Goal: Task Accomplishment & Management: Use online tool/utility

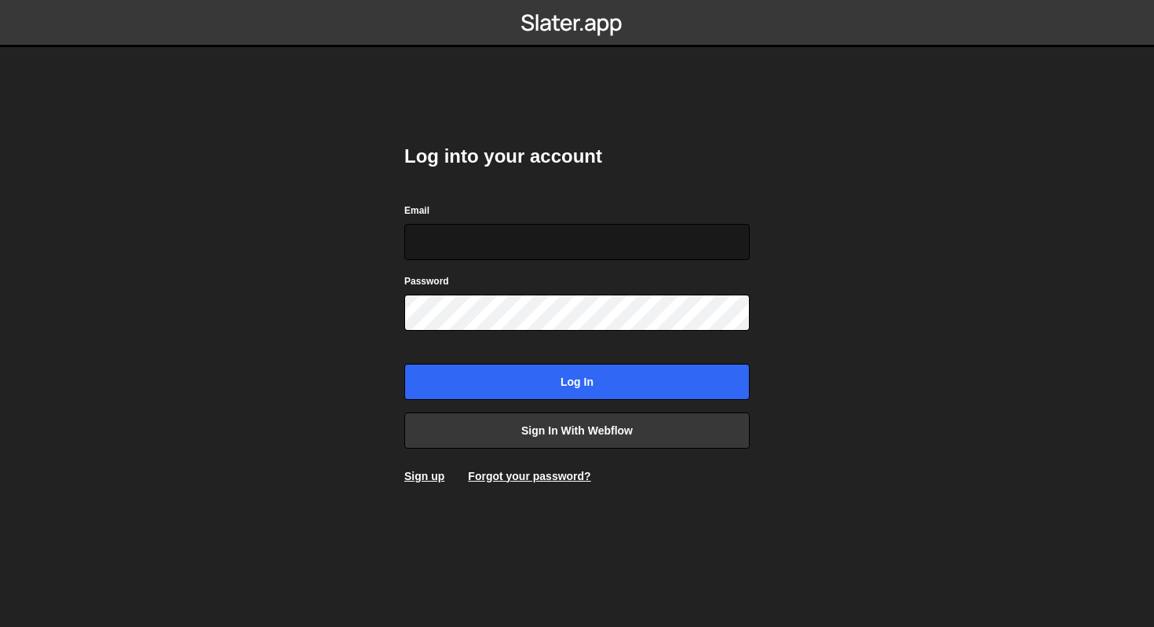
click at [500, 242] on input "Email" at bounding box center [576, 242] width 345 height 36
type input "sam@samcom.design"
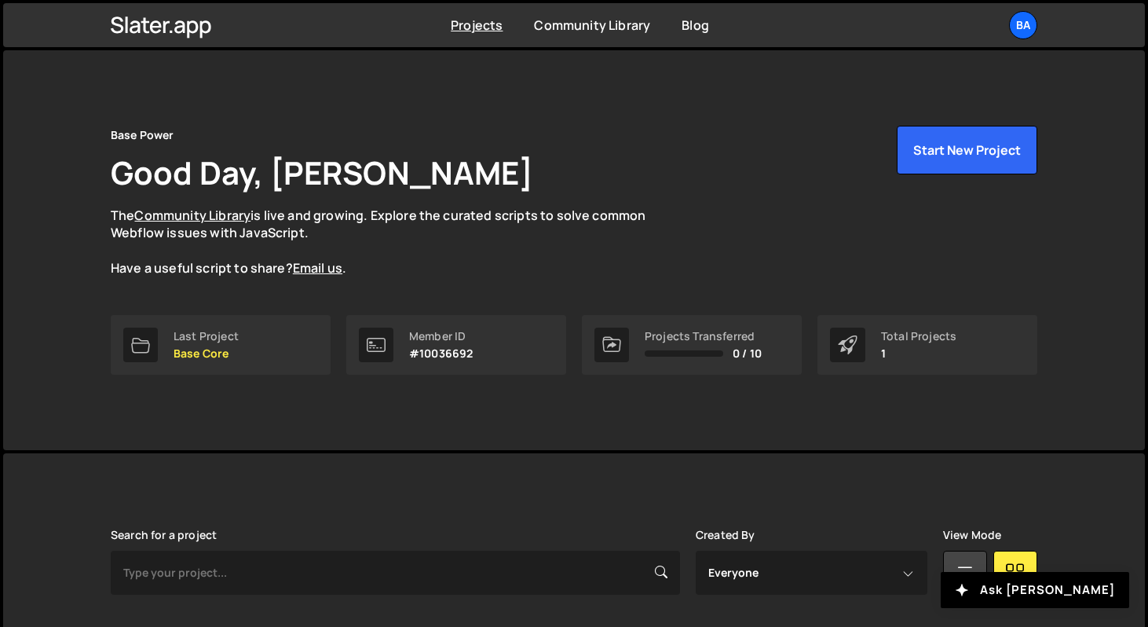
scroll to position [181, 0]
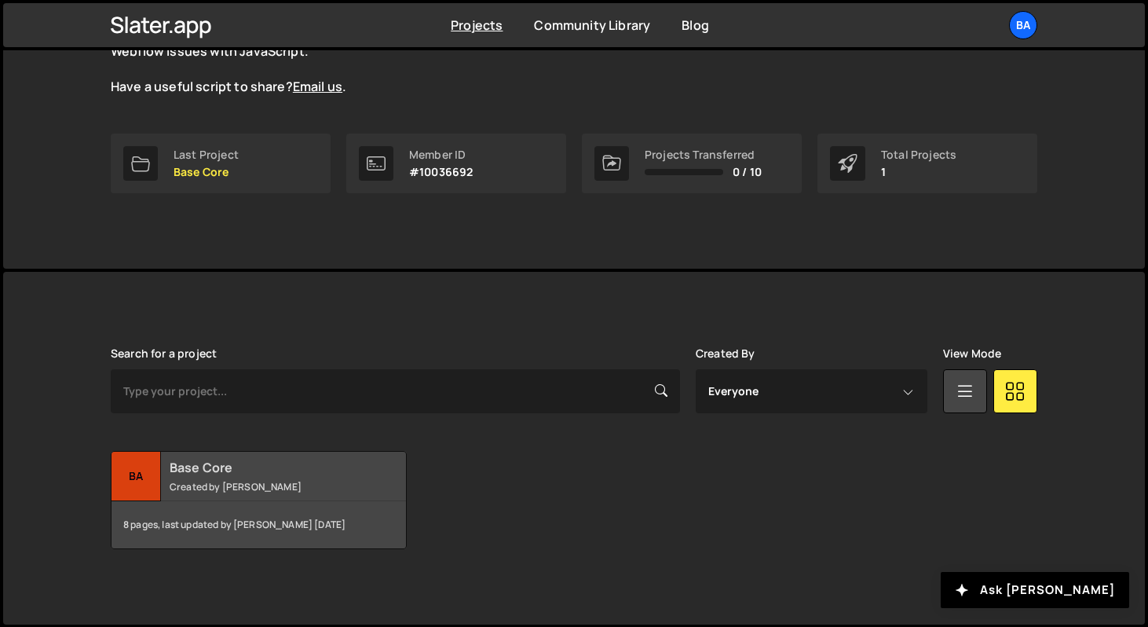
click at [148, 472] on div "Ba" at bounding box center [135, 475] width 49 height 49
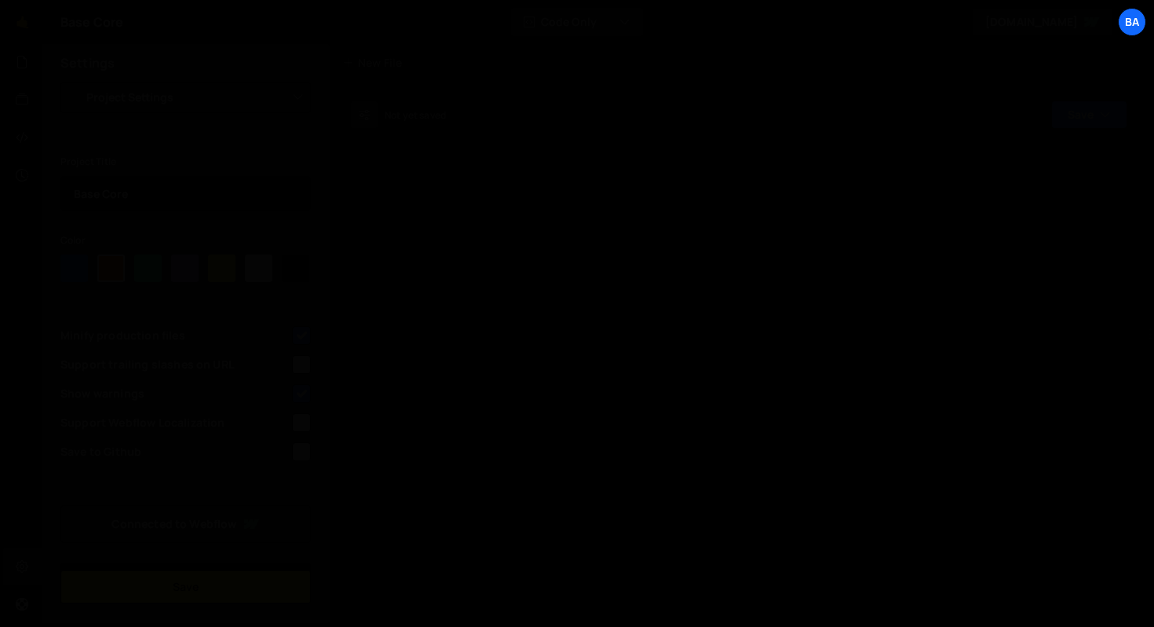
select select "6550dc350fc956749ca012c6"
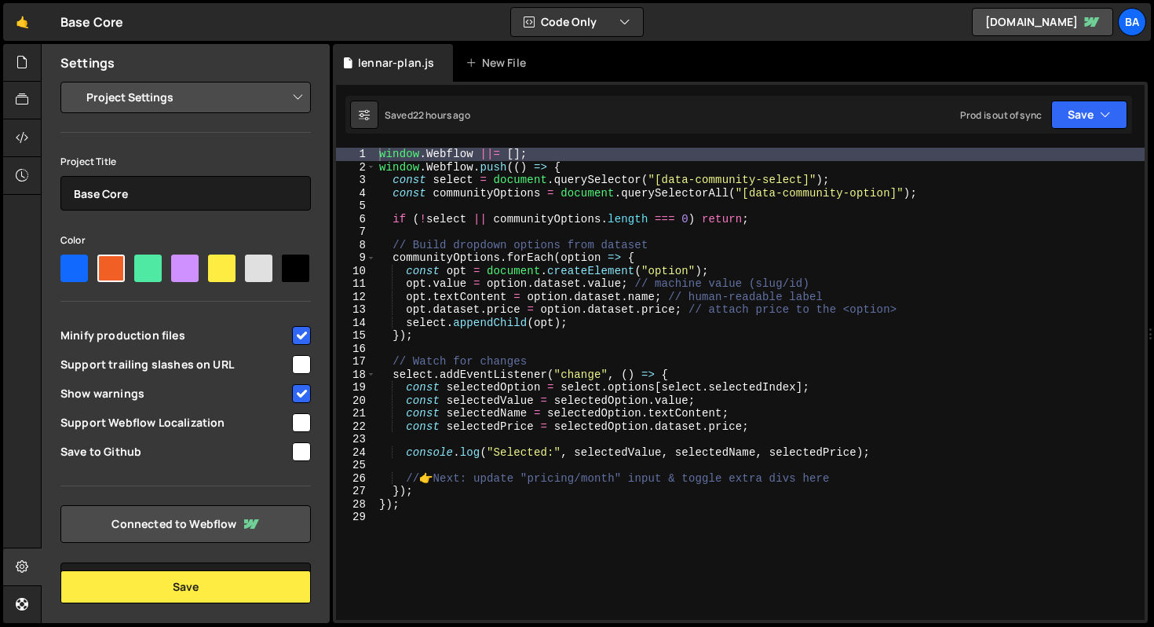
click at [144, 108] on select "Project Settings Code Editor Settings Chat Settings" at bounding box center [189, 97] width 230 height 35
click at [869, 199] on div "window . Webflow ||= [ ] ; window . Webflow . push (( ) => { const select = doc…" at bounding box center [760, 397] width 769 height 498
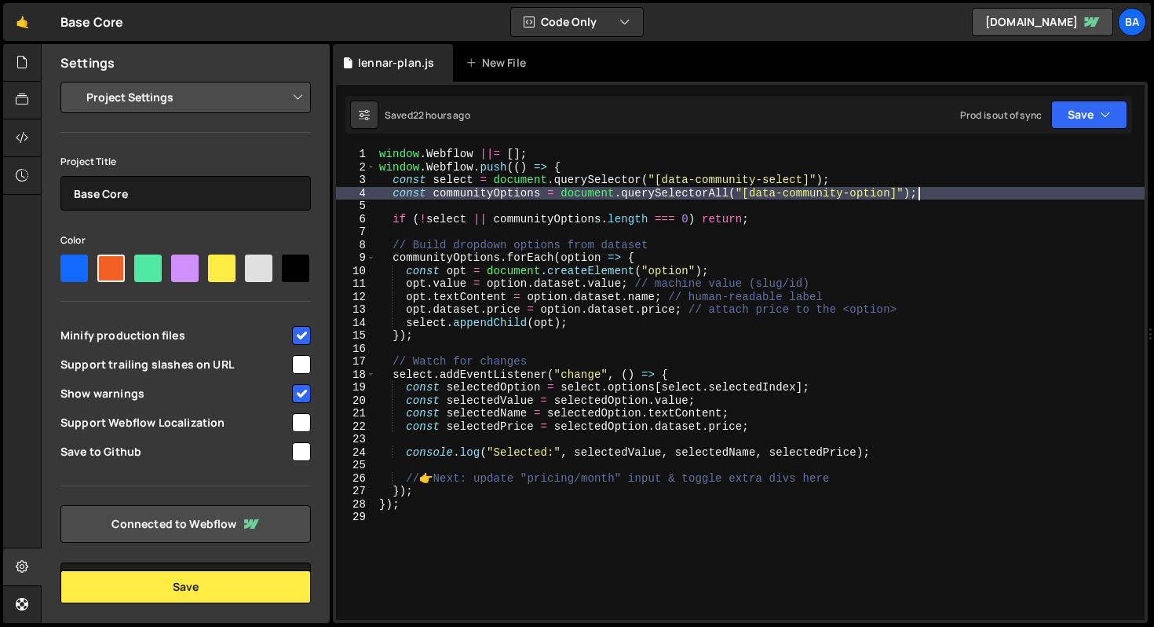
click at [995, 191] on div "window . Webflow ||= [ ] ; window . Webflow . push (( ) => { const select = doc…" at bounding box center [760, 397] width 769 height 498
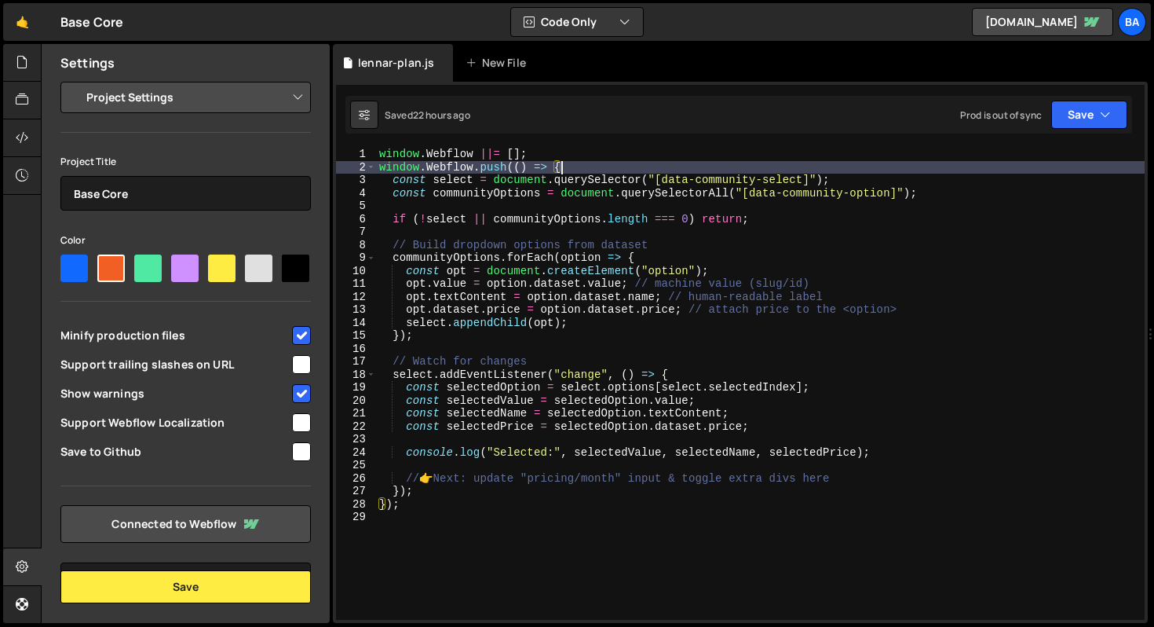
click at [906, 168] on div "window . Webflow ||= [ ] ; window . Webflow . push (( ) => { const select = doc…" at bounding box center [760, 397] width 769 height 498
click at [934, 185] on div "window . Webflow ||= [ ] ; window . Webflow . push (( ) => { const select = doc…" at bounding box center [760, 397] width 769 height 498
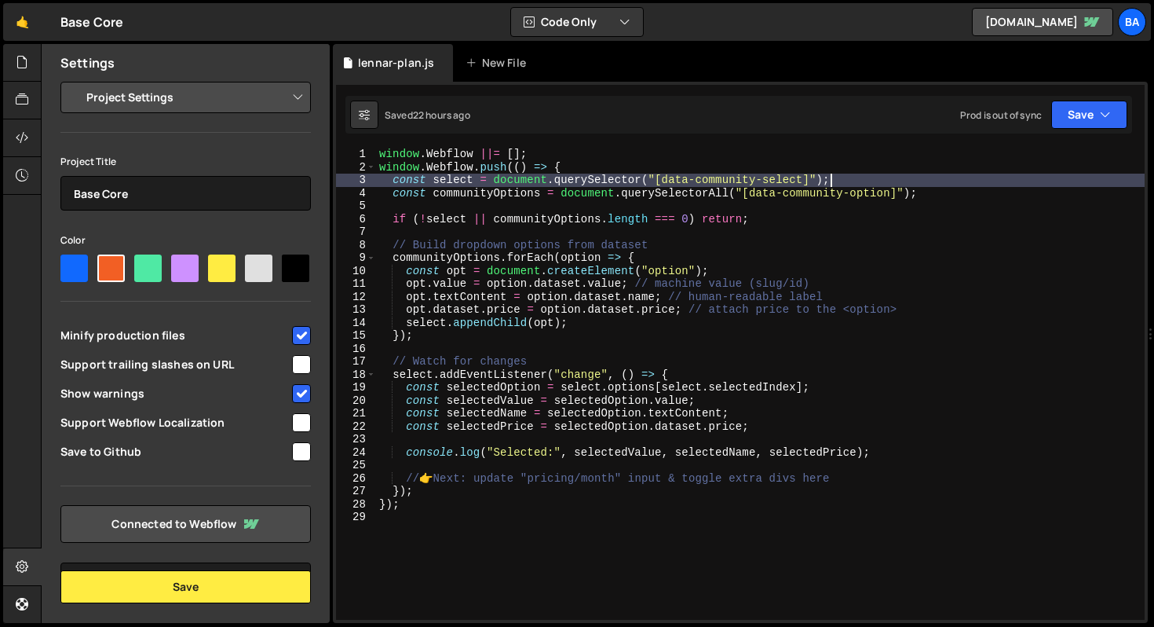
click at [933, 197] on div "window . Webflow ||= [ ] ; window . Webflow . push (( ) => { const select = doc…" at bounding box center [760, 397] width 769 height 498
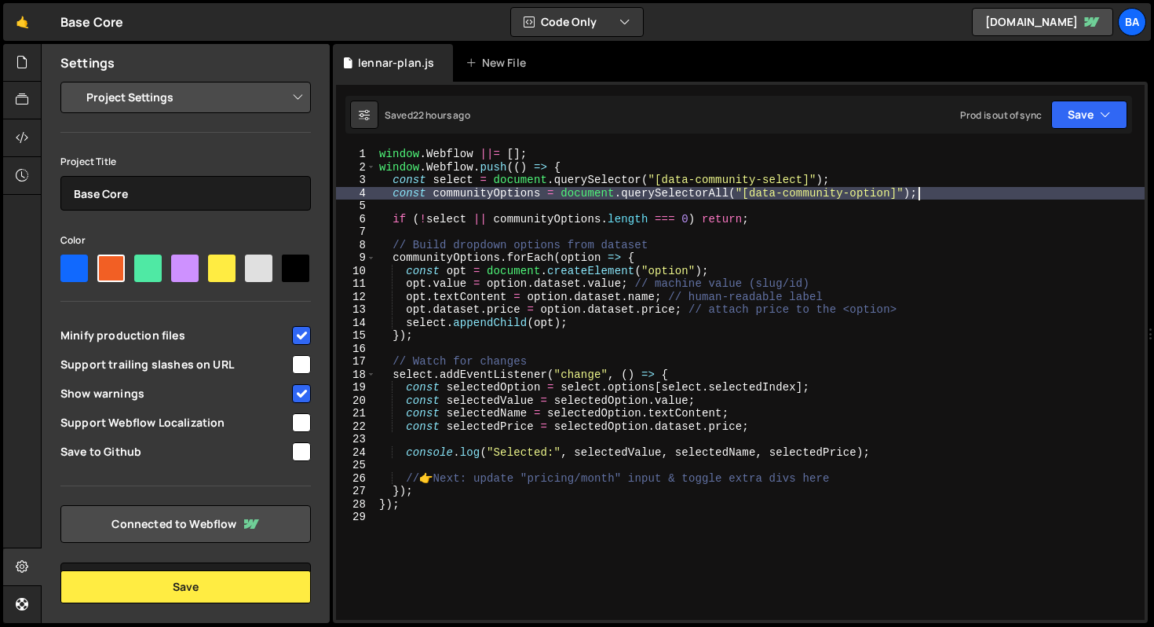
click at [845, 219] on div "window . Webflow ||= [ ] ; window . Webflow . push (( ) => { const select = doc…" at bounding box center [760, 397] width 769 height 498
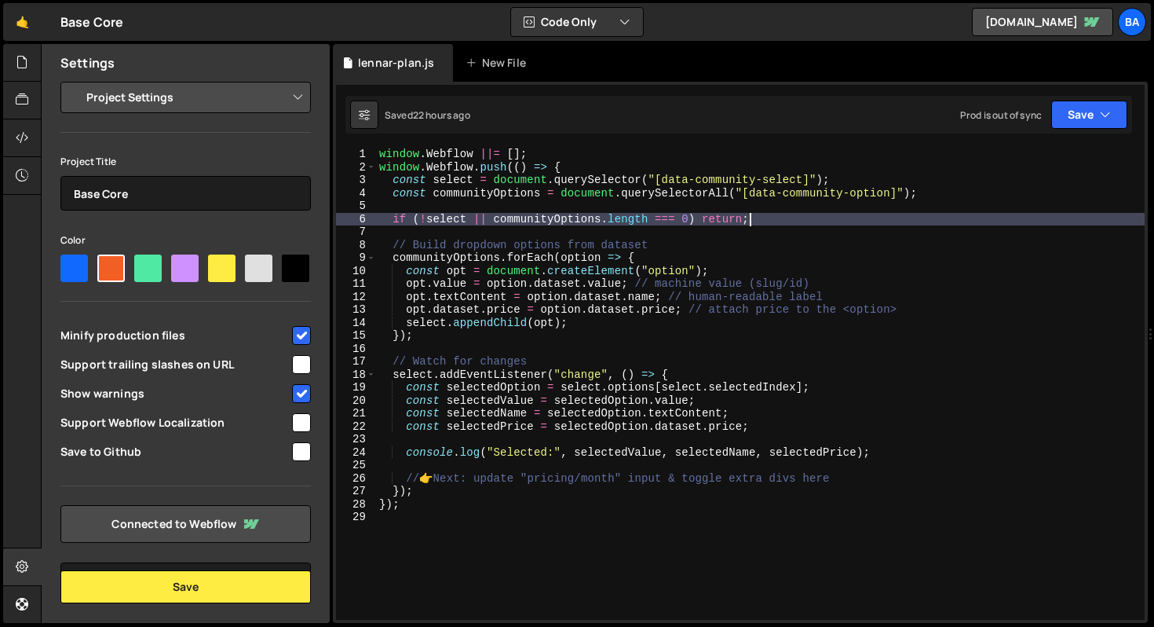
click at [693, 250] on div "window . Webflow ||= [ ] ; window . Webflow . push (( ) => { const select = doc…" at bounding box center [760, 397] width 769 height 498
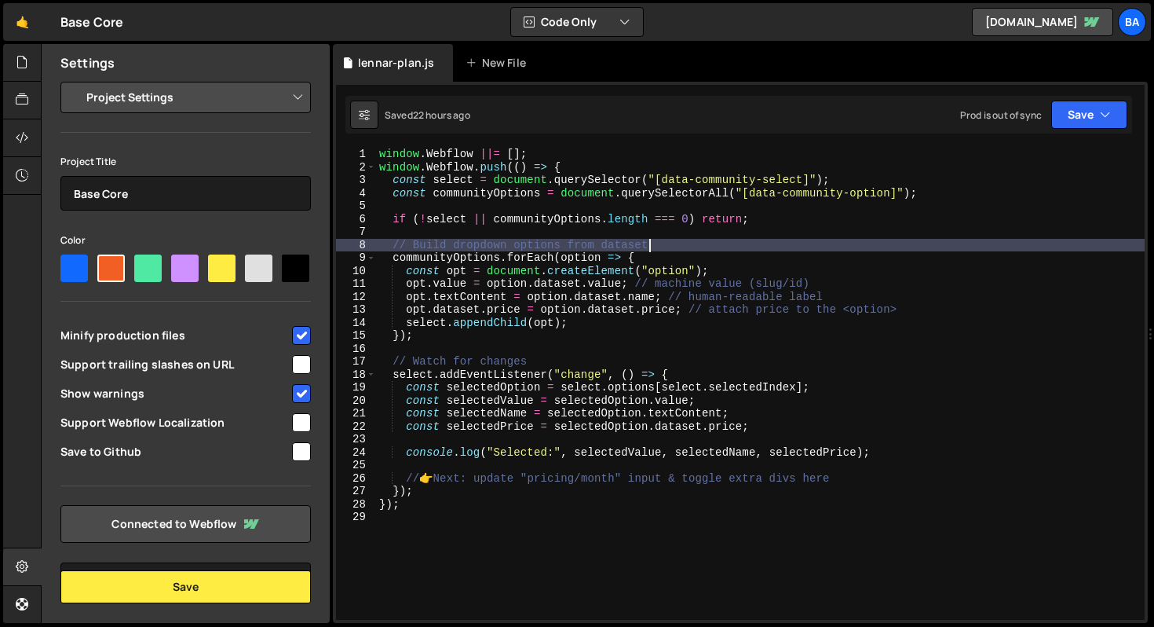
click at [762, 256] on div "window . Webflow ||= [ ] ; window . Webflow . push (( ) => { const select = doc…" at bounding box center [760, 397] width 769 height 498
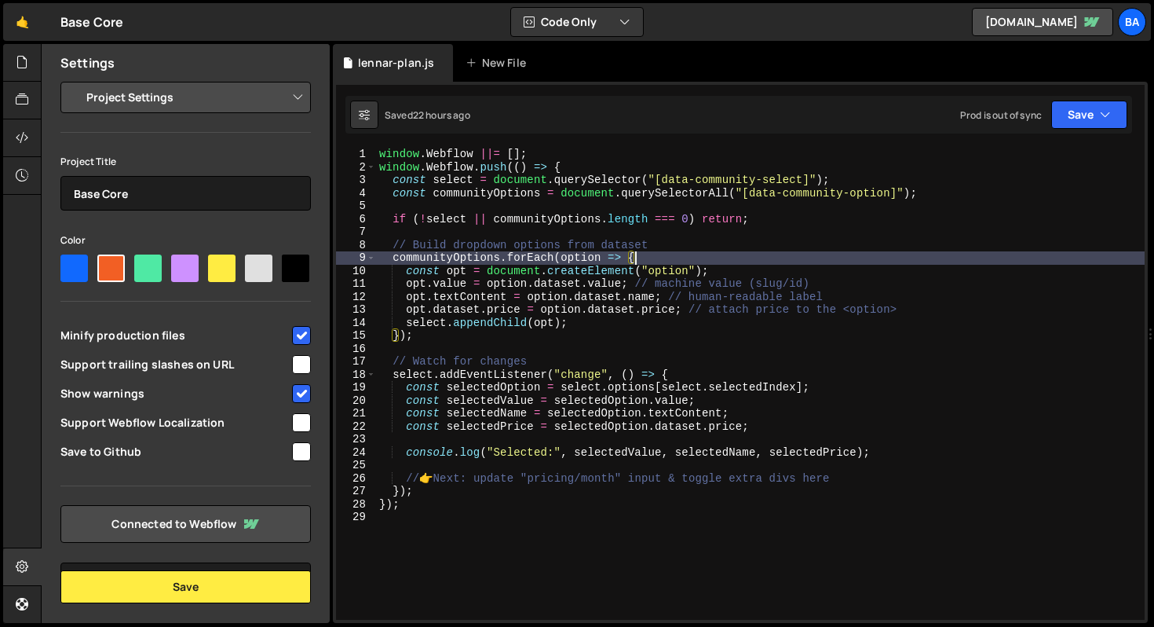
click at [741, 269] on div "window . Webflow ||= [ ] ; window . Webflow . push (( ) => { const select = doc…" at bounding box center [760, 397] width 769 height 498
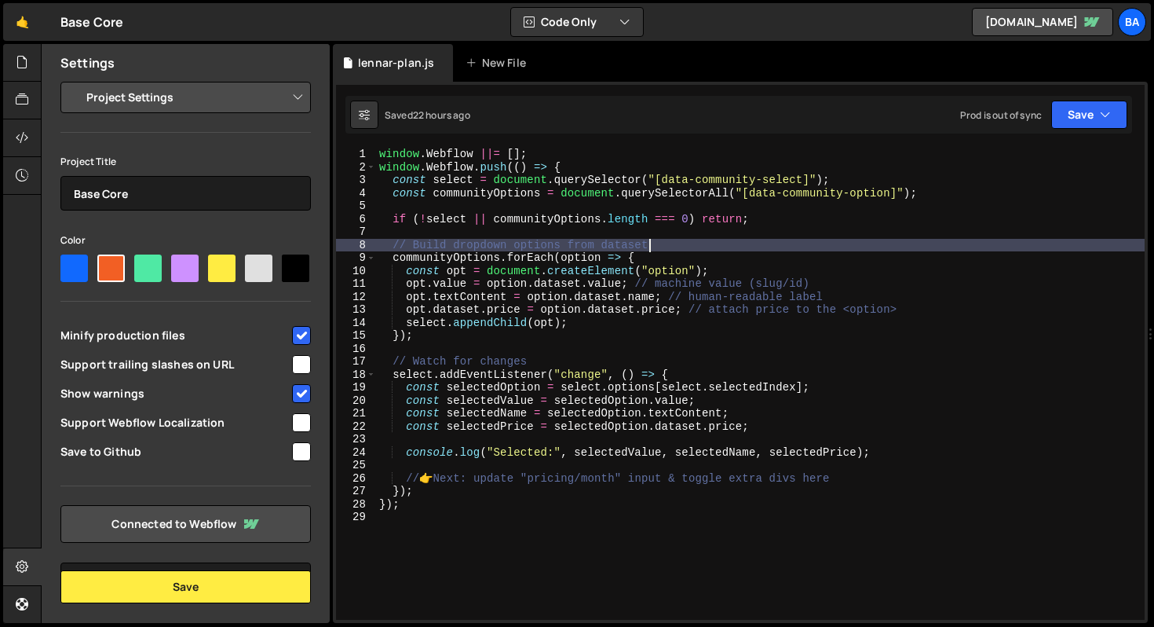
click at [752, 250] on div "window . Webflow ||= [ ] ; window . Webflow . push (( ) => { const select = doc…" at bounding box center [760, 397] width 769 height 498
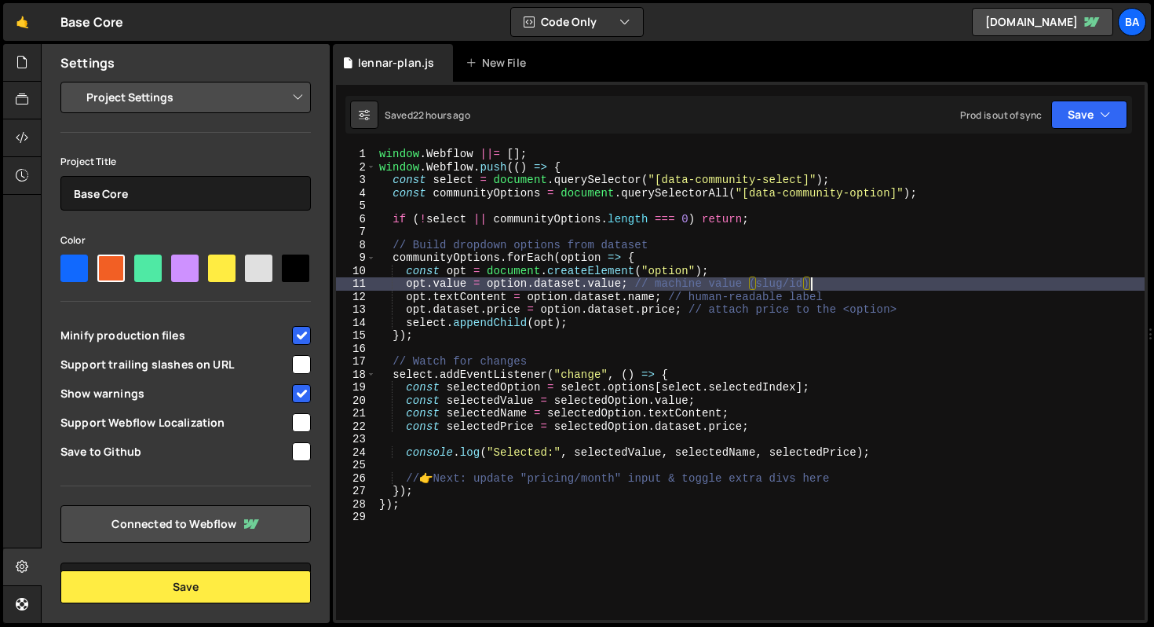
click at [836, 279] on div "window . Webflow ||= [ ] ; window . Webflow . push (( ) => { const select = doc…" at bounding box center [760, 397] width 769 height 498
click at [824, 269] on div "window . Webflow ||= [ ] ; window . Webflow . push (( ) => { const select = doc…" at bounding box center [760, 397] width 769 height 498
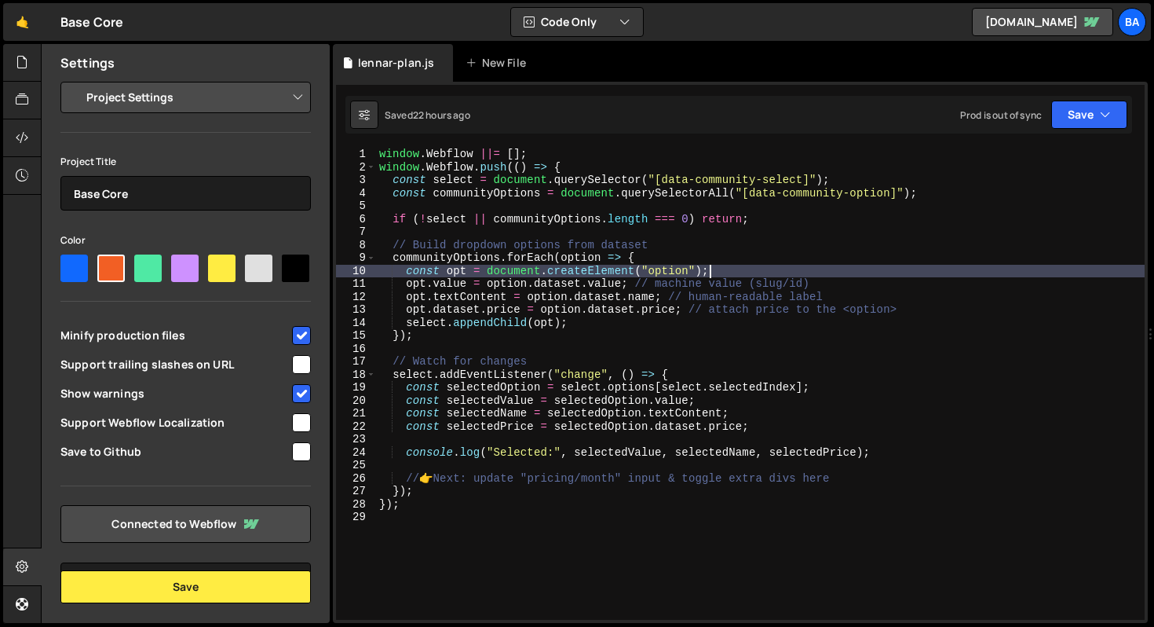
click at [835, 283] on div "window . Webflow ||= [ ] ; window . Webflow . push (( ) => { const select = doc…" at bounding box center [760, 397] width 769 height 498
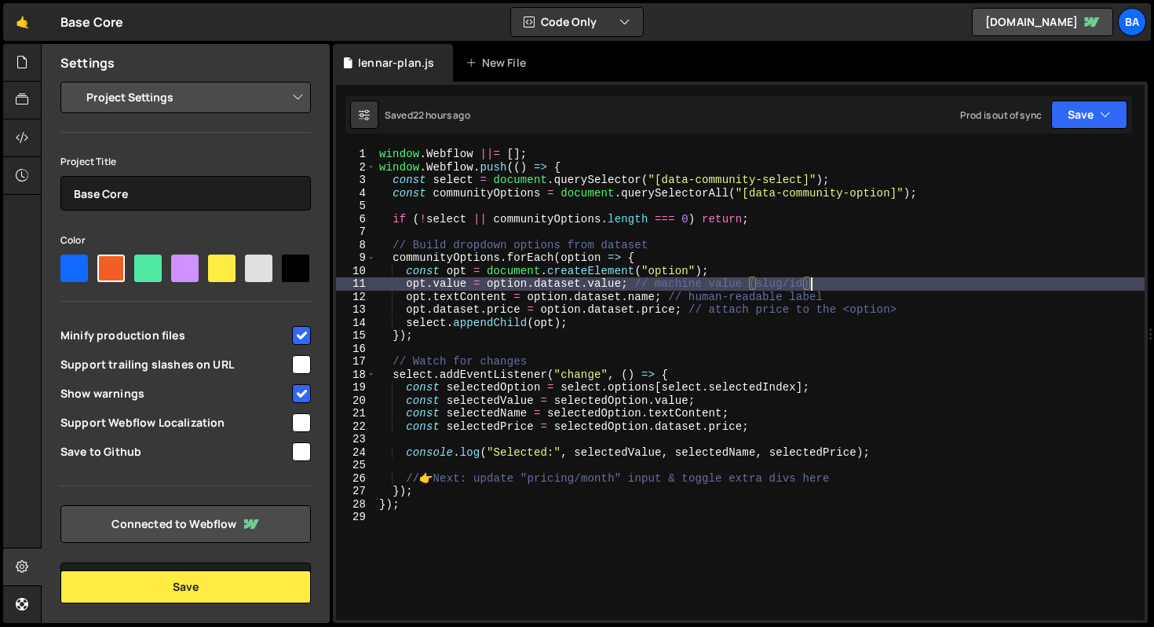
click at [847, 294] on div "window . Webflow ||= [ ] ; window . Webflow . push (( ) => { const select = doc…" at bounding box center [760, 397] width 769 height 498
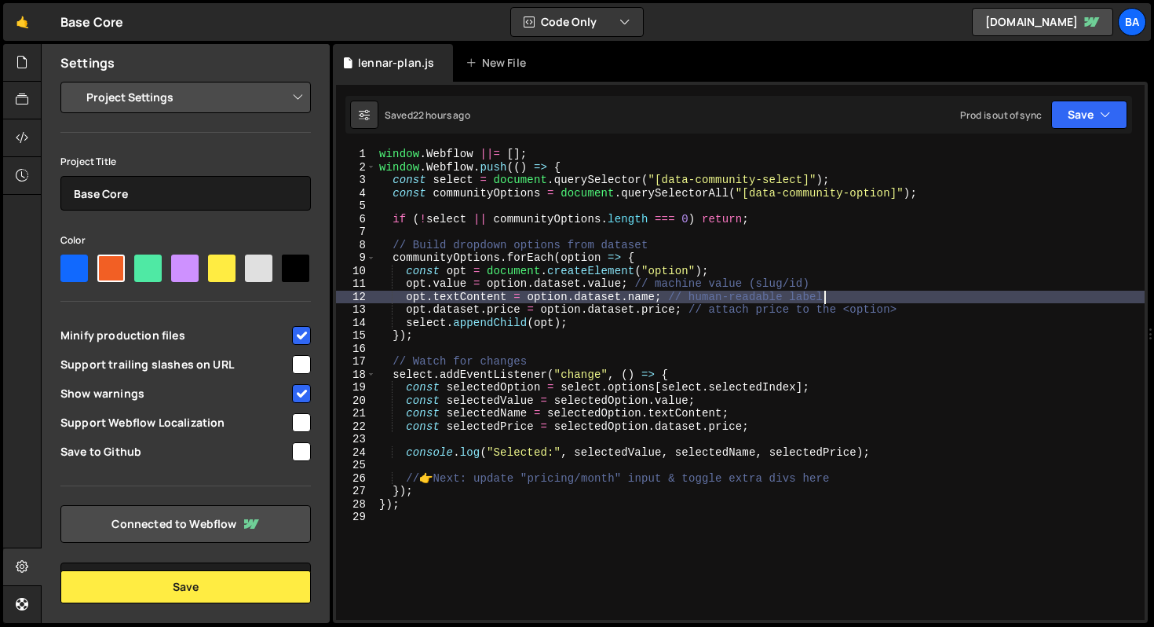
click at [915, 305] on div "window . Webflow ||= [ ] ; window . Webflow . push (( ) => { const select = doc…" at bounding box center [760, 397] width 769 height 498
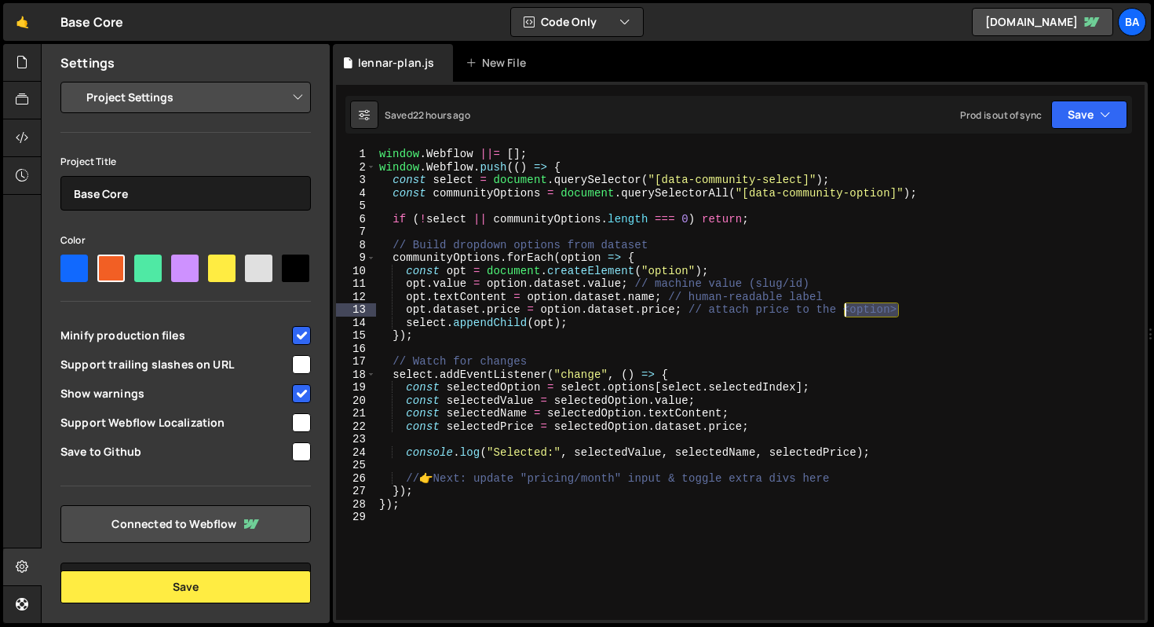
drag, startPoint x: 917, startPoint y: 306, endPoint x: 846, endPoint y: 306, distance: 71.4
click at [846, 306] on div "window . Webflow ||= [ ] ; window . Webflow . push (( ) => { const select = doc…" at bounding box center [760, 397] width 769 height 498
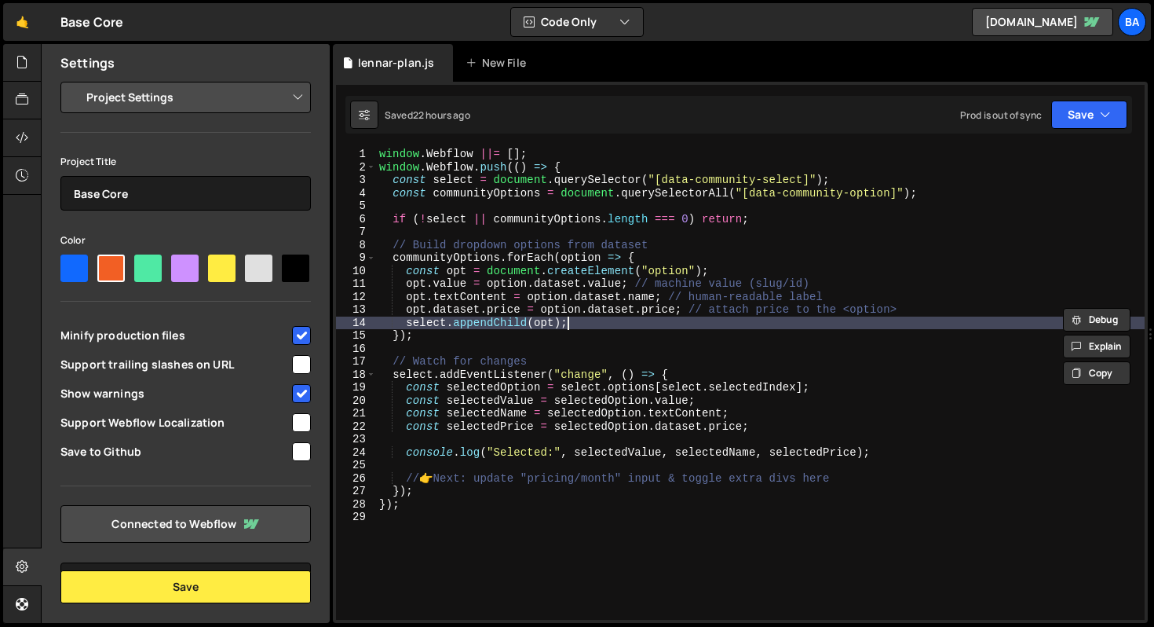
click at [684, 319] on div "window . Webflow ||= [ ] ; window . Webflow . push (( ) => { const select = doc…" at bounding box center [760, 397] width 769 height 498
click at [791, 372] on div "window . Webflow ||= [ ] ; window . Webflow . push (( ) => { const select = doc…" at bounding box center [760, 397] width 769 height 498
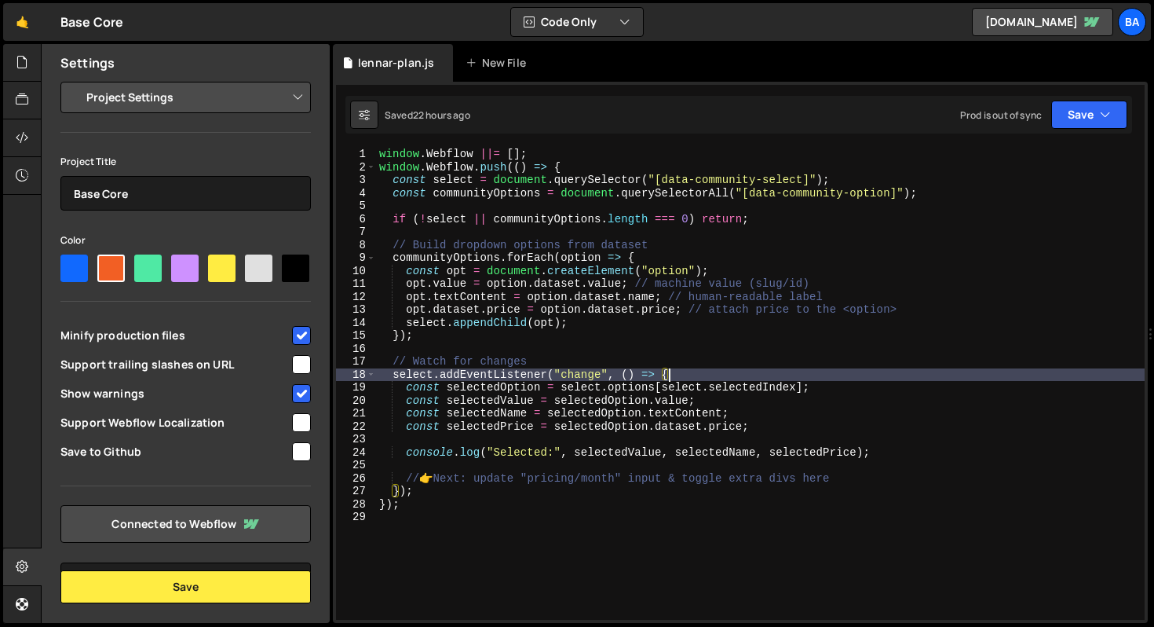
click at [830, 384] on div "window . Webflow ||= [ ] ; window . Webflow . push (( ) => { const select = doc…" at bounding box center [760, 397] width 769 height 498
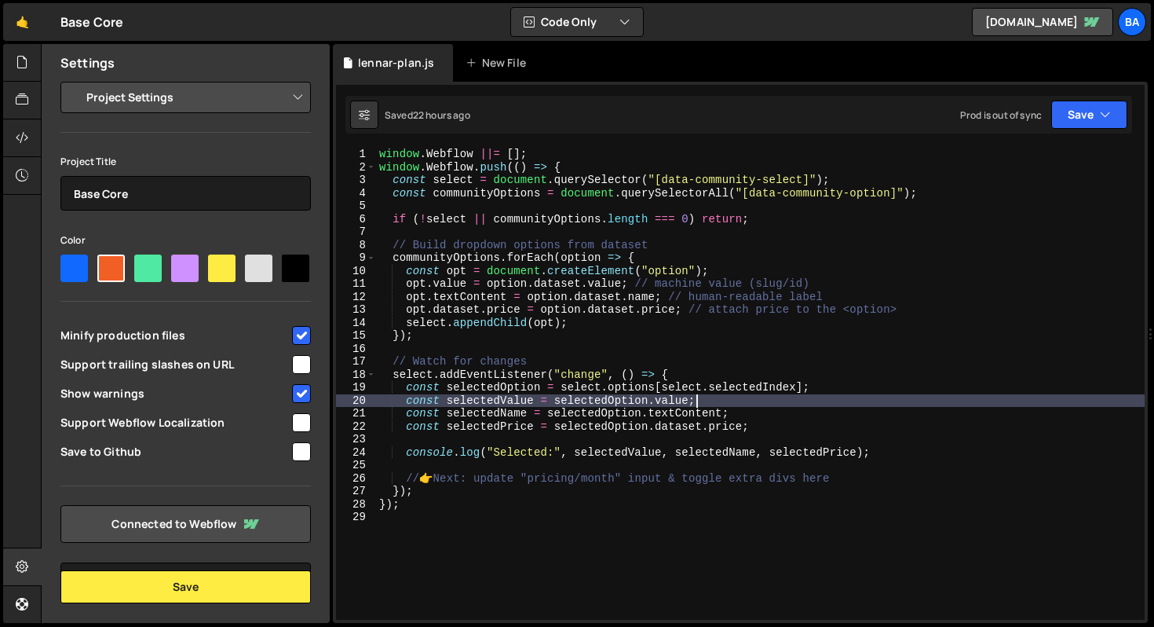
click at [720, 397] on div "window . Webflow ||= [ ] ; window . Webflow . push (( ) => { const select = doc…" at bounding box center [760, 397] width 769 height 498
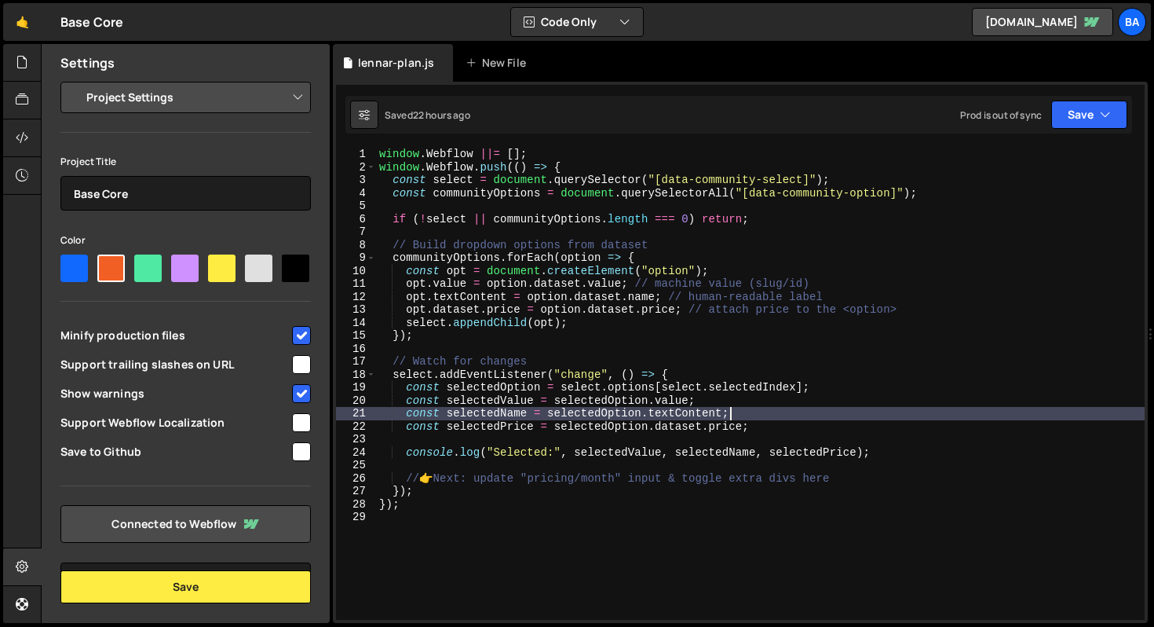
click at [743, 409] on div "window . Webflow ||= [ ] ; window . Webflow . push (( ) => { const select = doc…" at bounding box center [760, 397] width 769 height 498
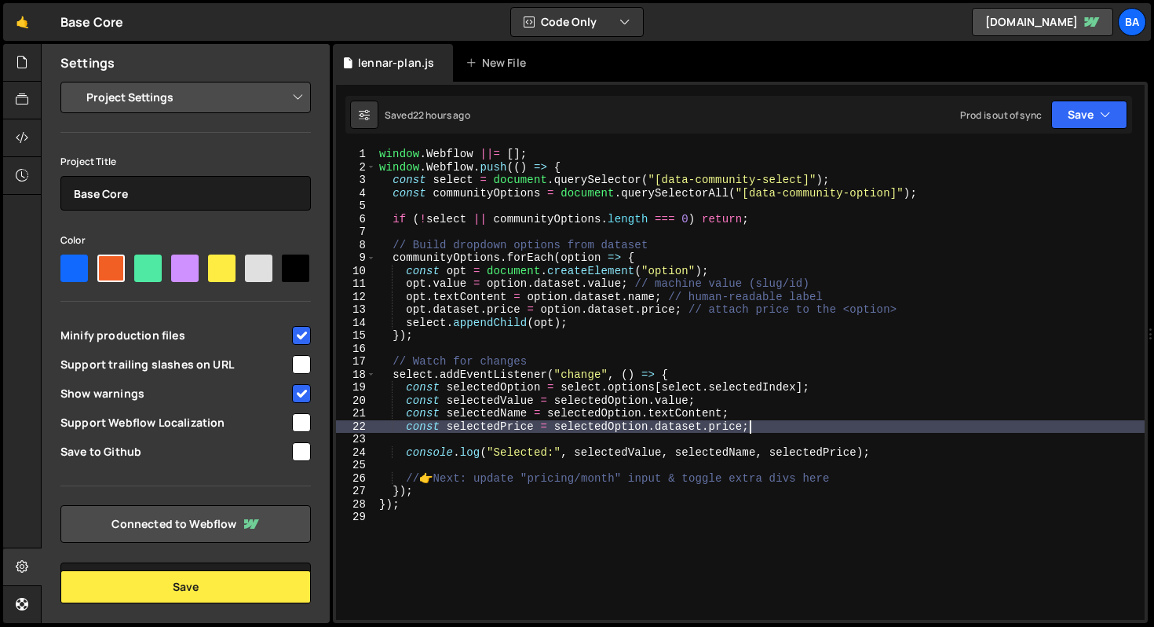
click at [761, 427] on div "window . Webflow ||= [ ] ; window . Webflow . push (( ) => { const select = doc…" at bounding box center [760, 397] width 769 height 498
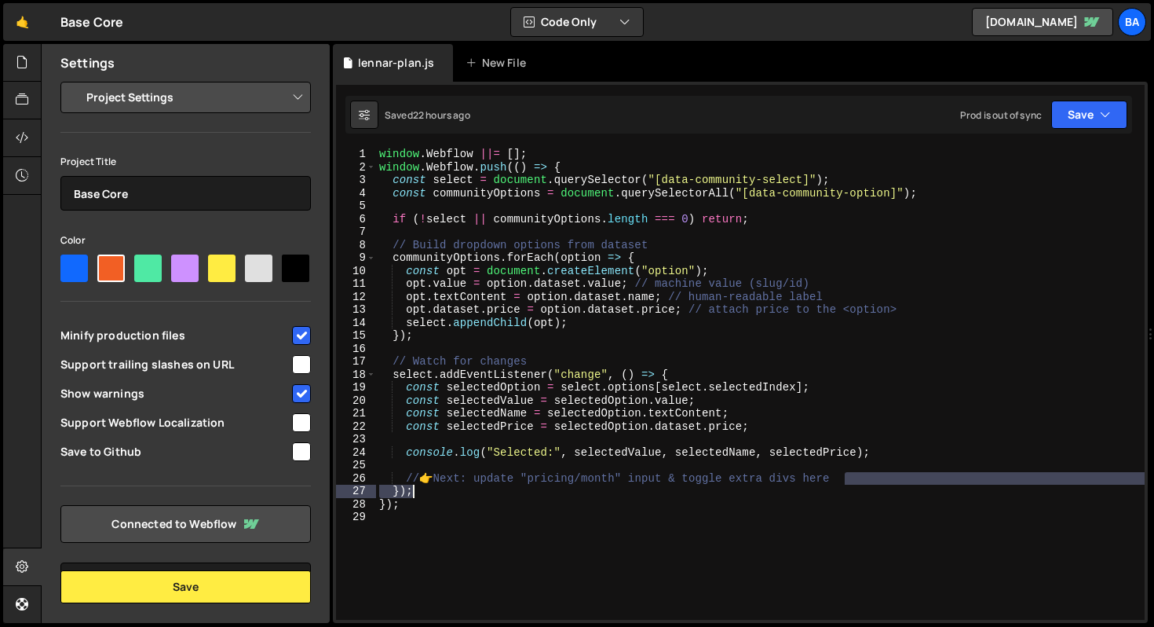
drag, startPoint x: 845, startPoint y: 480, endPoint x: 641, endPoint y: 480, distance: 204.1
click at [511, 488] on div "window . Webflow ||= [ ] ; window . Webflow . push (( ) => { const select = doc…" at bounding box center [760, 397] width 769 height 498
click at [546, 407] on div "window . Webflow ||= [ ] ; window . Webflow . push (( ) => { const select = doc…" at bounding box center [760, 397] width 769 height 498
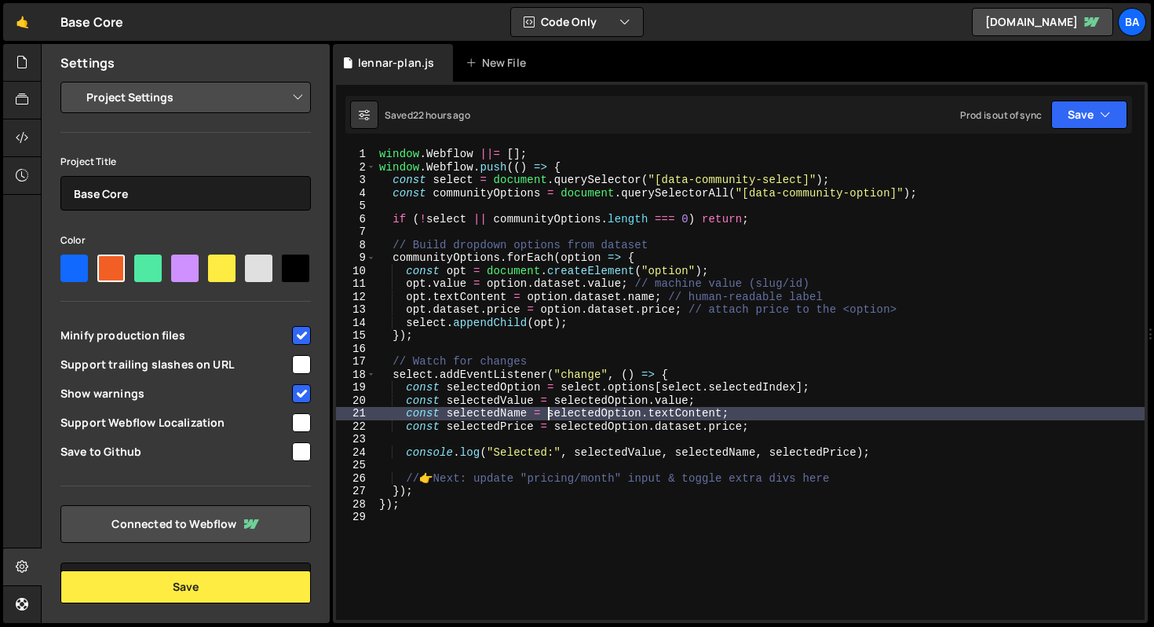
click at [850, 418] on div "window . Webflow ||= [ ] ; window . Webflow . push (( ) => { const select = doc…" at bounding box center [760, 397] width 769 height 498
click at [802, 415] on div "window . Webflow ||= [ ] ; window . Webflow . push (( ) => { const select = doc…" at bounding box center [760, 397] width 769 height 498
click at [798, 420] on div "window . Webflow ||= [ ] ; window . Webflow . push (( ) => { const select = doc…" at bounding box center [760, 397] width 769 height 498
type textarea "const selectedPrice = selectedOption.dataset.price;"
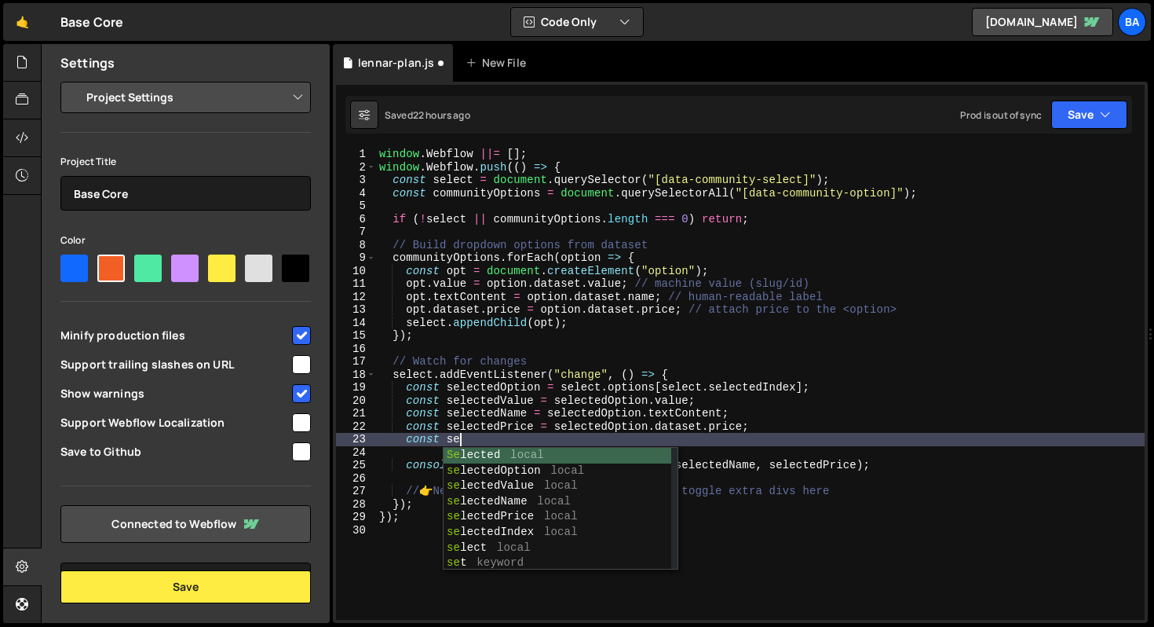
scroll to position [0, 5]
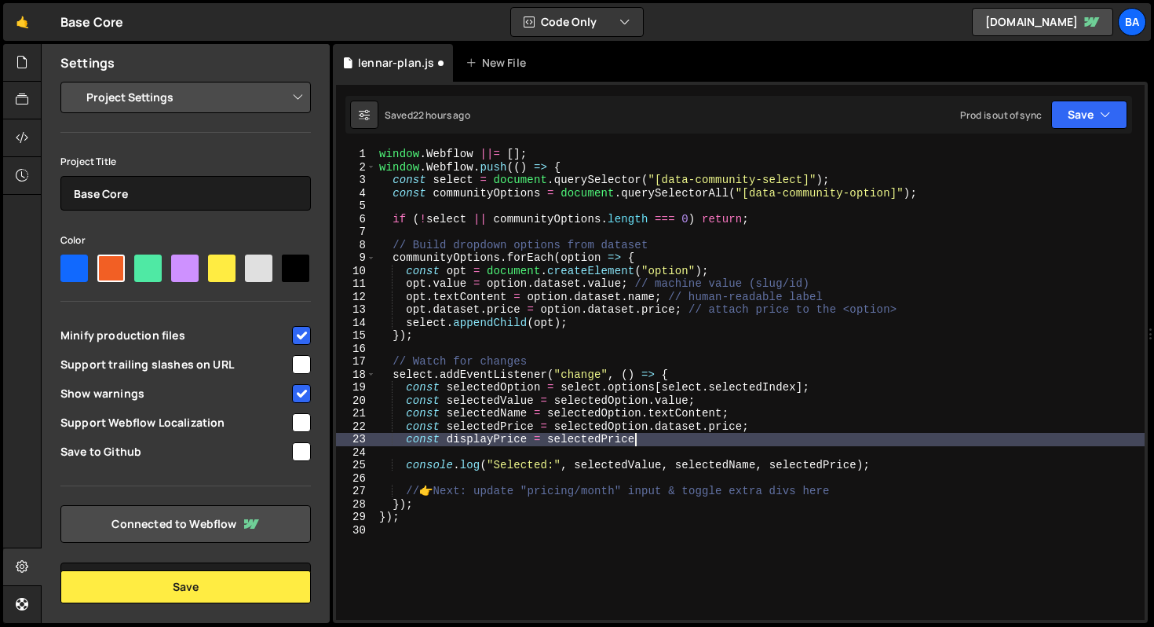
type textarea "const displayPrice = selectedPrice;"
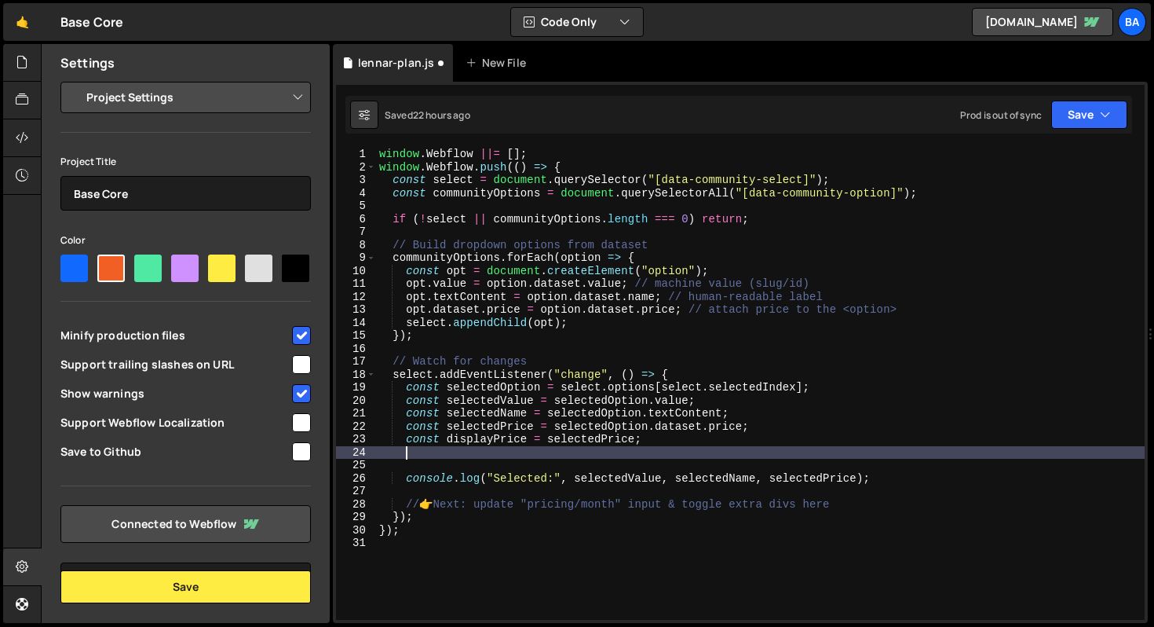
click at [730, 446] on div "window . Webflow ||= [ ] ; window . Webflow . push (( ) => { const select = doc…" at bounding box center [760, 397] width 769 height 498
click at [652, 437] on div "window . Webflow ||= [ ] ; window . Webflow . push (( ) => { const select = doc…" at bounding box center [760, 397] width 769 height 498
type textarea "const displayPrice = selectedPrice;"
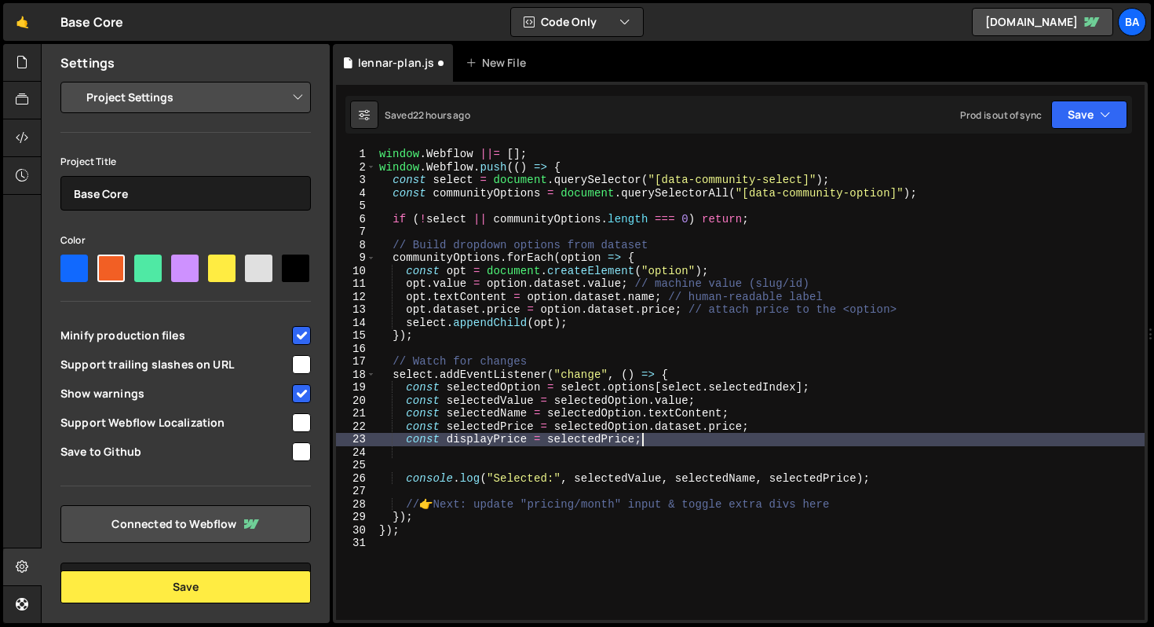
click at [499, 445] on div "window . Webflow ||= [ ] ; window . Webflow . push (( ) => { const select = doc…" at bounding box center [760, 397] width 769 height 498
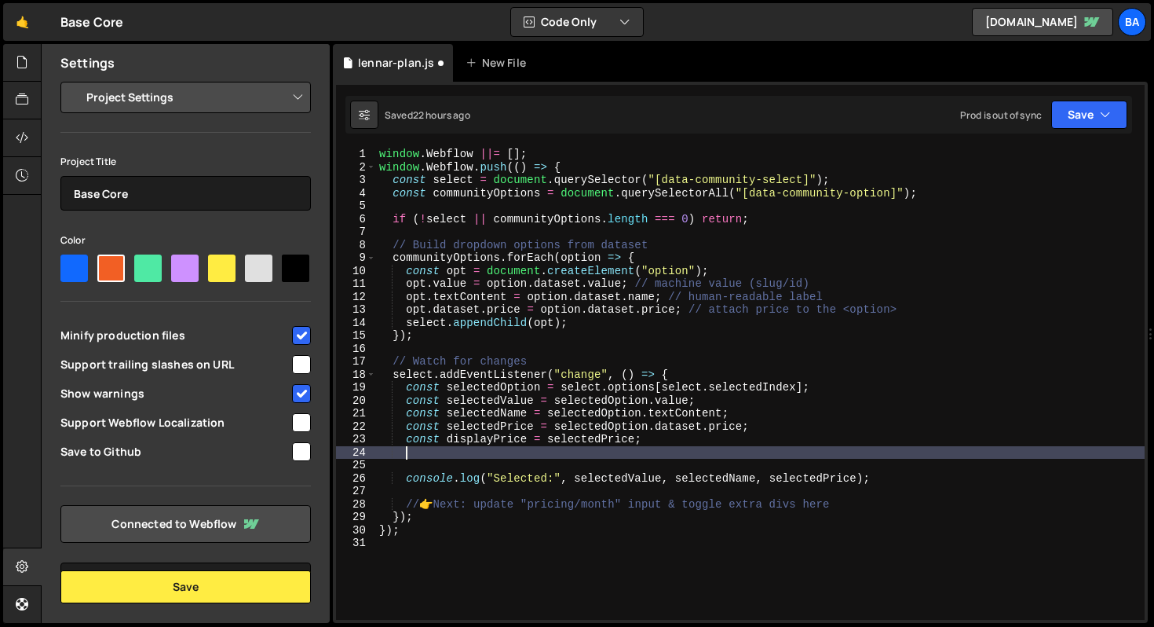
click at [497, 451] on div "window . Webflow ||= [ ] ; window . Webflow . push (( ) => { const select = doc…" at bounding box center [760, 397] width 769 height 498
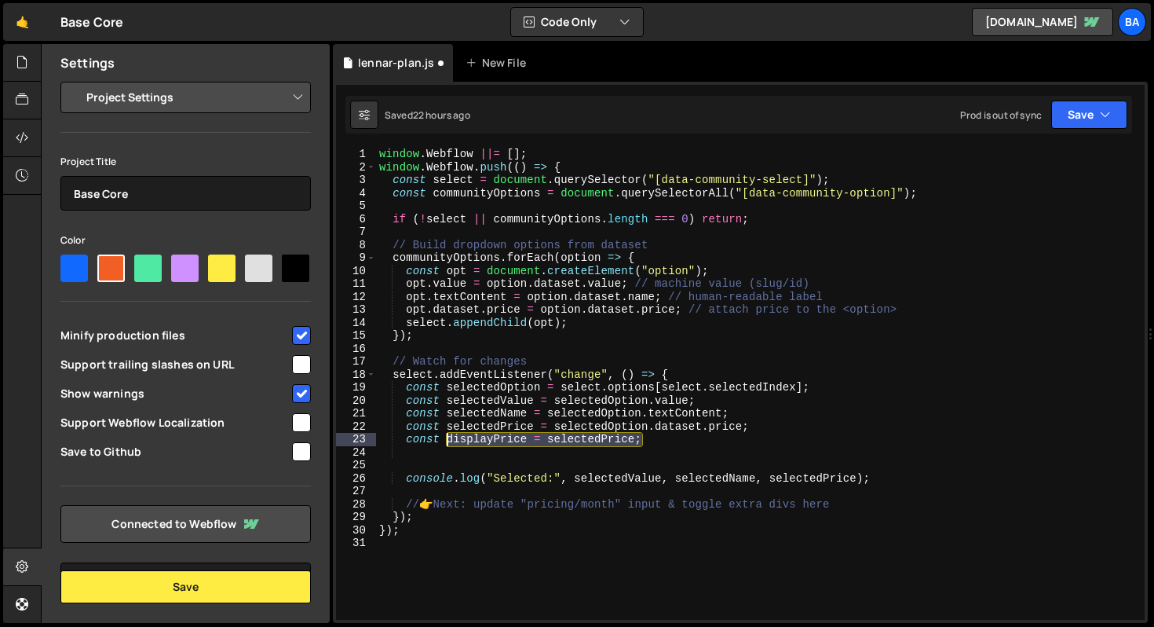
drag, startPoint x: 651, startPoint y: 439, endPoint x: 446, endPoint y: 436, distance: 204.9
click at [446, 436] on div "window . Webflow ||= [ ] ; window . Webflow . push (( ) => { const select = doc…" at bounding box center [760, 397] width 769 height 498
click at [934, 187] on div "window . Webflow ||= [ ] ; window . Webflow . push (( ) => { const select = doc…" at bounding box center [760, 397] width 769 height 498
type textarea "const communityOptions = document.querySelectorAll("[data-community-option]");"
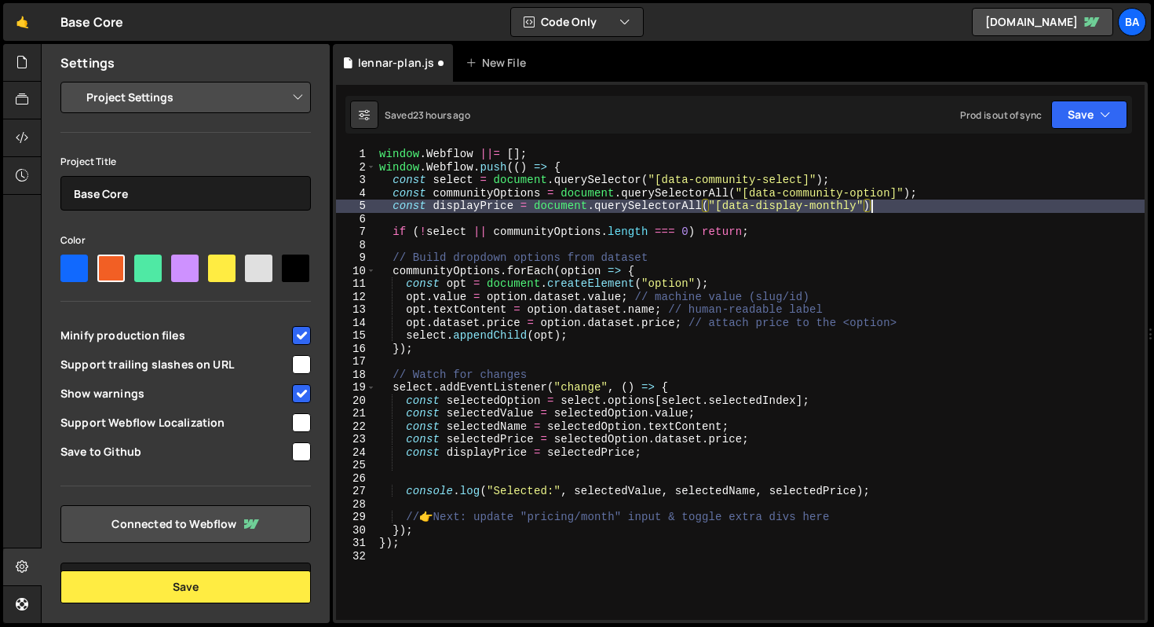
scroll to position [0, 33]
click at [857, 204] on div "window . Webflow ||= [ ] ; window . Webflow . push (( ) => { const select = doc…" at bounding box center [760, 397] width 769 height 498
click at [921, 199] on div "window . Webflow ||= [ ] ; window . Webflow . push (( ) => { const select = doc…" at bounding box center [760, 397] width 769 height 498
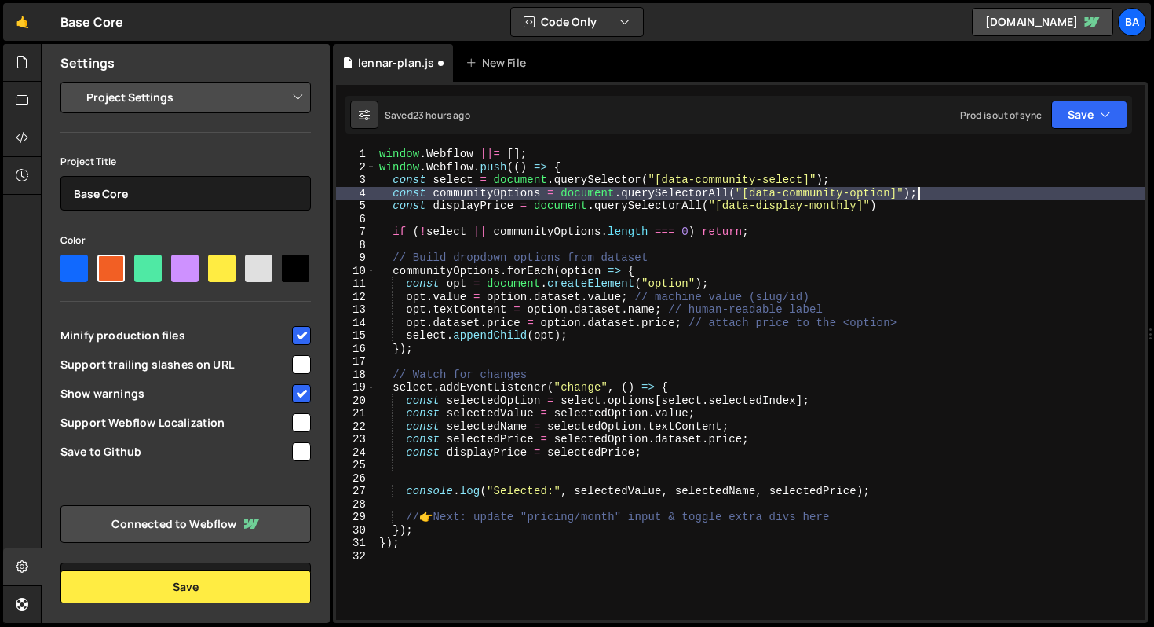
click at [911, 202] on div "window . Webflow ||= [ ] ; window . Webflow . push (( ) => { const select = doc…" at bounding box center [760, 397] width 769 height 498
type textarea "const displayPrice = document.querySelectorAll("[data-display-monthly]")"
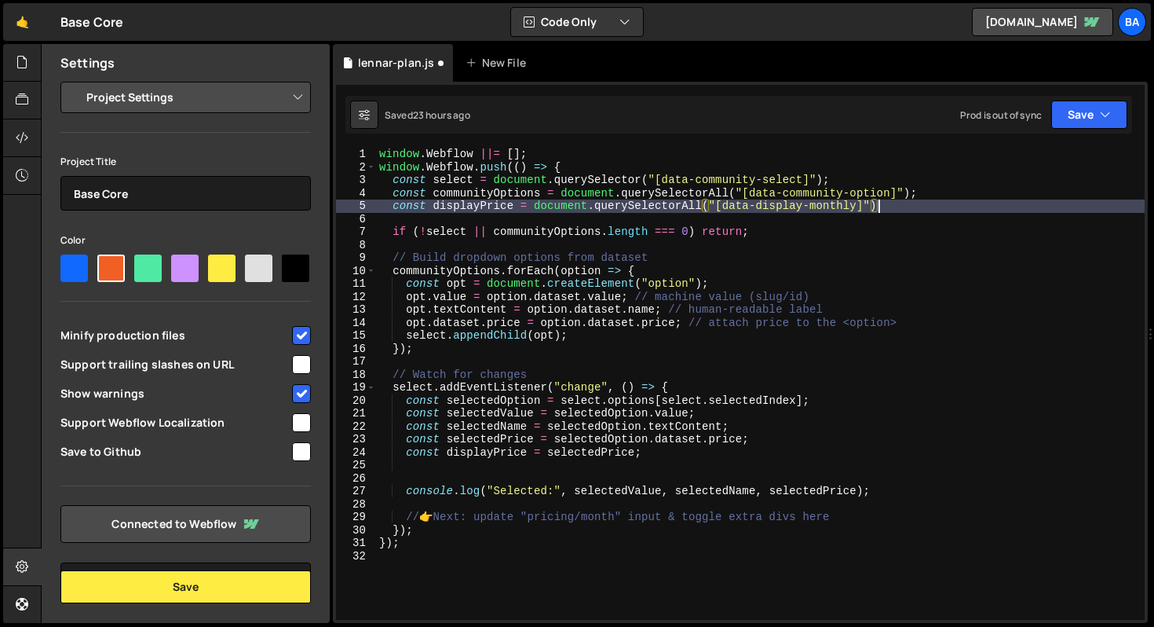
click at [853, 202] on div "window . Webflow ||= [ ] ; window . Webflow . push (( ) => { const select = doc…" at bounding box center [760, 397] width 769 height 498
click at [857, 202] on div "window . Webflow ||= [ ] ; window . Webflow . push (( ) => { const select = doc…" at bounding box center [760, 397] width 769 height 498
click at [915, 204] on div "window . Webflow ||= [ ] ; window . Webflow . push (( ) => { const select = doc…" at bounding box center [760, 397] width 769 height 498
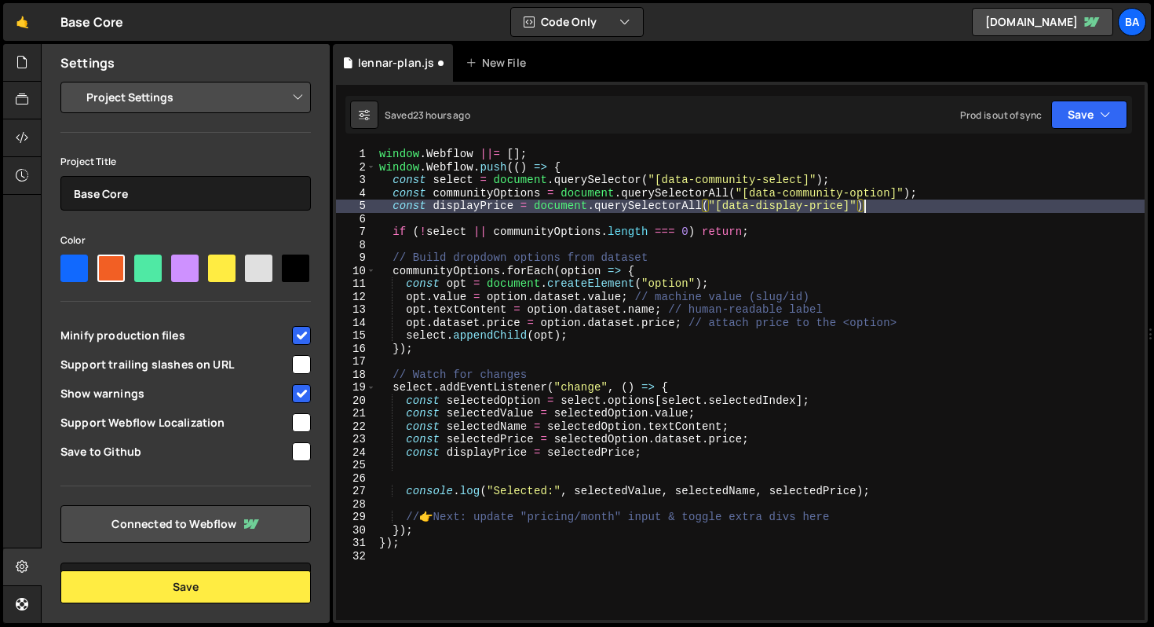
type textarea "const displayPrice = document.querySelectorAll("[data-display-price]");"
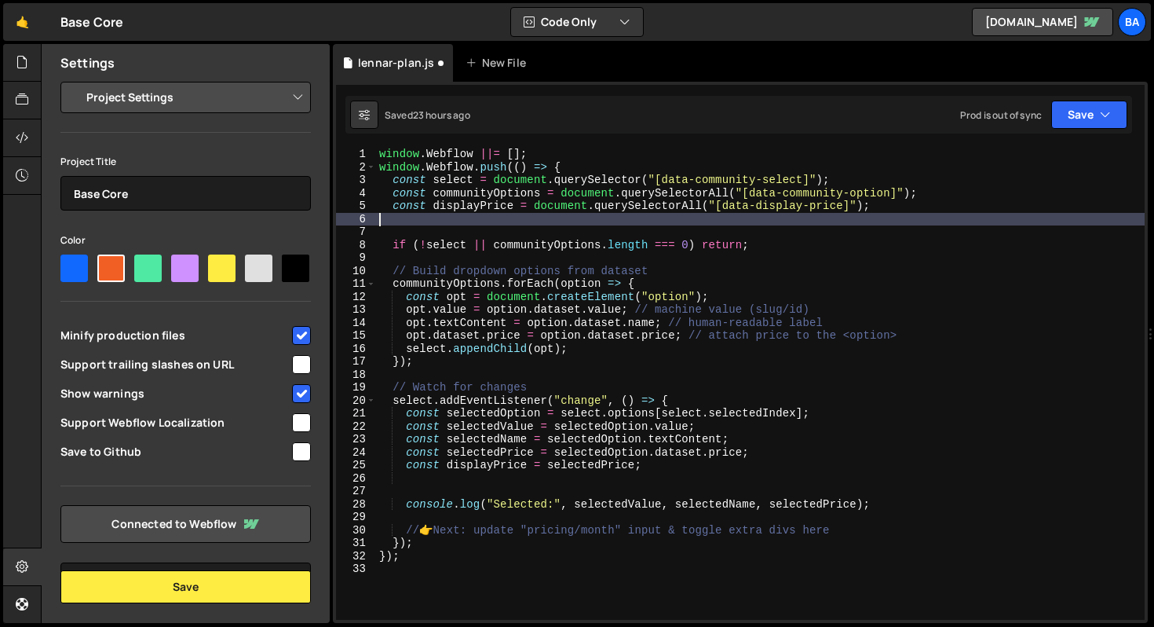
type textarea "const displayPrice = document.querySelectorAll("[data-display-price]");"
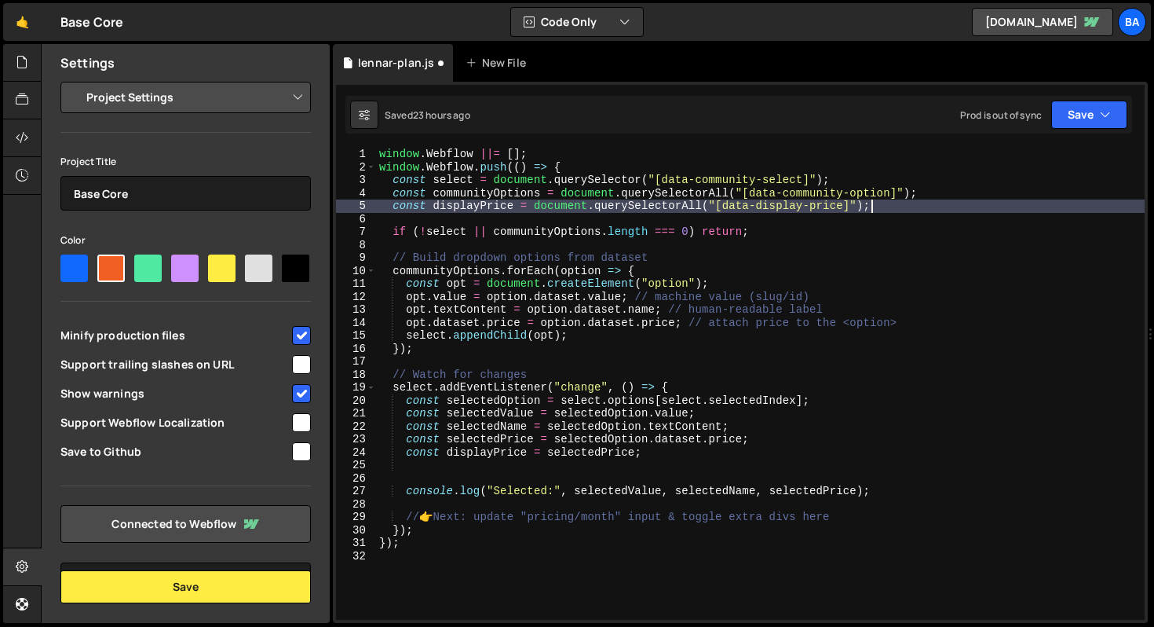
click at [668, 459] on div "window . Webflow ||= [ ] ; window . Webflow . push (( ) => { const select = doc…" at bounding box center [760, 397] width 769 height 498
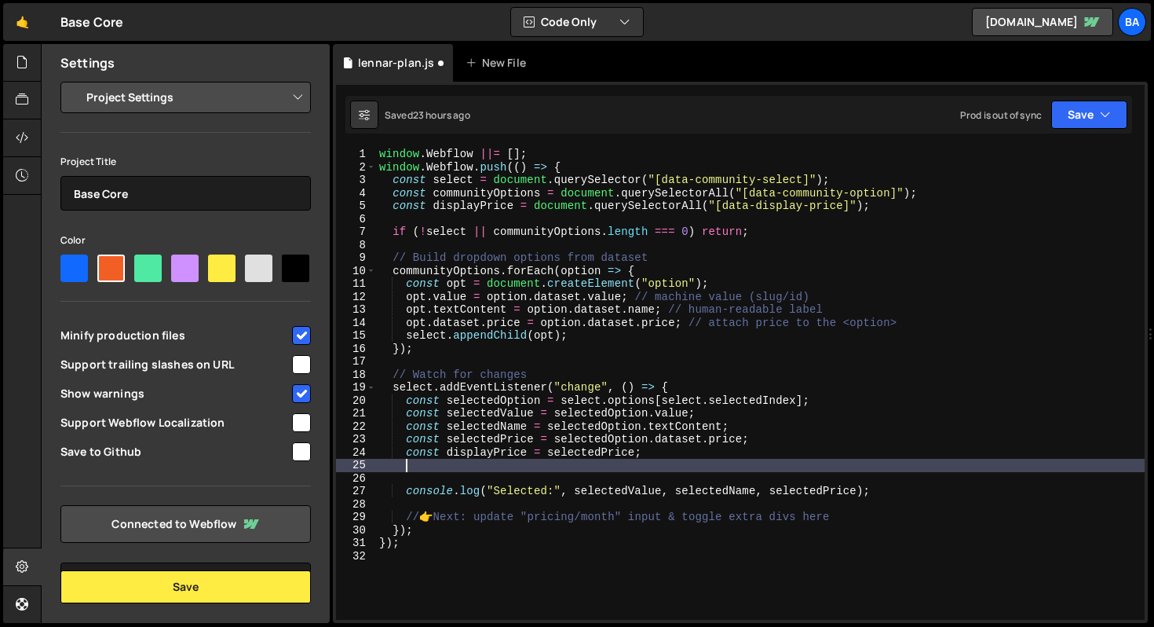
click at [671, 454] on div "window . Webflow ||= [ ] ; window . Webflow . push (( ) => { const select = doc…" at bounding box center [760, 397] width 769 height 498
type textarea "const displayPrice = selectedPrice;"
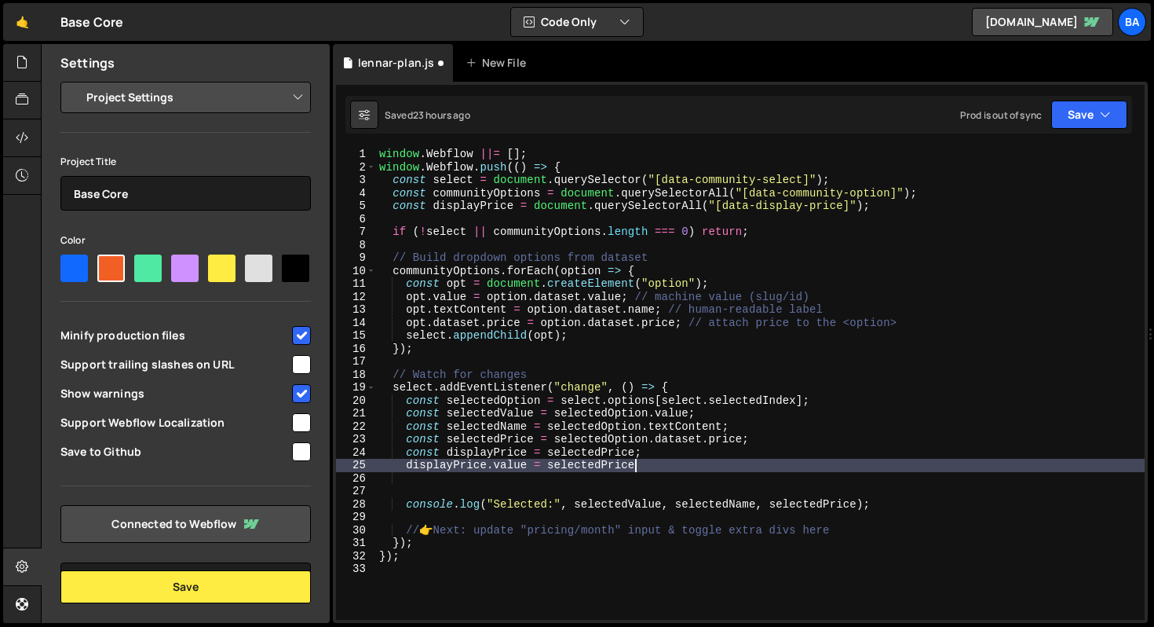
scroll to position [0, 16]
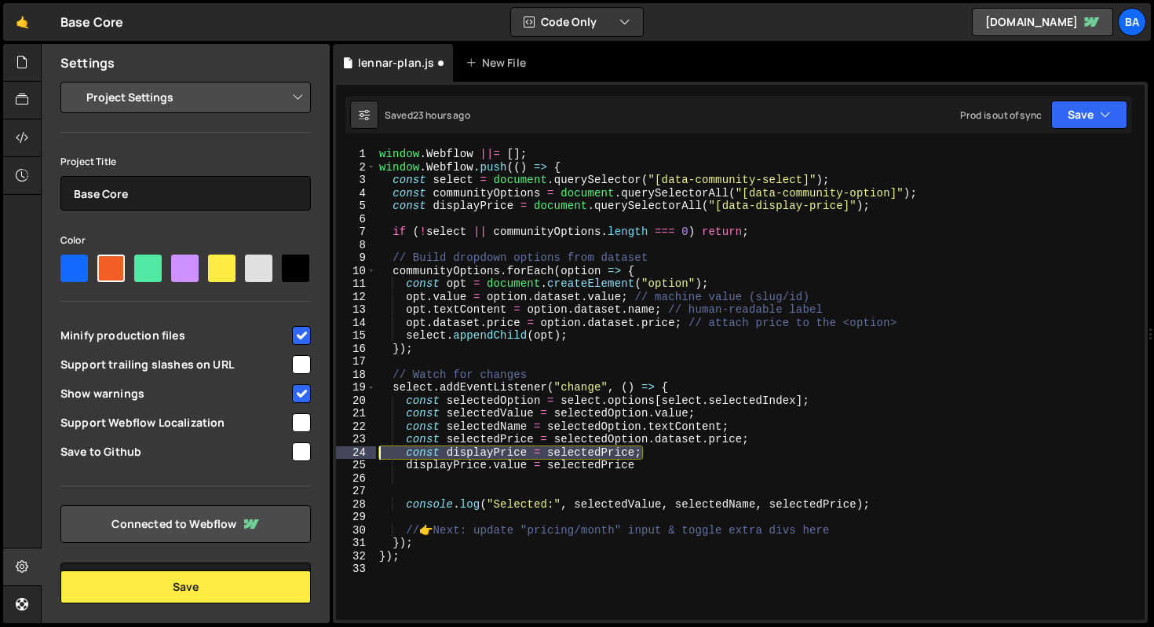
drag, startPoint x: 664, startPoint y: 452, endPoint x: 364, endPoint y: 455, distance: 300.7
click at [364, 455] on div "displayPrice.value = selectedPrice 1 2 3 4 5 6 7 8 9 10 11 12 13 14 15 16 17 18…" at bounding box center [740, 384] width 809 height 472
type textarea "const displayPrice = selectedPrice;"
type textarea "const selectedPrice = selectedOption.dataset.price;"
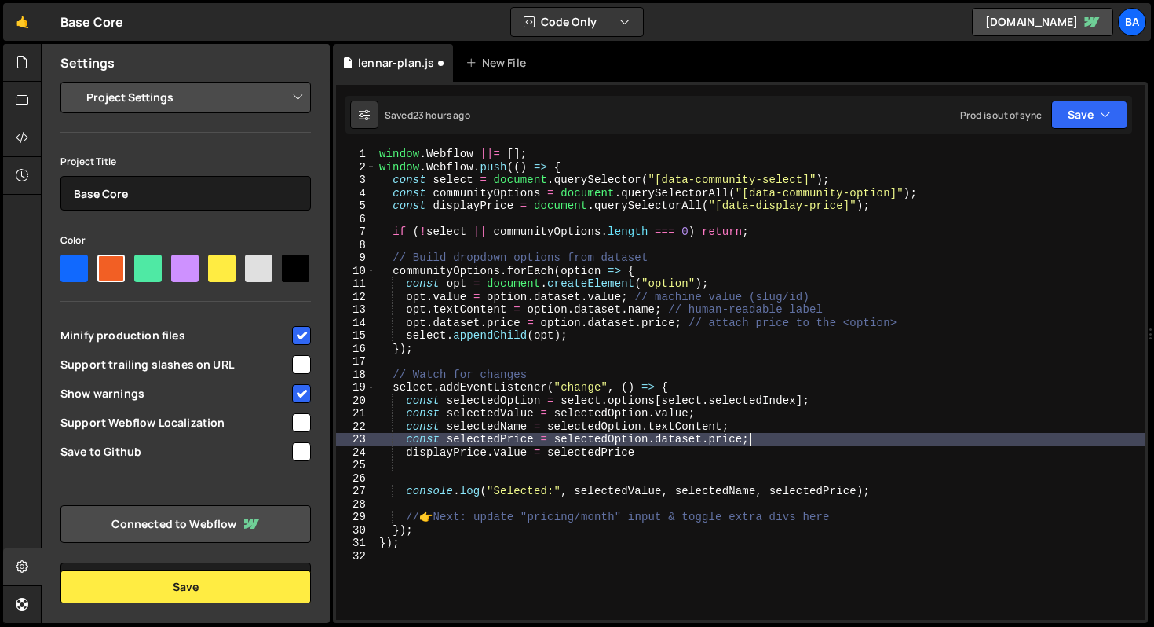
click at [676, 459] on div "window . Webflow ||= [ ] ; window . Webflow . push (( ) => { const select = doc…" at bounding box center [760, 397] width 769 height 498
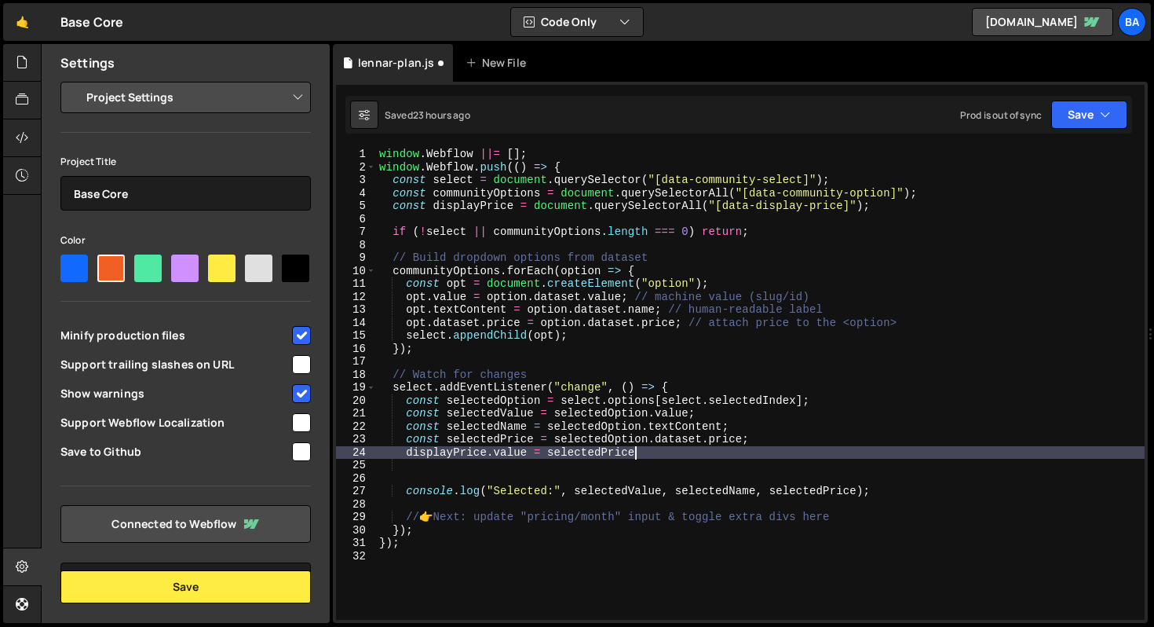
click at [675, 452] on div "window . Webflow ||= [ ] ; window . Webflow . push (( ) => { const select = doc…" at bounding box center [760, 397] width 769 height 498
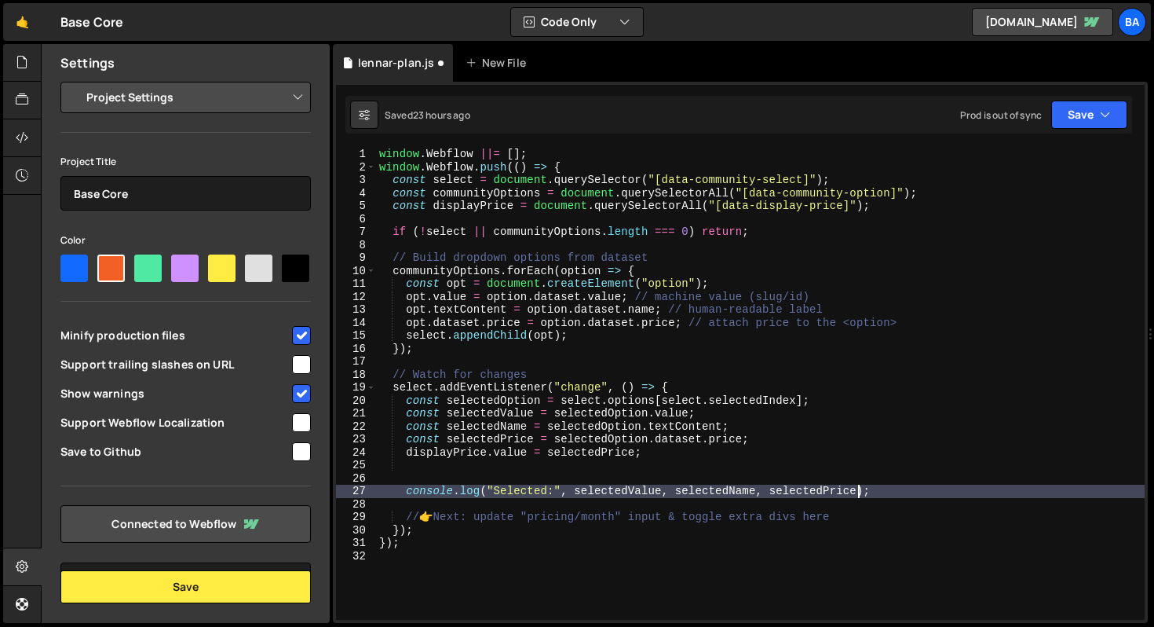
click at [857, 493] on div "window . Webflow ||= [ ] ; window . Webflow . push (( ) => { const select = doc…" at bounding box center [760, 397] width 769 height 498
click at [868, 517] on div "window . Webflow ||= [ ] ; window . Webflow . push (( ) => { const select = doc…" at bounding box center [760, 397] width 769 height 498
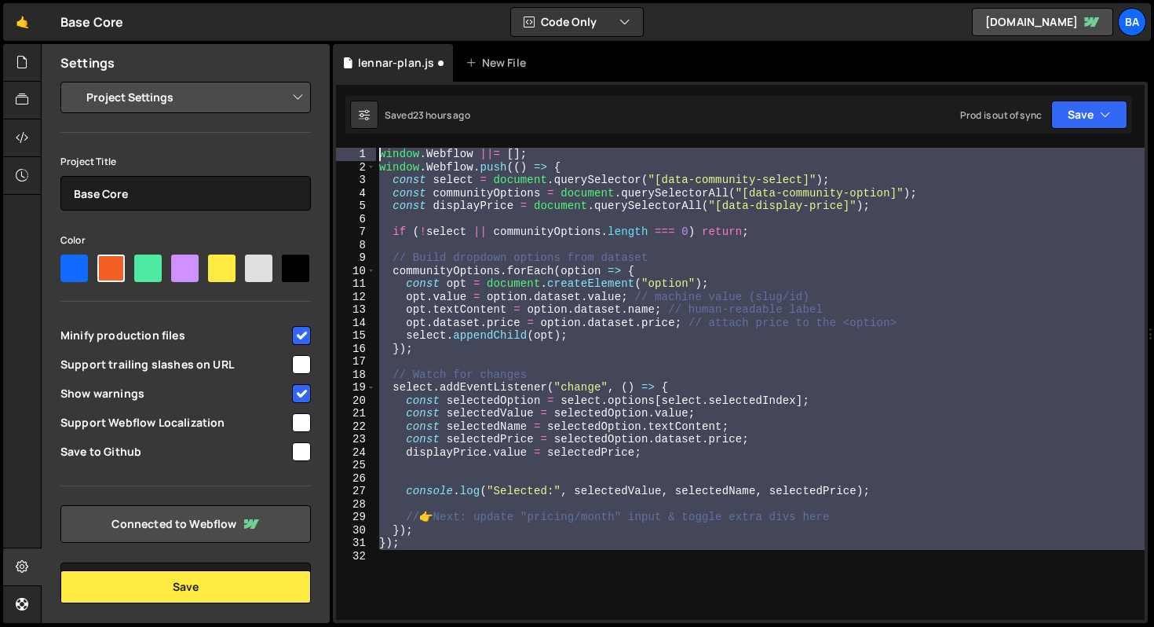
drag, startPoint x: 433, startPoint y: 554, endPoint x: 295, endPoint y: 130, distance: 445.9
click at [295, 130] on div "Files New File Javascript files 1 event-filter.js 1 1 lennar-plan.js 0 7 member…" at bounding box center [597, 333] width 1113 height 579
click at [1090, 126] on button "Save" at bounding box center [1089, 114] width 76 height 28
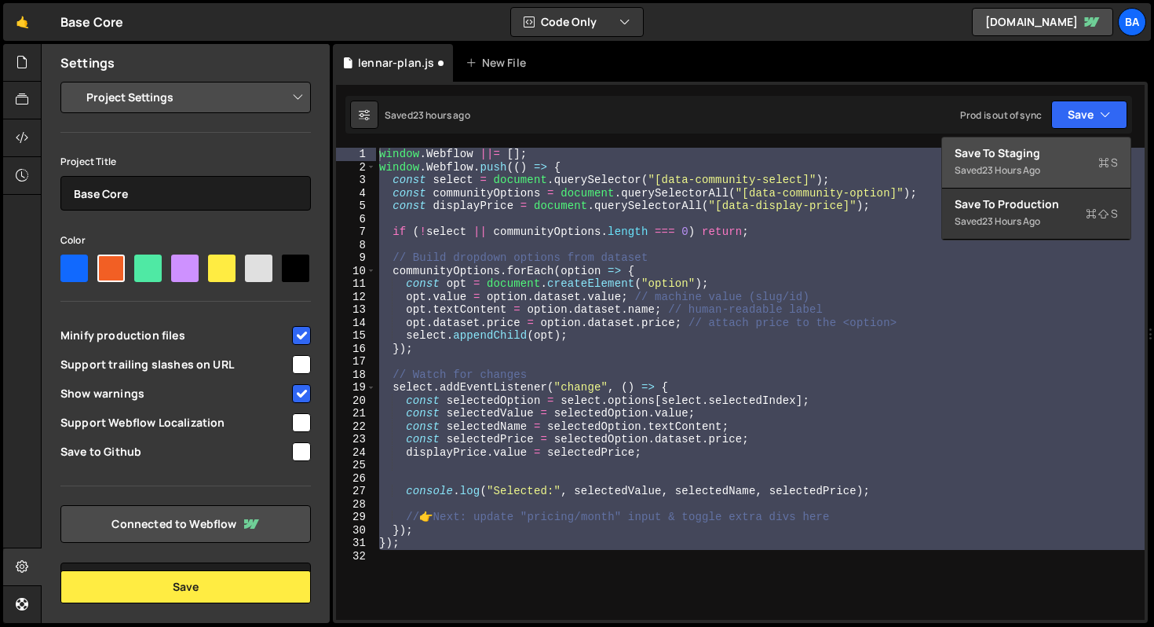
click at [1006, 155] on div "Save to Staging S" at bounding box center [1036, 153] width 163 height 16
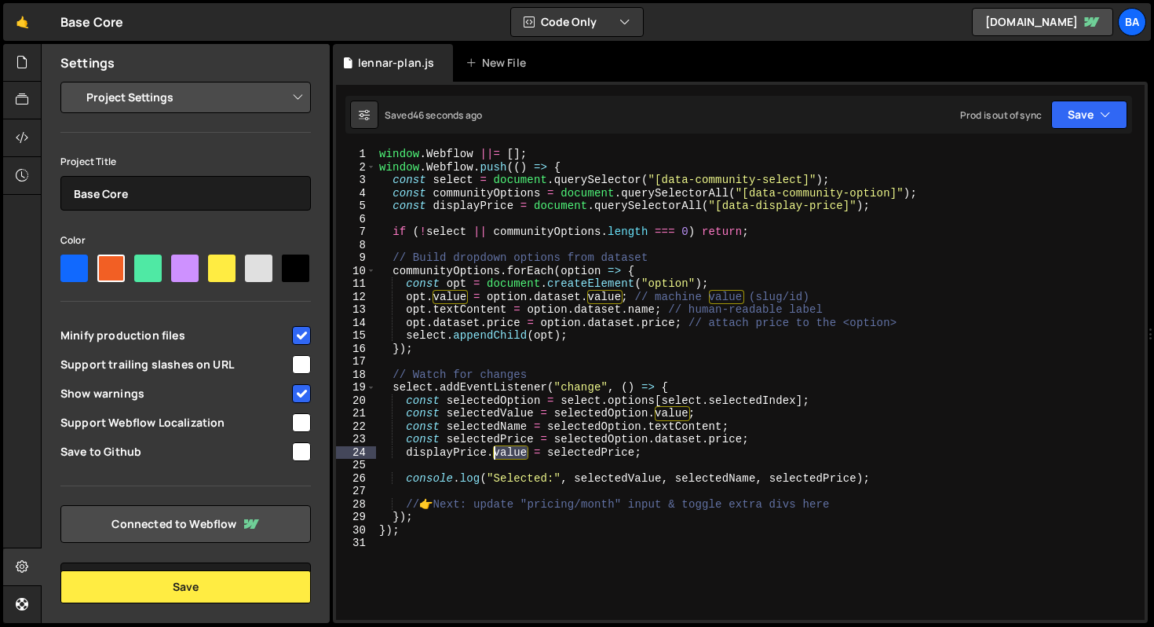
drag, startPoint x: 529, startPoint y: 454, endPoint x: 510, endPoint y: 448, distance: 20.6
click at [495, 451] on div "window . Webflow ||= [ ] ; window . Webflow . push (( ) => { const select = doc…" at bounding box center [760, 397] width 769 height 498
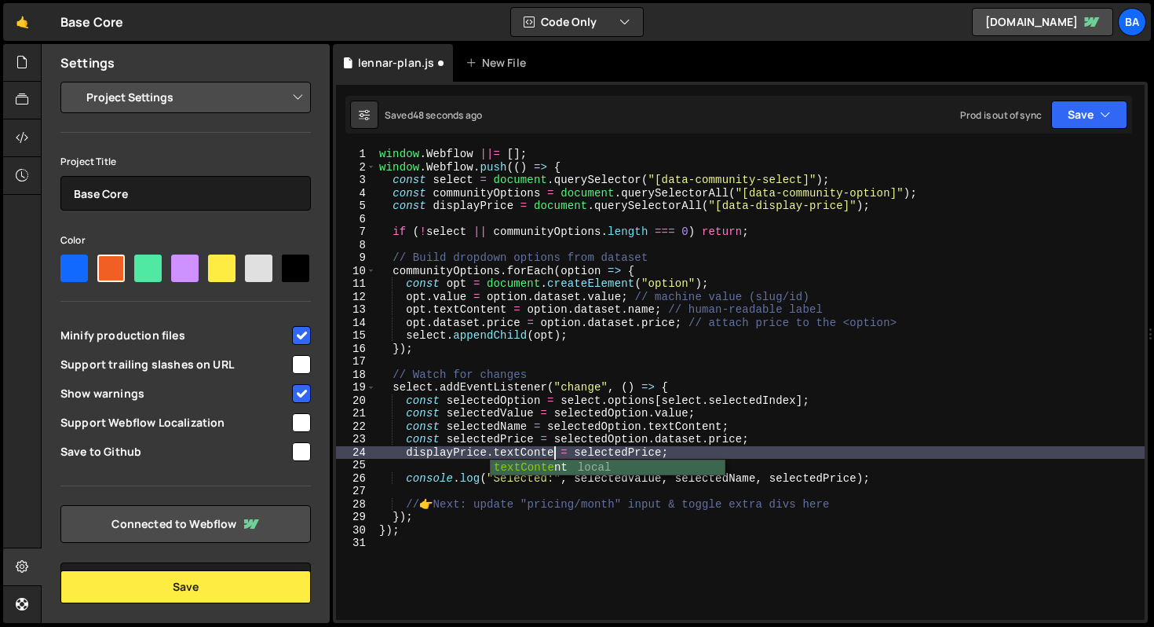
scroll to position [0, 13]
click at [1087, 119] on button "Save" at bounding box center [1089, 114] width 76 height 28
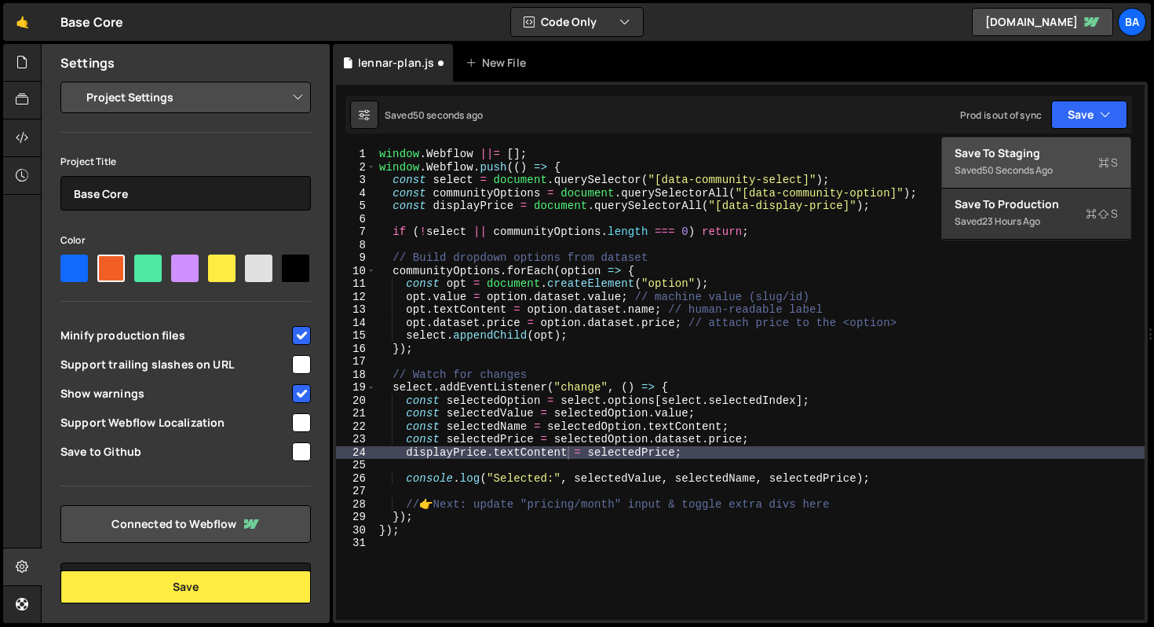
click at [1047, 158] on div "Save to Staging S" at bounding box center [1036, 153] width 163 height 16
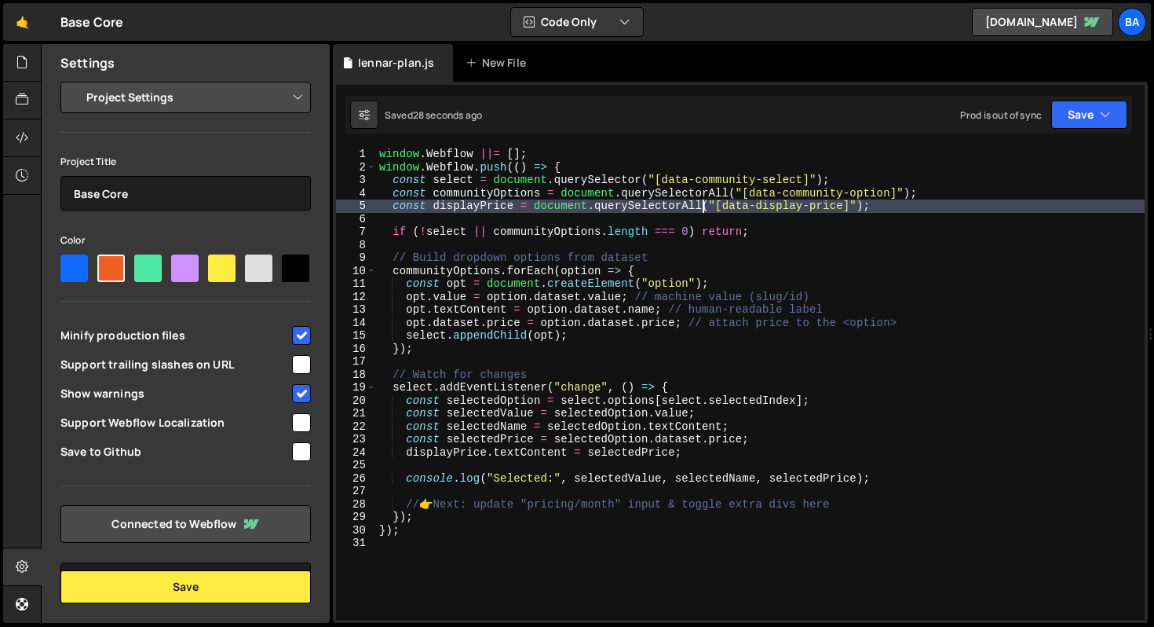
drag, startPoint x: 703, startPoint y: 201, endPoint x: 716, endPoint y: 188, distance: 18.3
click at [703, 201] on div "window . Webflow ||= [ ] ; window . Webflow . push (( ) => { const select = doc…" at bounding box center [760, 397] width 769 height 498
click at [1076, 105] on button "Save" at bounding box center [1089, 114] width 76 height 28
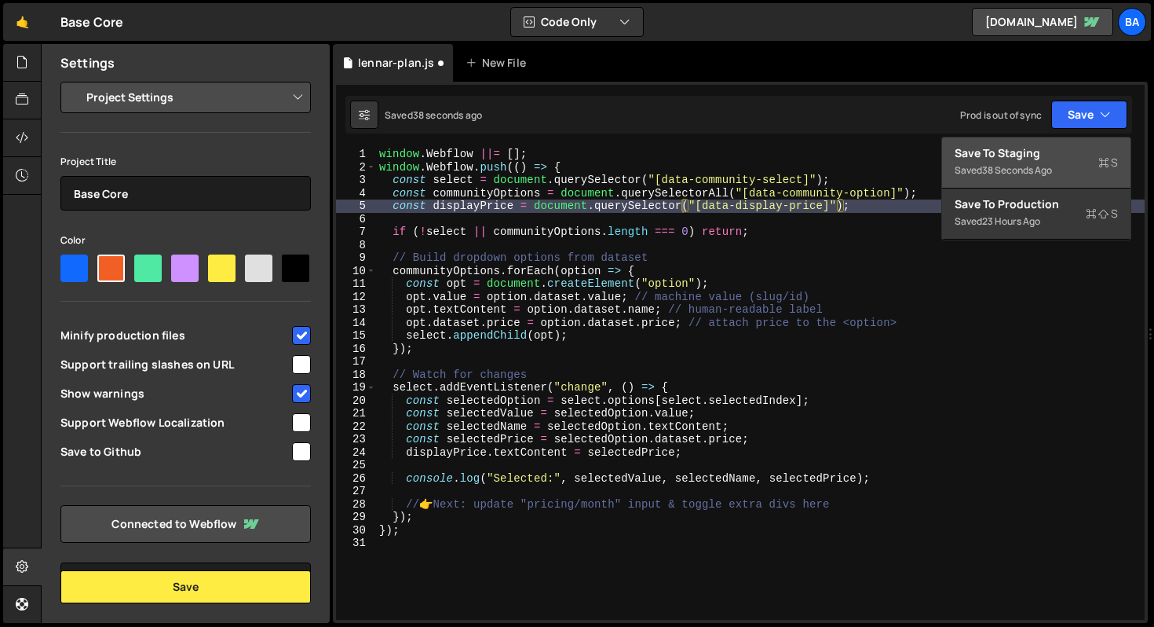
click at [1026, 168] on div "38 seconds ago" at bounding box center [1017, 169] width 70 height 13
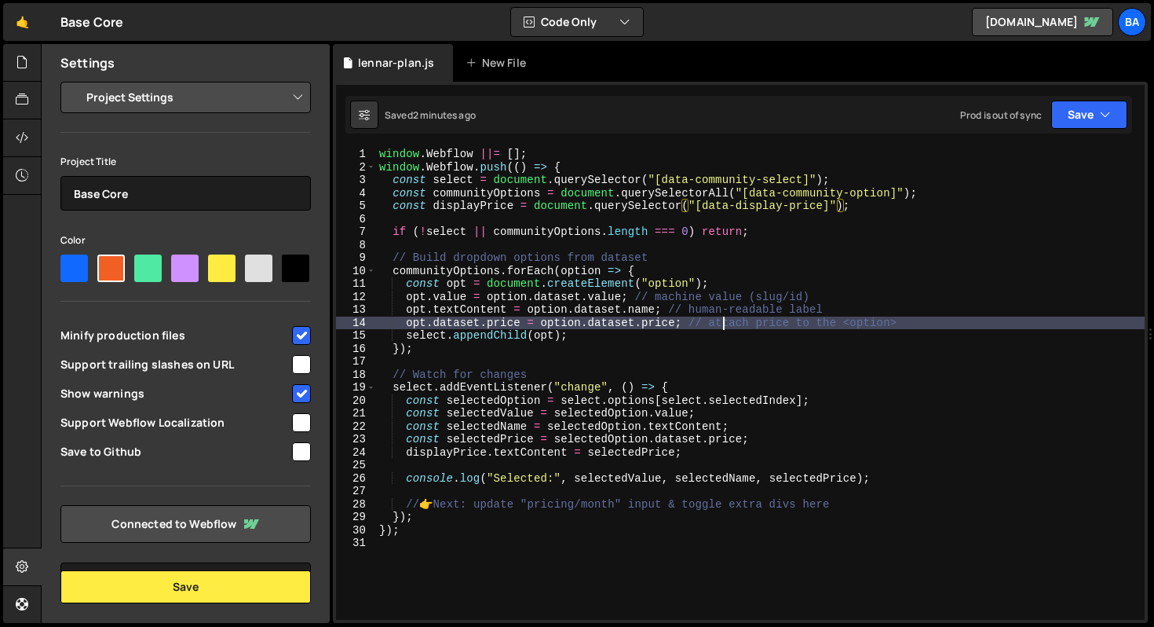
click at [721, 319] on div "window . Webflow ||= [ ] ; window . Webflow . push (( ) => { const select = doc…" at bounding box center [760, 397] width 769 height 498
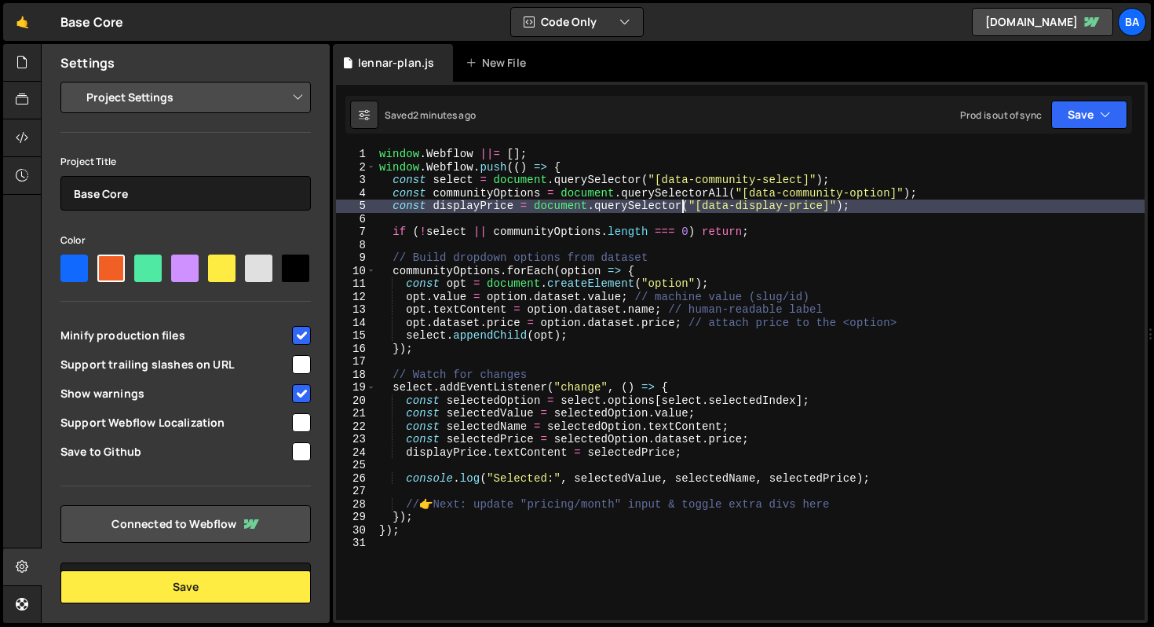
click at [683, 205] on div "window . Webflow ||= [ ] ; window . Webflow . push (( ) => { const select = doc…" at bounding box center [760, 397] width 769 height 498
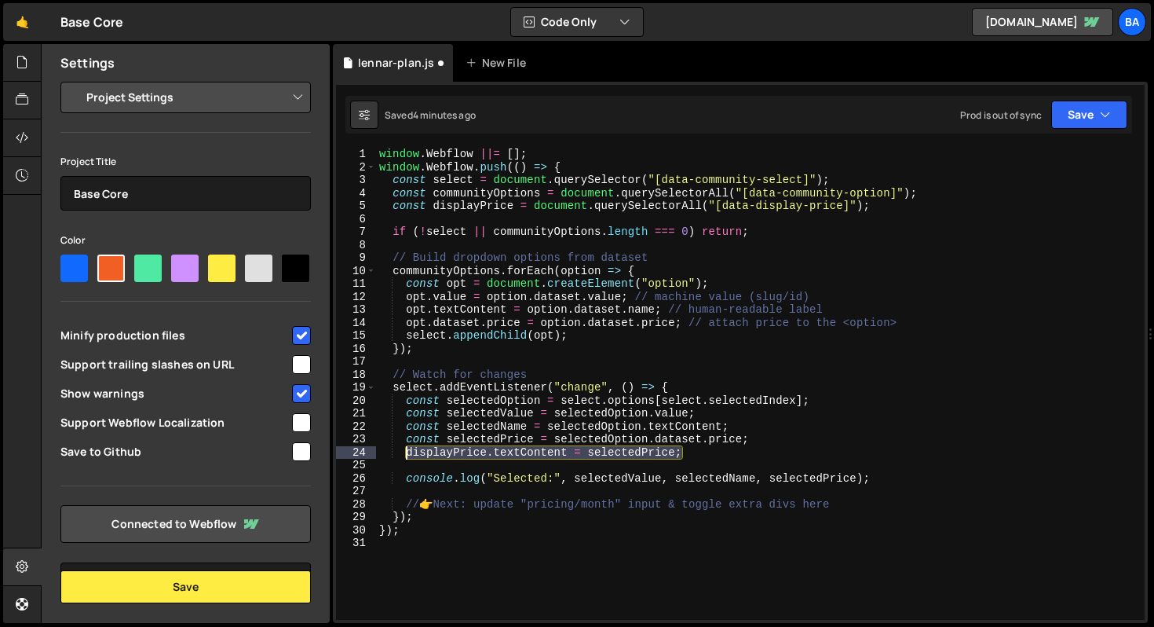
drag, startPoint x: 693, startPoint y: 455, endPoint x: 405, endPoint y: 456, distance: 287.4
click at [405, 456] on div "window . Webflow ||= [ ] ; window . Webflow . push (( ) => { const select = doc…" at bounding box center [760, 397] width 769 height 498
paste textarea "})"
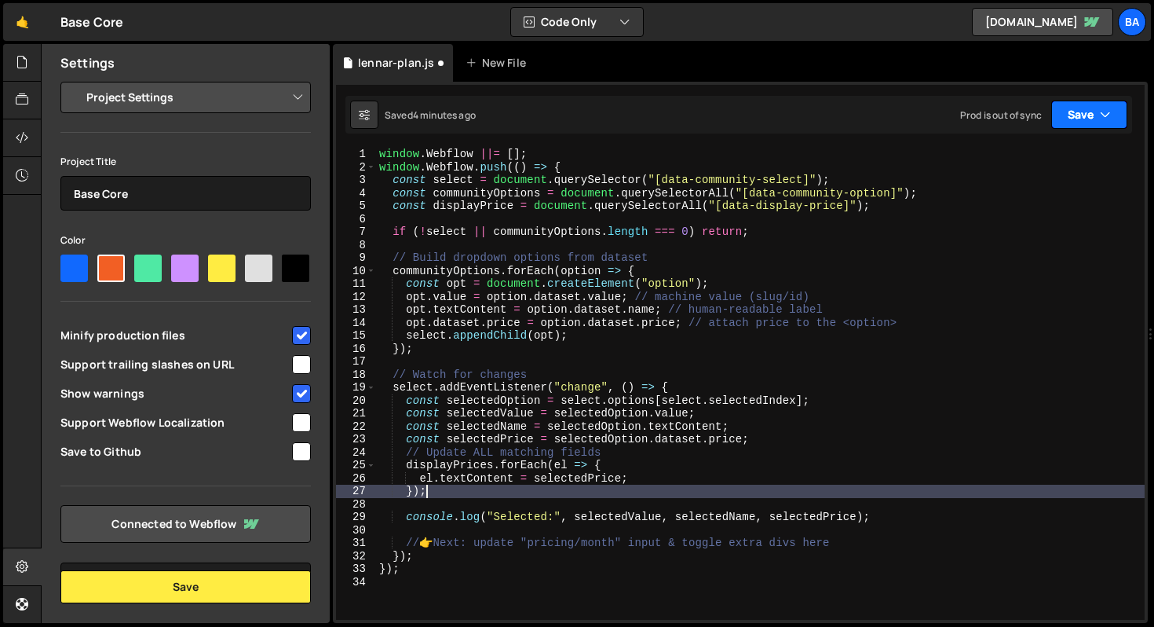
click at [1097, 120] on button "Save" at bounding box center [1089, 114] width 76 height 28
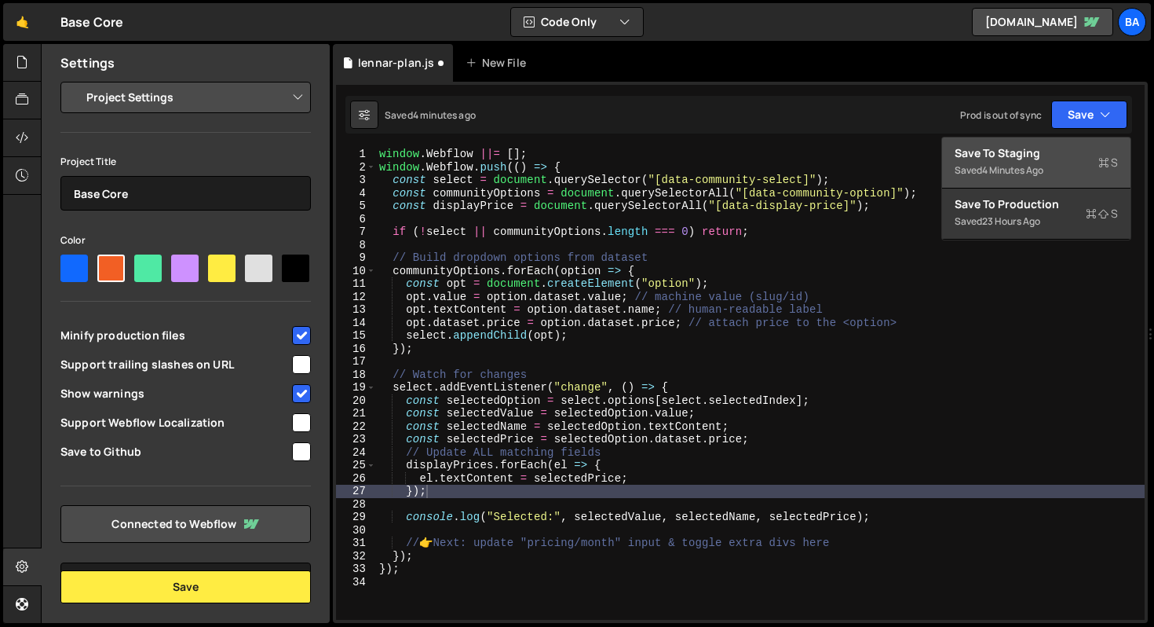
click at [1003, 159] on button "Save to Staging S Saved 4 minutes ago" at bounding box center [1036, 162] width 188 height 51
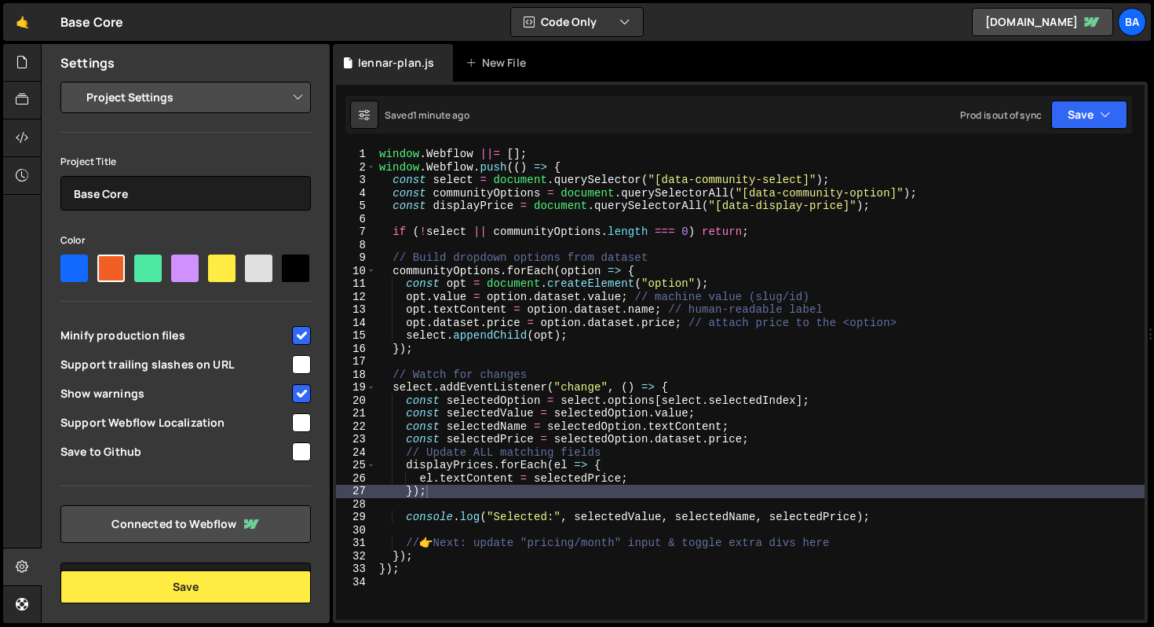
click at [916, 193] on div "window . Webflow ||= [ ] ; window . Webflow . push (( ) => { const select = doc…" at bounding box center [760, 397] width 769 height 498
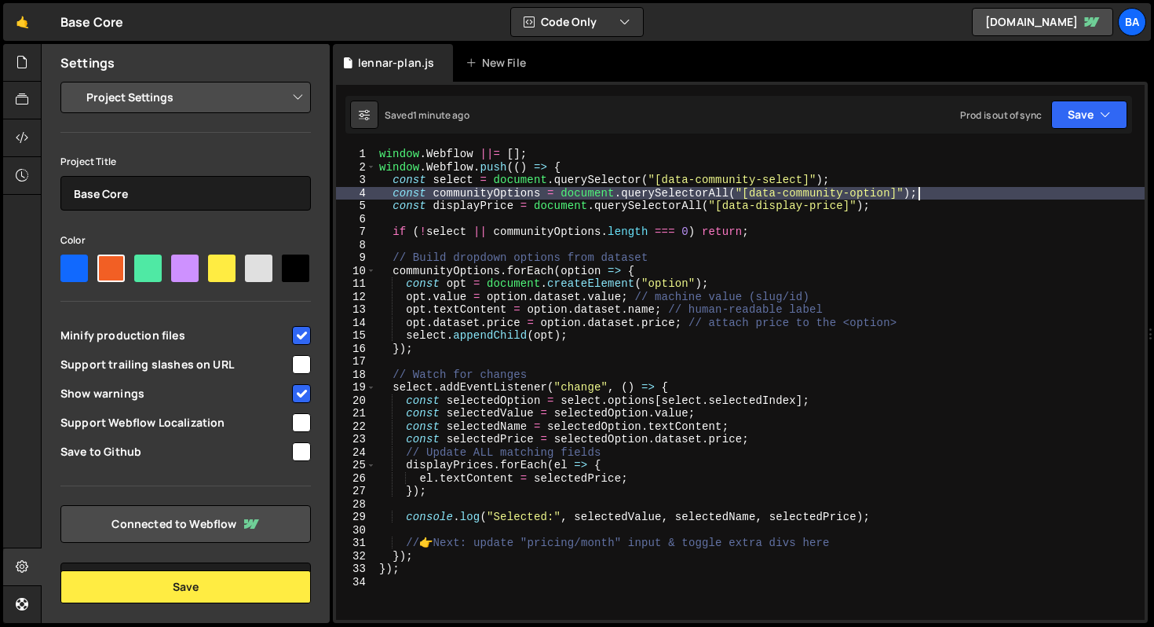
click at [898, 211] on div "window . Webflow ||= [ ] ; window . Webflow . push (( ) => { const select = doc…" at bounding box center [760, 397] width 769 height 498
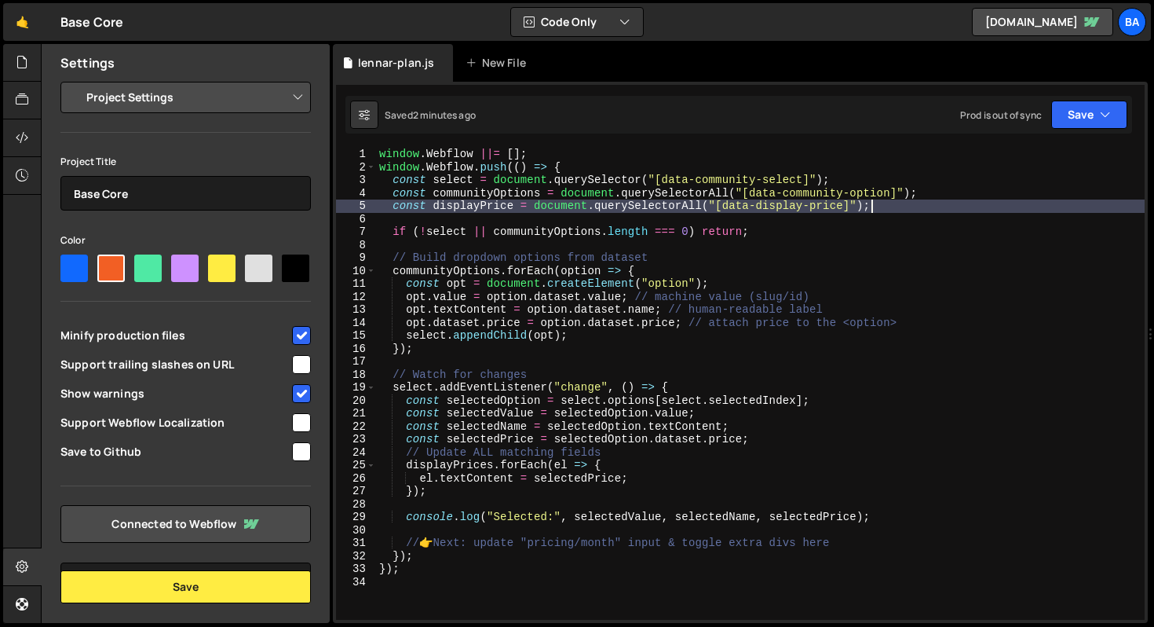
click at [491, 466] on div "window . Webflow ||= [ ] ; window . Webflow . push (( ) => { const select = doc…" at bounding box center [760, 397] width 769 height 498
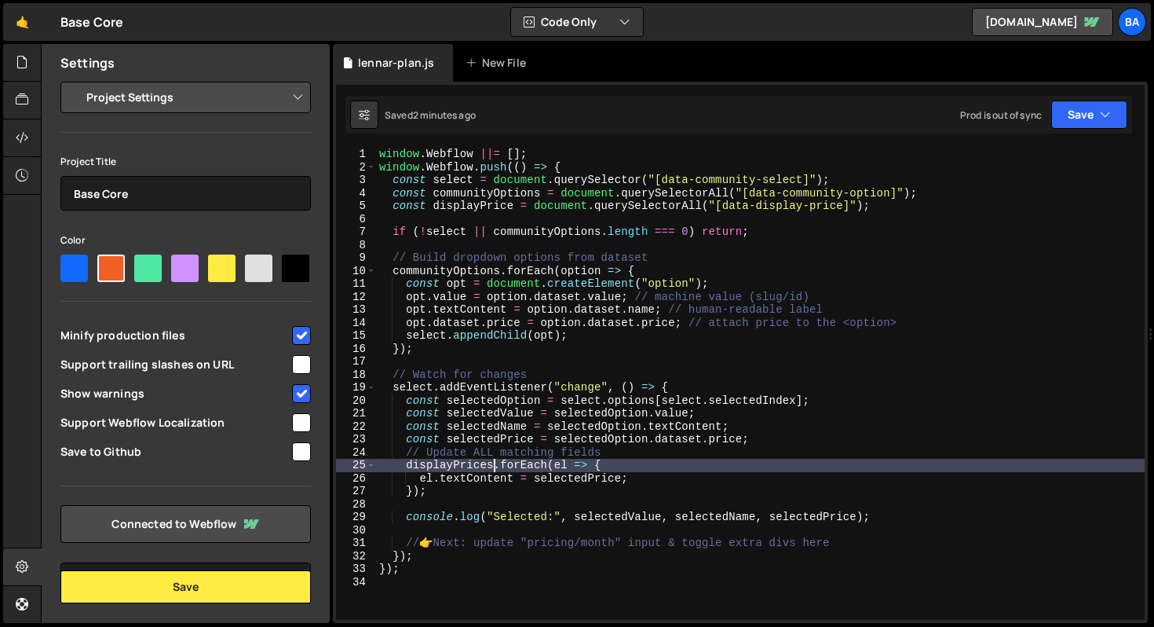
type textarea "displayPrice.forEach(el => {"
click at [1071, 122] on button "Save" at bounding box center [1089, 114] width 76 height 28
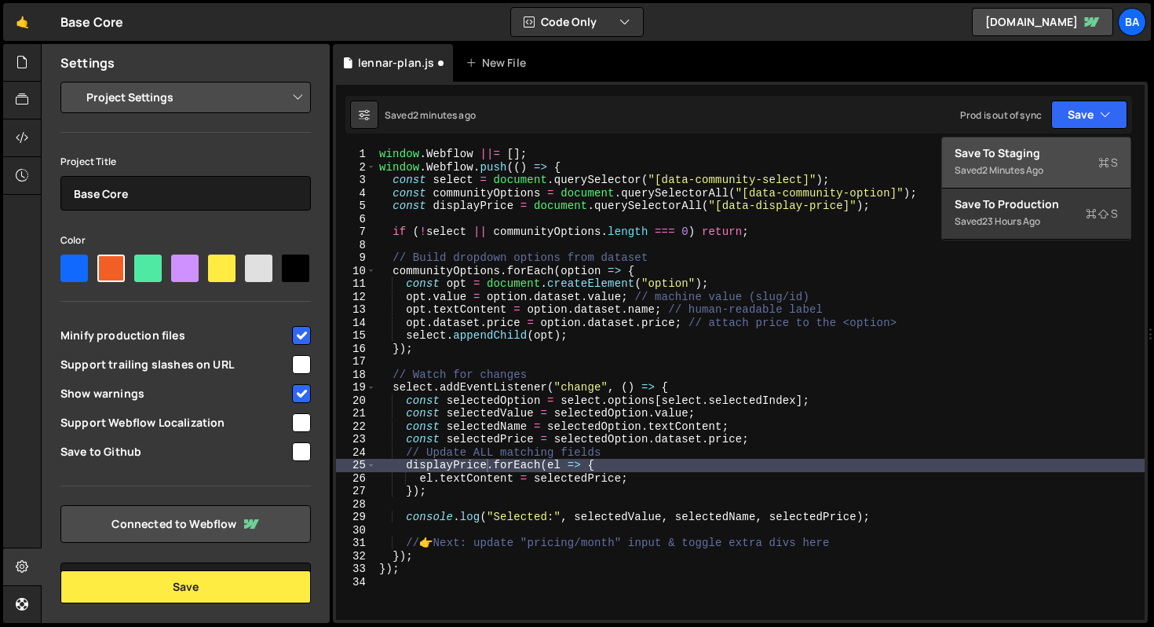
click at [1046, 151] on div "Save to Staging S" at bounding box center [1036, 153] width 163 height 16
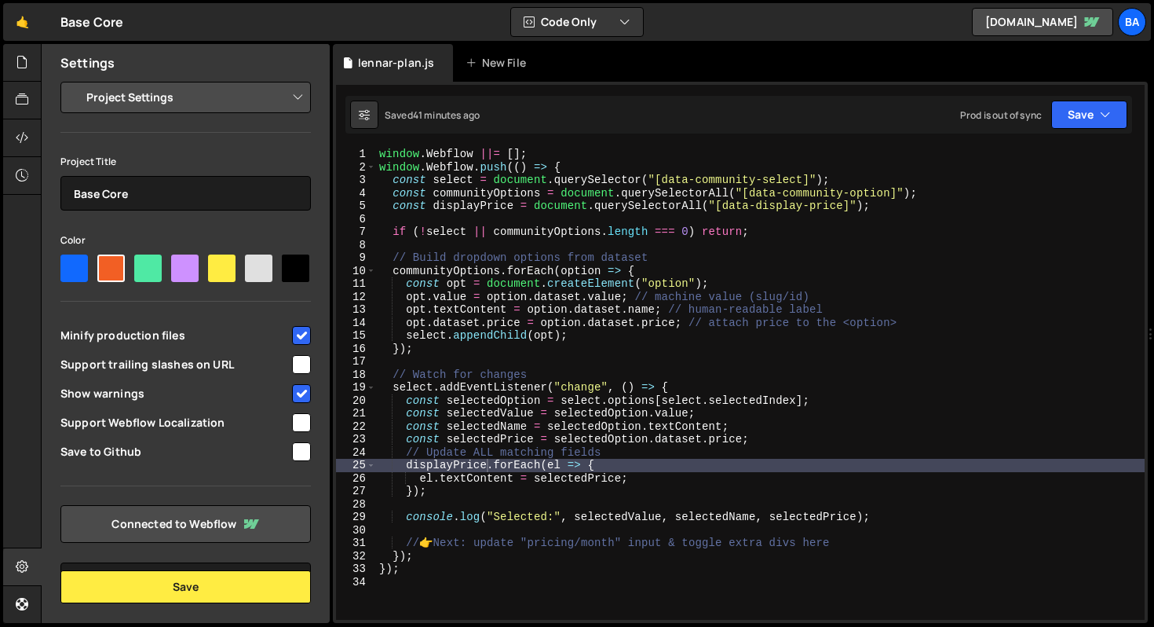
click at [177, 101] on select "Project Settings Code Editor Settings Chat Settings" at bounding box center [189, 97] width 230 height 35
click at [24, 92] on icon at bounding box center [22, 99] width 13 height 17
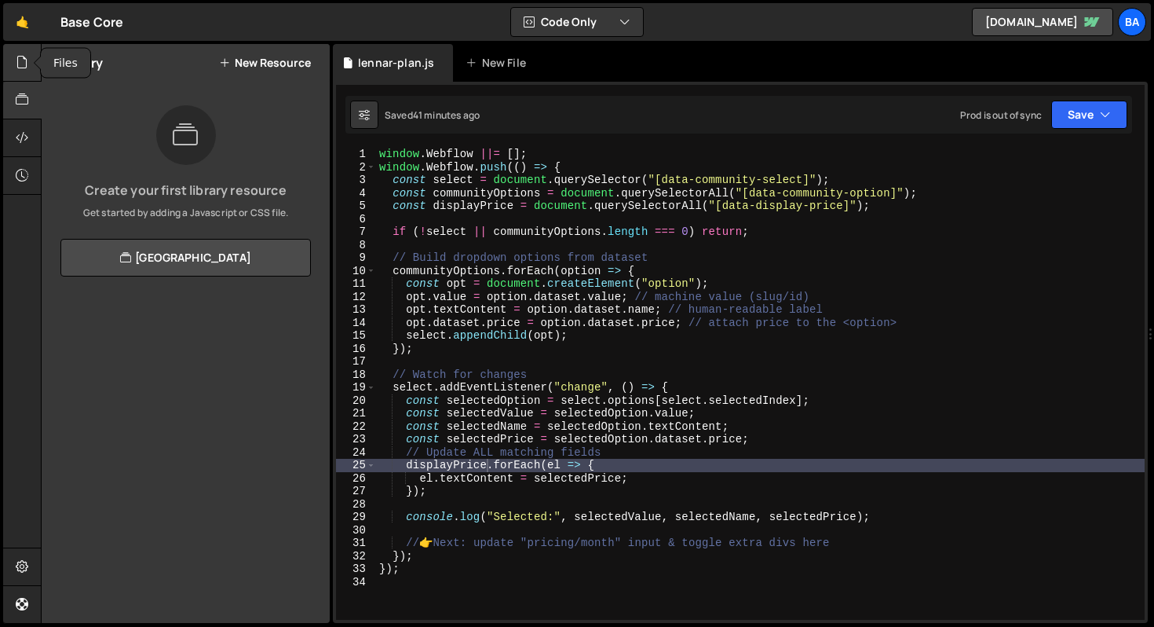
click at [27, 61] on icon at bounding box center [22, 61] width 13 height 17
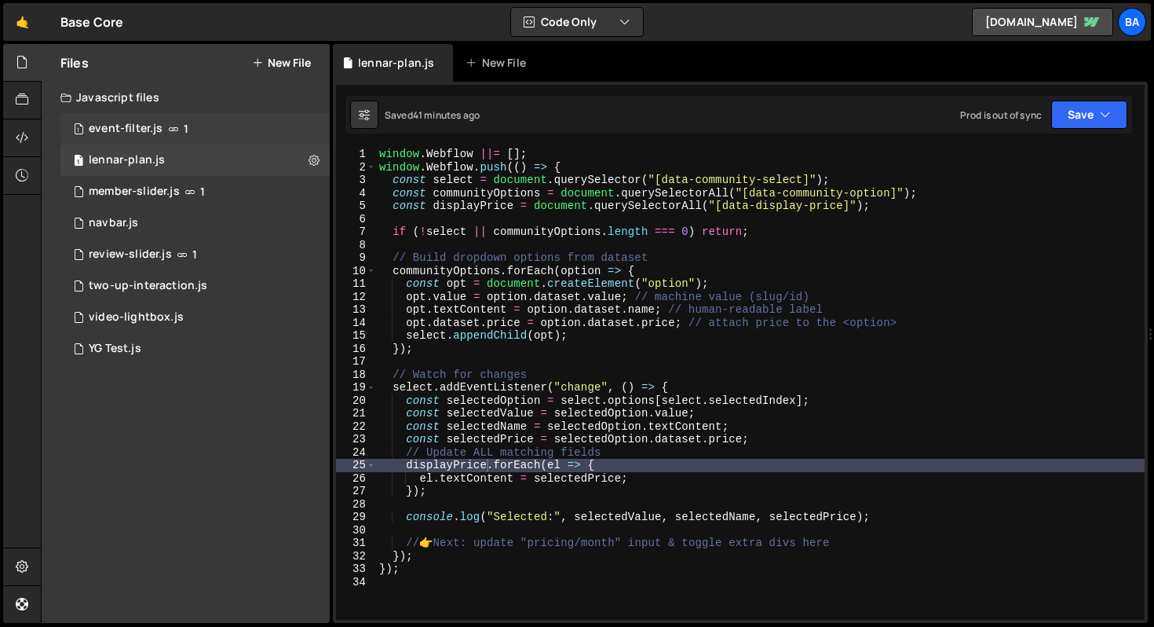
click at [181, 130] on div "1 event-filter.js 1" at bounding box center [194, 128] width 269 height 31
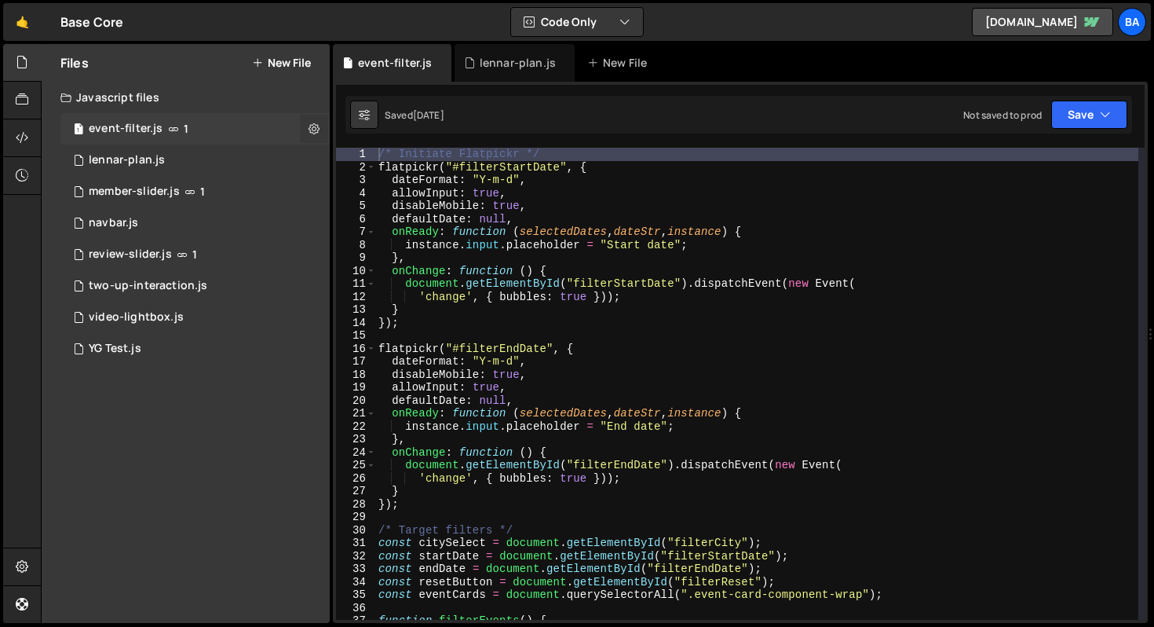
click at [305, 127] on button at bounding box center [314, 129] width 28 height 28
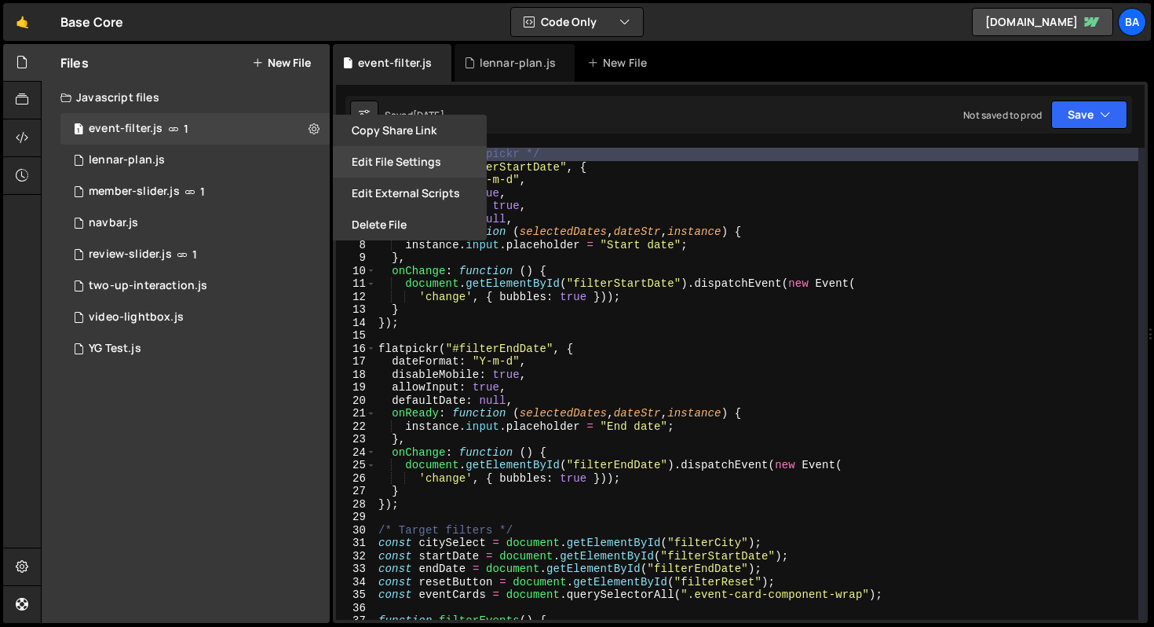
click at [399, 166] on button "Edit File Settings" at bounding box center [410, 161] width 154 height 31
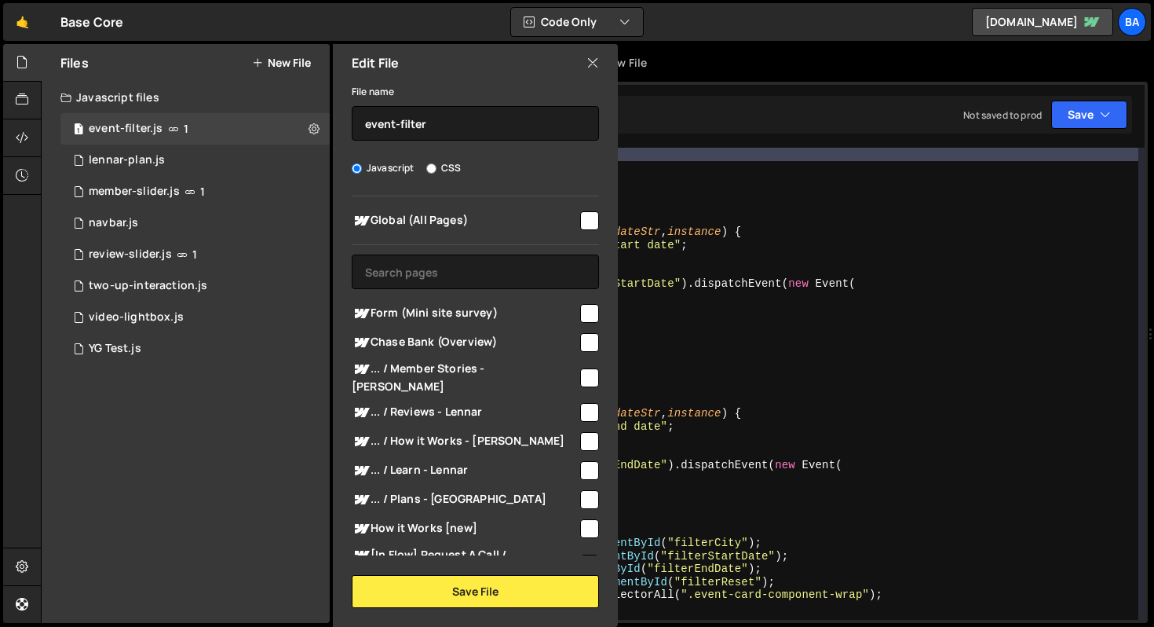
click at [580, 221] on input "checkbox" at bounding box center [589, 220] width 19 height 19
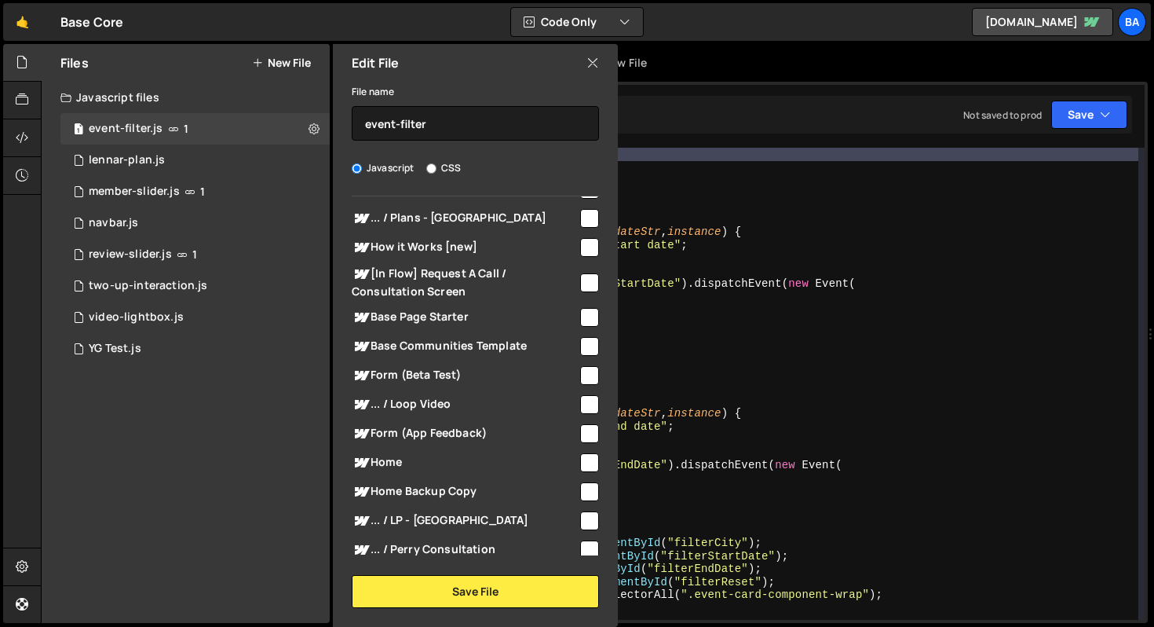
scroll to position [0, 0]
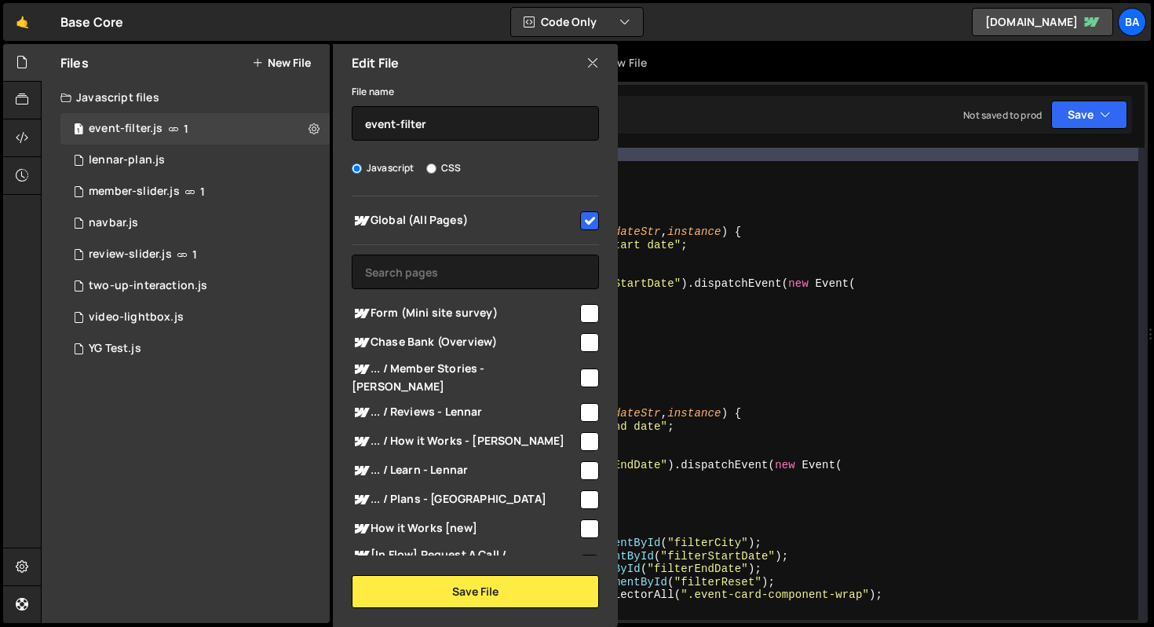
click at [581, 224] on input "checkbox" at bounding box center [589, 220] width 19 height 19
checkbox input "false"
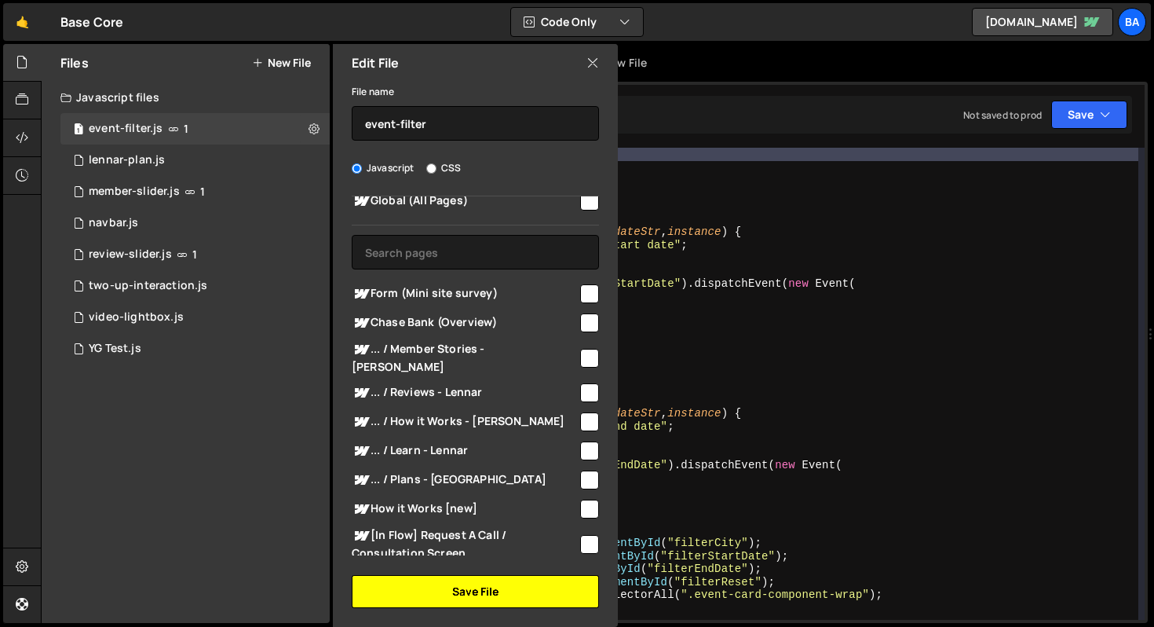
scroll to position [46, 0]
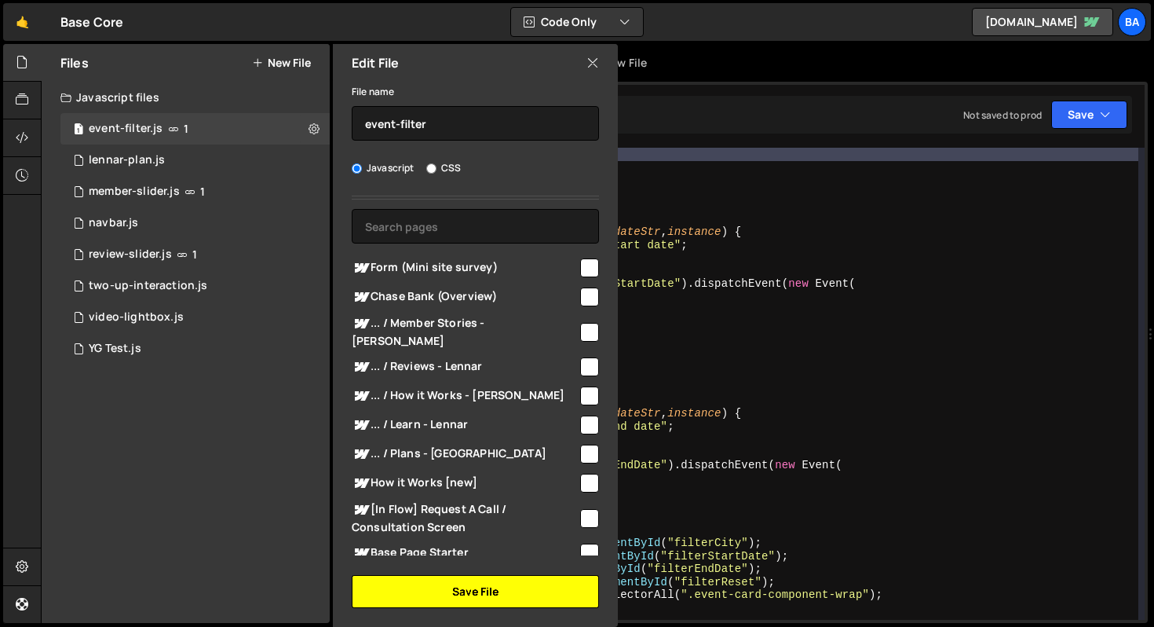
click at [513, 593] on button "Save File" at bounding box center [475, 591] width 247 height 33
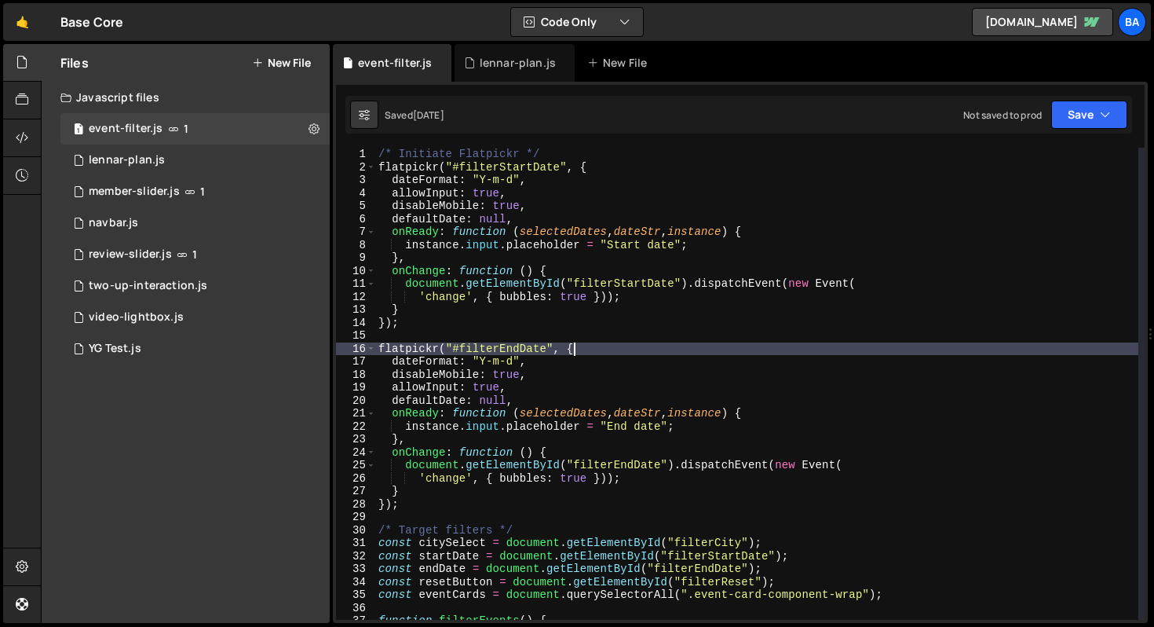
click at [733, 353] on div "/* Initiate Flatpickr */ flatpickr ( "#filterStartDate" , { dateFormat : "Y-m-d…" at bounding box center [756, 397] width 763 height 498
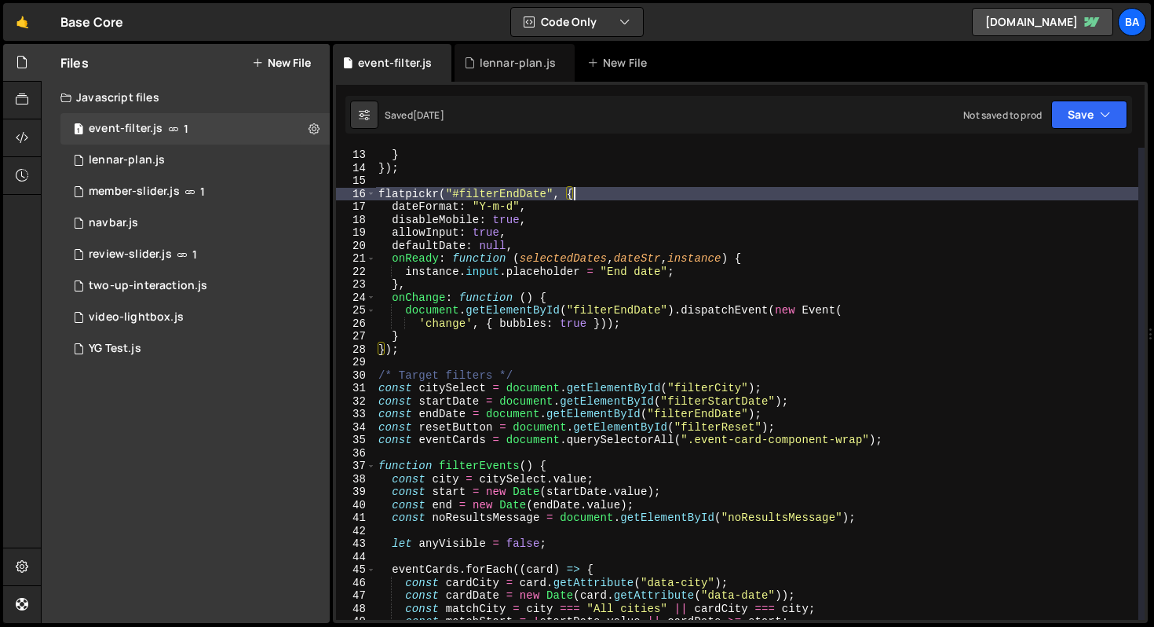
scroll to position [0, 0]
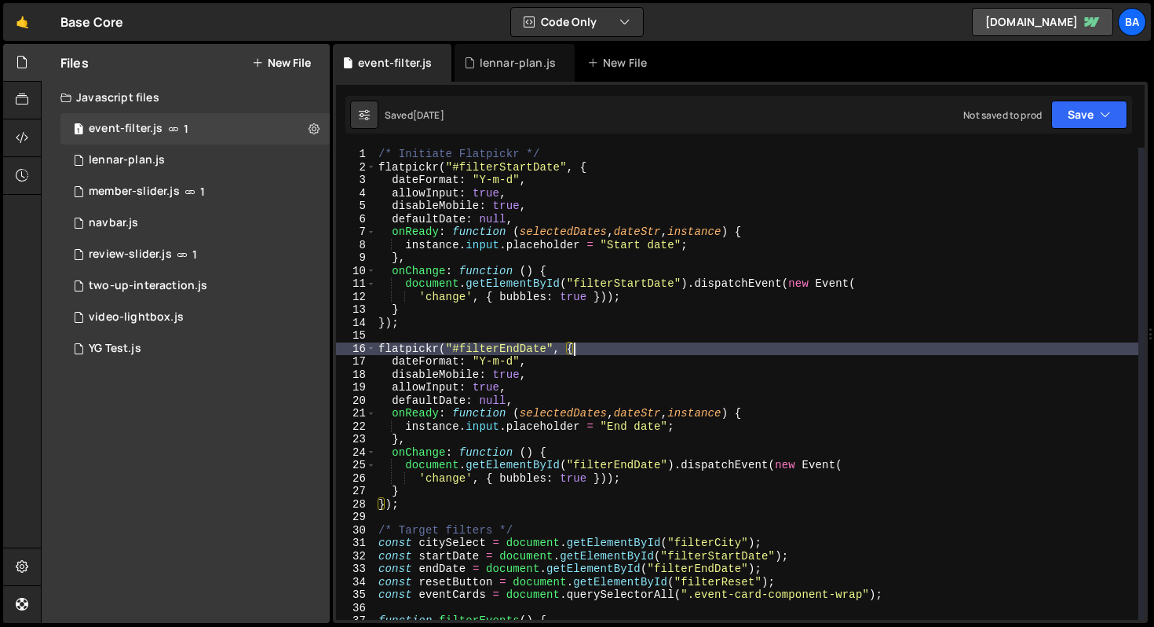
click at [599, 353] on div "/* Initiate Flatpickr */ flatpickr ( "#filterStartDate" , { dateFormat : "Y-m-d…" at bounding box center [756, 397] width 763 height 498
click at [586, 364] on div "/* Initiate Flatpickr */ flatpickr ( "#filterStartDate" , { dateFormat : "Y-m-d…" at bounding box center [756, 397] width 763 height 498
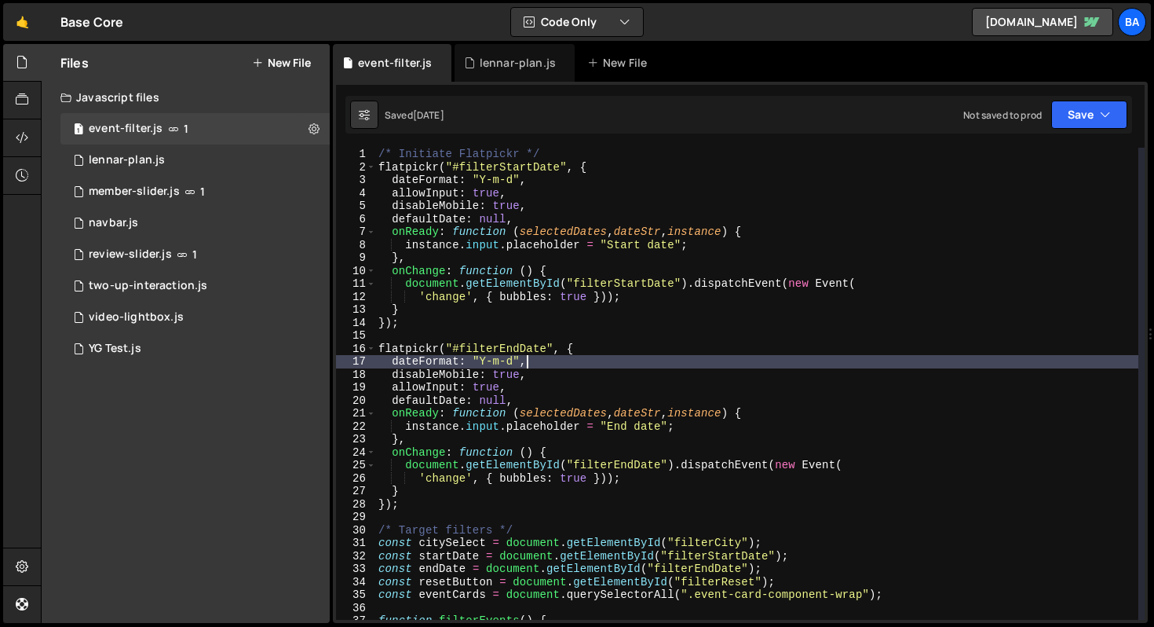
click at [581, 371] on div "/* Initiate Flatpickr */ flatpickr ( "#filterStartDate" , { dateFormat : "Y-m-d…" at bounding box center [756, 397] width 763 height 498
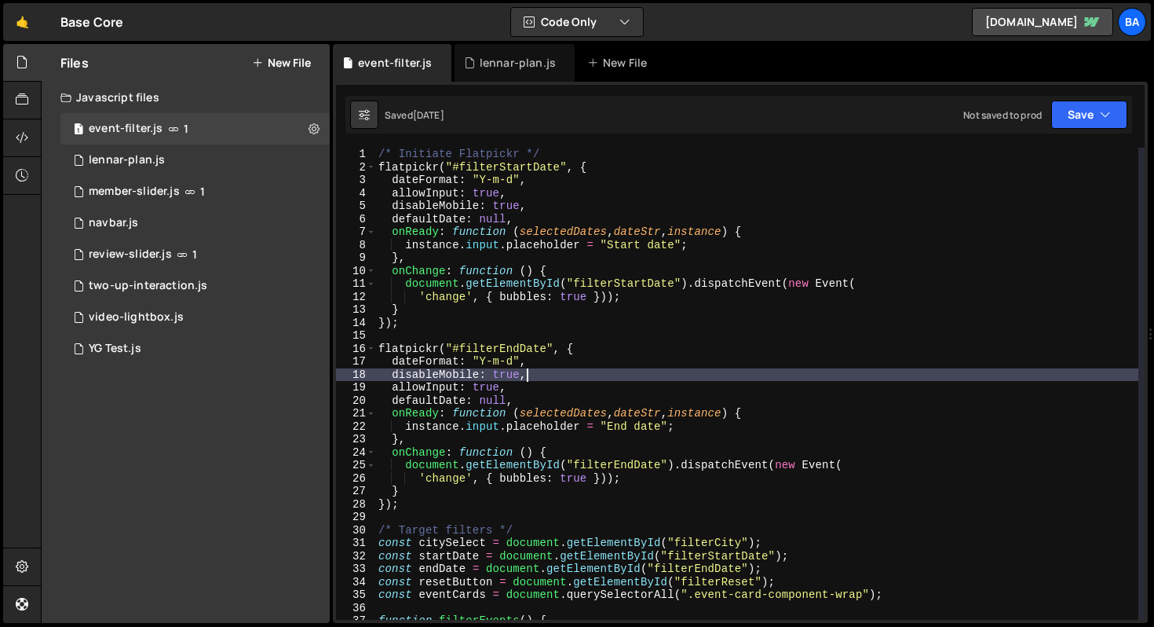
click at [616, 157] on div "/* Initiate Flatpickr */ flatpickr ( "#filterStartDate" , { dateFormat : "Y-m-d…" at bounding box center [756, 397] width 763 height 498
type textarea "/* Initiate Flatpickr */"
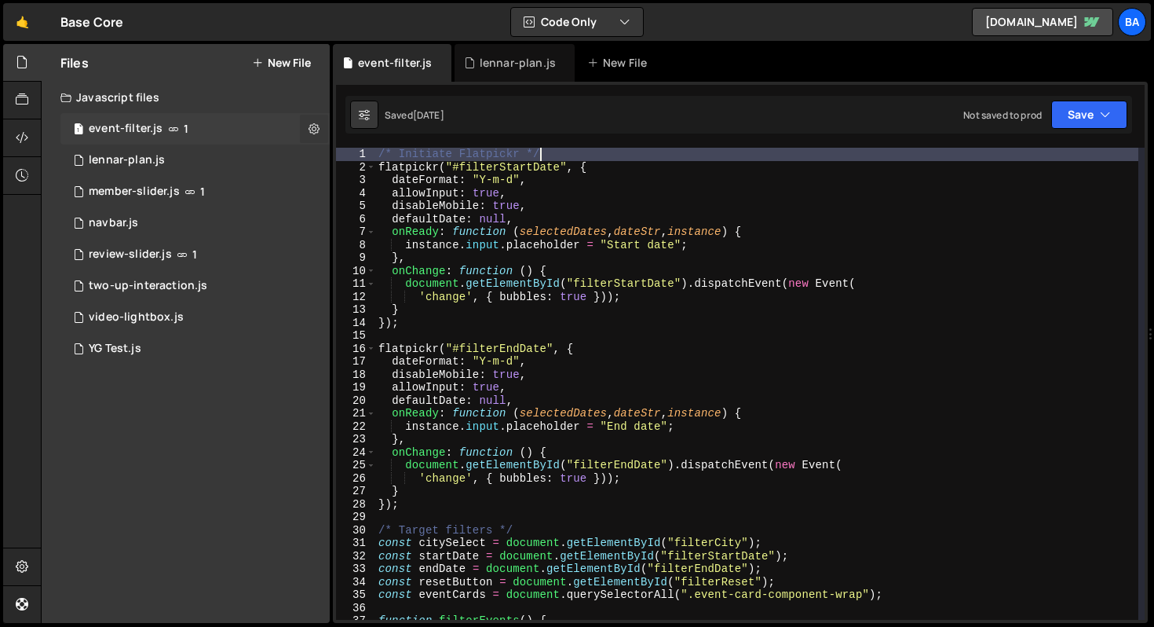
click at [320, 132] on button at bounding box center [314, 129] width 28 height 28
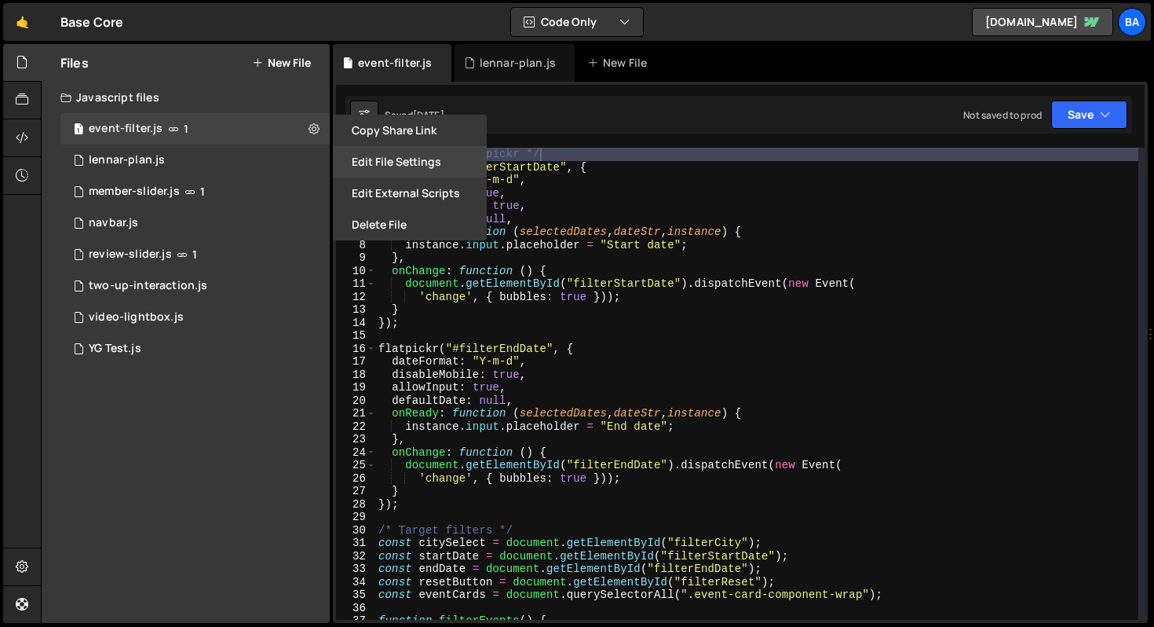
click at [387, 165] on button "Edit File Settings" at bounding box center [410, 161] width 154 height 31
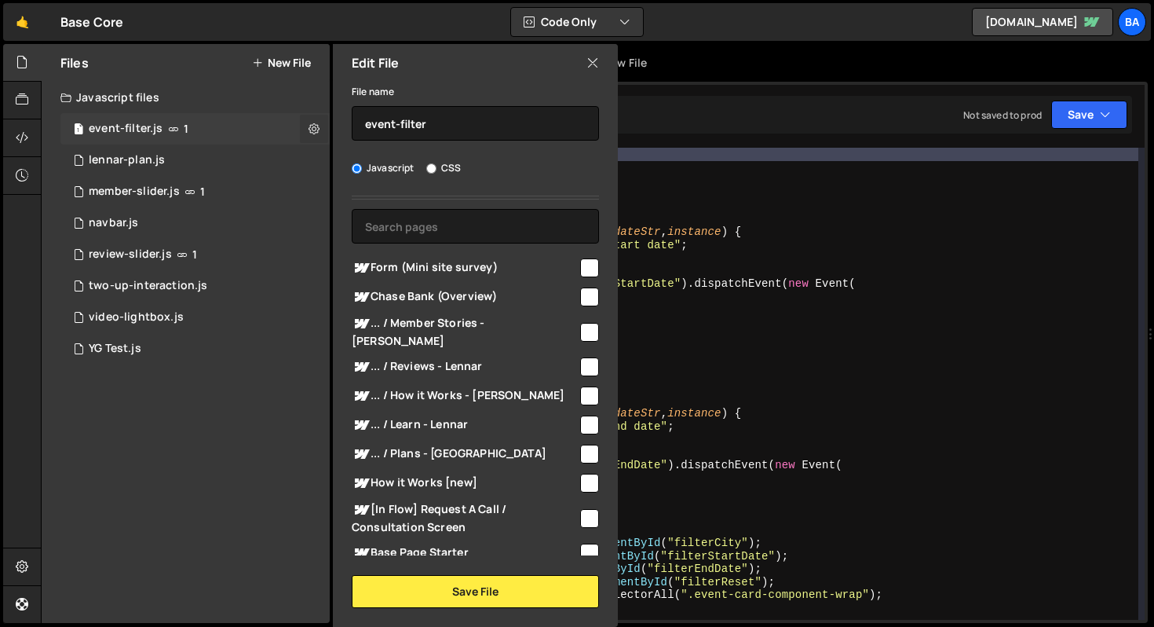
click at [316, 125] on icon at bounding box center [314, 128] width 11 height 15
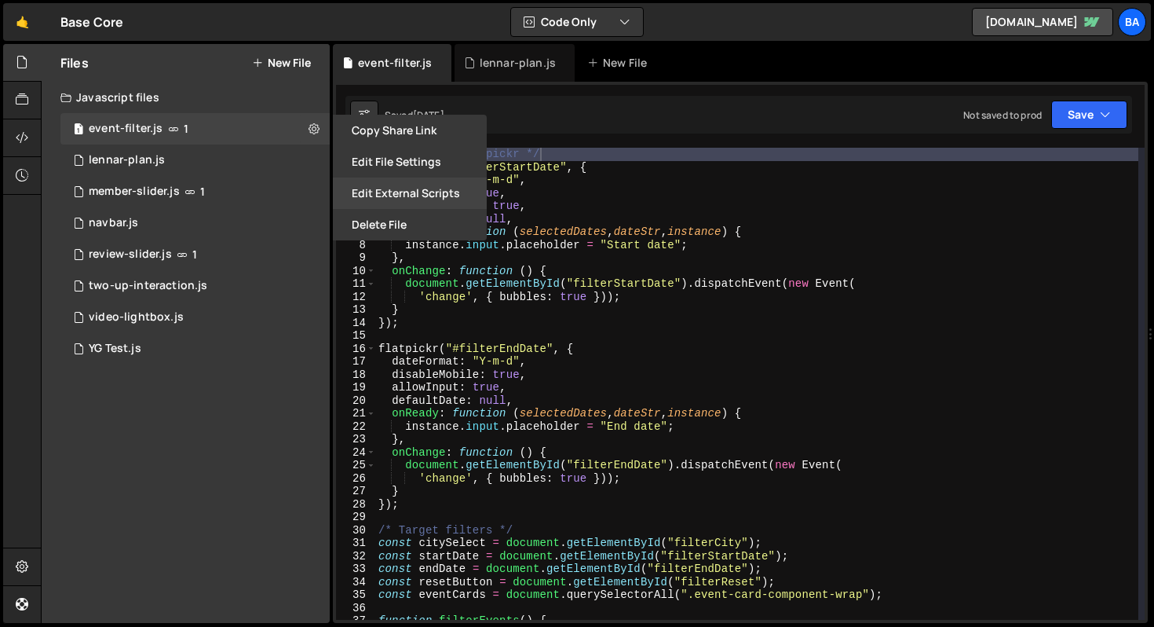
click at [387, 188] on button "Edit External Scripts" at bounding box center [410, 192] width 154 height 31
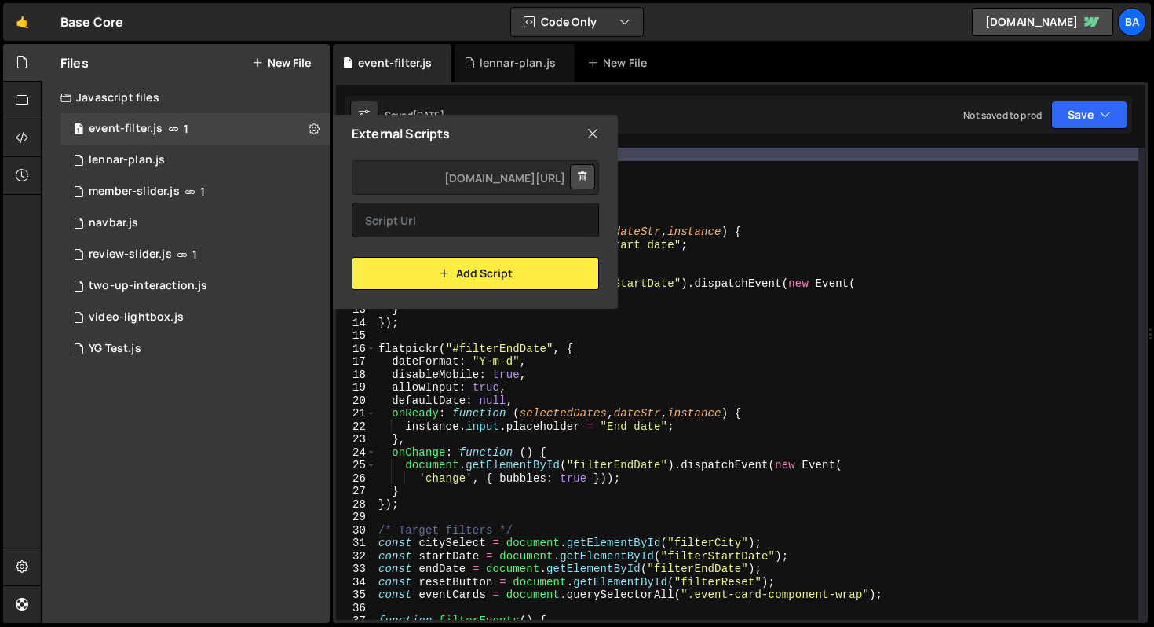
click at [591, 132] on icon at bounding box center [593, 133] width 13 height 17
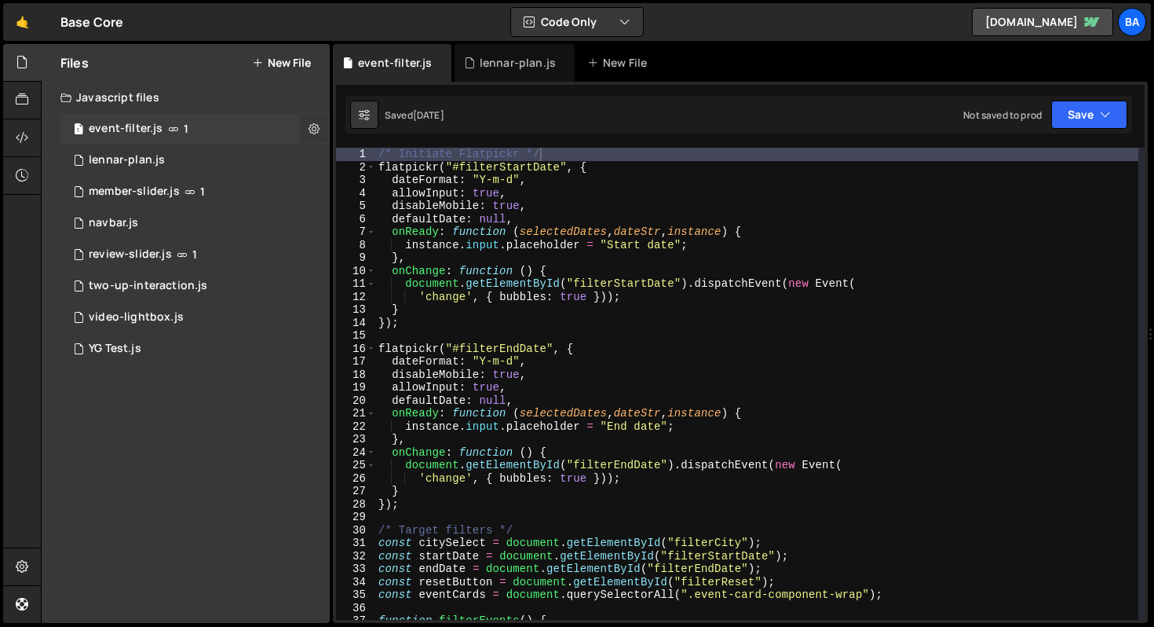
click at [306, 123] on button at bounding box center [314, 129] width 28 height 28
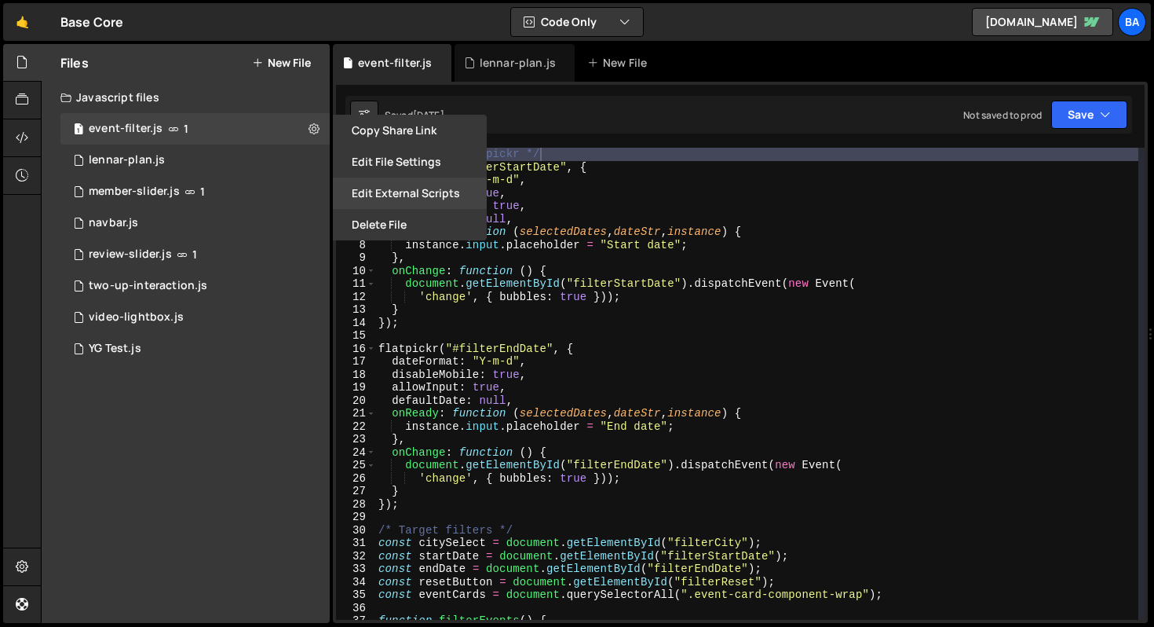
click at [444, 193] on button "Edit External Scripts" at bounding box center [410, 192] width 154 height 31
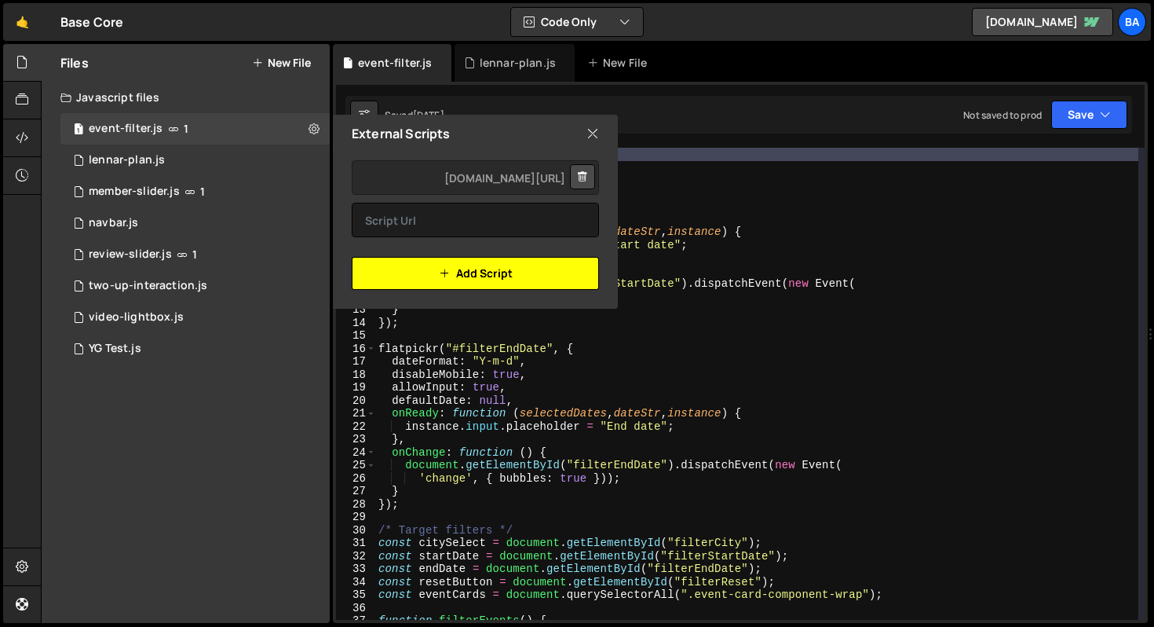
click at [505, 272] on button "Add Script" at bounding box center [475, 273] width 247 height 33
click at [585, 128] on div "External Scripts" at bounding box center [475, 134] width 285 height 38
click at [589, 130] on icon at bounding box center [593, 133] width 13 height 17
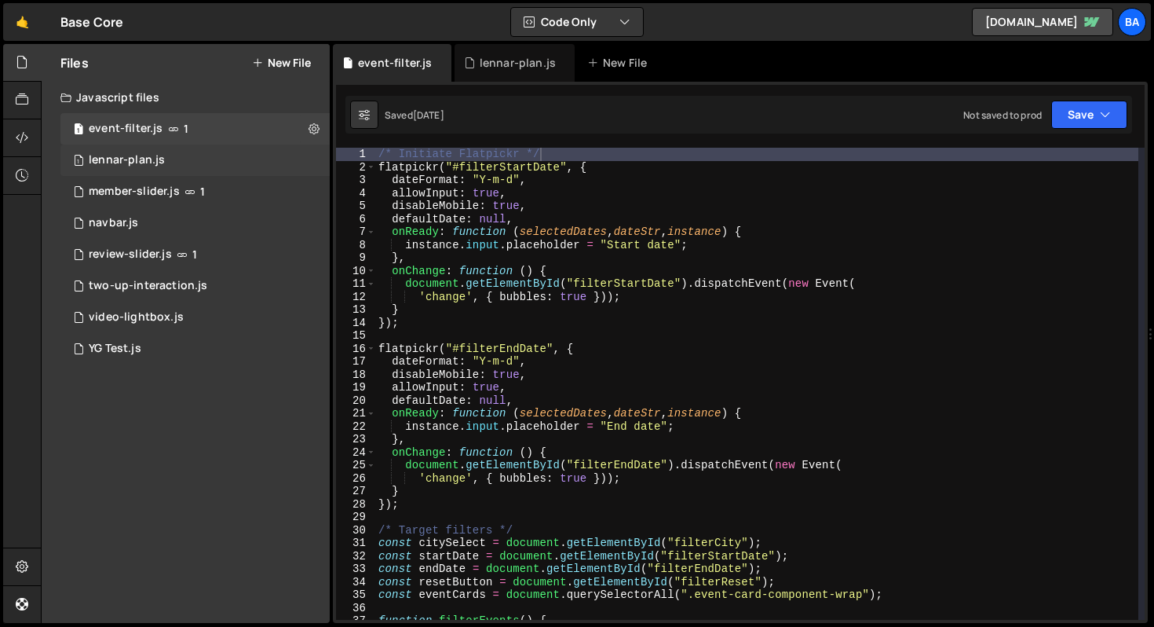
click at [199, 159] on div "1 lennar-plan.js 0" at bounding box center [194, 159] width 269 height 31
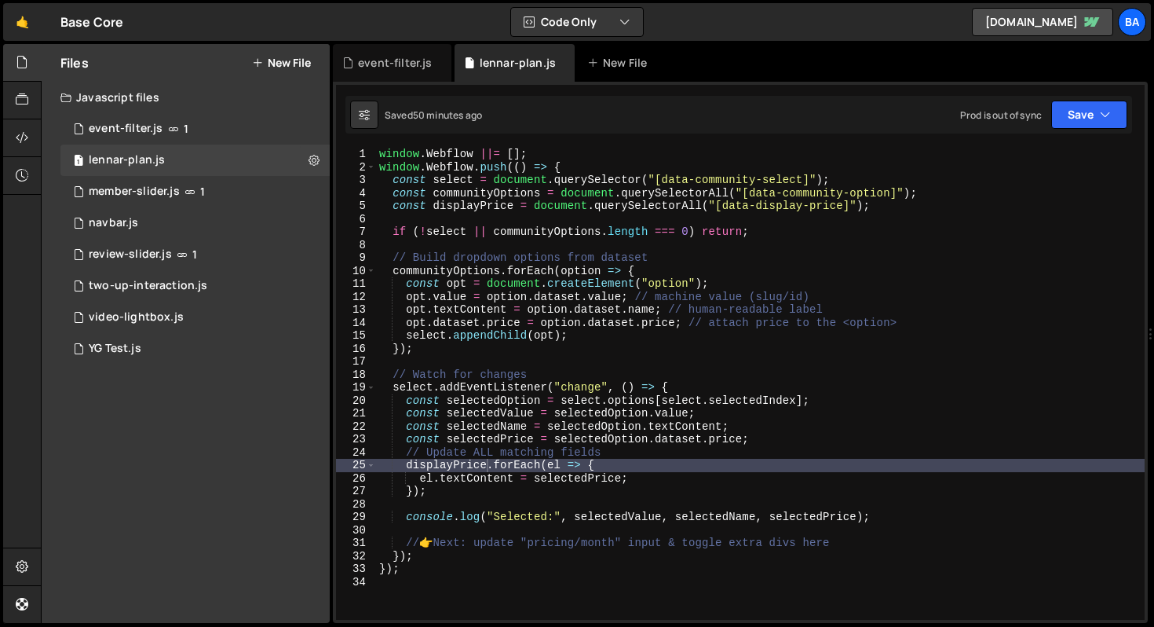
type textarea "const displayPrice = document.querySelectorAll("[data-display-price]");"
click at [955, 203] on div "window . Webflow ||= [ ] ; window . Webflow . push (( ) => { const select = doc…" at bounding box center [760, 397] width 769 height 498
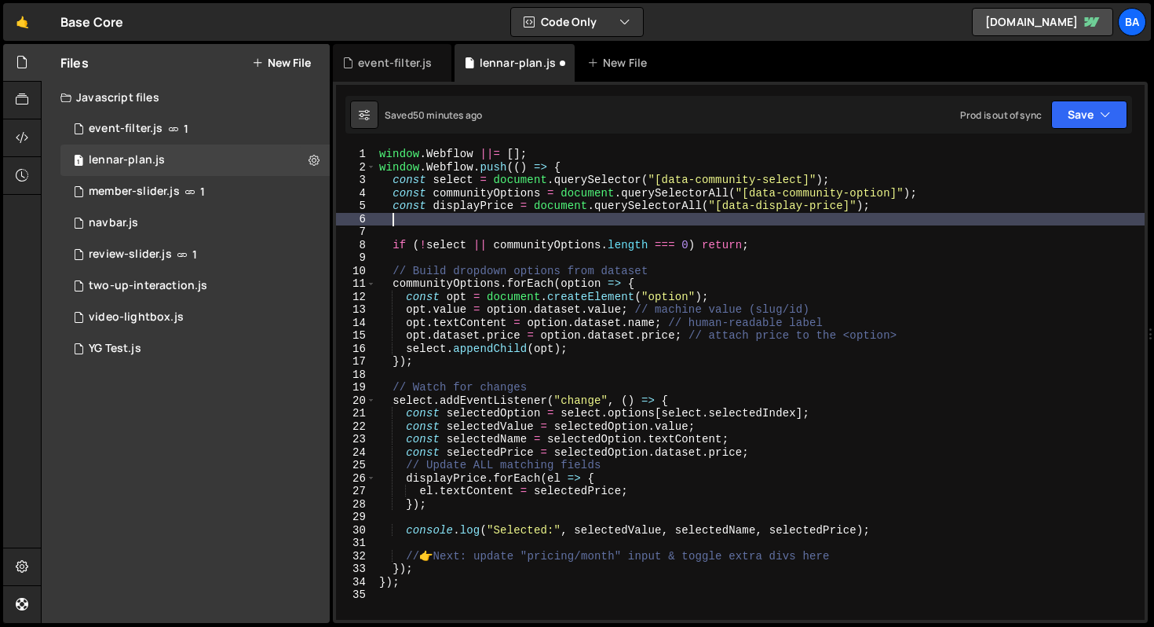
click at [989, 189] on div "window . Webflow ||= [ ] ; window . Webflow . push (( ) => { const select = doc…" at bounding box center [760, 397] width 769 height 498
type textarea "const communityOptions = document.querySelectorAll("[data-community-option]");"
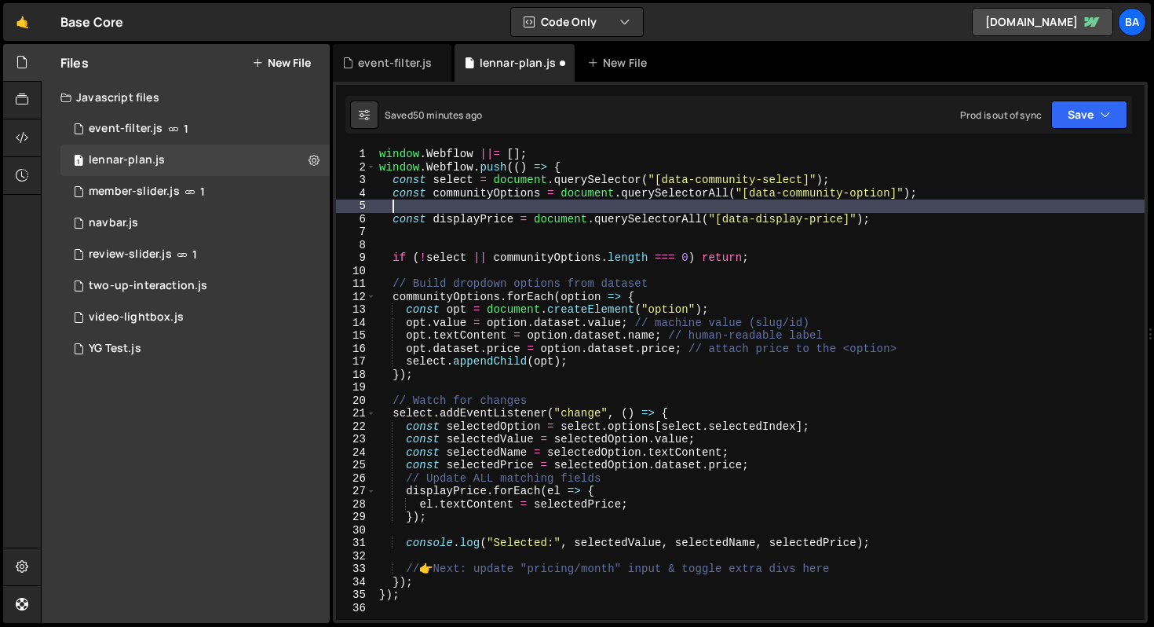
paste textarea "[URL][DOMAIN_NAME]"
type textarea "[URL][DOMAIN_NAME]"
paste textarea
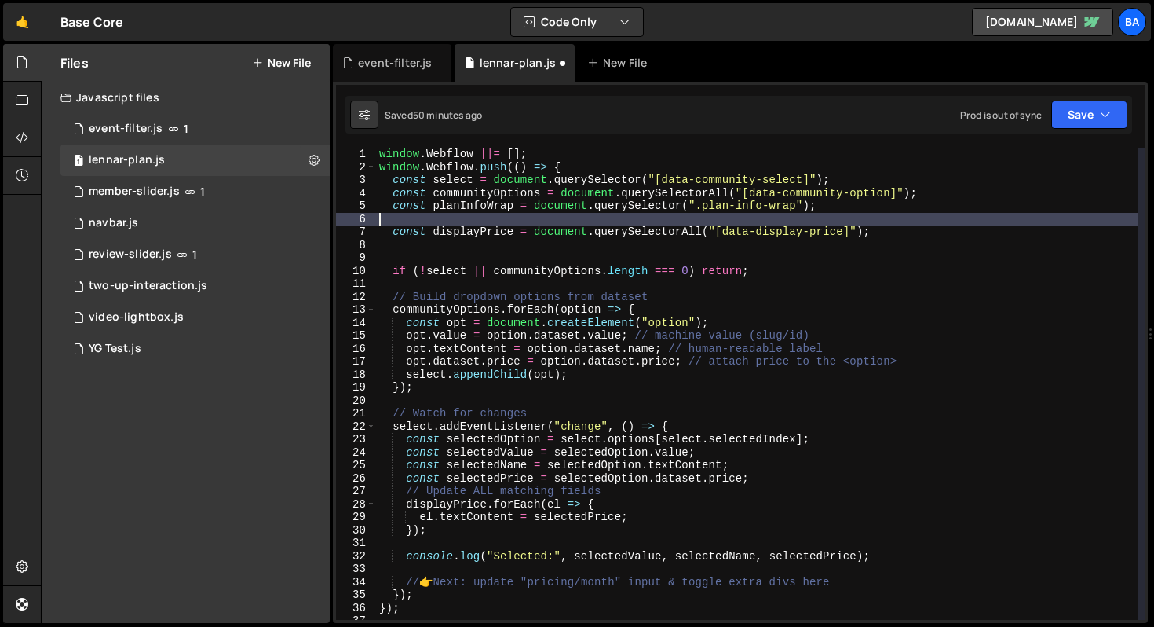
type textarea "const planInfoWrap = document.querySelector(".plan-info-wrap");"
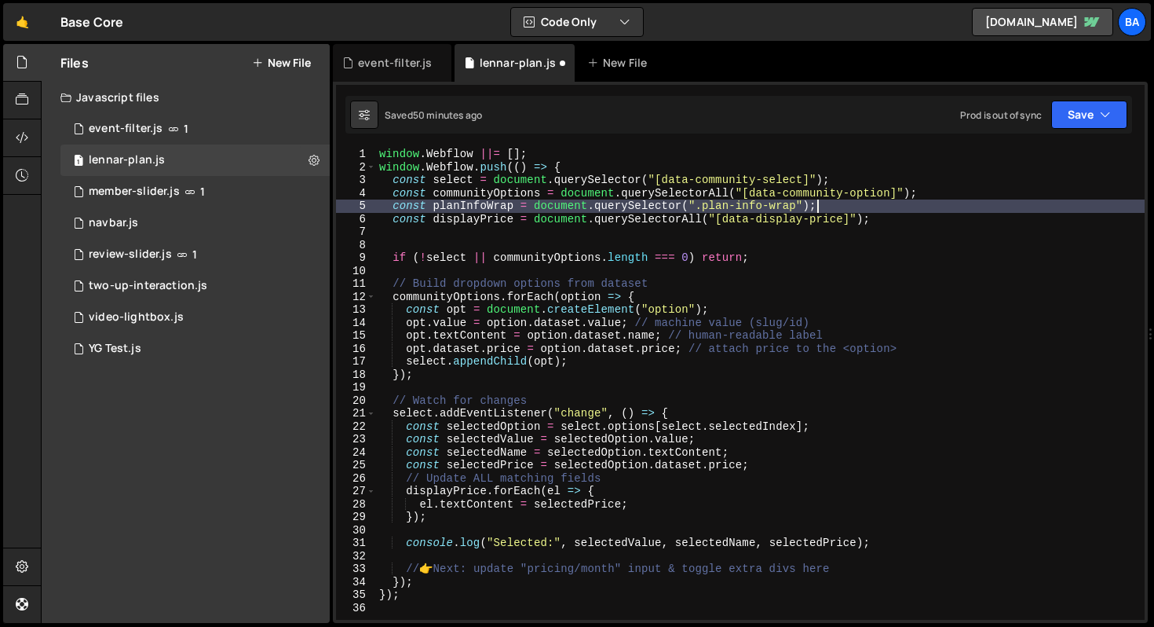
click at [750, 230] on div "window . Webflow ||= [ ] ; window . Webflow . push (( ) => { const select = doc…" at bounding box center [760, 397] width 769 height 498
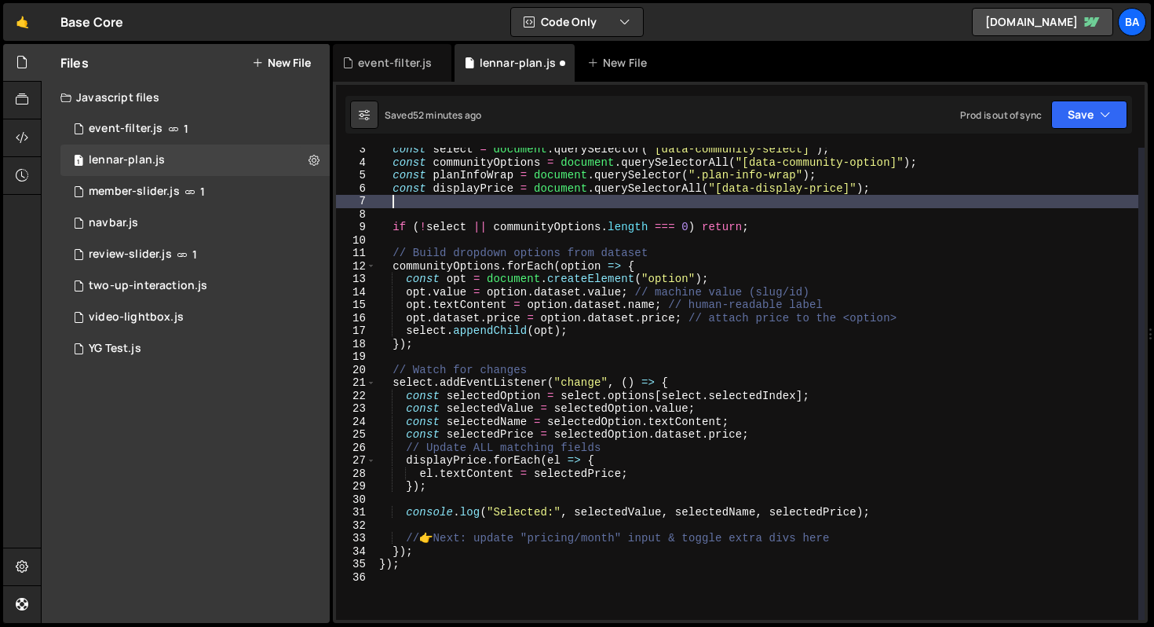
scroll to position [31, 0]
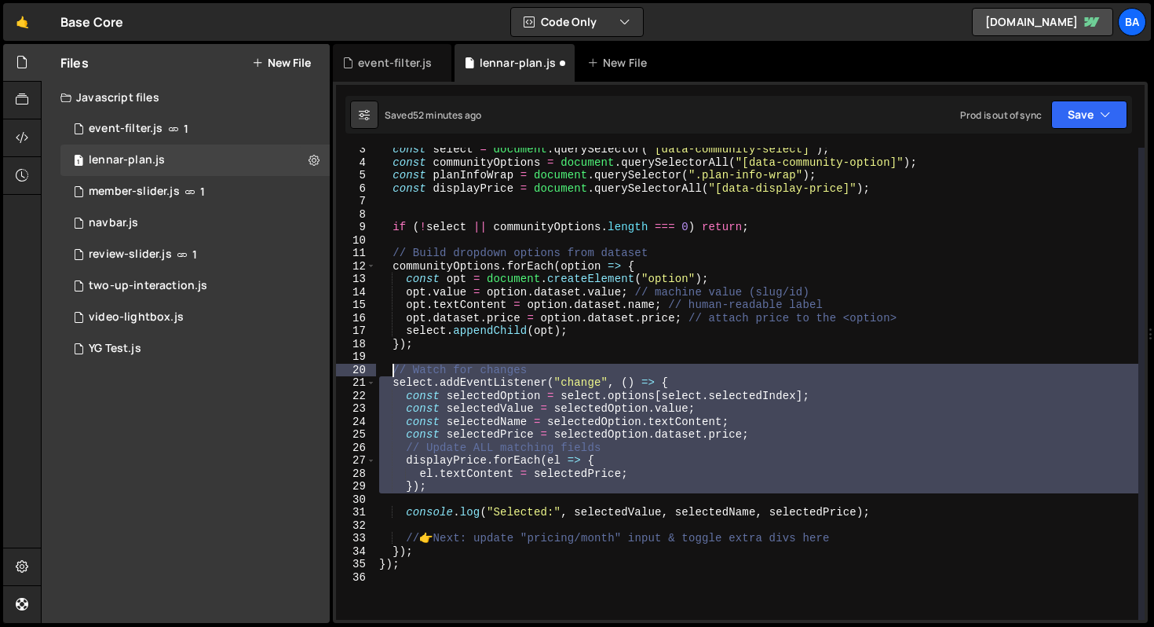
drag, startPoint x: 437, startPoint y: 493, endPoint x: 391, endPoint y: 373, distance: 128.5
click at [391, 373] on div "const select = document . querySelector ( "[data-community-select]" ) ; const c…" at bounding box center [757, 392] width 762 height 498
paste textarea "}"
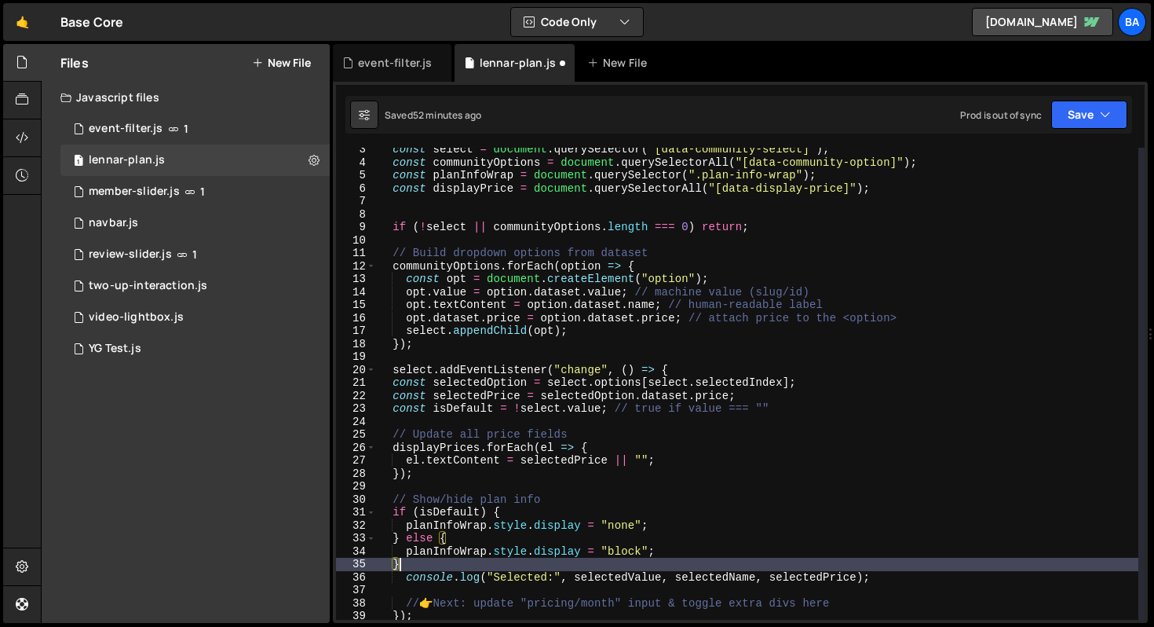
click at [461, 349] on div "const select = document . querySelector ( "[data-community-select]" ) ; const c…" at bounding box center [757, 392] width 762 height 498
type textarea "});"
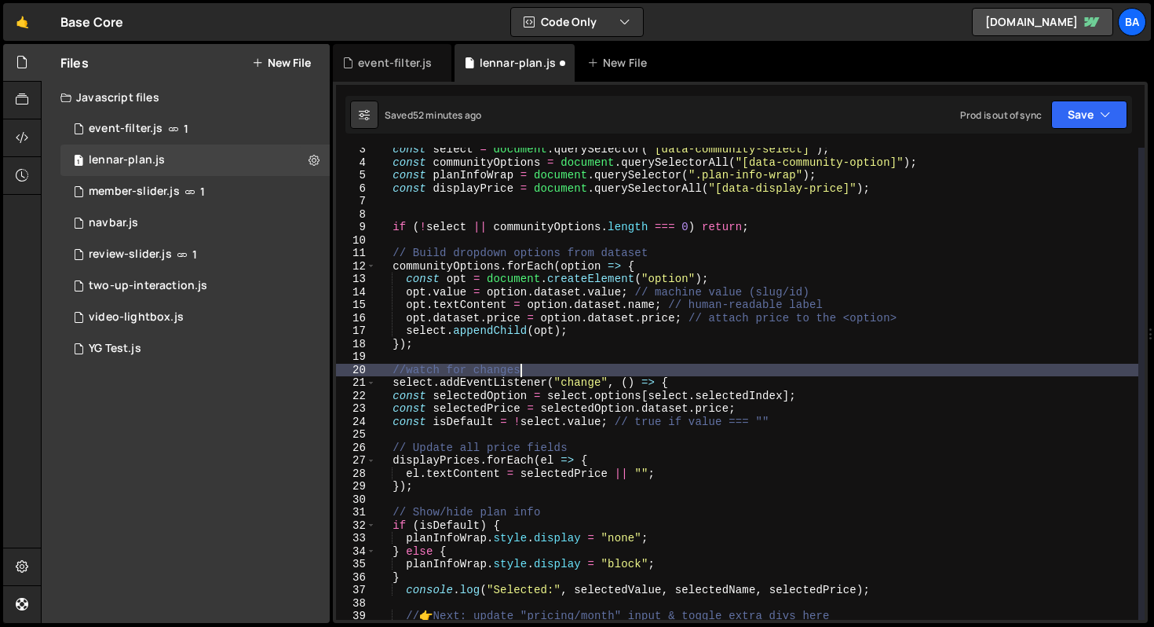
scroll to position [37, 0]
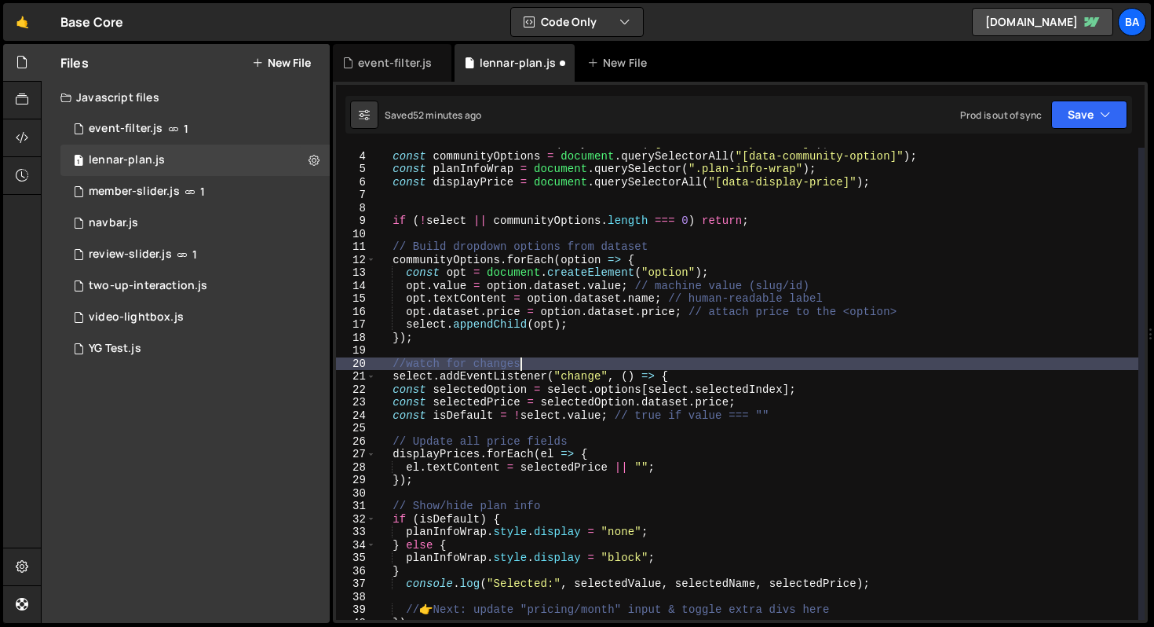
click at [414, 361] on div "const select = document . querySelector ( "[data-community-select]" ) ; const c…" at bounding box center [757, 386] width 762 height 498
type textarea "// Watch for changes"
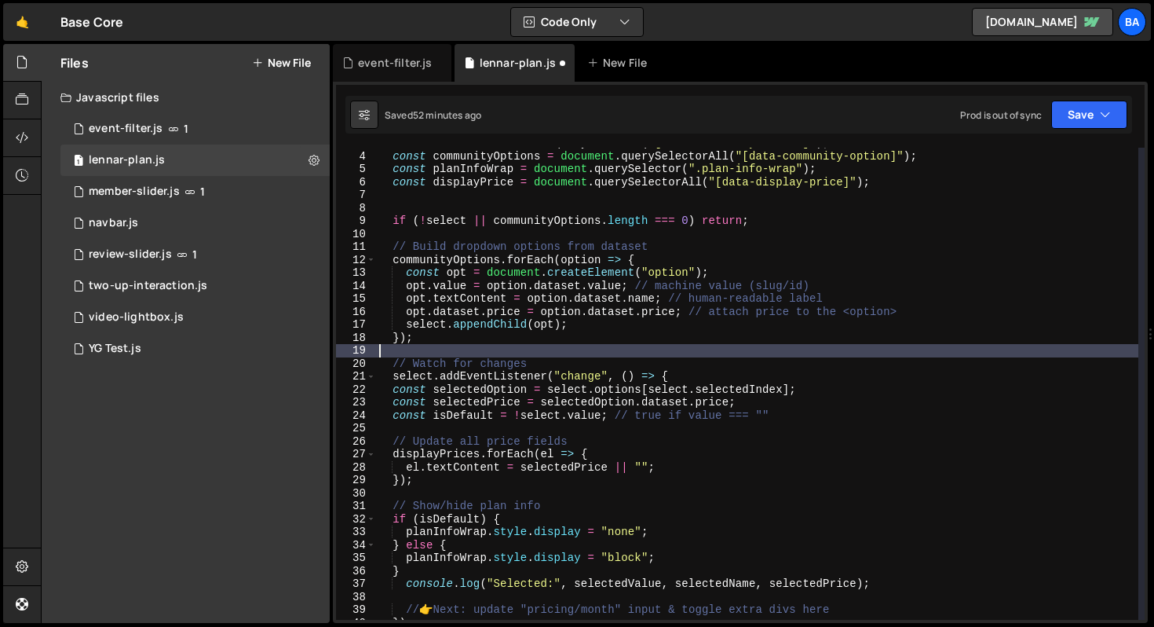
click at [758, 356] on div "const select = document . querySelector ( "[data-community-select]" ) ; const c…" at bounding box center [757, 386] width 762 height 498
click at [1095, 119] on button "Save" at bounding box center [1089, 114] width 76 height 28
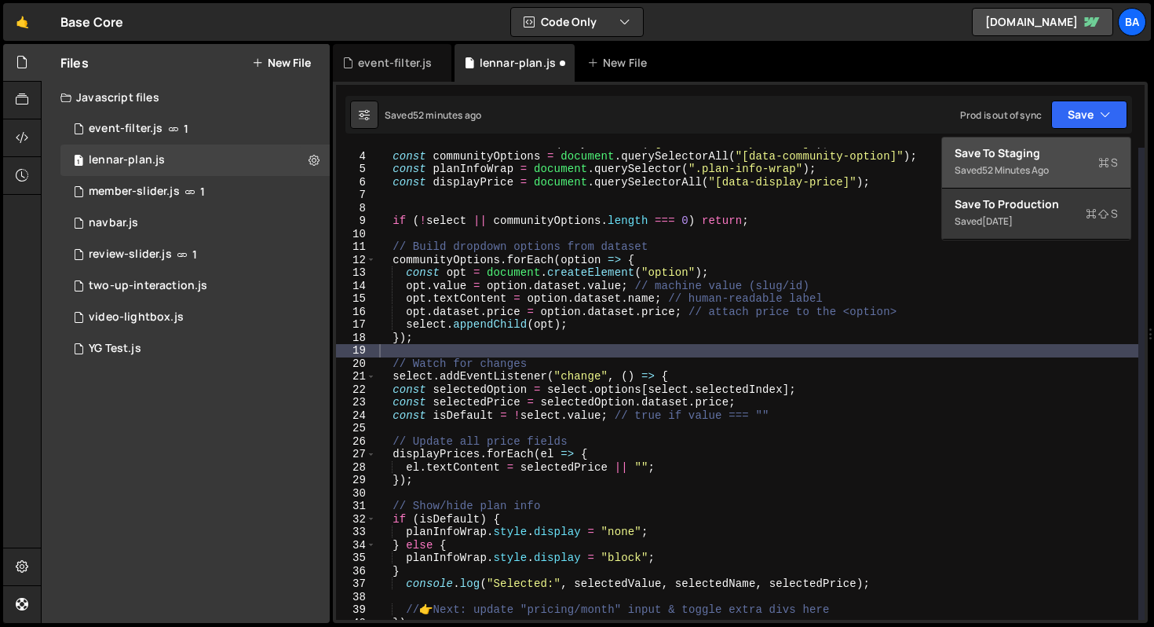
click at [1054, 153] on div "Save to Staging S" at bounding box center [1036, 153] width 163 height 16
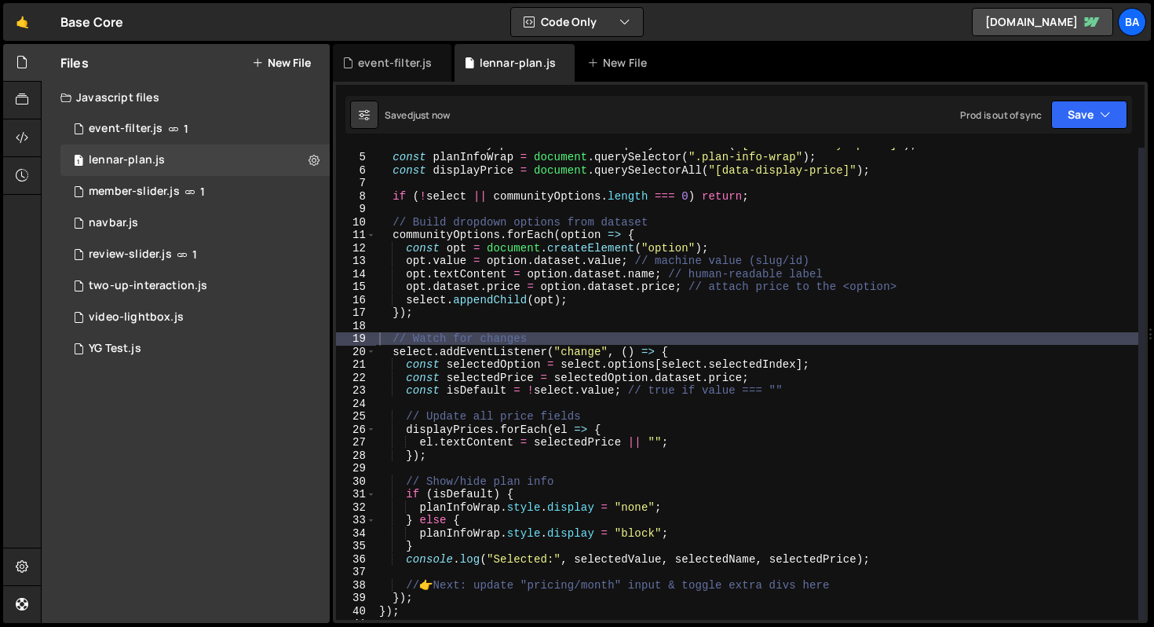
scroll to position [131, 0]
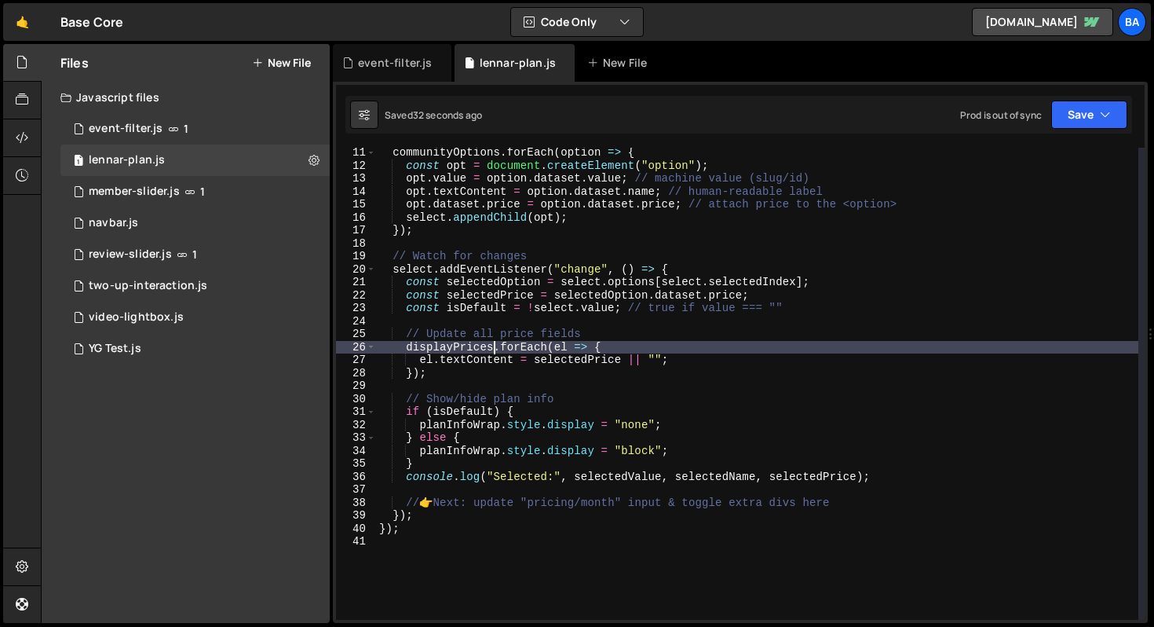
click at [494, 348] on div "communityOptions . forEach ( option => { const opt = document . createElement (…" at bounding box center [757, 395] width 762 height 498
click at [1074, 113] on button "Save" at bounding box center [1089, 114] width 76 height 28
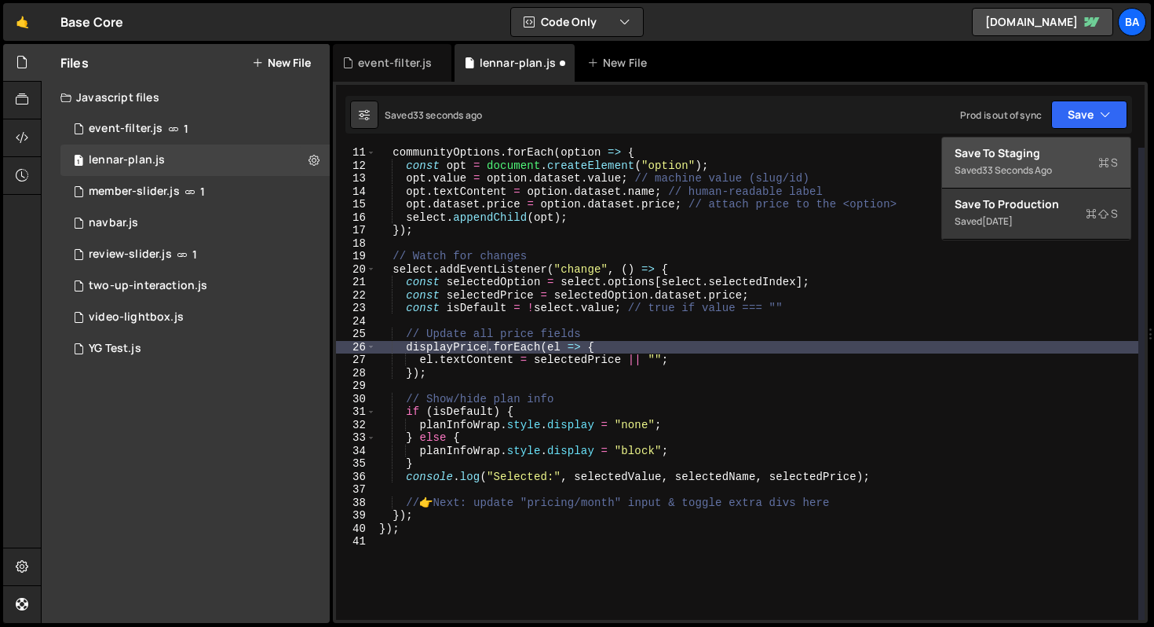
click at [1000, 174] on div "33 seconds ago" at bounding box center [1017, 169] width 70 height 13
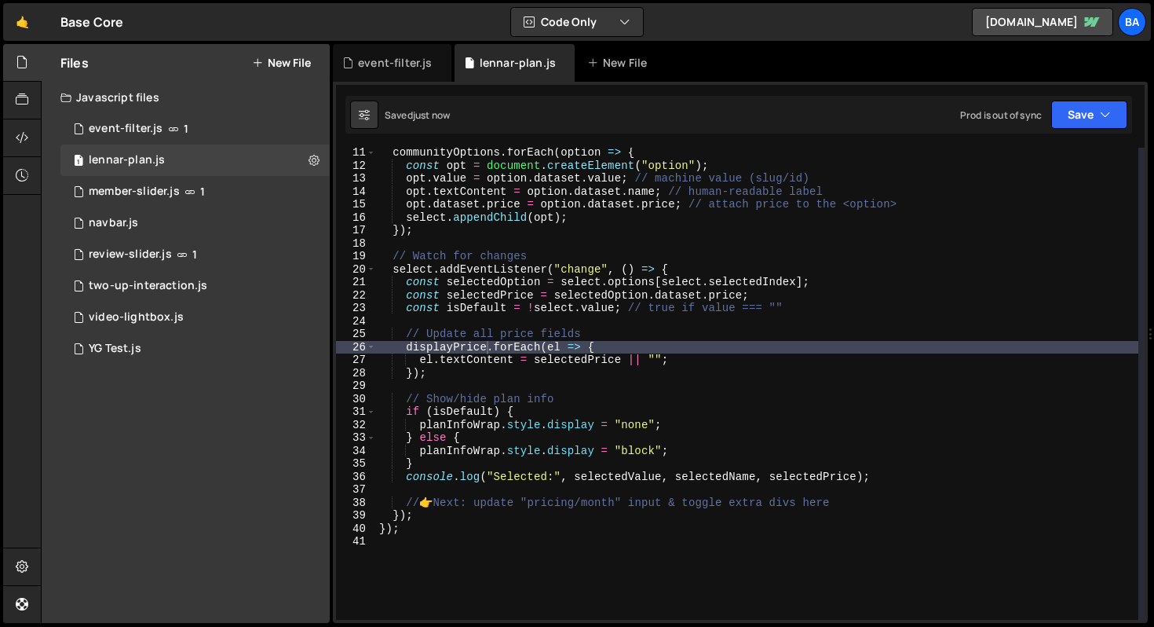
click at [565, 214] on div "communityOptions . forEach ( option => { const opt = document . createElement (…" at bounding box center [757, 395] width 762 height 498
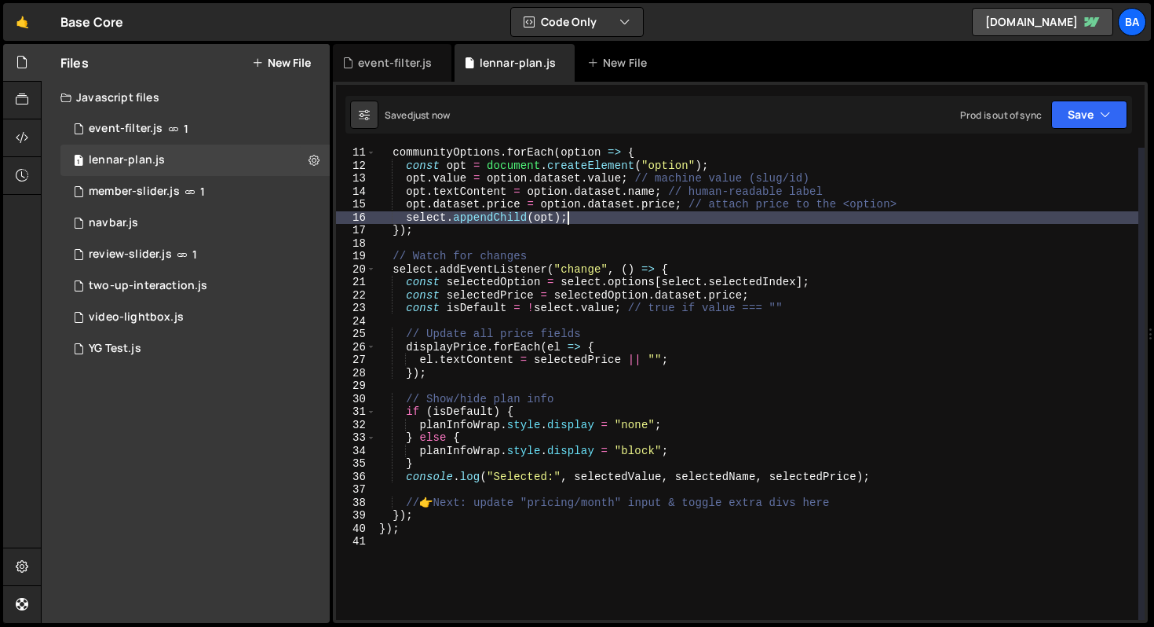
click at [638, 222] on div "communityOptions . forEach ( option => { const opt = document . createElement (…" at bounding box center [757, 395] width 762 height 498
click at [607, 212] on div "communityOptions . forEach ( option => { const opt = document . createElement (…" at bounding box center [757, 395] width 762 height 498
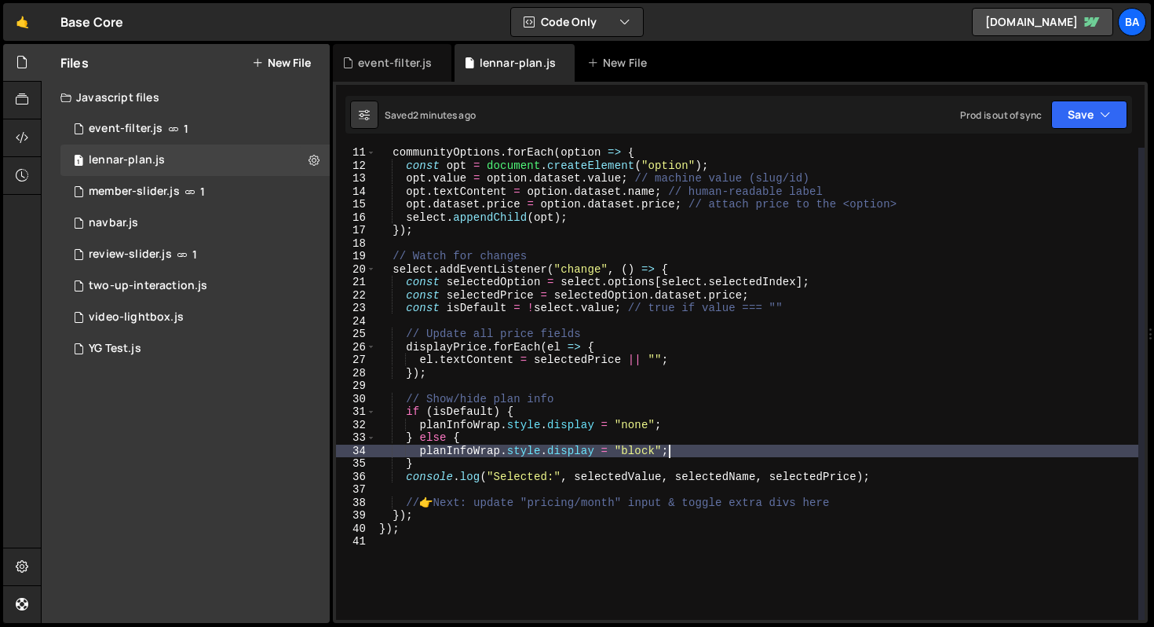
click at [682, 453] on div "communityOptions . forEach ( option => { const opt = document . createElement (…" at bounding box center [757, 395] width 762 height 498
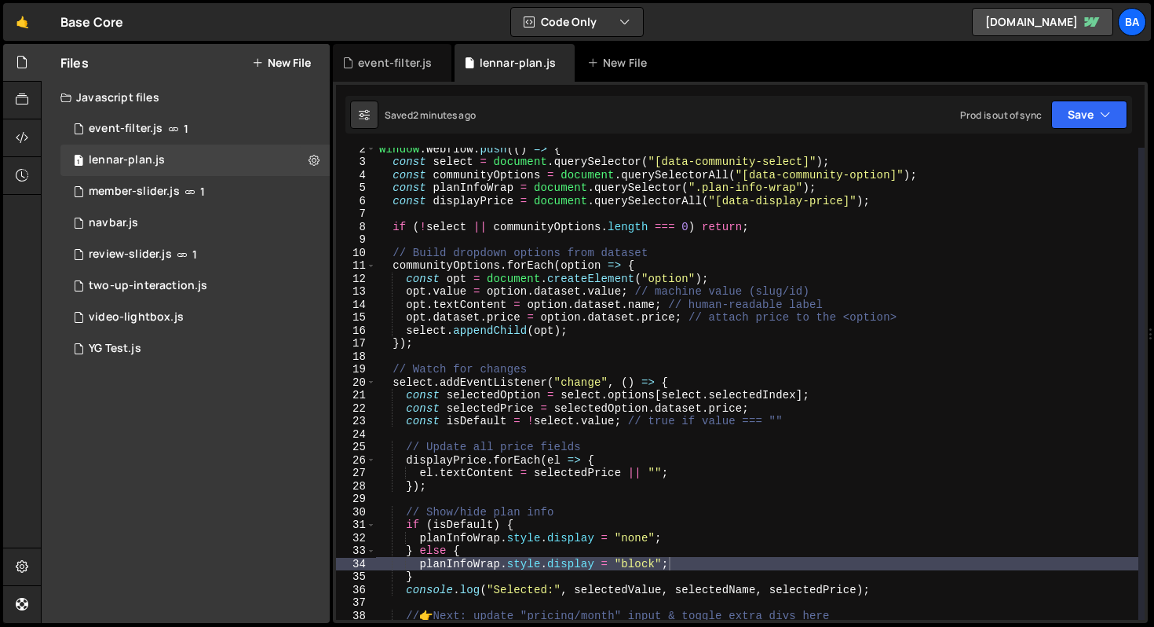
scroll to position [0, 0]
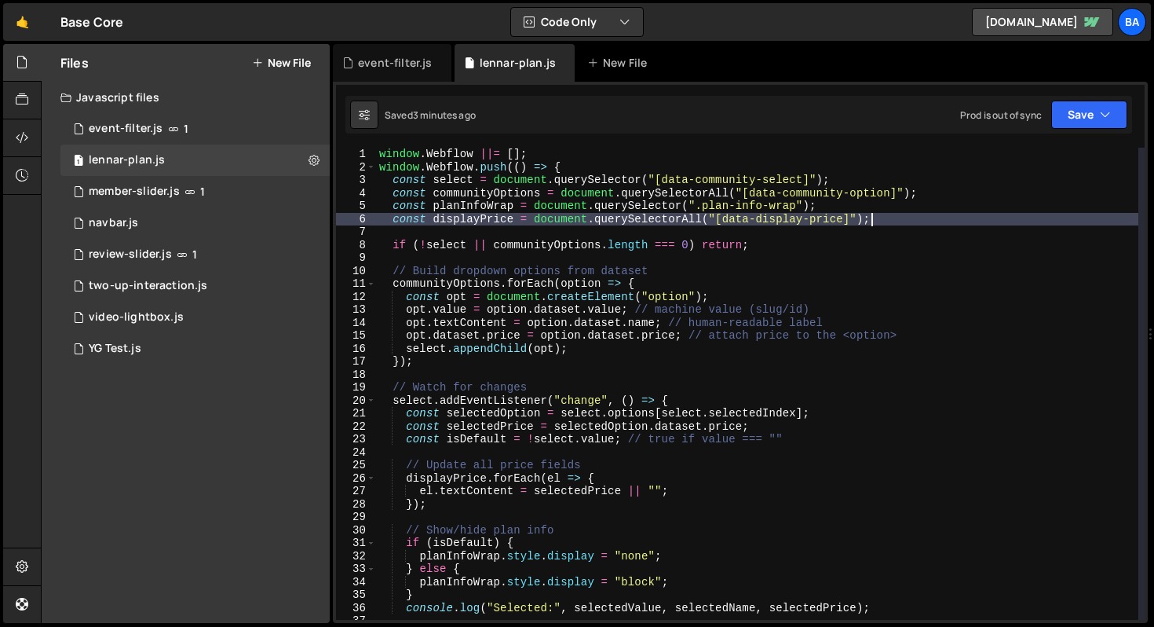
click at [908, 224] on div "window . Webflow ||= [ ] ; window . Webflow . push (( ) => { const select = doc…" at bounding box center [757, 397] width 762 height 498
type textarea "const displayPrice = document.querySelectorAll("[data-display-price]");"
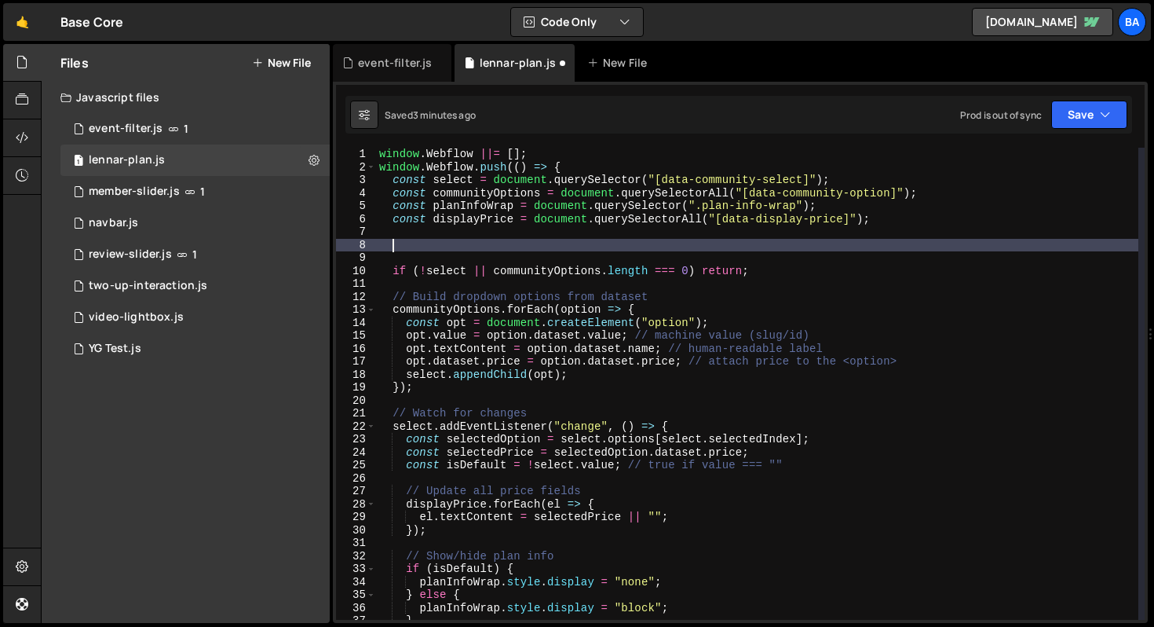
paste textarea
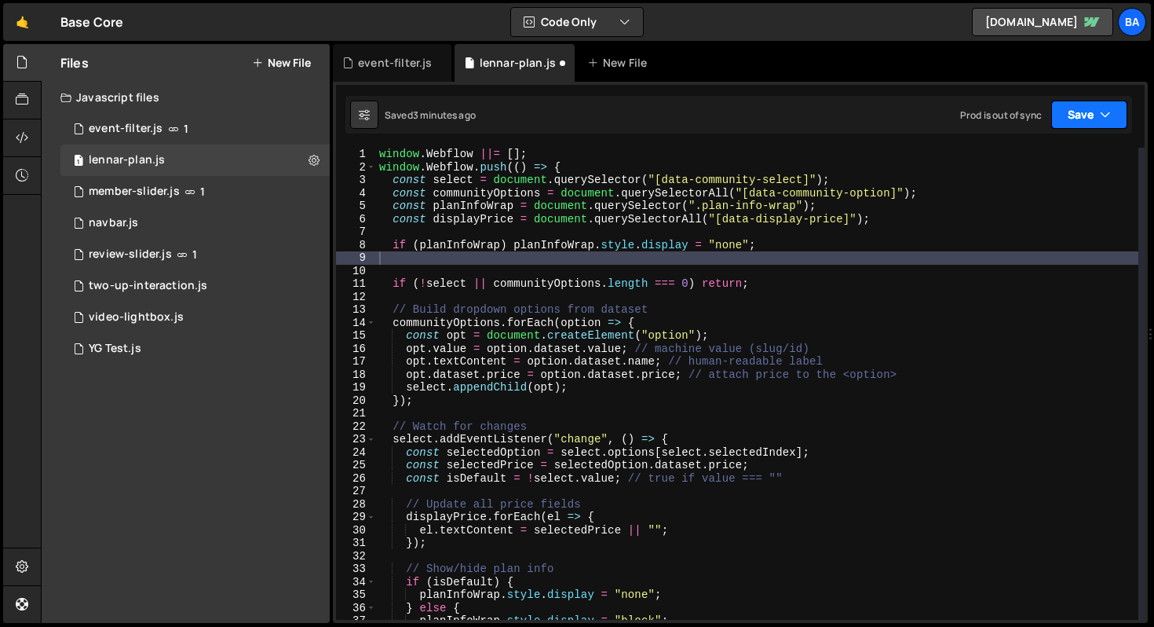
click at [1082, 127] on button "Save" at bounding box center [1089, 114] width 76 height 28
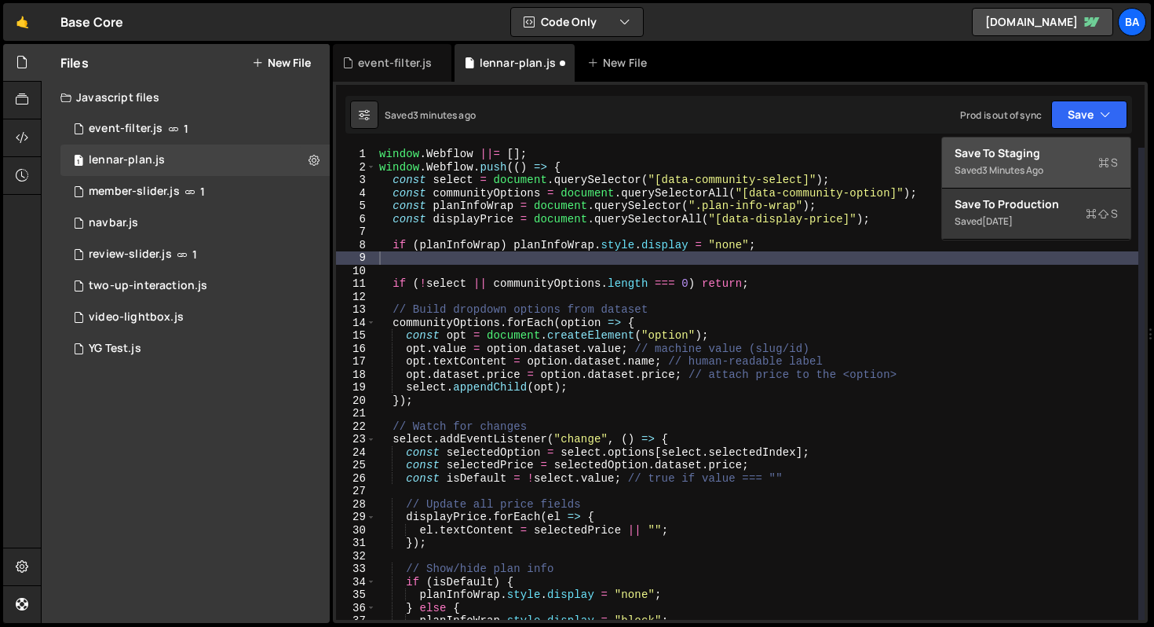
click at [1035, 159] on div "Save to Staging S" at bounding box center [1036, 153] width 163 height 16
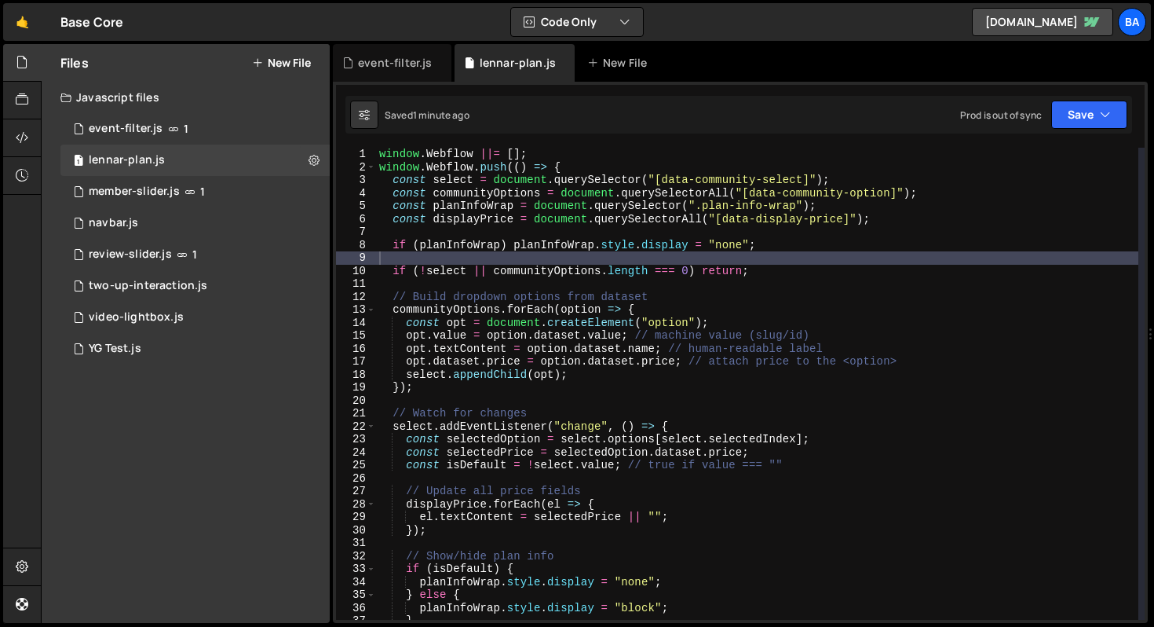
click at [824, 419] on div "window . Webflow ||= [ ] ; window . Webflow . push (( ) => { const select = doc…" at bounding box center [757, 397] width 762 height 498
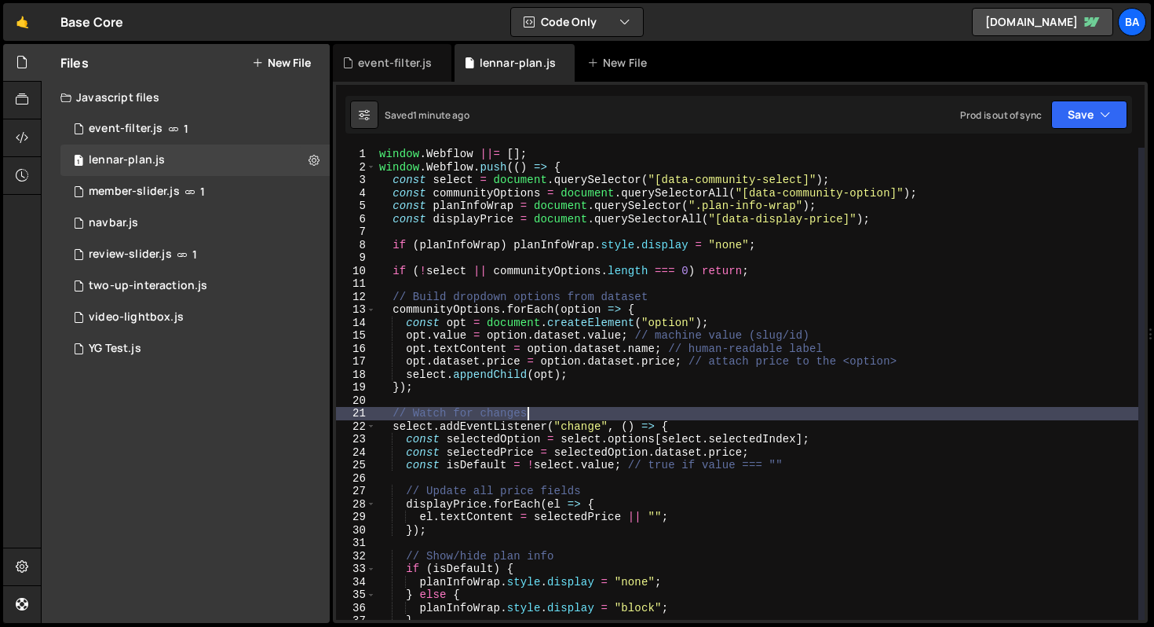
click at [818, 423] on div "window . Webflow ||= [ ] ; window . Webflow . push (( ) => { const select = doc…" at bounding box center [757, 397] width 762 height 498
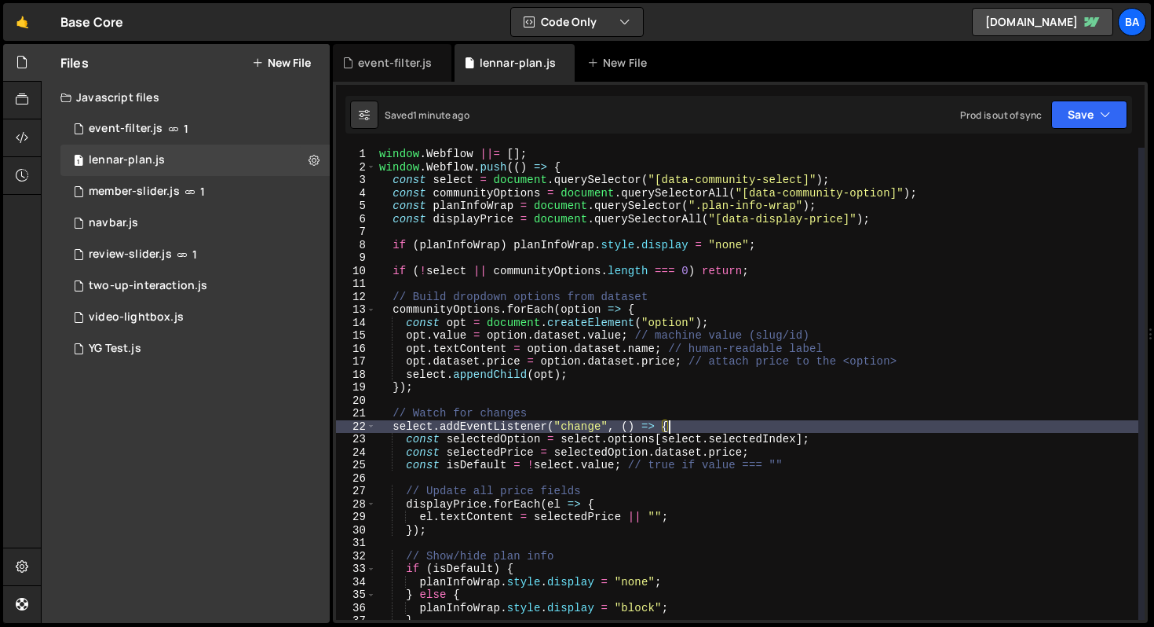
click at [729, 421] on div "window . Webflow ||= [ ] ; window . Webflow . push (( ) => { const select = doc…" at bounding box center [757, 397] width 762 height 498
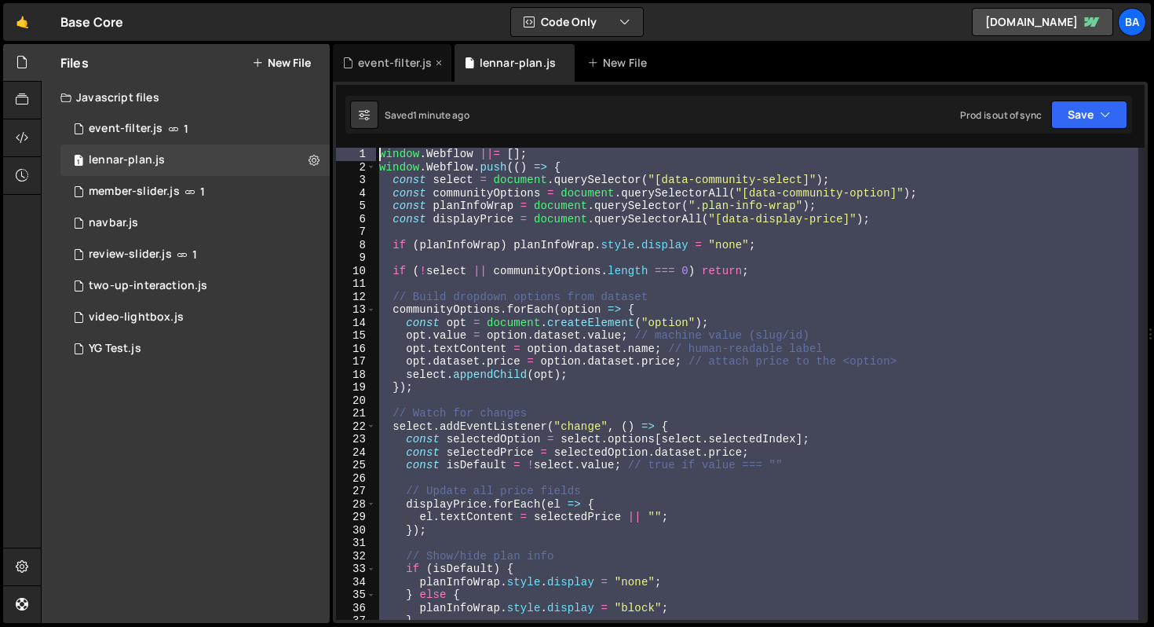
drag, startPoint x: 433, startPoint y: 541, endPoint x: 366, endPoint y: 53, distance: 492.9
click at [366, 53] on div "Debug Explain Copy event-filter.js lennar-plan.js New File Saved 1 minute ago P…" at bounding box center [740, 333] width 815 height 579
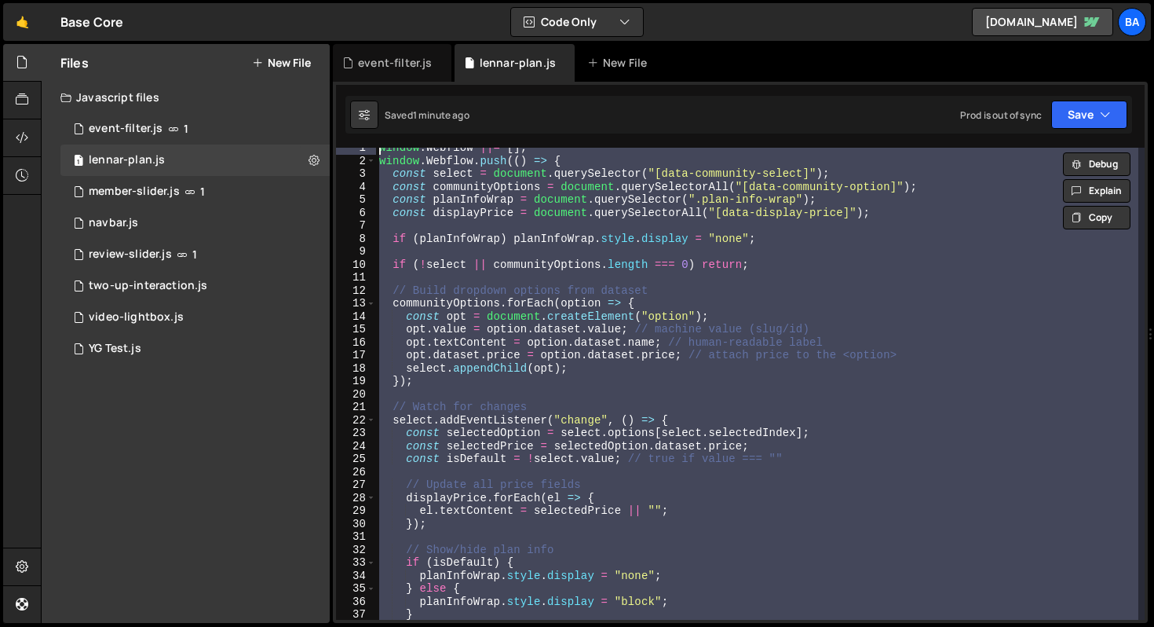
scroll to position [248, 0]
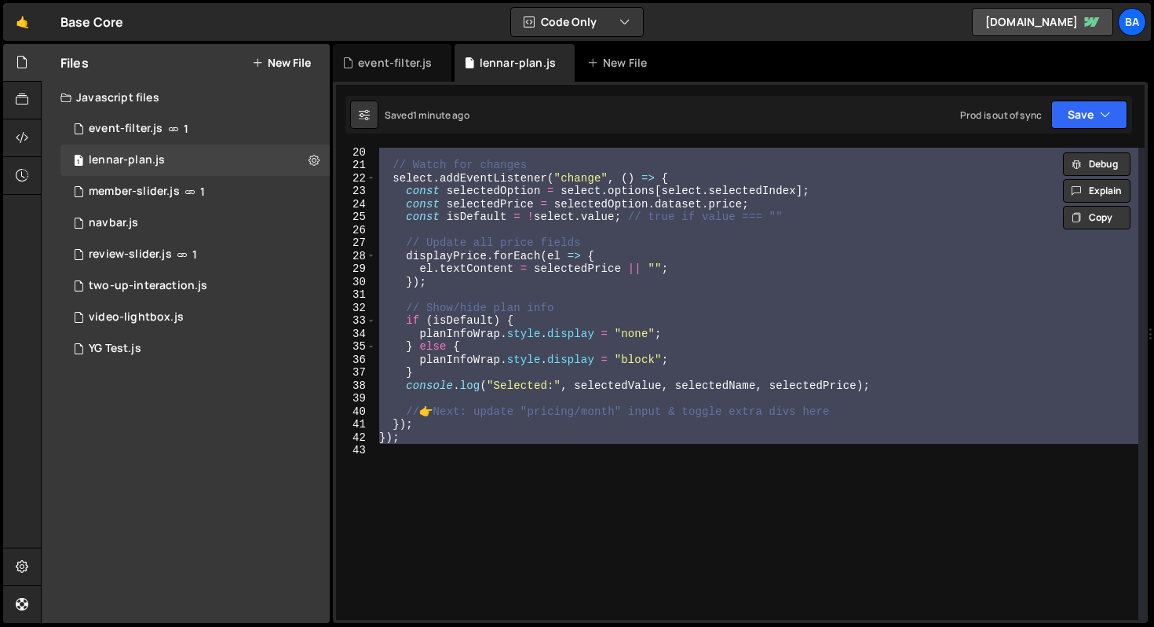
click at [583, 441] on div "// Watch for changes select . addEventListener ( "change" , ( ) => { const sele…" at bounding box center [757, 384] width 762 height 472
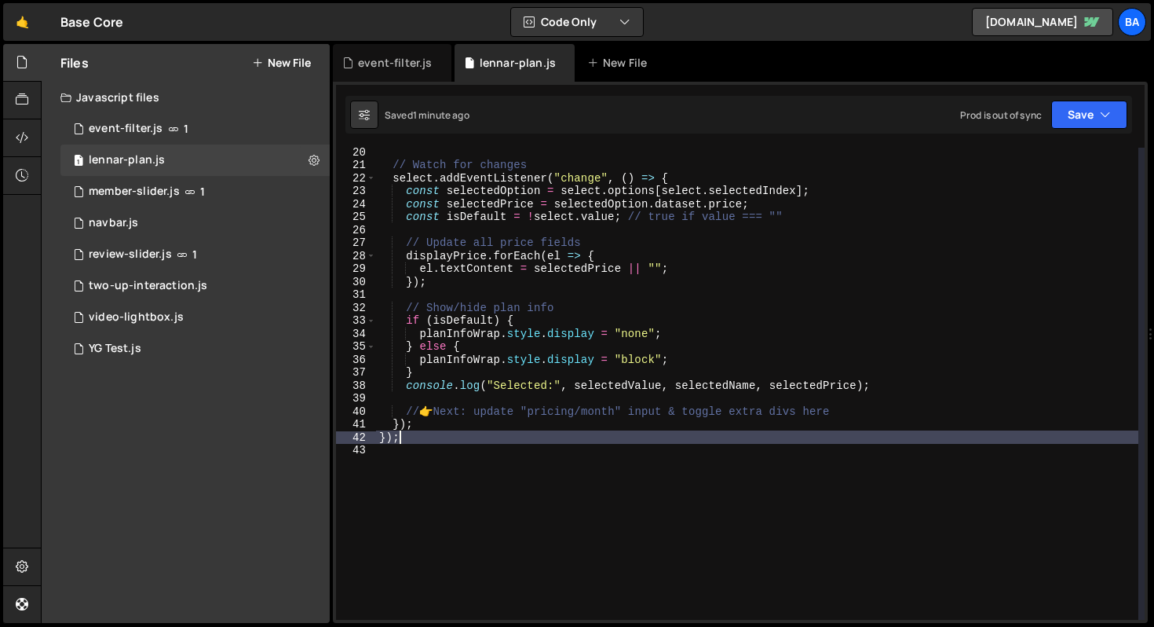
click at [837, 407] on div "// Watch for changes select . addEventListener ( "change" , ( ) => { const sele…" at bounding box center [757, 394] width 762 height 498
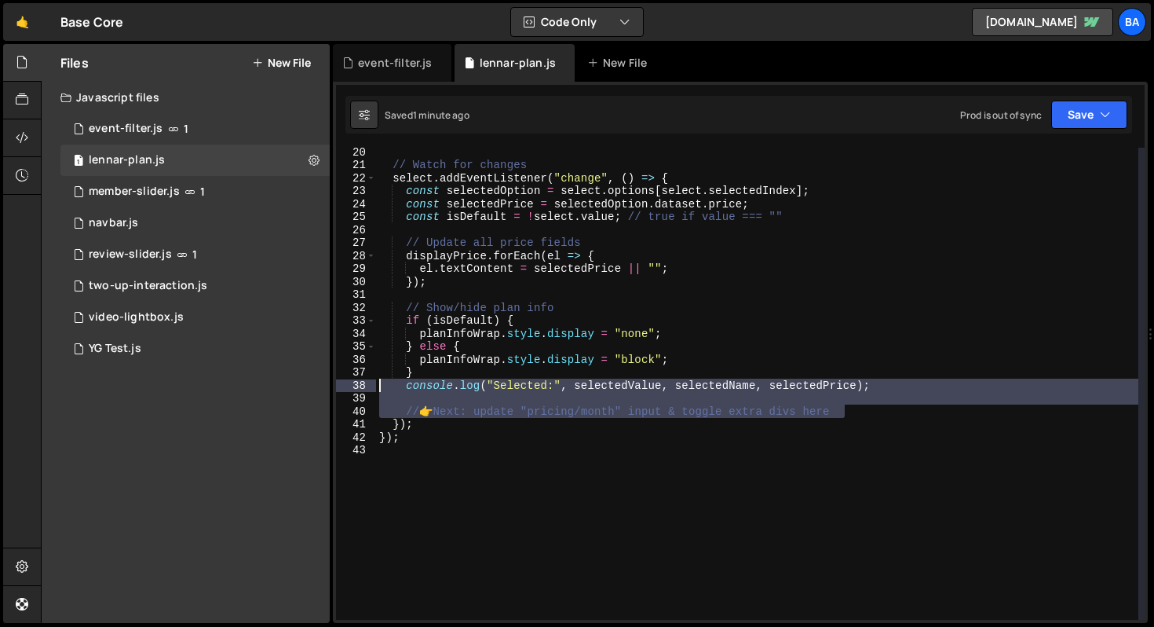
drag, startPoint x: 886, startPoint y: 407, endPoint x: 346, endPoint y: 389, distance: 539.7
click at [346, 389] on div "// 👉 Next: update "pricing/month" input & toggle extra divs here 20 21 22 23 24…" at bounding box center [740, 384] width 809 height 472
type textarea "console.log("Selected:", selectedValue, selectedName, selectedPrice);"
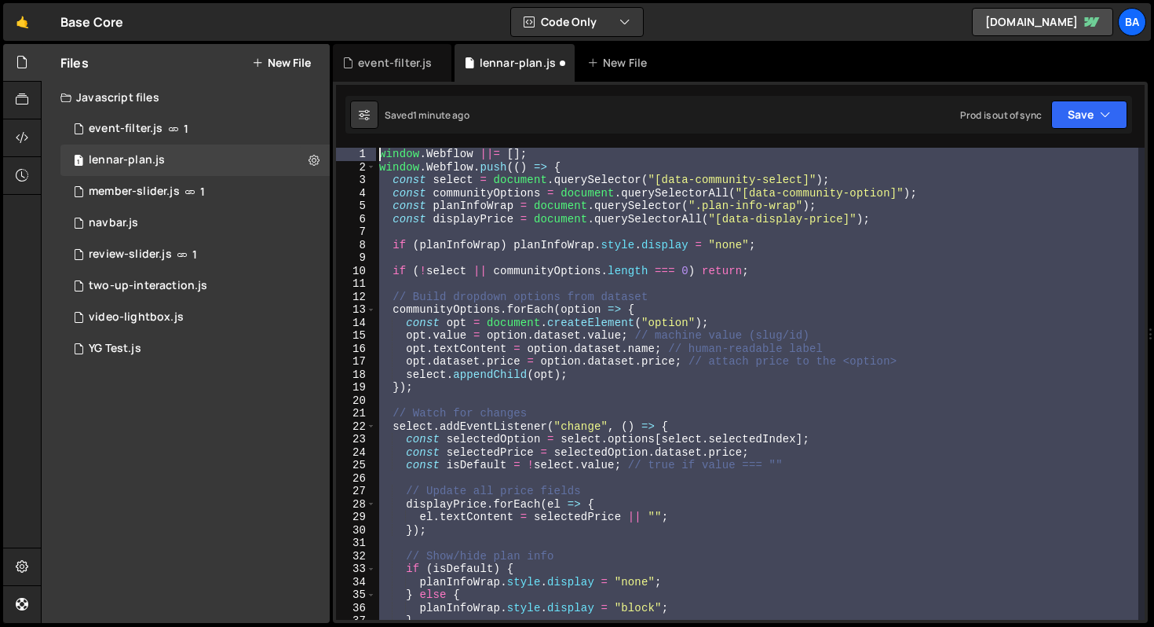
scroll to position [0, 0]
drag, startPoint x: 433, startPoint y: 452, endPoint x: 301, endPoint y: 49, distance: 424.6
click at [301, 49] on div "Files New File Javascript files 1 event-filter.js 1 1 lennar-plan.js 0 7 member…" at bounding box center [597, 333] width 1113 height 579
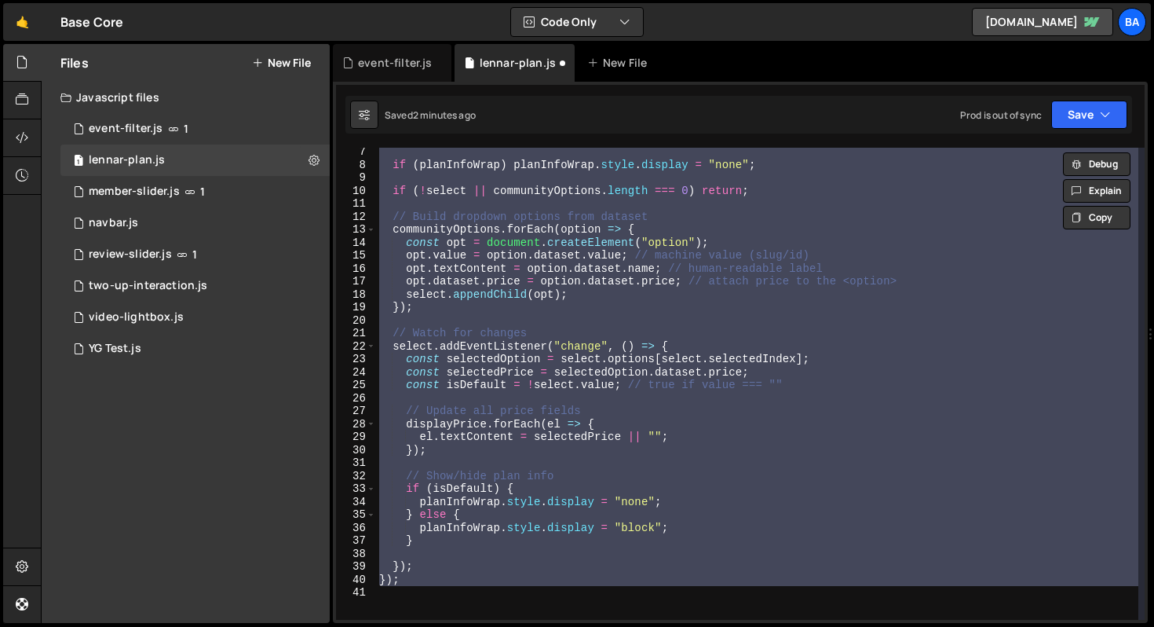
scroll to position [86, 0]
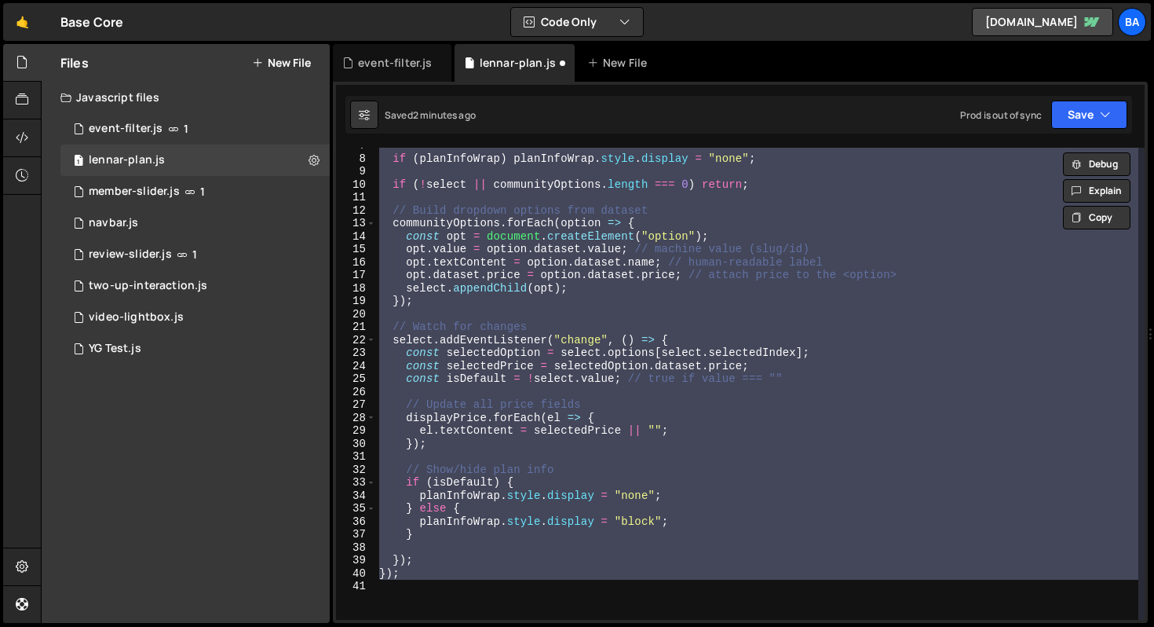
click at [469, 379] on div "if ( planInfoWrap ) planInfoWrap . style . display = "none" ; if ( ! select || …" at bounding box center [757, 384] width 762 height 472
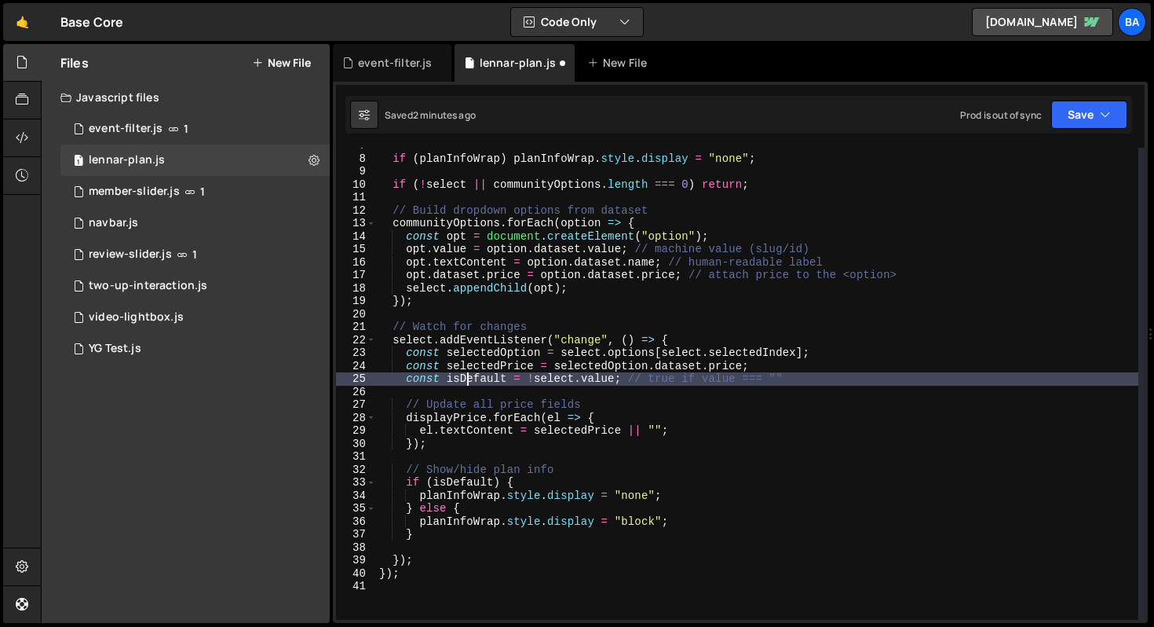
click at [653, 428] on div "if ( planInfoWrap ) planInfoWrap . style . display = "none" ; if ( ! select || …" at bounding box center [757, 388] width 762 height 498
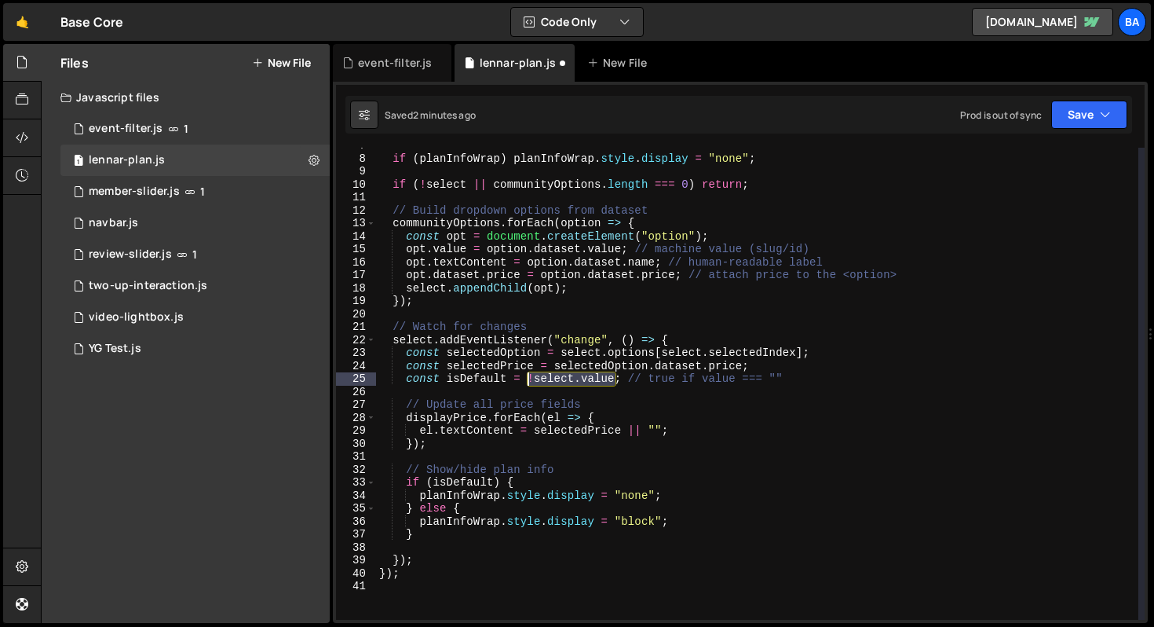
drag, startPoint x: 616, startPoint y: 378, endPoint x: 525, endPoint y: 375, distance: 90.4
click at [525, 375] on div "if ( planInfoWrap ) planInfoWrap . style . display = "none" ; if ( ! select || …" at bounding box center [757, 388] width 762 height 498
paste textarea """
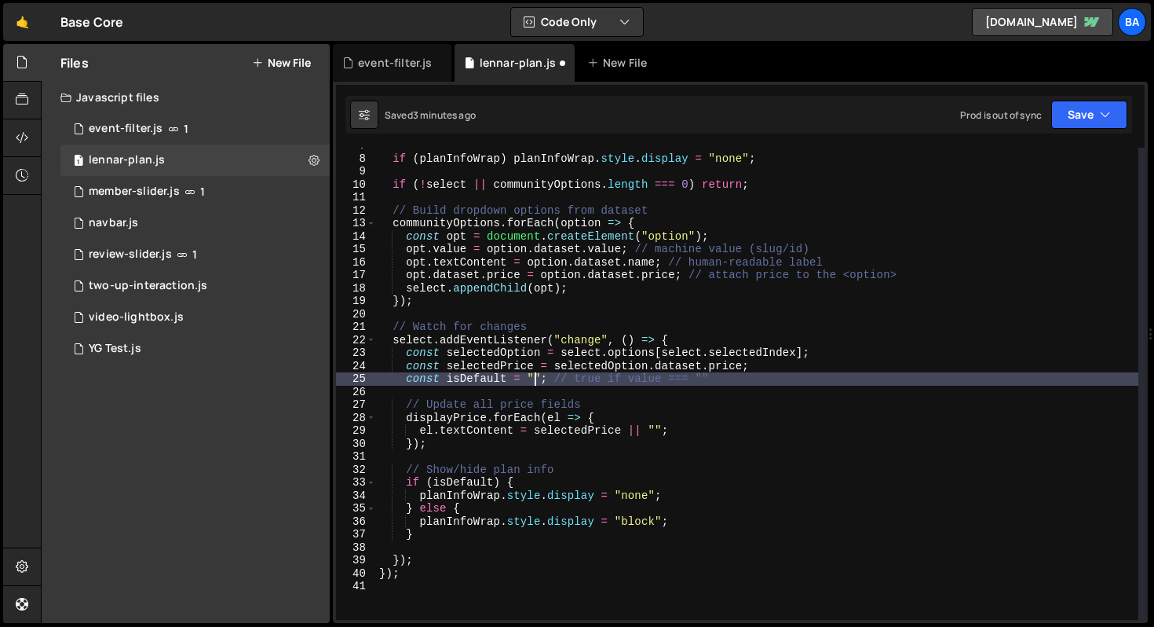
paste textarea "C"
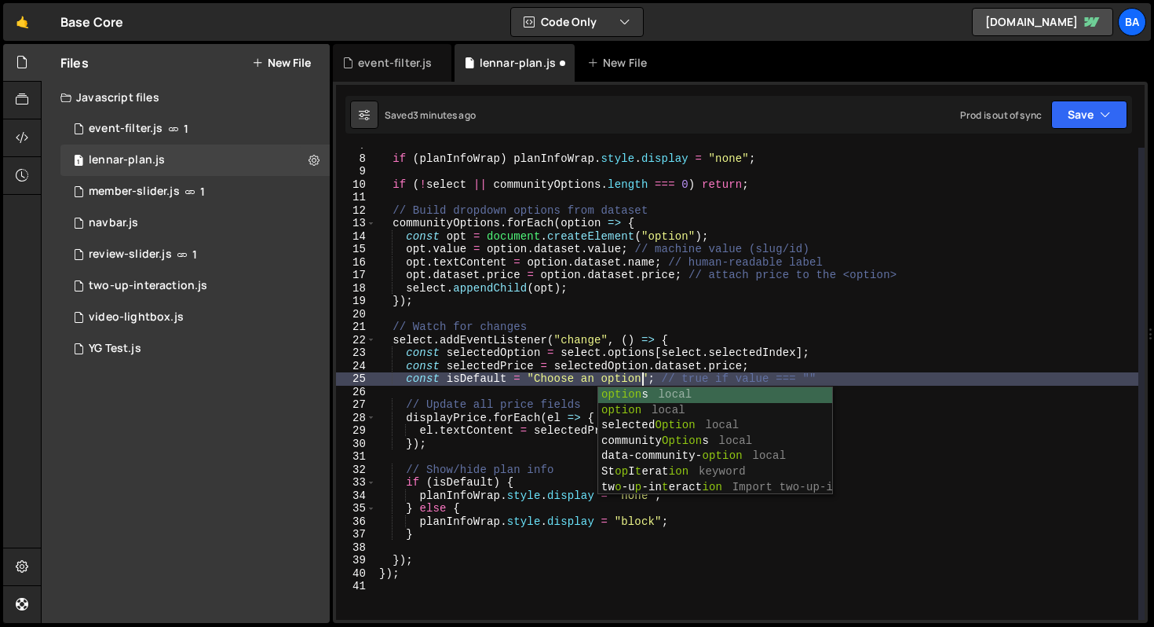
scroll to position [0, 18]
type textarea "const isDefault = "Choose an option"; // true if value === """
click at [1089, 110] on button "Save" at bounding box center [1089, 114] width 76 height 28
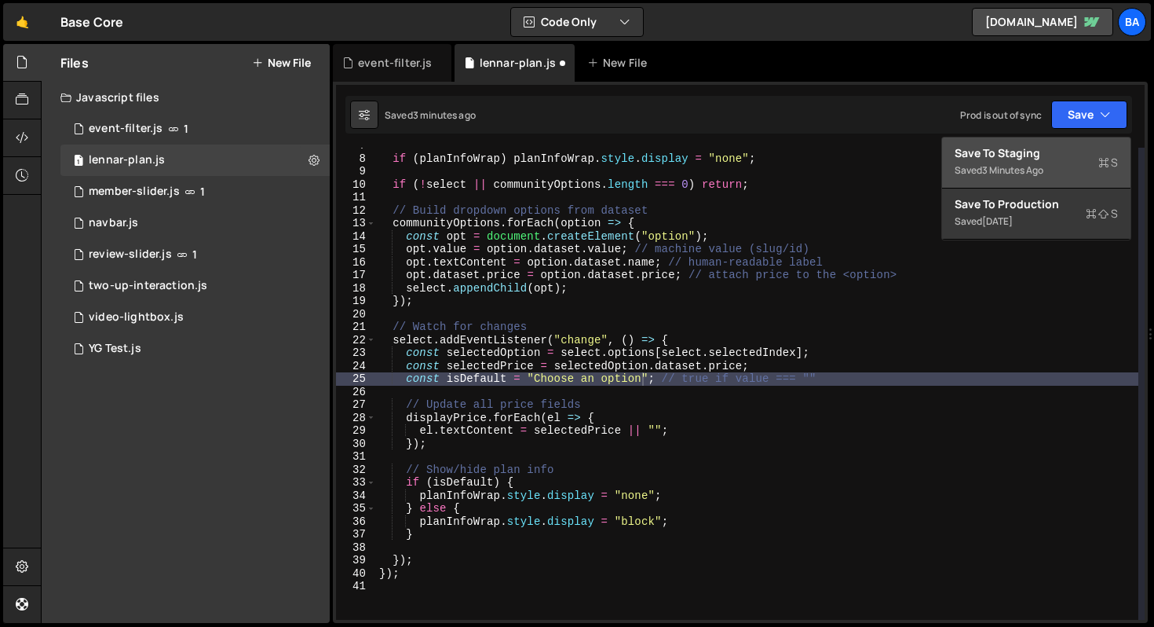
click at [1059, 149] on div "Save to Staging S" at bounding box center [1036, 153] width 163 height 16
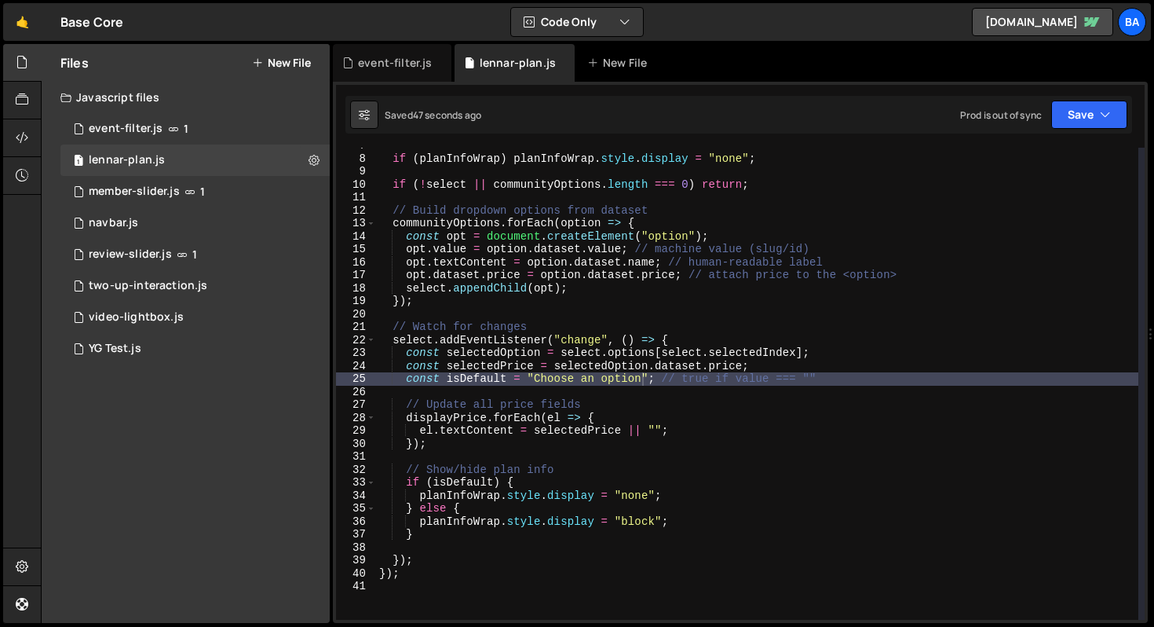
click at [607, 388] on div "if ( planInfoWrap ) planInfoWrap . style . display = "none" ; if ( ! select || …" at bounding box center [757, 388] width 762 height 498
click at [1064, 124] on button "Save" at bounding box center [1089, 114] width 76 height 28
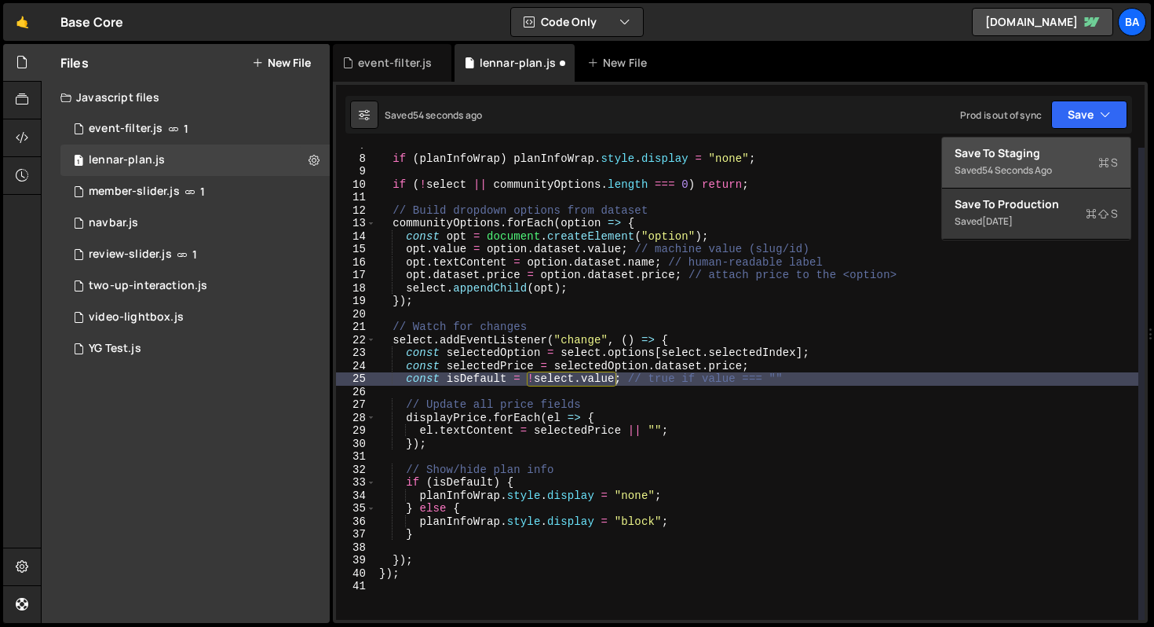
click at [1048, 141] on button "Save to Staging S Saved 54 seconds ago" at bounding box center [1036, 162] width 188 height 51
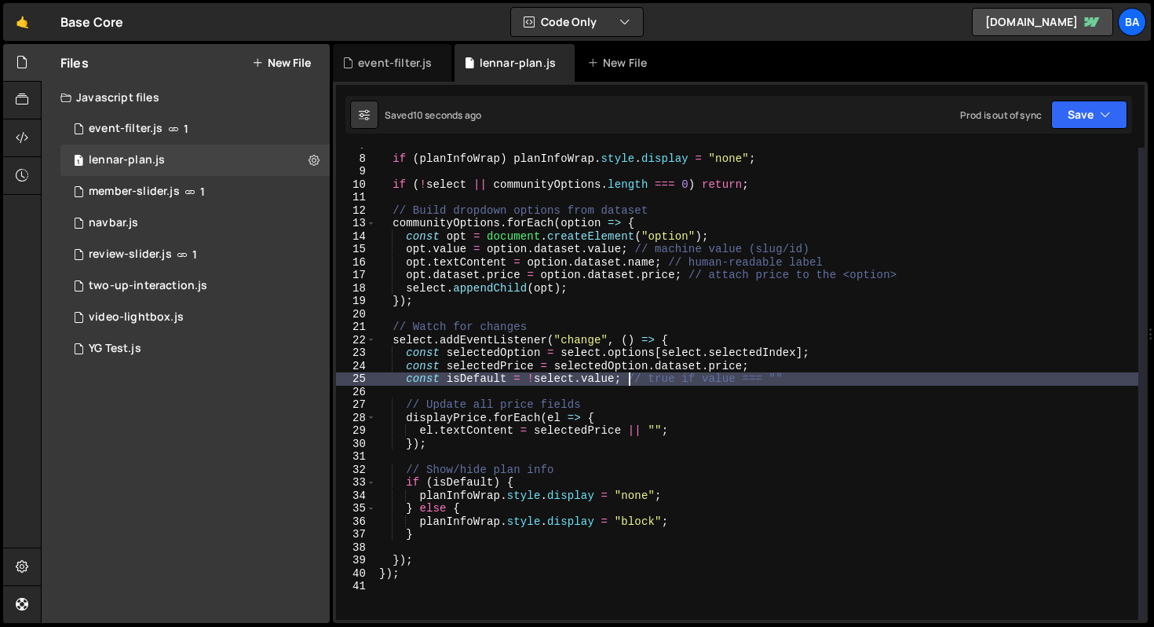
click at [632, 380] on div "if ( planInfoWrap ) planInfoWrap . style . display = "none" ; if ( ! select || …" at bounding box center [757, 388] width 762 height 498
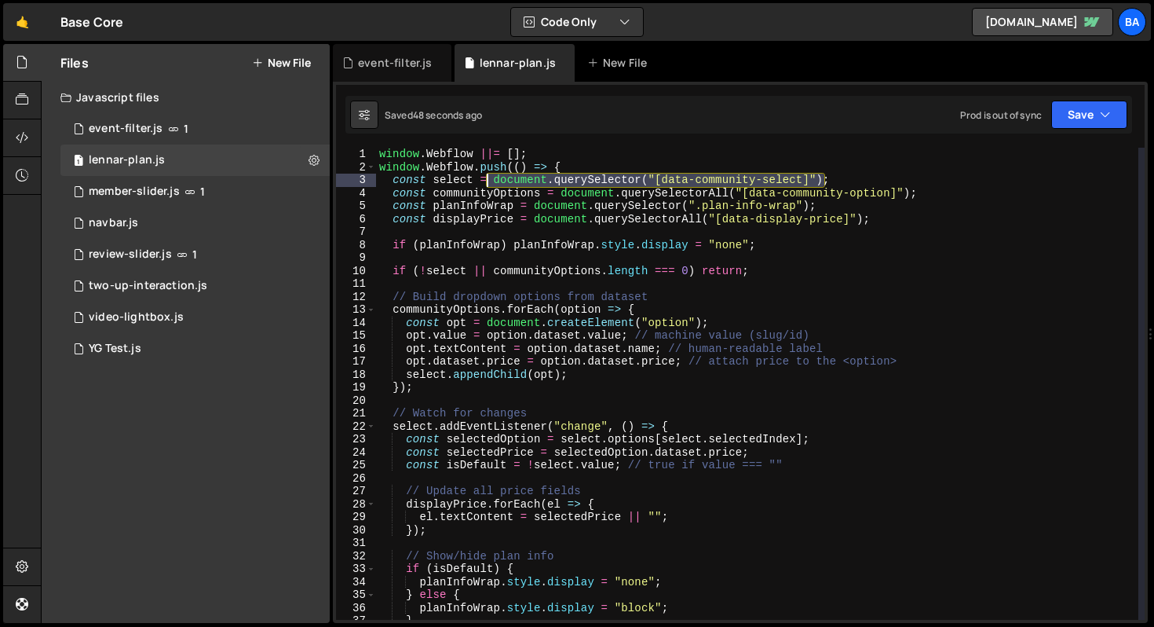
drag, startPoint x: 825, startPoint y: 178, endPoint x: 489, endPoint y: 185, distance: 336.1
click at [489, 185] on div "window . Webflow ||= [ ] ; window . Webflow . push (( ) => { const select = doc…" at bounding box center [757, 397] width 762 height 498
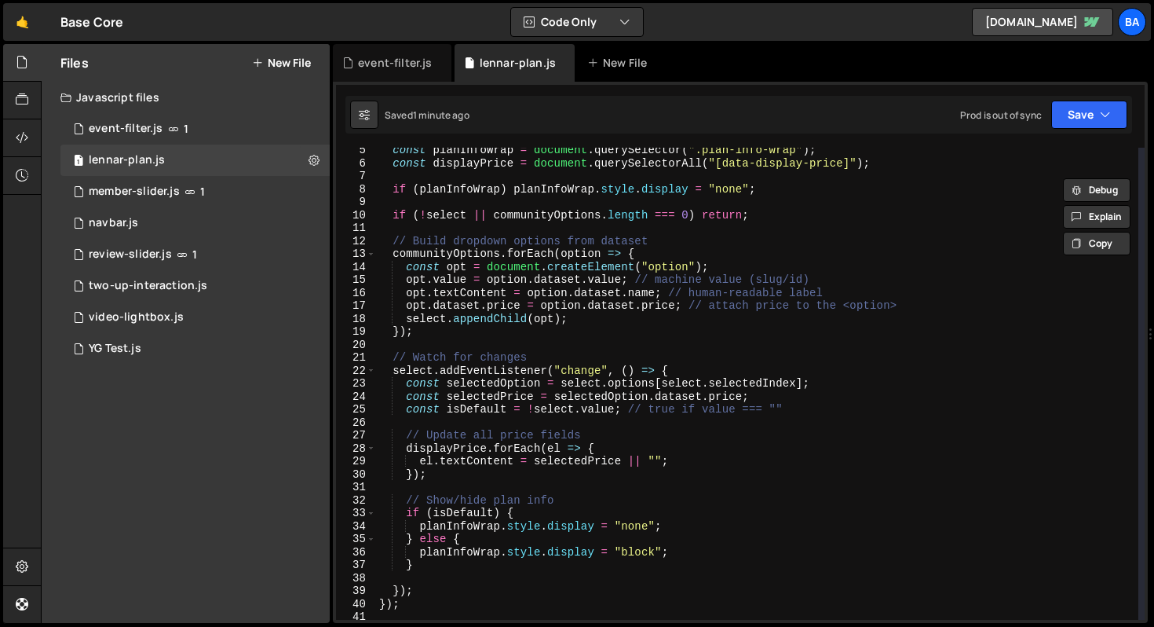
scroll to position [108, 0]
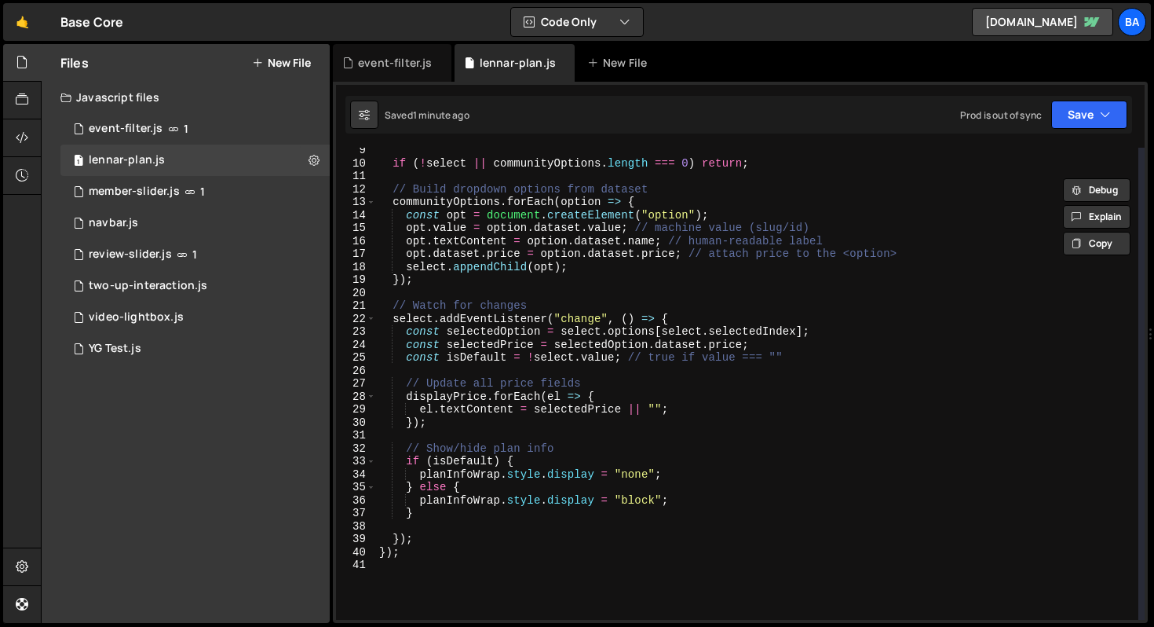
click at [658, 353] on div "if ( ! select || communityOptions . length === 0 ) return ; // Build dropdown o…" at bounding box center [757, 393] width 762 height 498
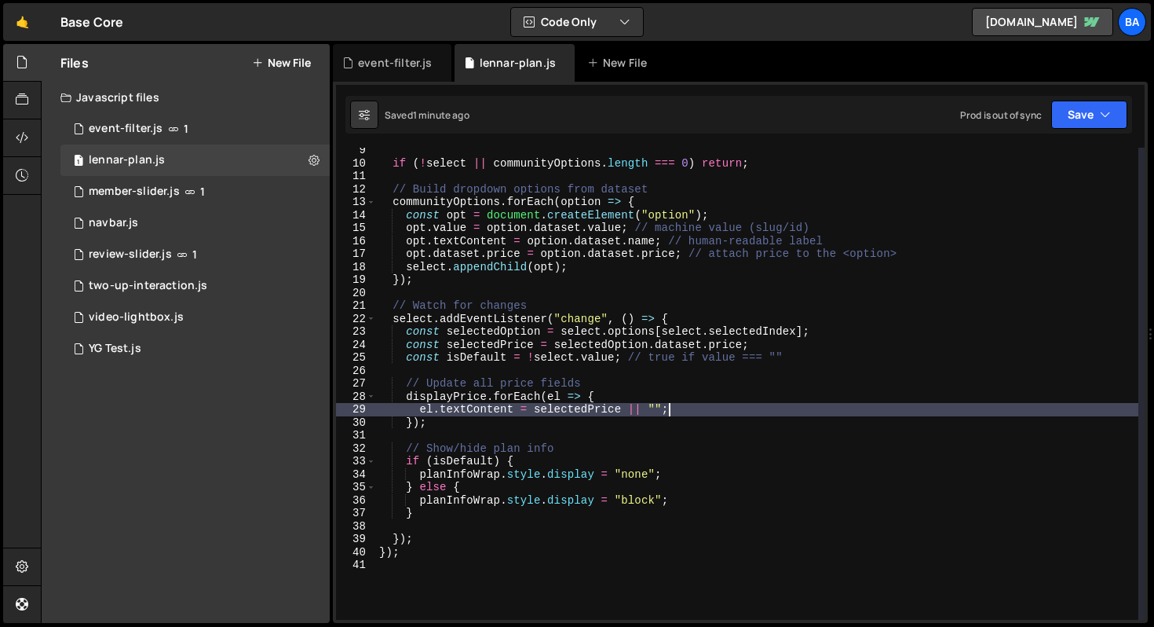
click at [762, 412] on div "if ( ! select || communityOptions . length === 0 ) return ; // Build dropdown o…" at bounding box center [757, 393] width 762 height 498
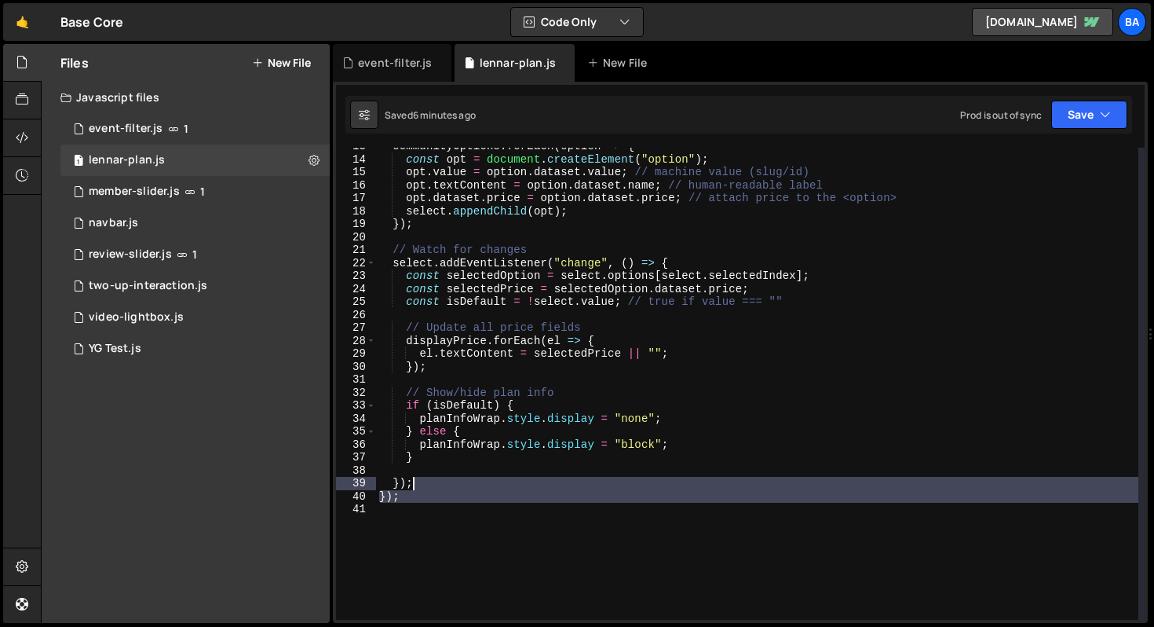
scroll to position [0, 0]
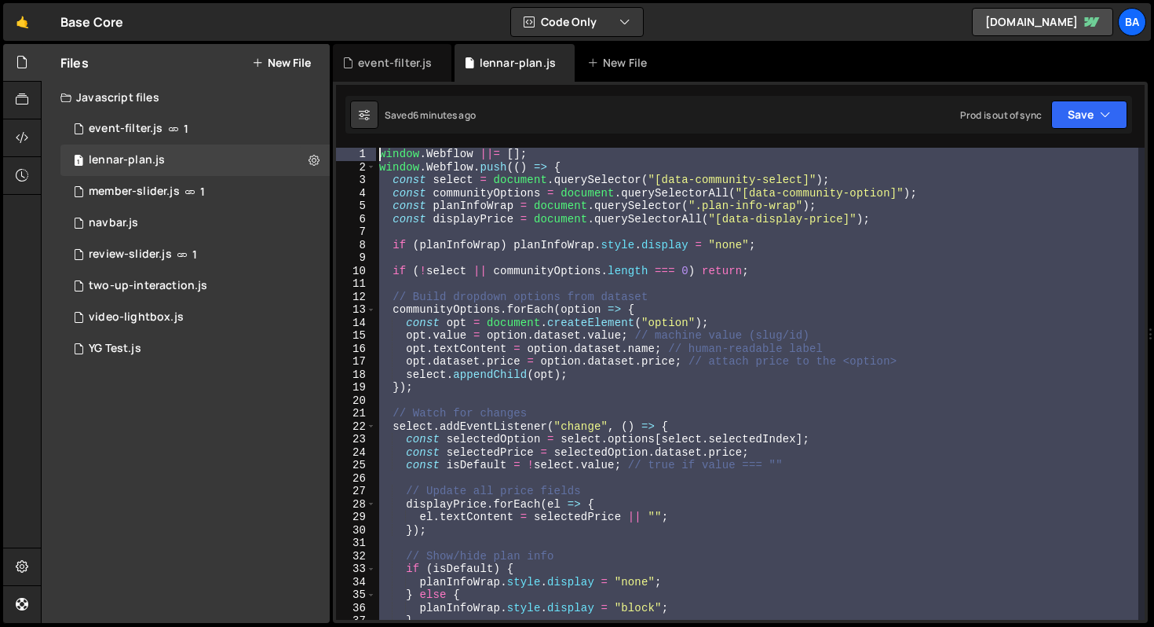
drag, startPoint x: 447, startPoint y: 396, endPoint x: 303, endPoint y: -18, distance: 438.0
click at [303, 0] on html "Projects [GEOGRAPHIC_DATA] Blog Ba Your current team is Base Power Projects You…" at bounding box center [577, 313] width 1154 height 627
type textarea "window.Webflow ||= []; window.Webflow.push(() => {"
paste textarea
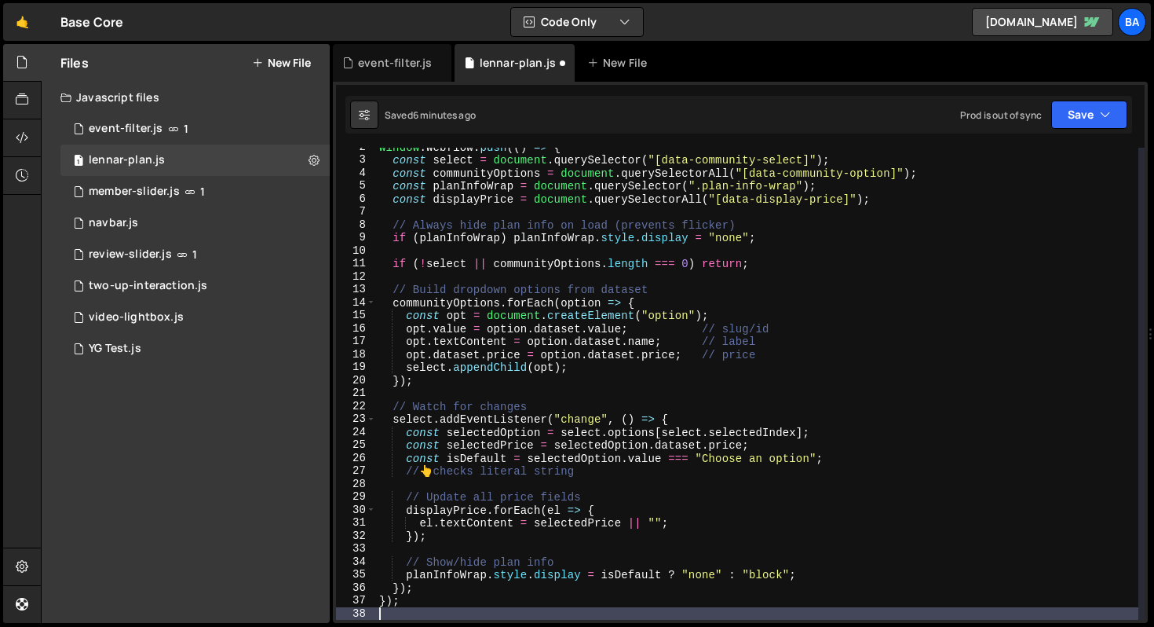
scroll to position [20, 0]
click at [1073, 108] on button "Save" at bounding box center [1089, 114] width 76 height 28
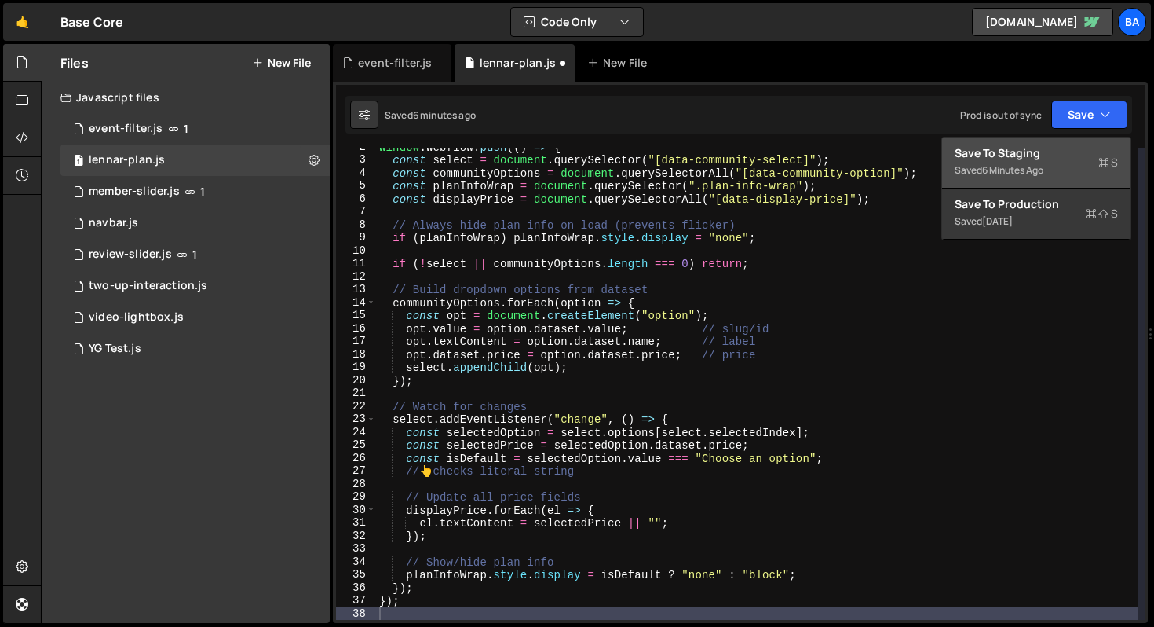
click at [1040, 153] on div "Save to Staging S" at bounding box center [1036, 153] width 163 height 16
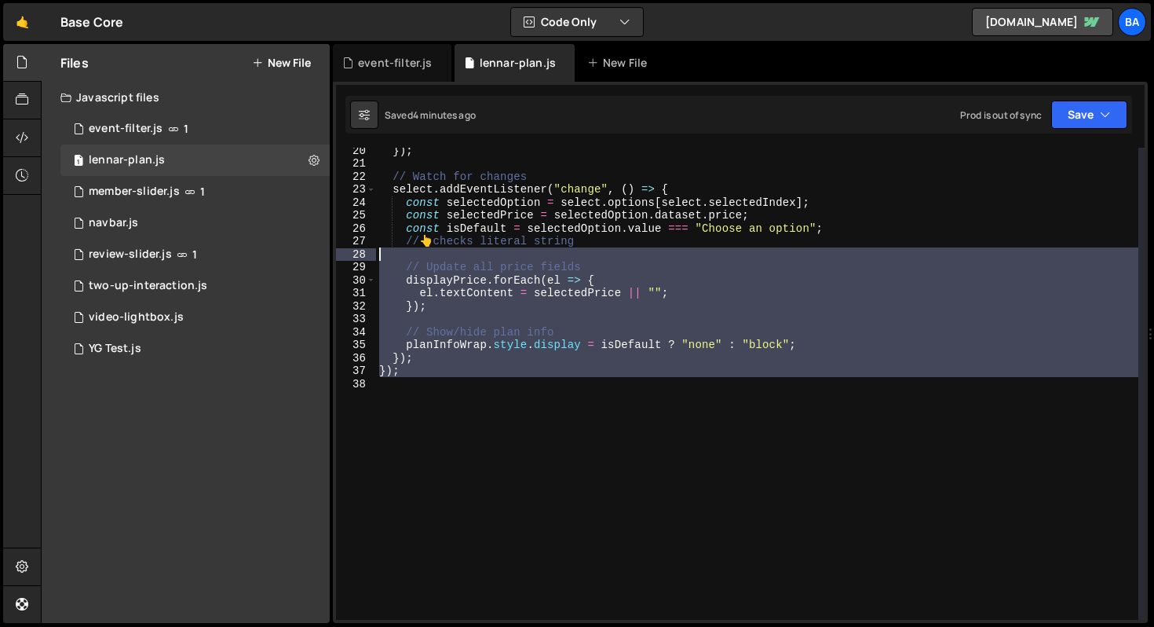
scroll to position [0, 0]
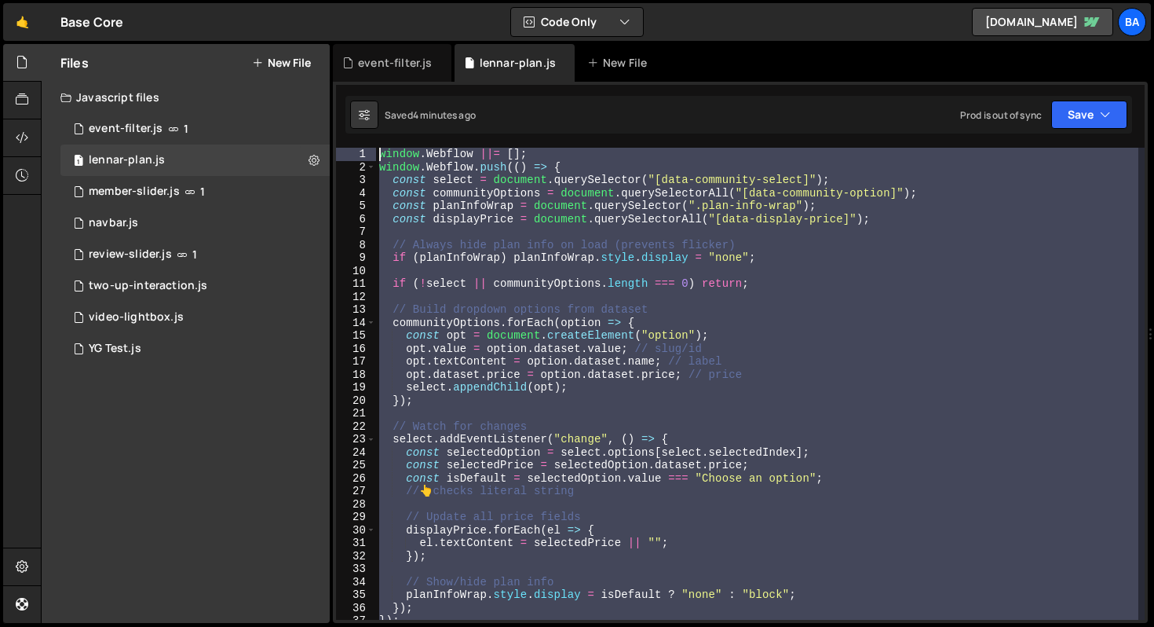
drag, startPoint x: 424, startPoint y: 392, endPoint x: 296, endPoint y: 28, distance: 385.4
click at [296, 28] on div "Hold on a sec... Are you certain you wish to leave this page? Any changes you'v…" at bounding box center [577, 313] width 1154 height 627
type textarea "window.Webflow ||= []; window.Webflow.push(() => {"
paste textarea
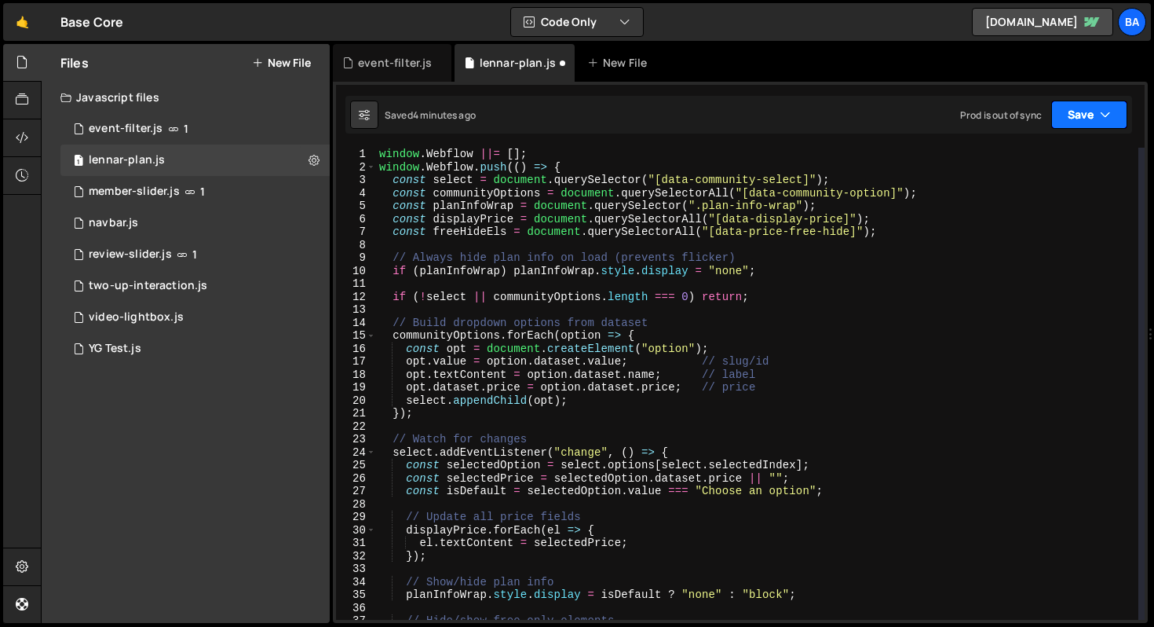
click at [1080, 115] on button "Save" at bounding box center [1089, 114] width 76 height 28
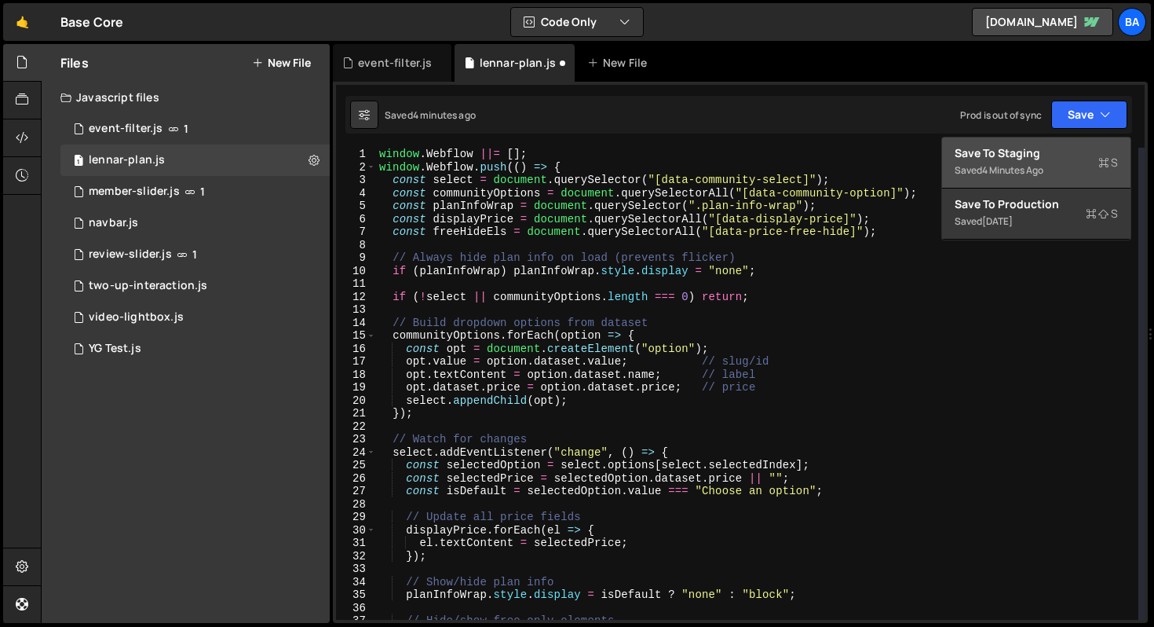
click at [1013, 159] on div "Save to Staging S" at bounding box center [1036, 153] width 163 height 16
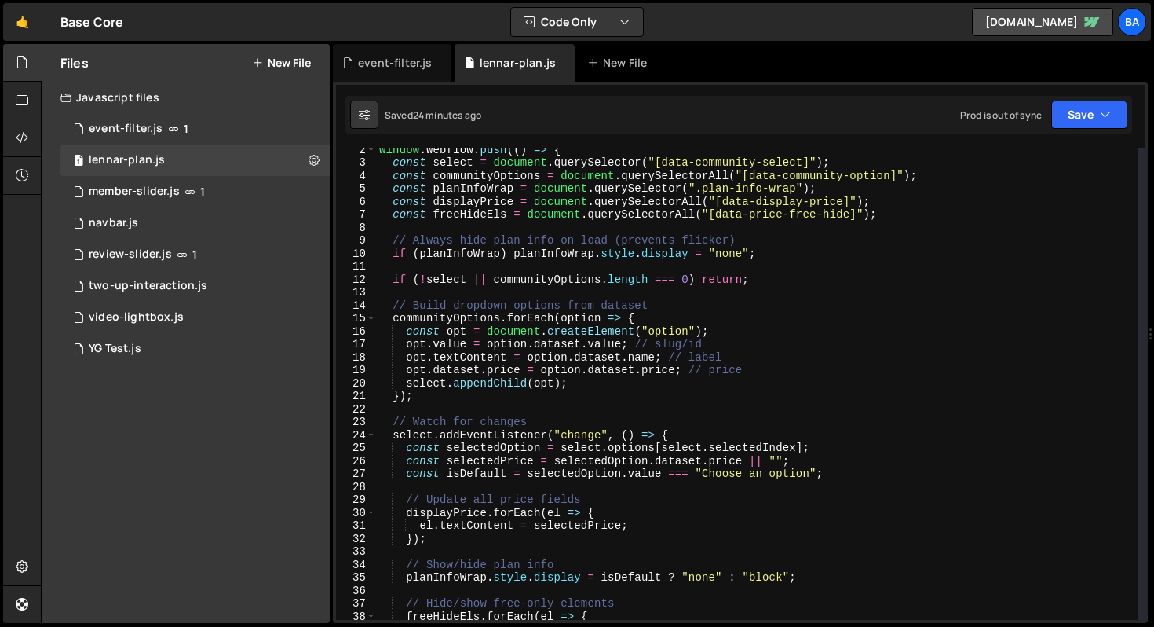
scroll to position [167, 0]
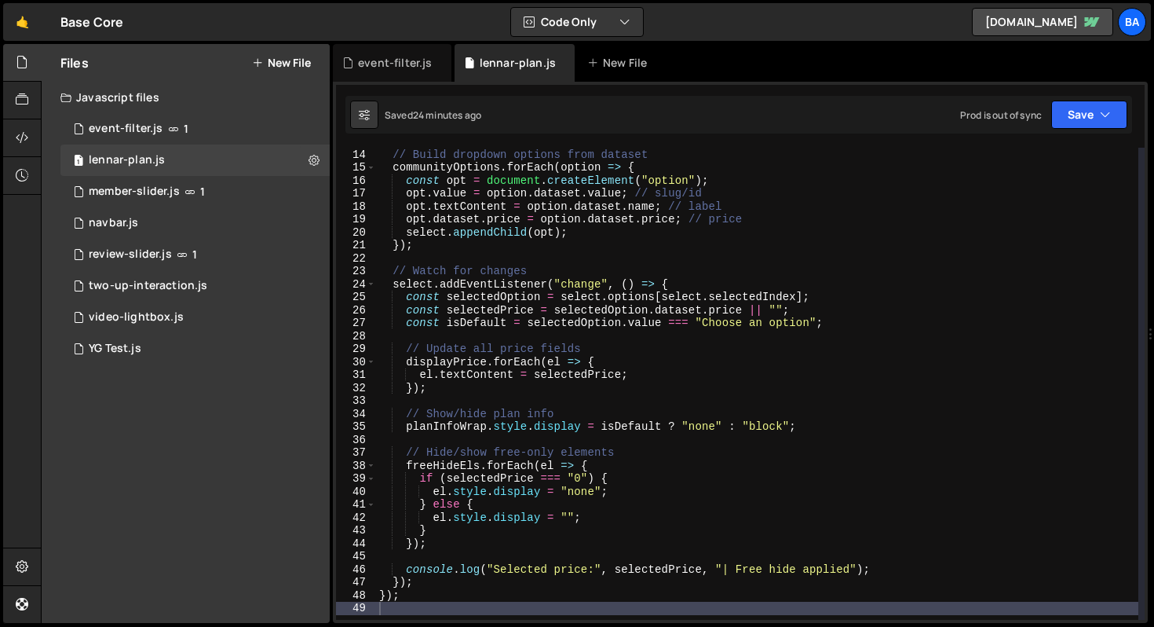
click at [652, 455] on div "// Build dropdown options from dataset communityOptions . forEach ( option => {…" at bounding box center [757, 384] width 762 height 498
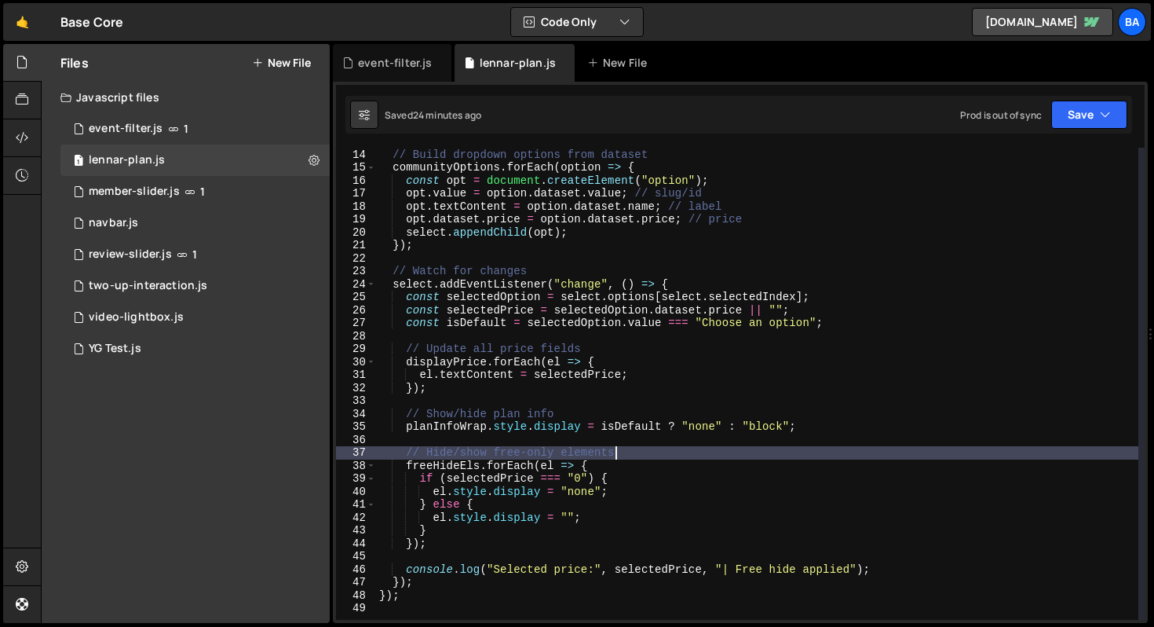
click at [713, 280] on div "// Build dropdown options from dataset communityOptions . forEach ( option => {…" at bounding box center [757, 384] width 762 height 498
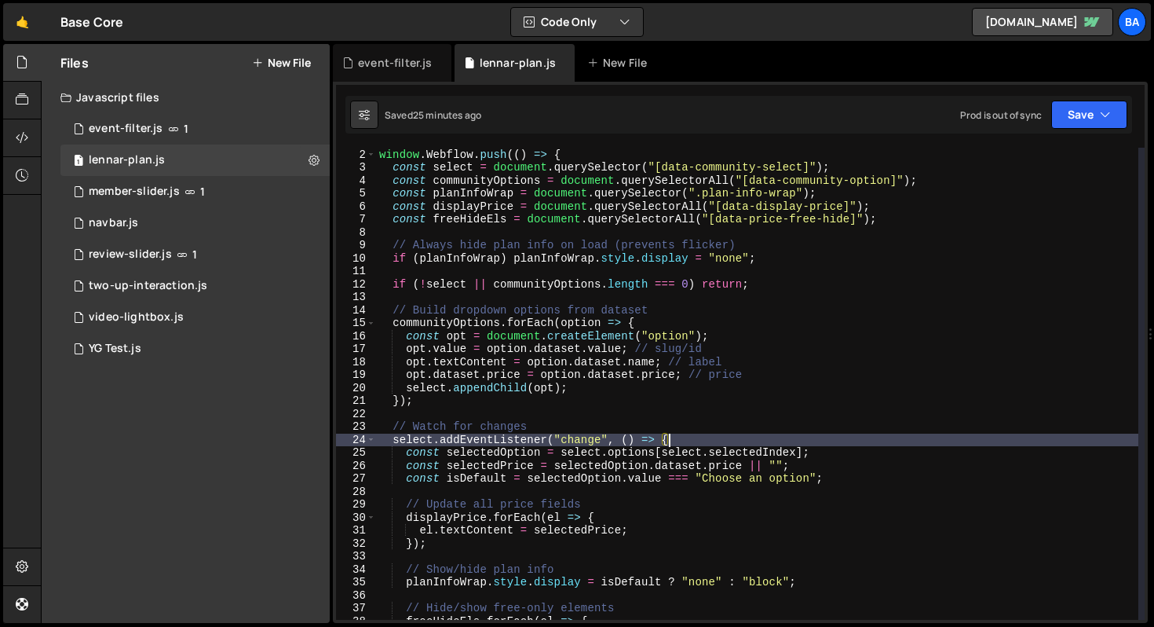
scroll to position [13, 0]
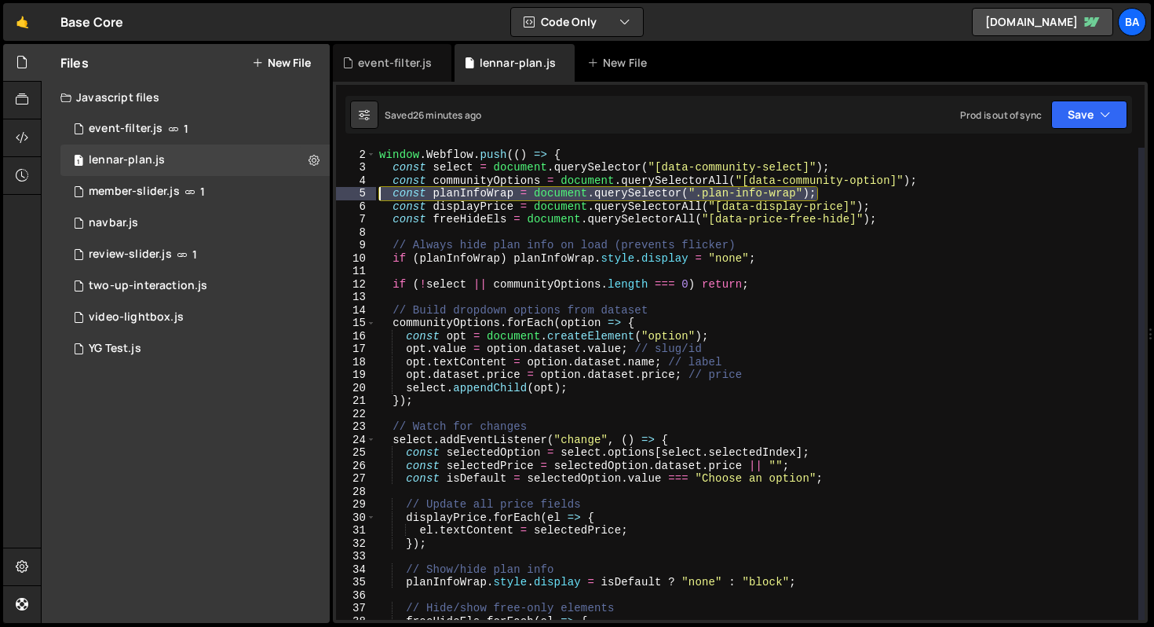
drag, startPoint x: 841, startPoint y: 196, endPoint x: 341, endPoint y: 197, distance: 500.1
click at [341, 197] on div "select.addEventListener("change", () => { 1 2 3 4 5 6 7 8 9 10 11 12 13 14 15 1…" at bounding box center [740, 384] width 809 height 472
type textarea "const planInfoWrap = document.querySelector(".plan-info-wrap");"
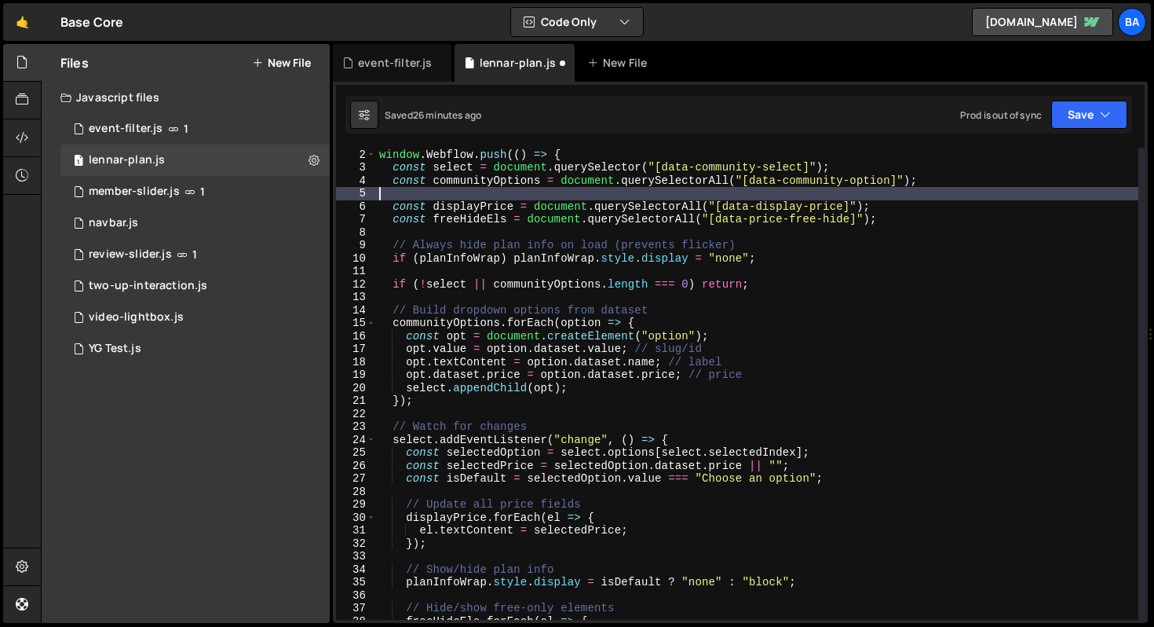
type textarea "const communityOptions = document.querySelectorAll("[data-community-option]");"
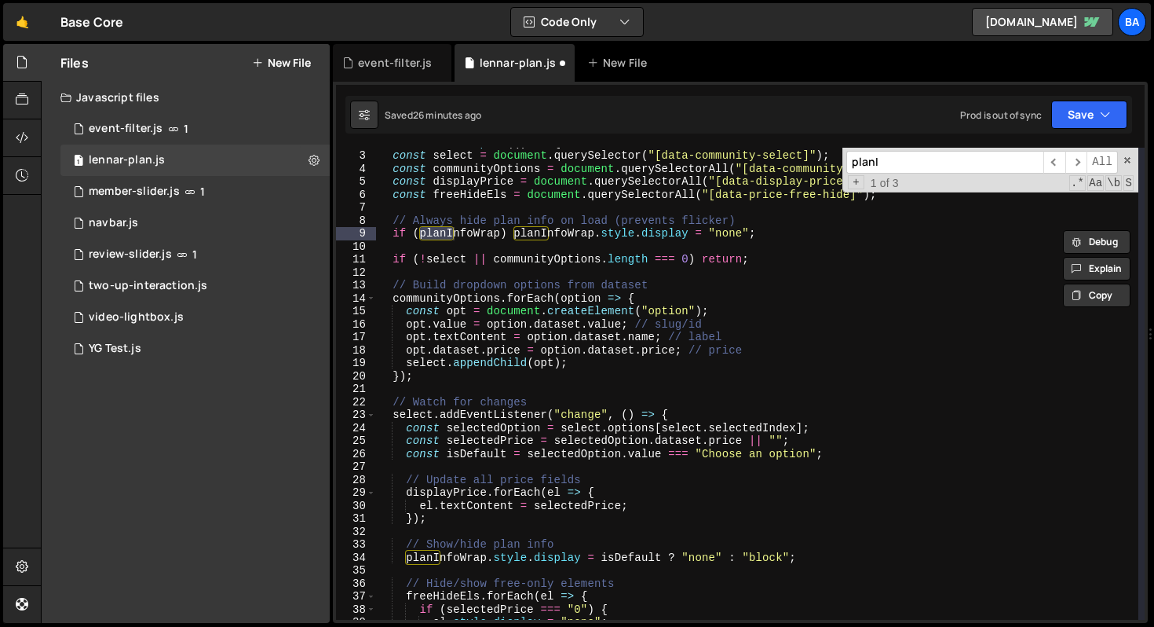
scroll to position [31, 0]
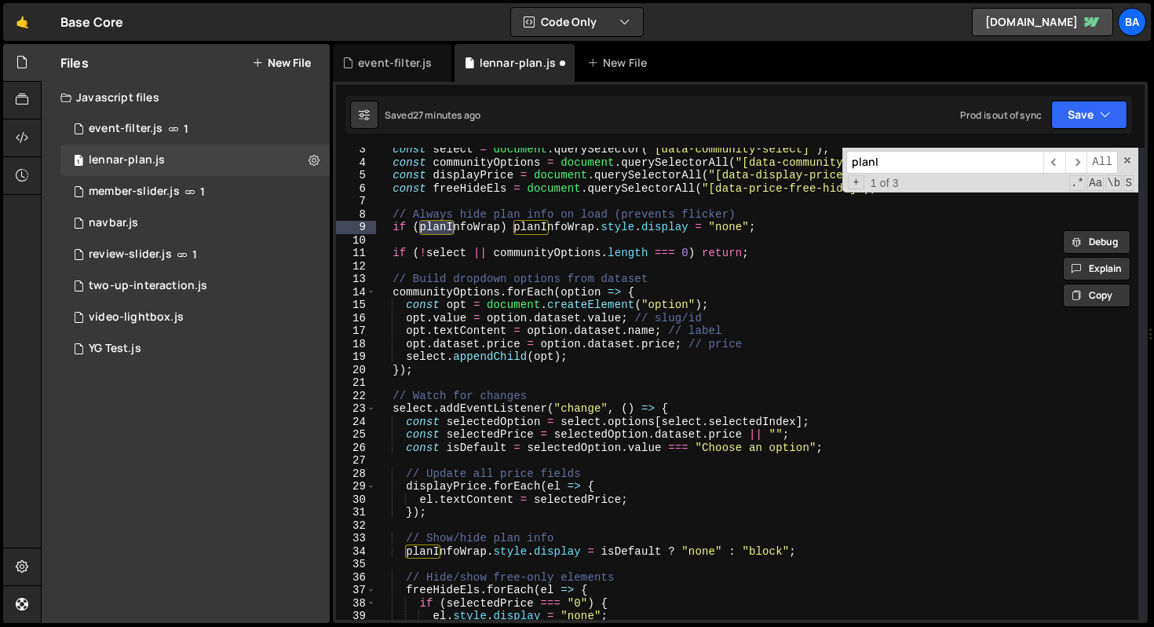
type input "planI"
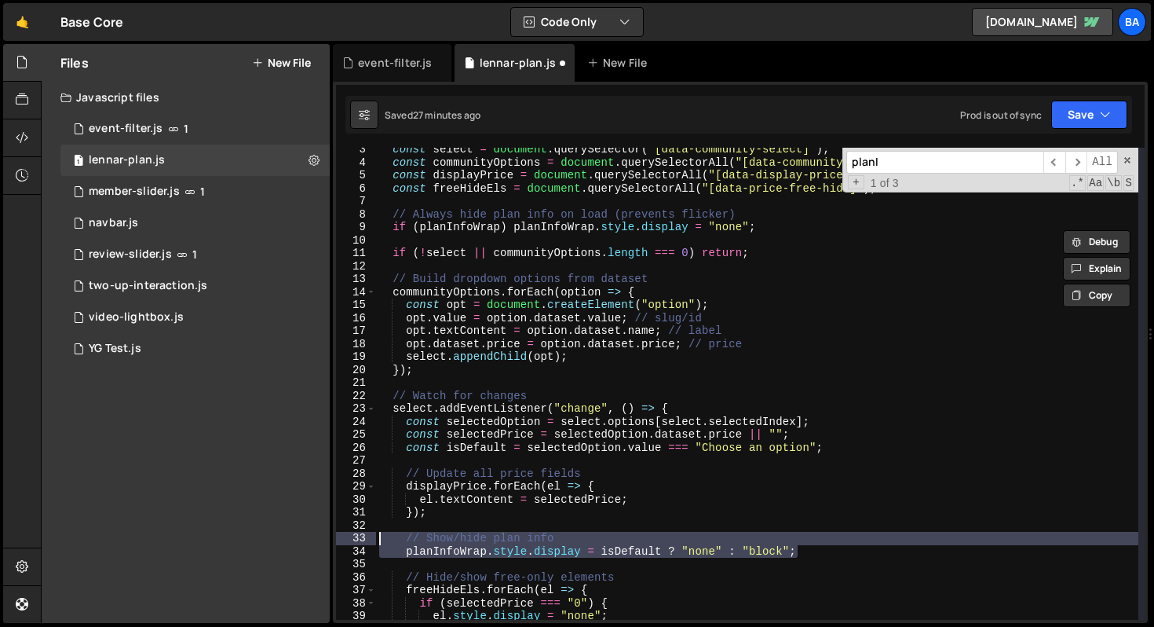
drag, startPoint x: 813, startPoint y: 556, endPoint x: 345, endPoint y: 540, distance: 467.4
click at [345, 540] on div "planInfoWrap.style.display = isDefault ? "none" : "block"; 3 4 5 6 7 8 9 10 11 …" at bounding box center [740, 384] width 809 height 472
type textarea "// Show/hide plan info planInfoWrap.style.display = isDefault ? "none" : "block…"
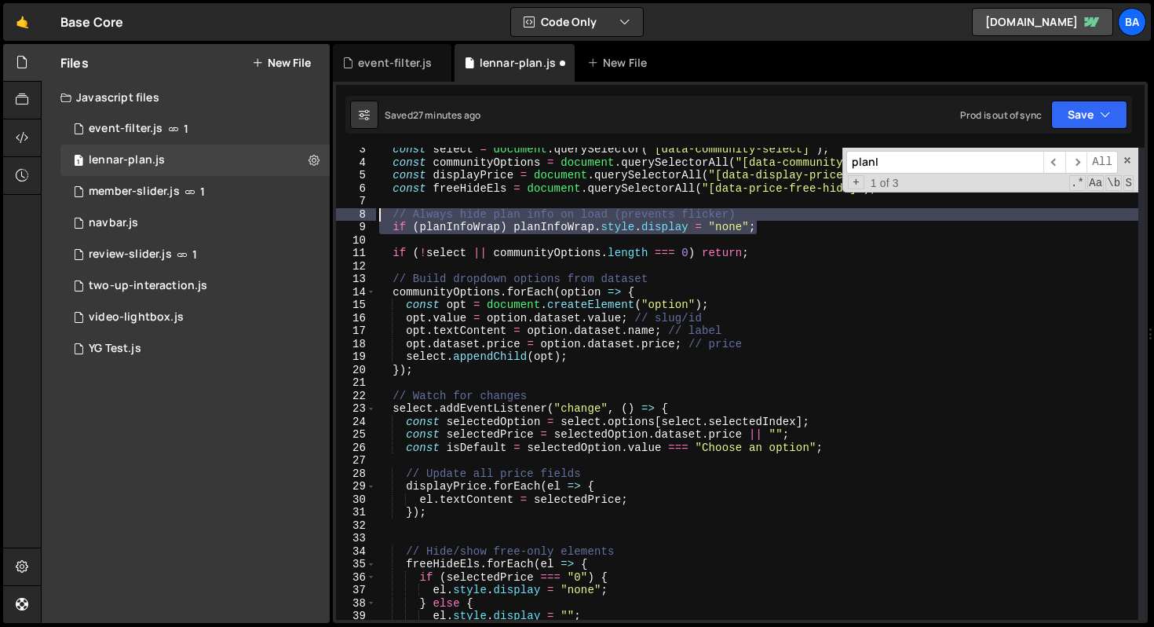
drag, startPoint x: 779, startPoint y: 231, endPoint x: 350, endPoint y: 214, distance: 429.0
click at [350, 214] on div "3 4 5 6 7 8 9 10 11 12 13 14 15 16 17 18 19 20 21 22 23 24 25 26 27 28 29 30 31…" at bounding box center [740, 384] width 809 height 472
type textarea "// Always hide plan info on load (prevents flicker) if (planInfoWrap) planInfoW…"
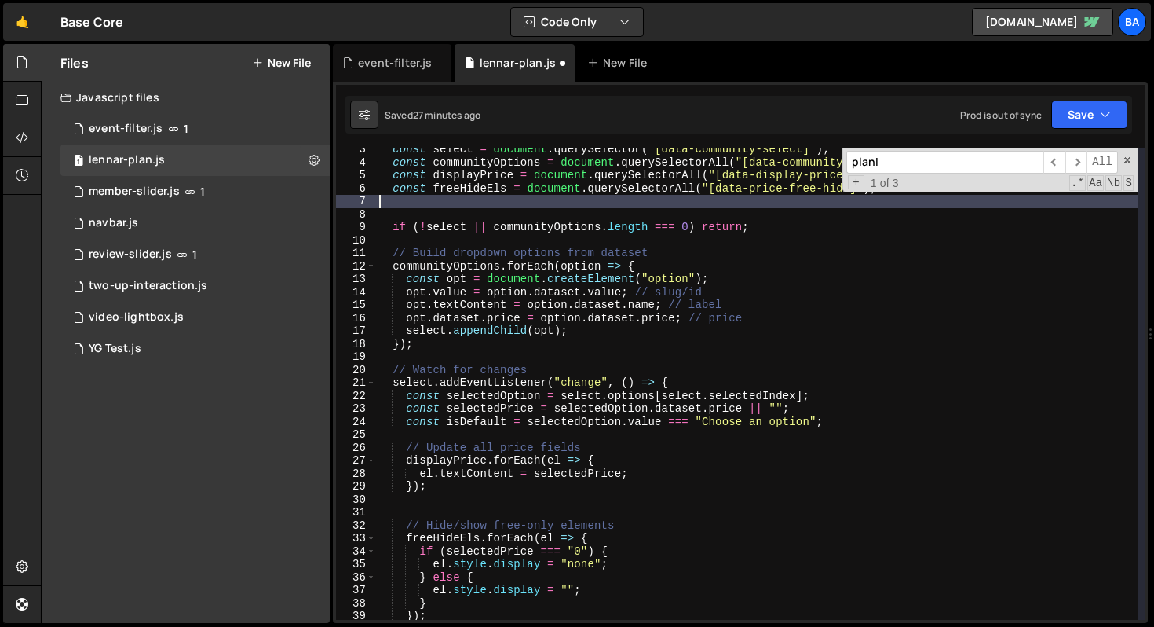
click at [922, 166] on input "planI" at bounding box center [944, 162] width 197 height 23
click at [945, 105] on div "Saved 27 minutes ago Prod is out of sync Upgrade to Edit Save Save to Staging S…" at bounding box center [738, 115] width 787 height 38
click at [1084, 108] on button "Save" at bounding box center [1089, 114] width 76 height 28
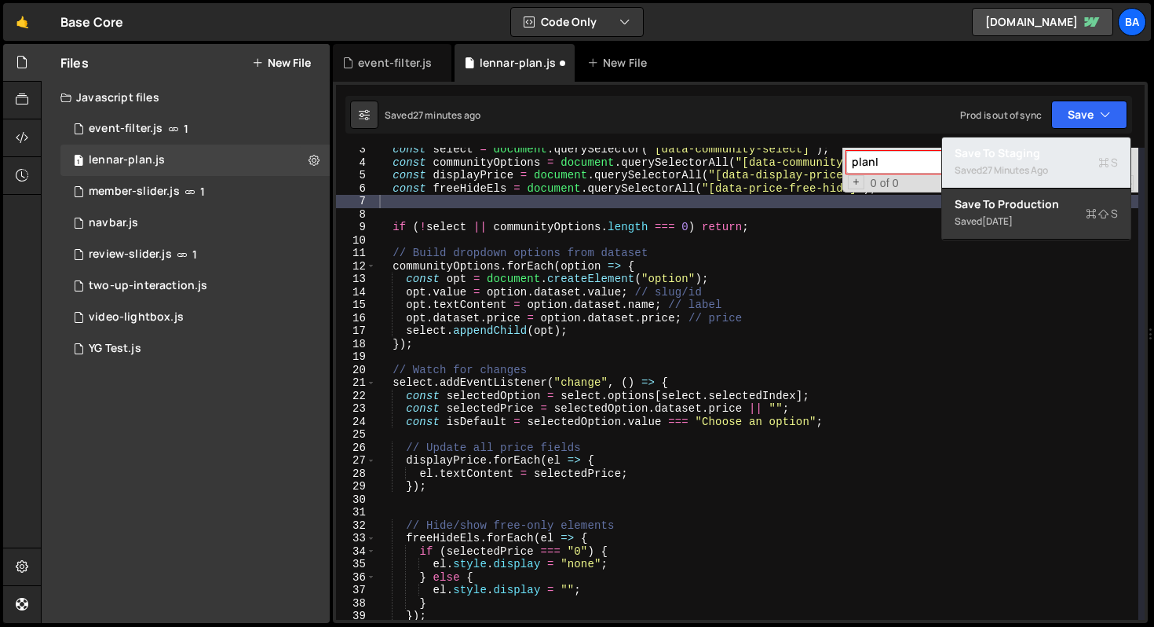
click at [1026, 171] on div "27 minutes ago" at bounding box center [1015, 169] width 66 height 13
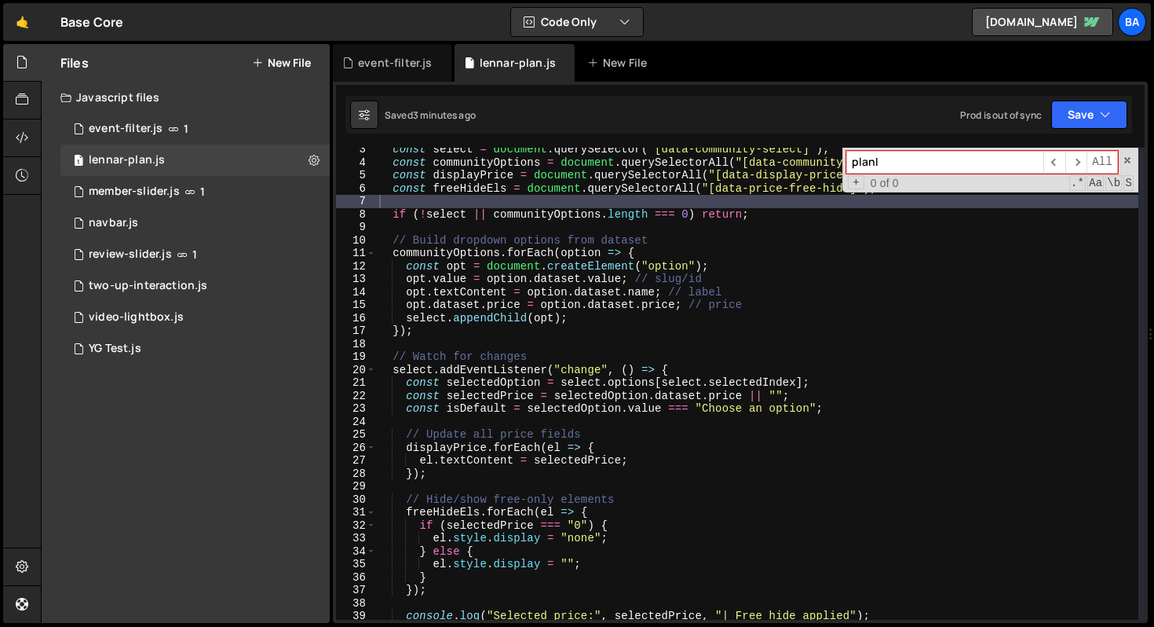
scroll to position [36, 0]
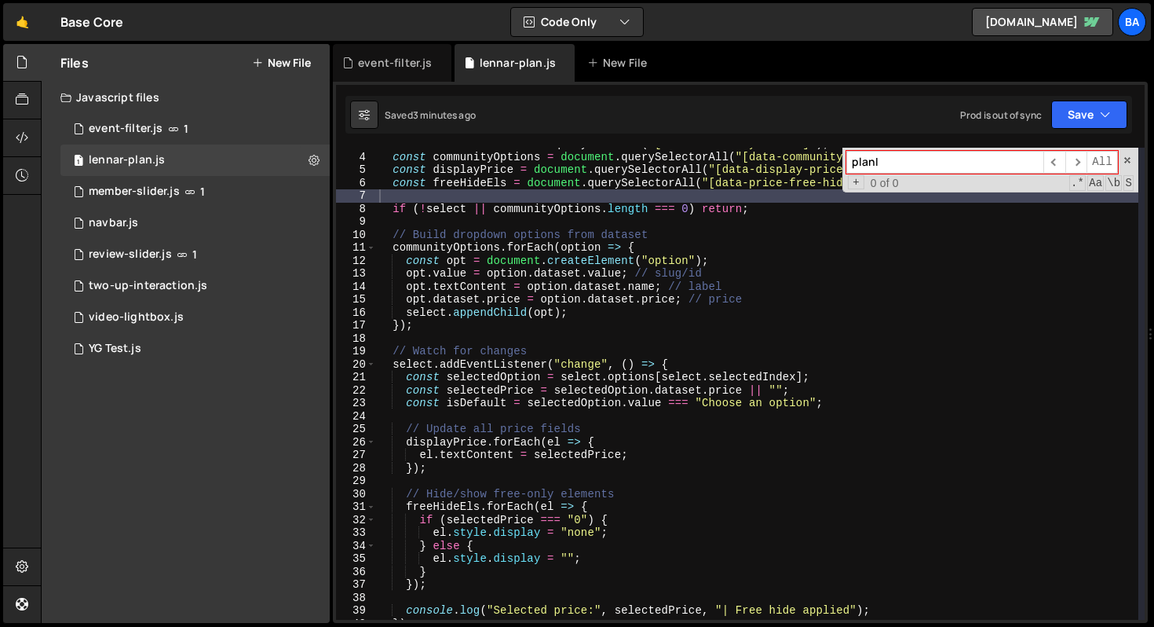
click at [1129, 162] on span at bounding box center [1127, 160] width 11 height 11
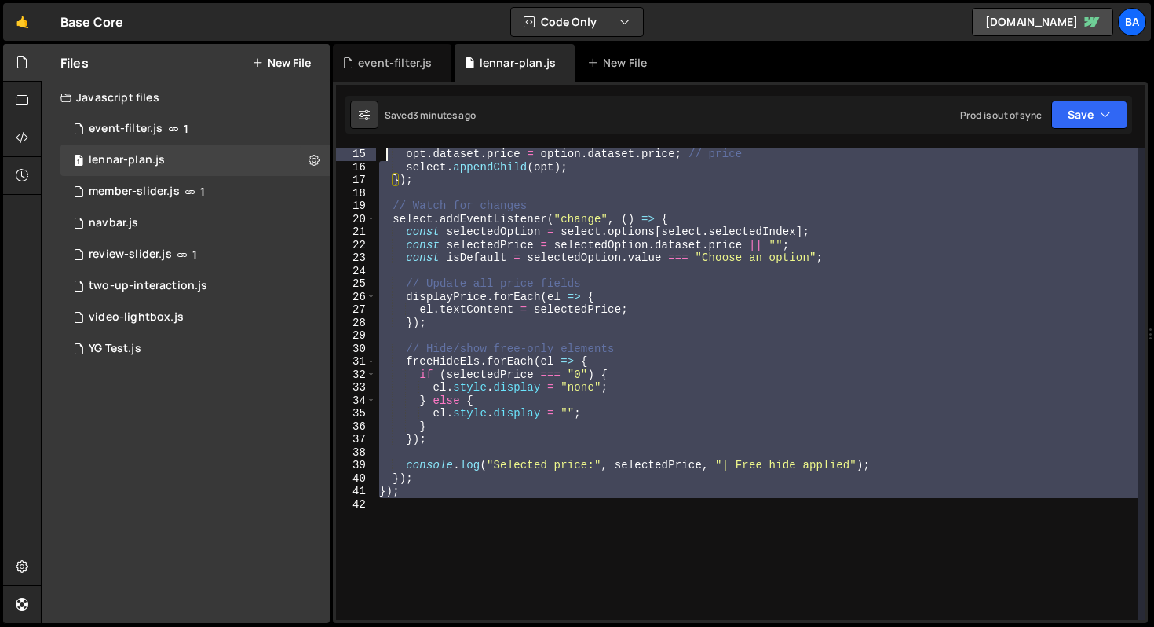
scroll to position [0, 0]
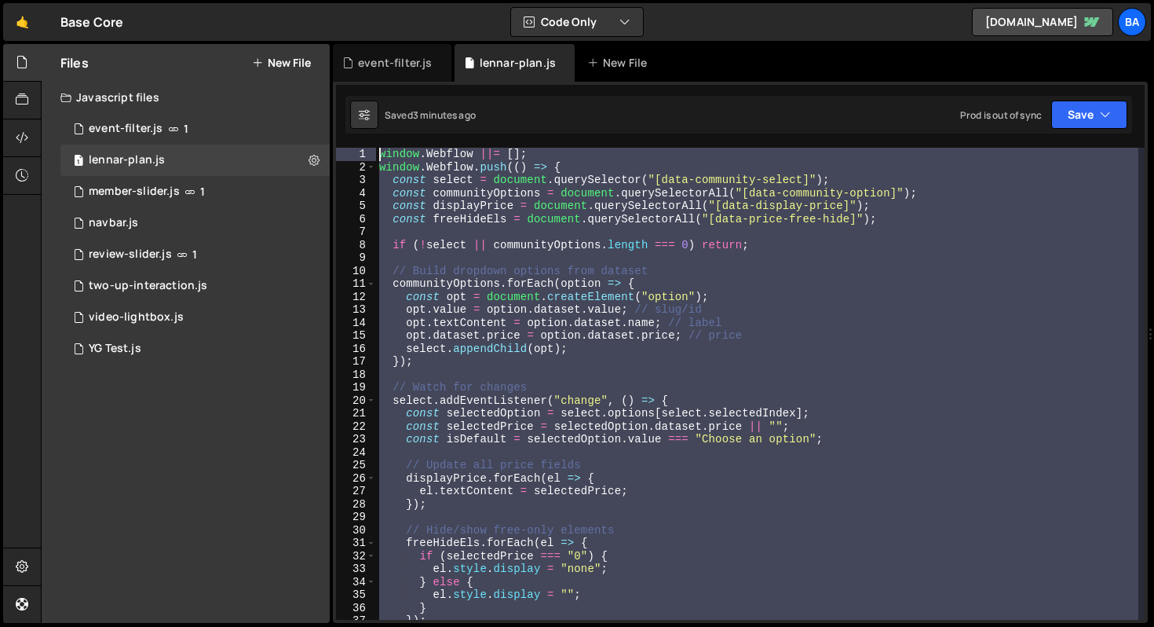
drag, startPoint x: 449, startPoint y: 478, endPoint x: 370, endPoint y: 86, distance: 400.5
click at [370, 86] on div "1 2 3 4 5 6 7 8 9 10 11 12 13 14 15 16 17 18 19 20 21 22 23 24 25 26 27 28 29 3…" at bounding box center [740, 352] width 815 height 541
type textarea "window.Webflow ||= []; window.Webflow.push(() => {"
click at [729, 257] on div "window . Webflow ||= [ ] ; window . Webflow . push (( ) => { const select = doc…" at bounding box center [757, 384] width 762 height 472
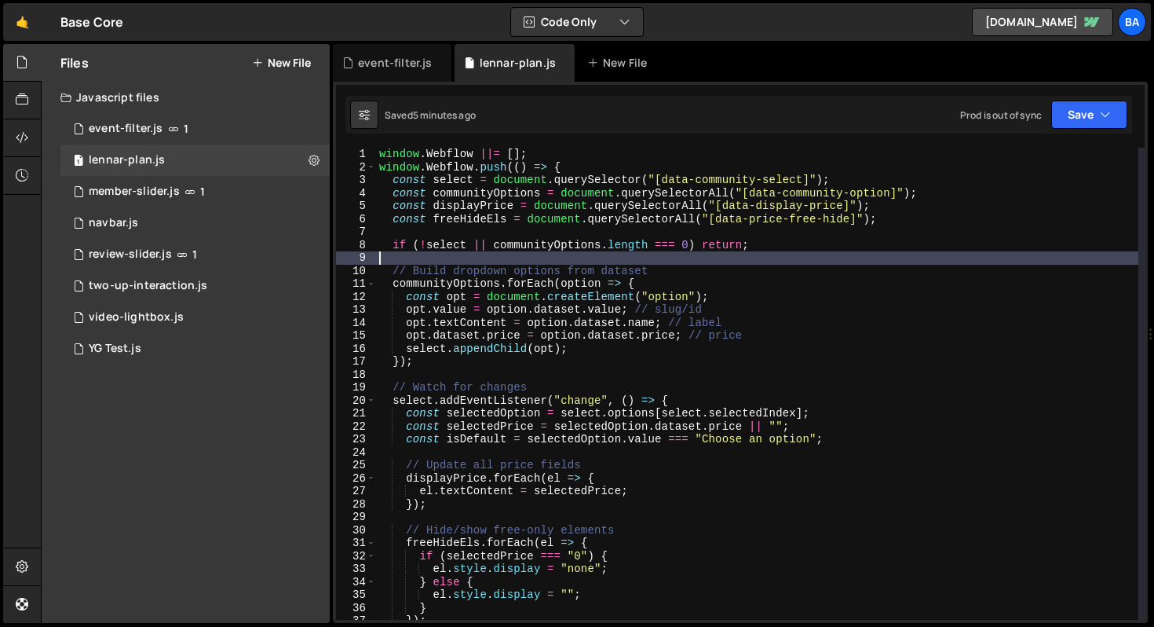
click at [892, 217] on div "window . Webflow ||= [ ] ; window . Webflow . push (( ) => { const select = doc…" at bounding box center [757, 397] width 762 height 498
type textarea "const freeHideEls = document.querySelectorAll("[data-price-free-hide]");"
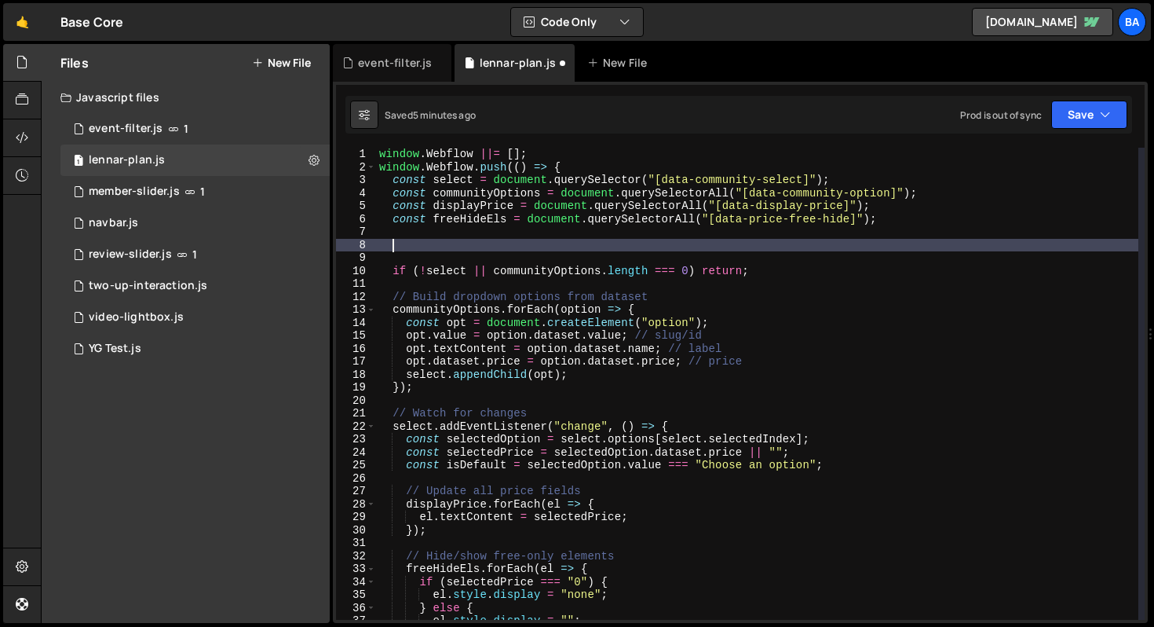
paste textarea "if (planInfoWrap) planInfoWrap.style.display = "none";"
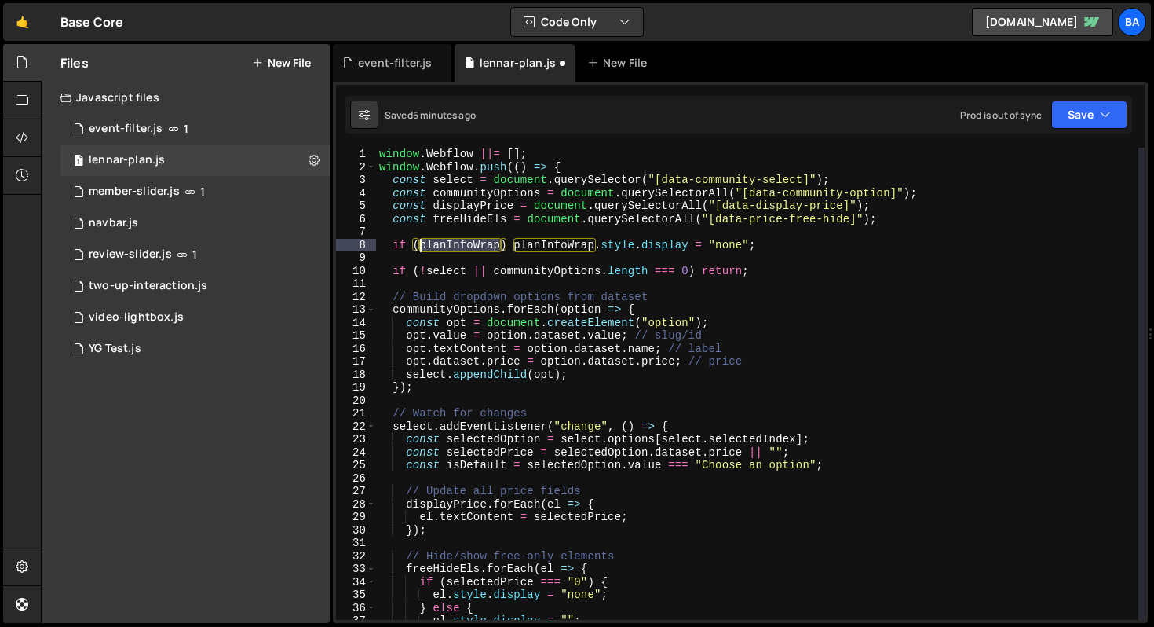
drag, startPoint x: 490, startPoint y: 245, endPoint x: 421, endPoint y: 247, distance: 69.1
click at [421, 247] on div "window . Webflow ||= [ ] ; window . Webflow . push (( ) => { const select = doc…" at bounding box center [757, 397] width 762 height 498
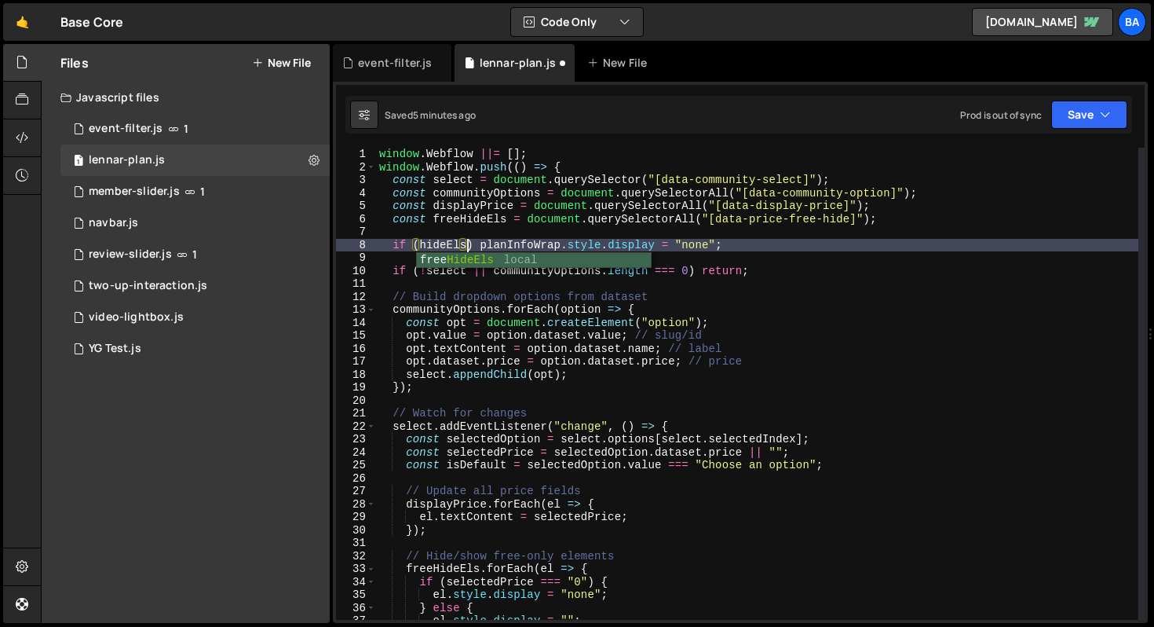
scroll to position [0, 5]
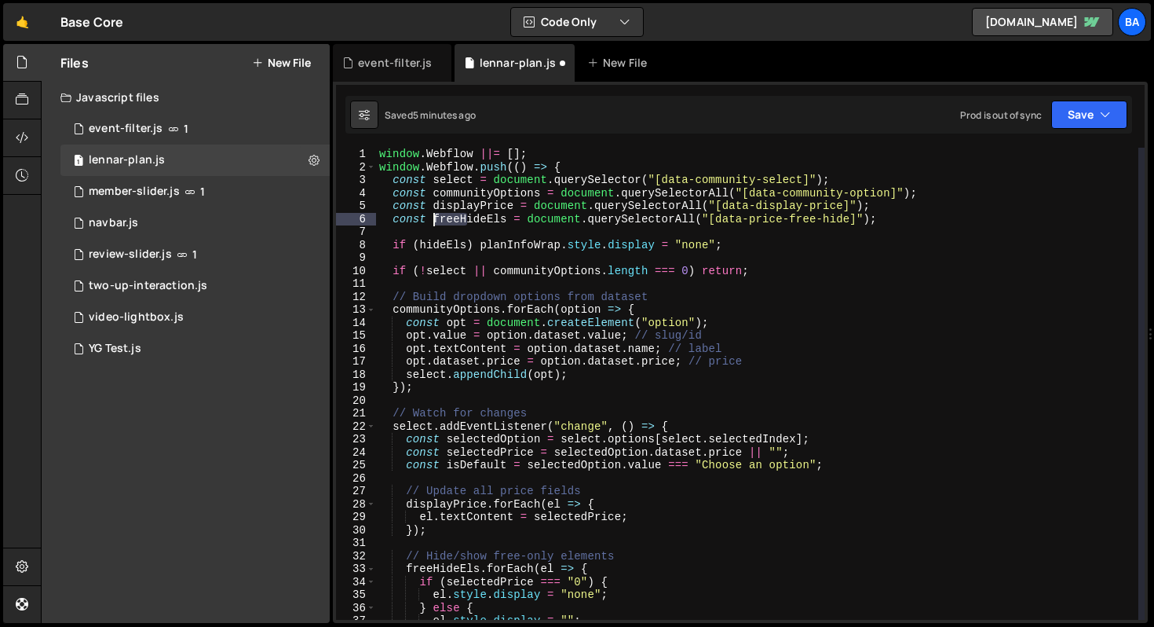
drag, startPoint x: 464, startPoint y: 218, endPoint x: 433, endPoint y: 216, distance: 30.7
click at [433, 216] on div "window . Webflow ||= [ ] ; window . Webflow . push (( ) => { const select = doc…" at bounding box center [757, 397] width 762 height 498
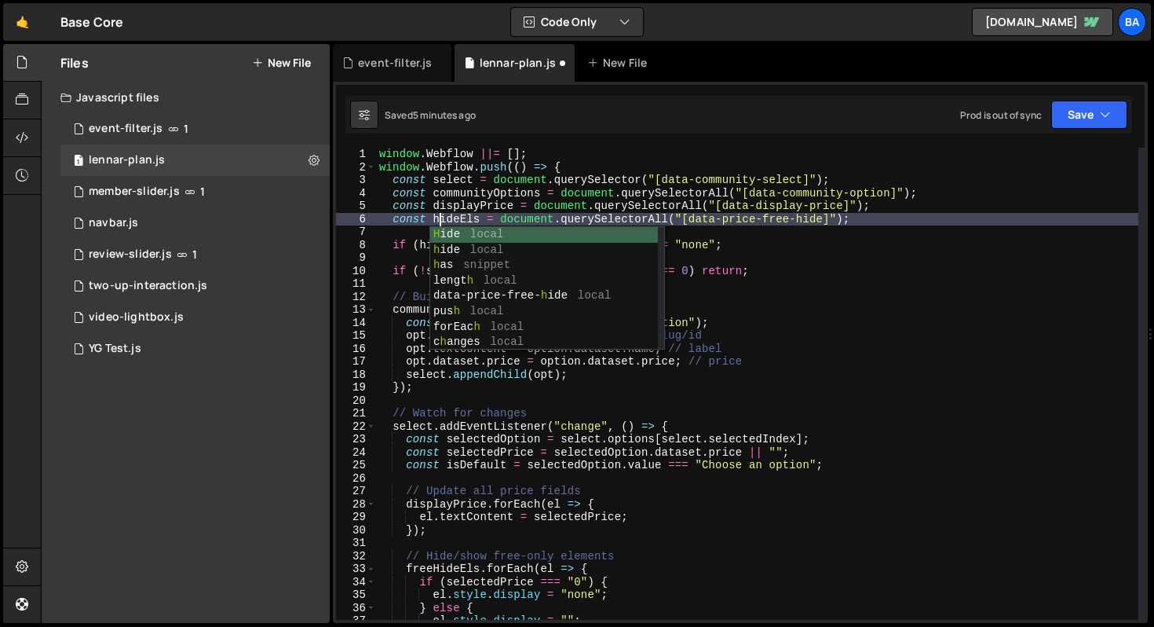
click at [521, 194] on div "window . Webflow ||= [ ] ; window . Webflow . push (( ) => { const select = doc…" at bounding box center [757, 397] width 762 height 498
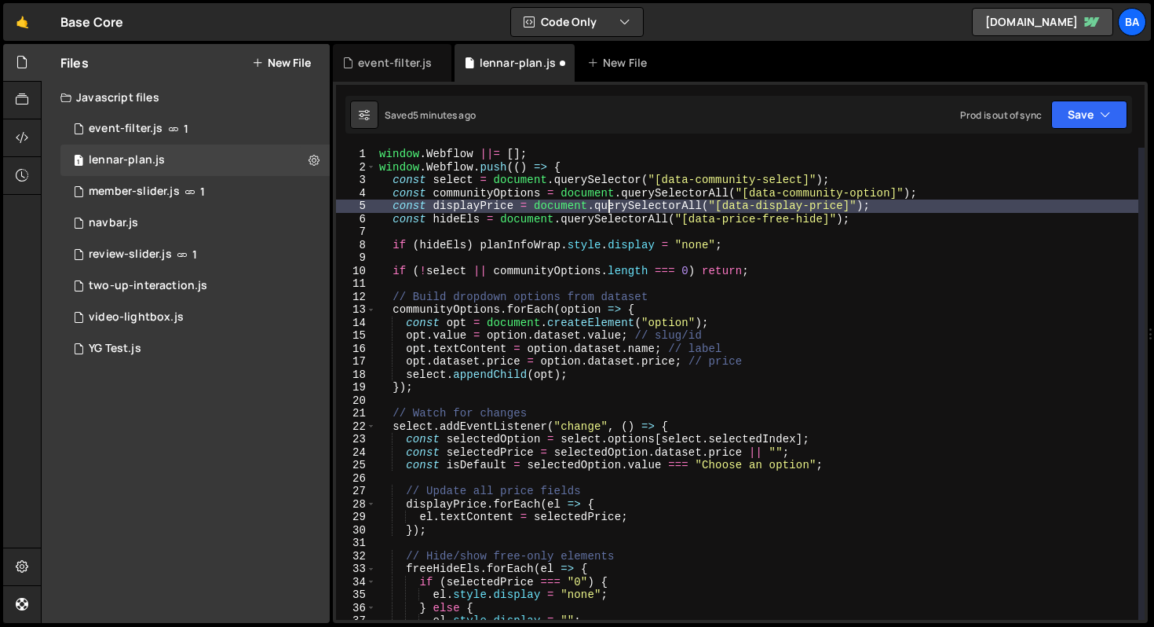
click at [606, 207] on div "window . Webflow ||= [ ] ; window . Webflow . push (( ) => { const select = doc…" at bounding box center [757, 397] width 762 height 498
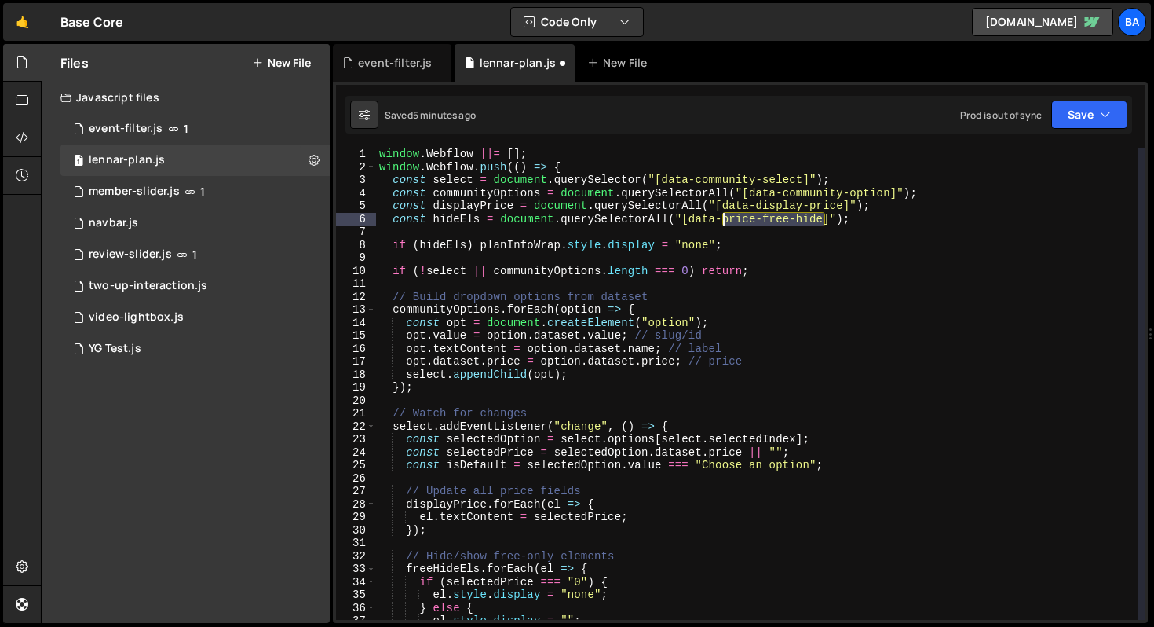
drag, startPoint x: 824, startPoint y: 218, endPoint x: 724, endPoint y: 219, distance: 99.7
click at [724, 219] on div "window . Webflow ||= [ ] ; window . Webflow . push (( ) => { const select = doc…" at bounding box center [757, 397] width 762 height 498
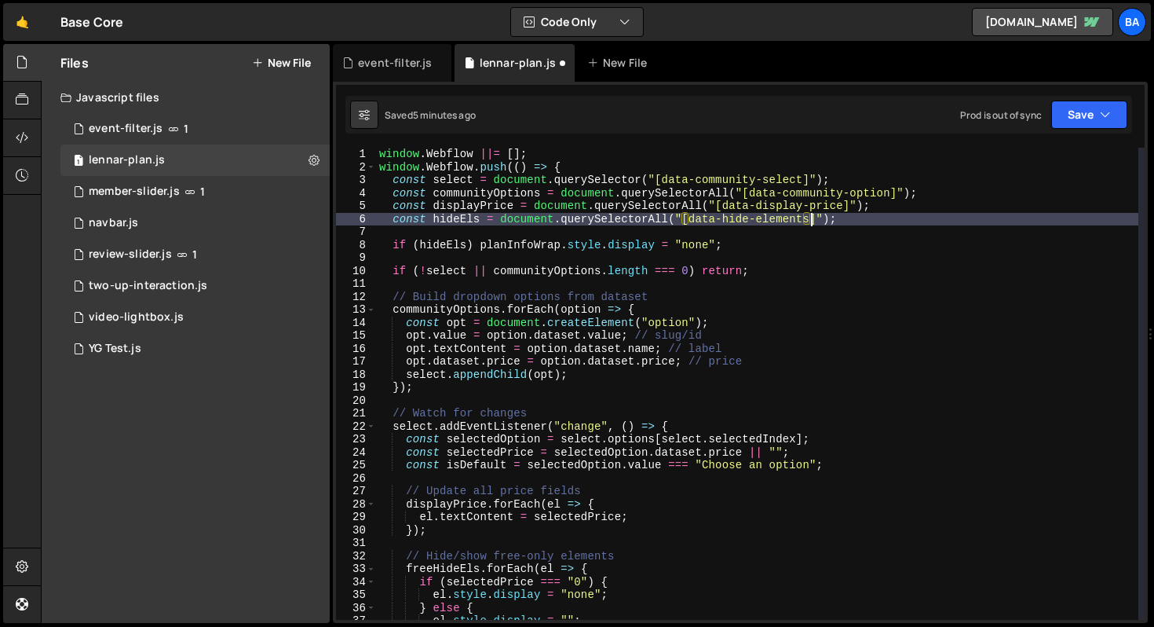
scroll to position [0, 30]
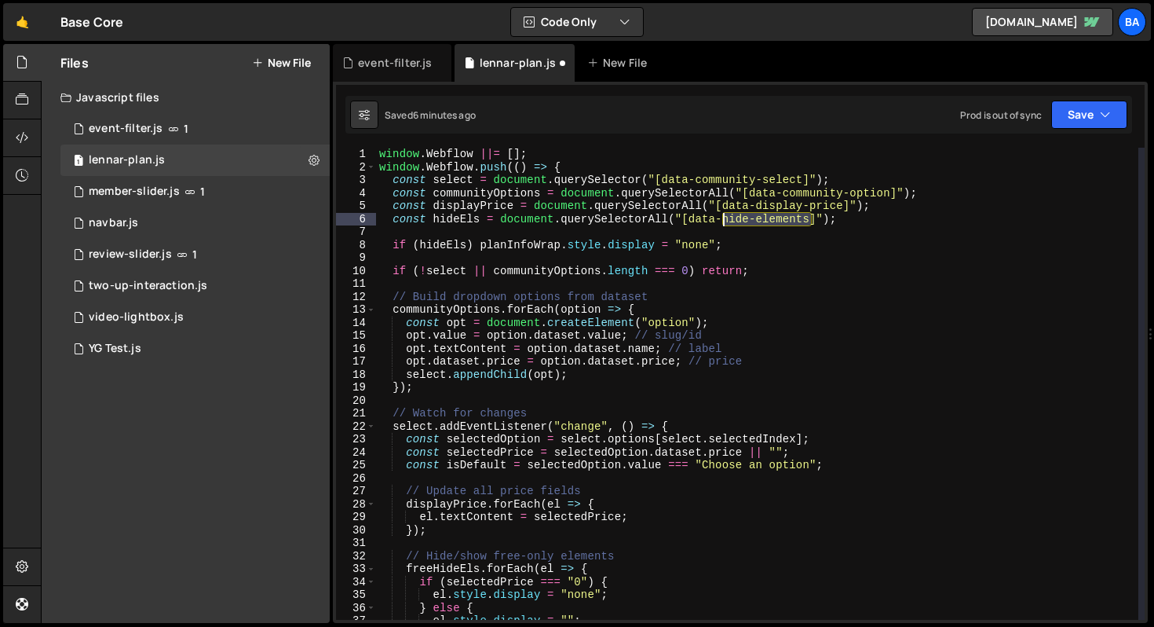
drag, startPoint x: 811, startPoint y: 219, endPoint x: 728, endPoint y: 219, distance: 83.2
click at [725, 221] on div "window . Webflow ||= [ ] ; window . Webflow . push (( ) => { const select = doc…" at bounding box center [757, 397] width 762 height 498
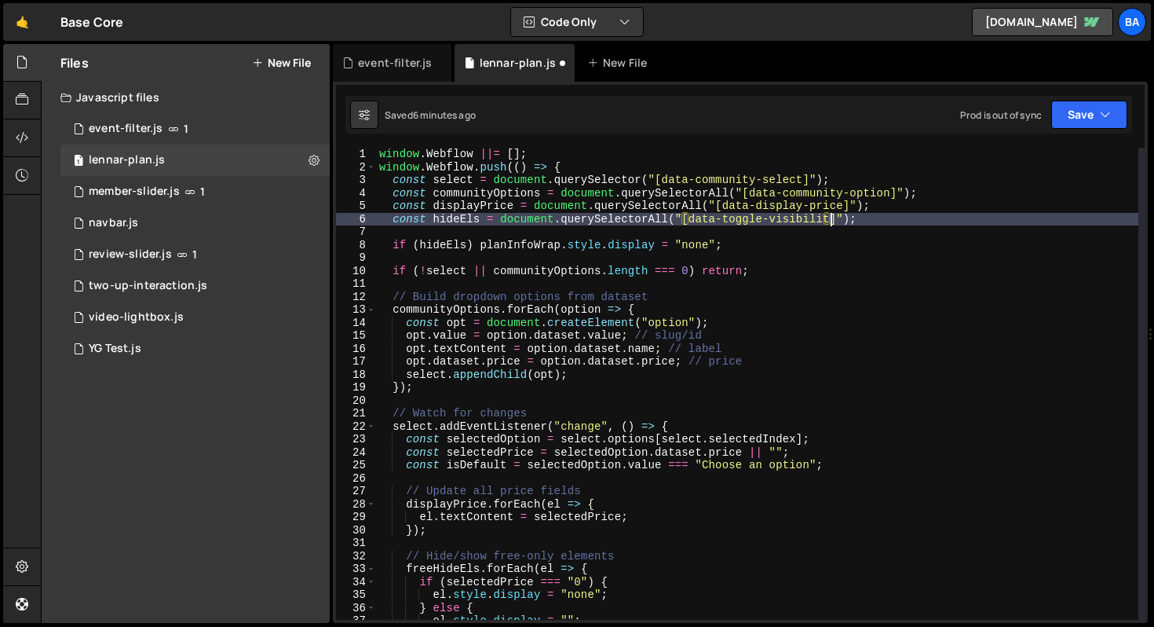
scroll to position [0, 31]
type textarea "const hideEls = document.querySelectorAll("[data-toggle-visibility]");"
click at [1090, 122] on button "Save" at bounding box center [1089, 114] width 76 height 28
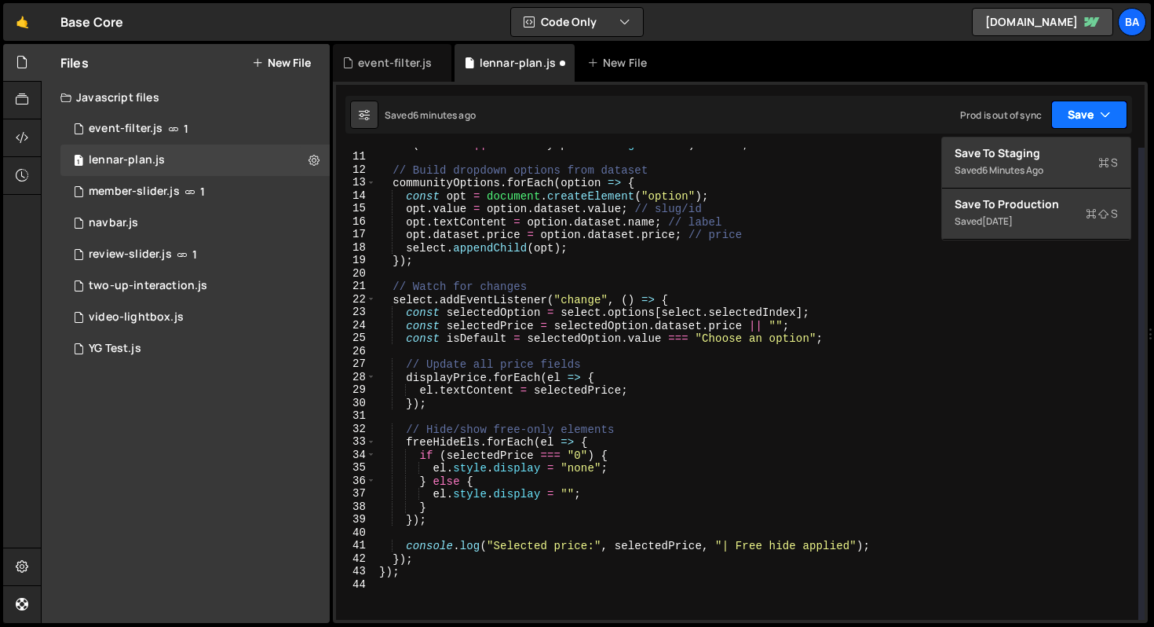
scroll to position [122, 0]
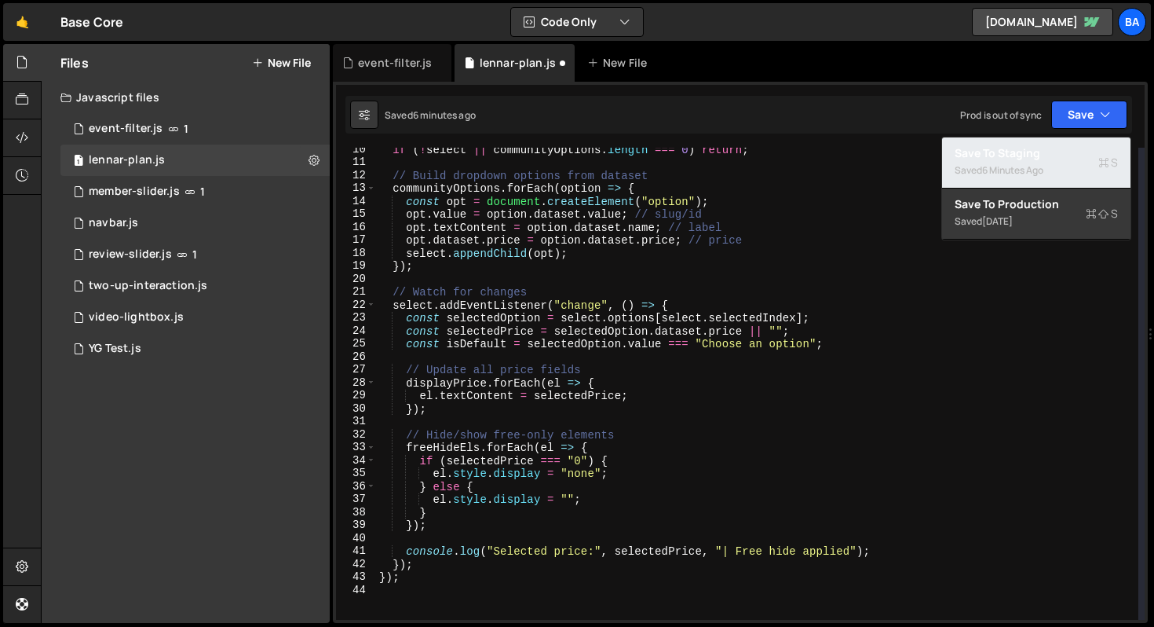
click at [1007, 167] on div "6 minutes ago" at bounding box center [1012, 169] width 61 height 13
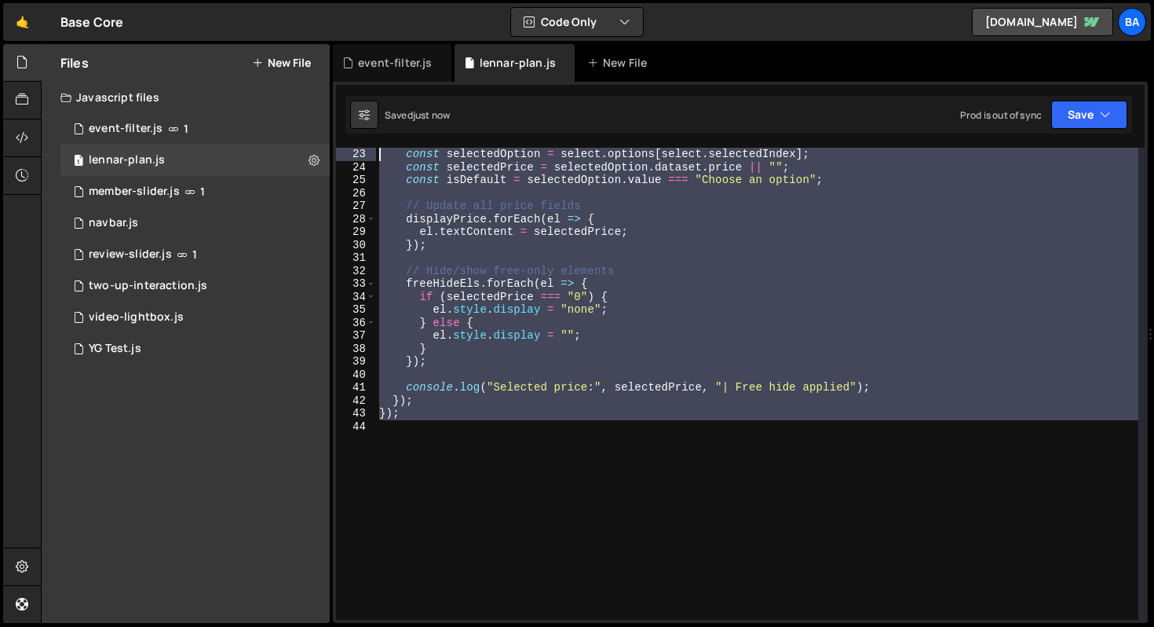
scroll to position [0, 0]
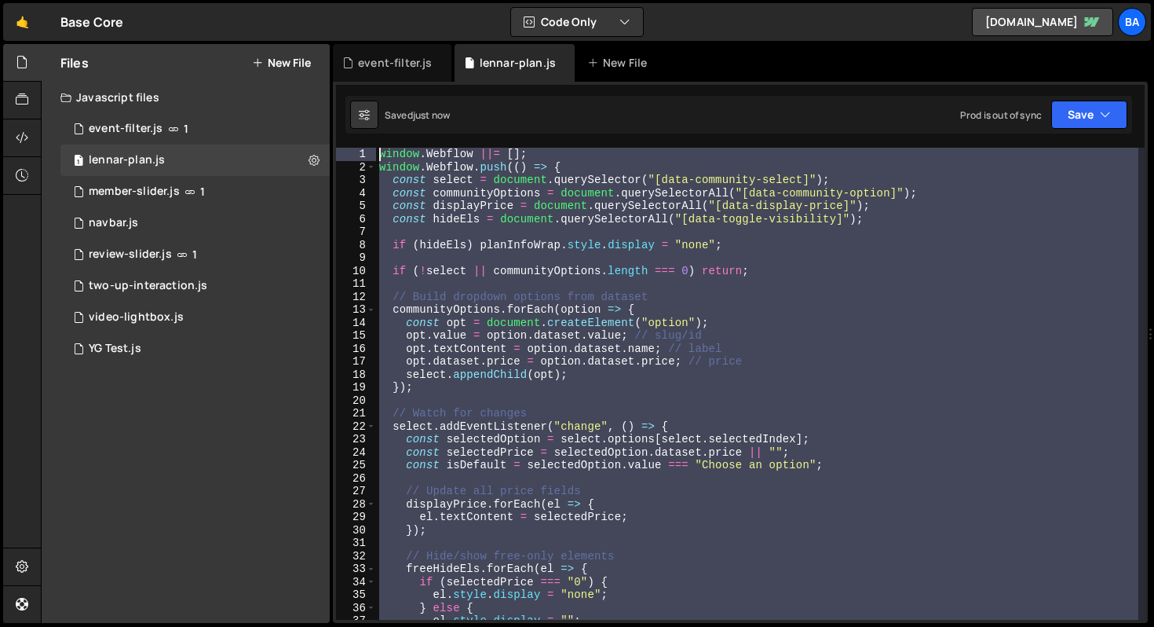
drag, startPoint x: 410, startPoint y: 313, endPoint x: 323, endPoint y: 75, distance: 254.1
click at [323, 75] on div "Files New File Javascript files 1 event-filter.js 1 1 lennar-plan.js 0 7 member…" at bounding box center [597, 333] width 1113 height 579
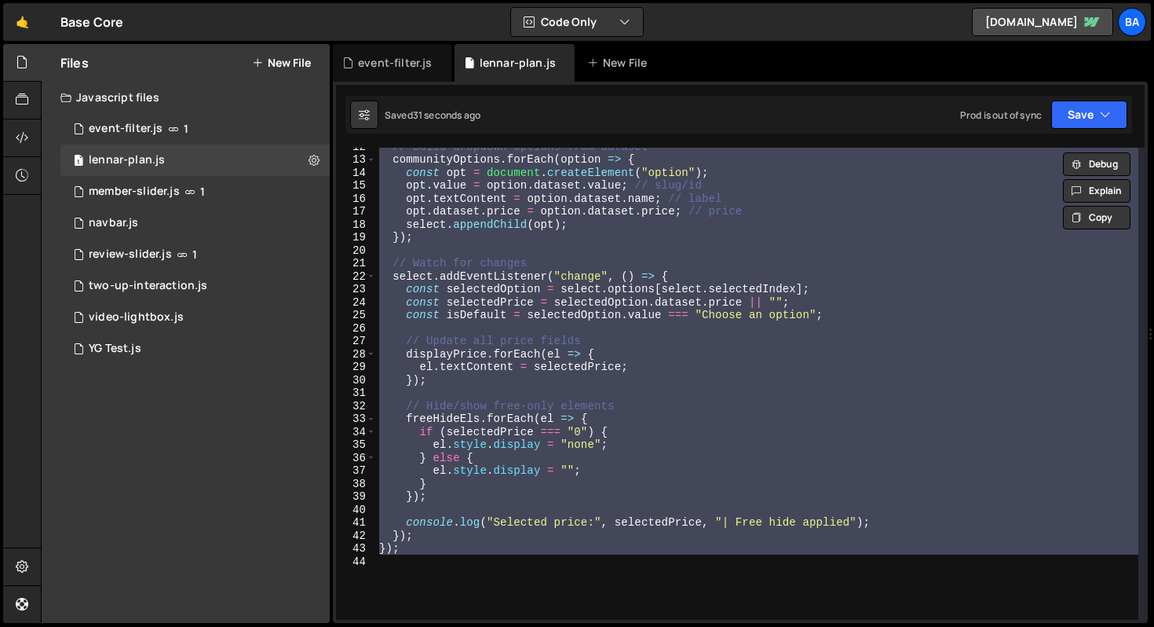
scroll to position [208, 0]
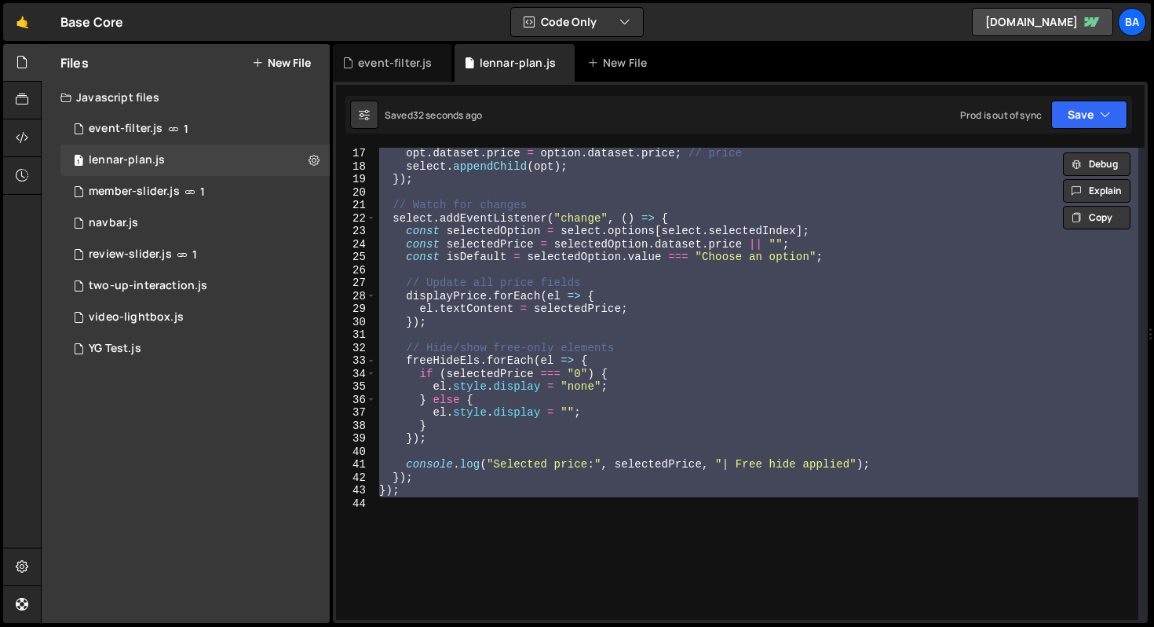
drag, startPoint x: 433, startPoint y: 327, endPoint x: 439, endPoint y: 334, distance: 8.9
click at [433, 327] on div "opt . dataset . price = option . dataset . price ; // price select . appendChil…" at bounding box center [757, 384] width 762 height 472
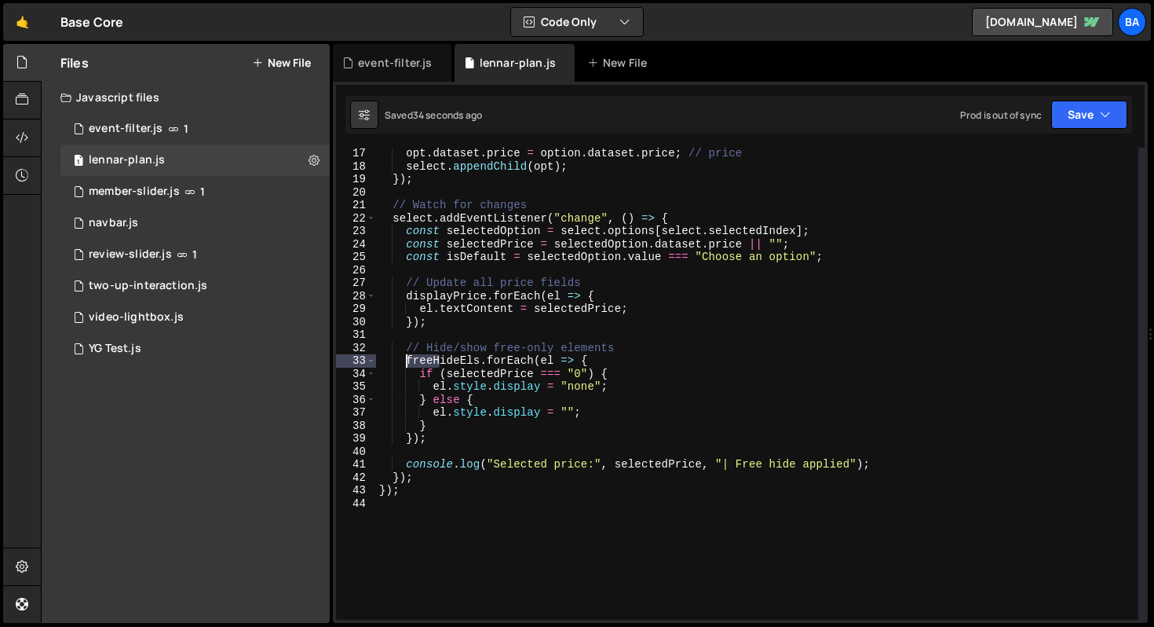
drag, startPoint x: 439, startPoint y: 356, endPoint x: 407, endPoint y: 358, distance: 31.5
click at [407, 358] on div "opt . dataset . price = option . dataset . price ; // price select . appendChil…" at bounding box center [757, 396] width 762 height 498
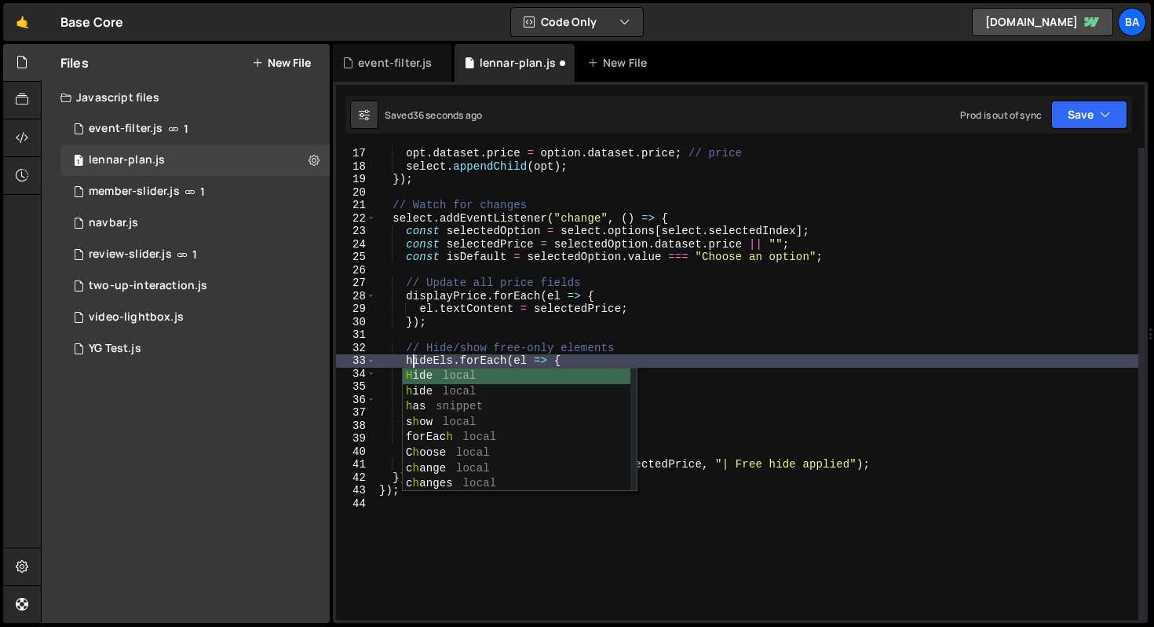
scroll to position [0, 2]
click at [754, 298] on div "opt . dataset . price = option . dataset . price ; // price select . appendChil…" at bounding box center [757, 396] width 762 height 498
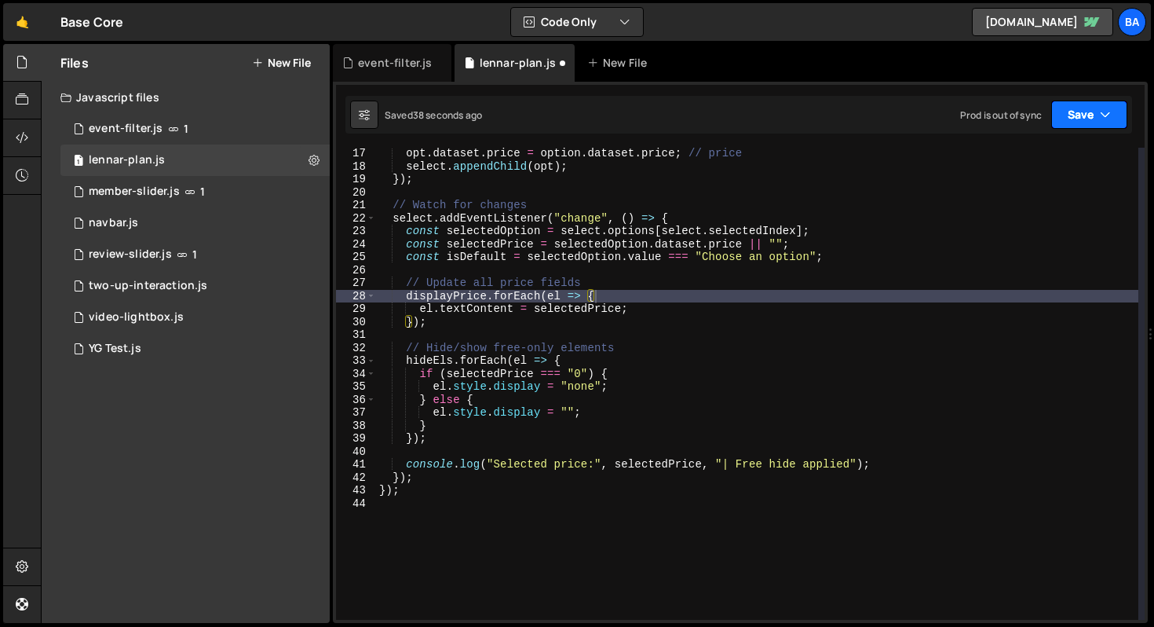
click at [1091, 106] on button "Save" at bounding box center [1089, 114] width 76 height 28
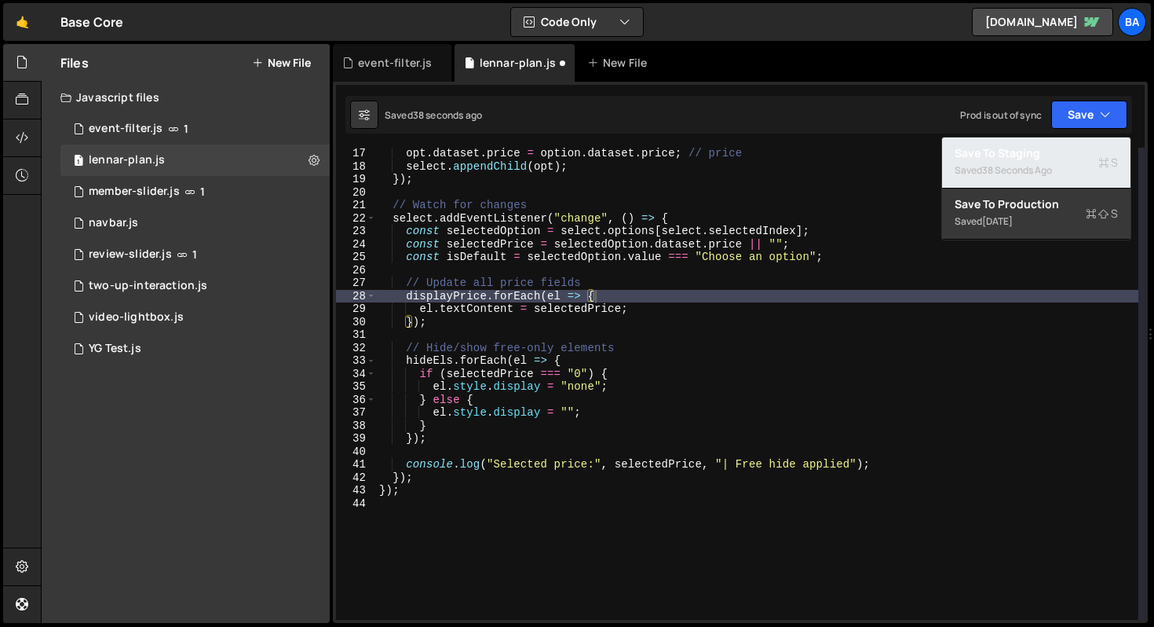
click at [1014, 163] on div "Saved 38 seconds ago" at bounding box center [1036, 170] width 163 height 19
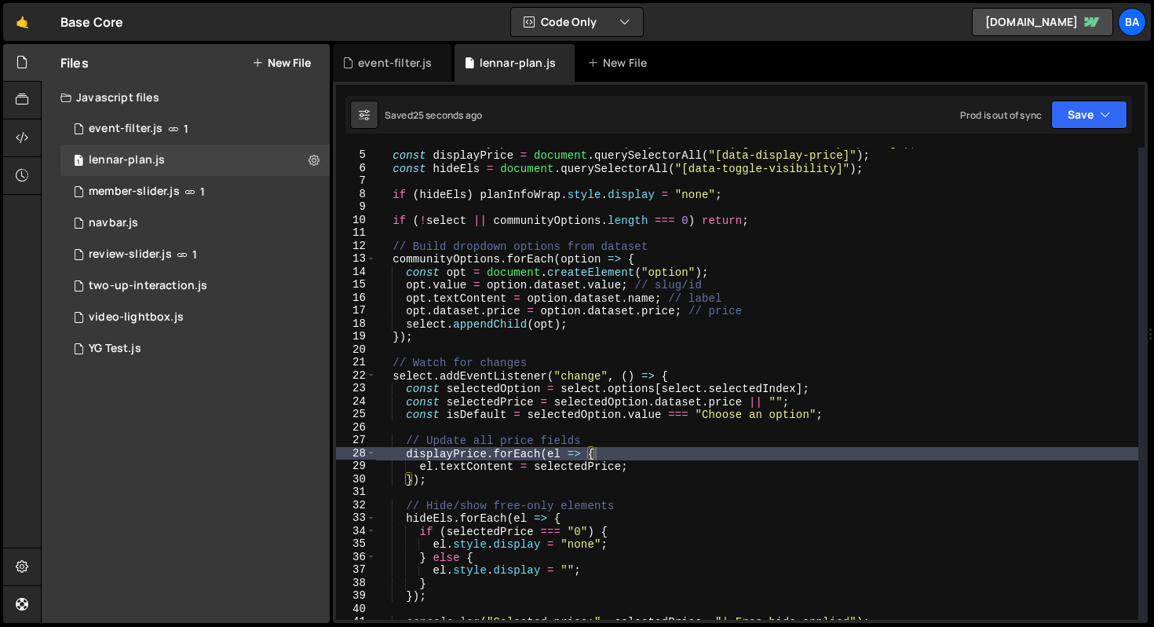
scroll to position [0, 0]
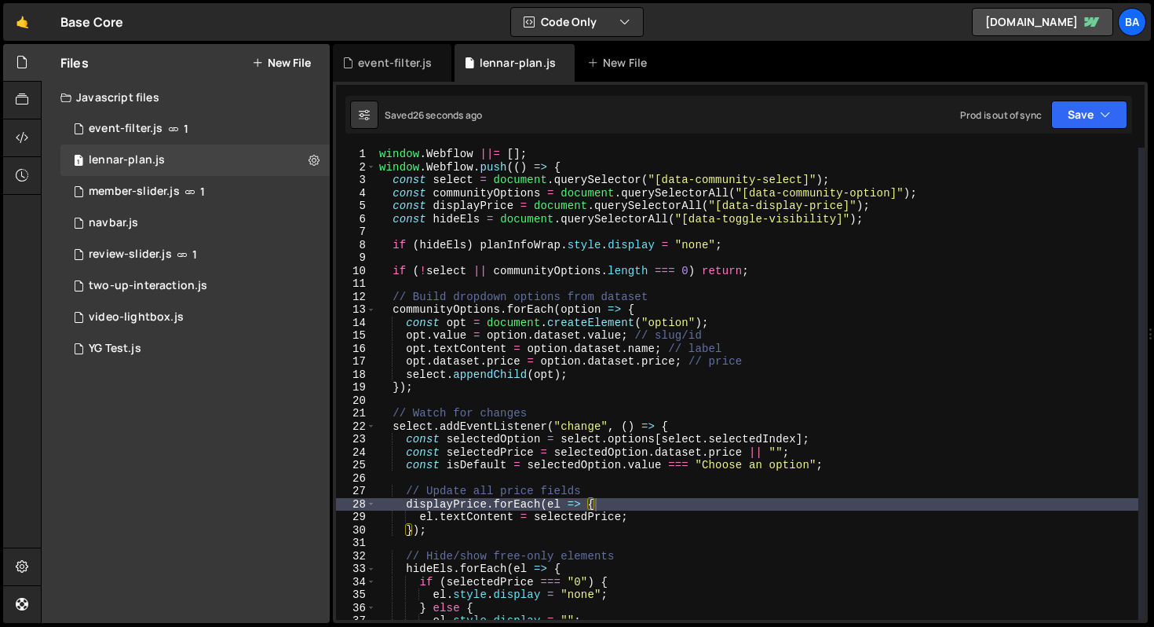
type textarea "const displayPrice = document.querySelectorAll("[data-display-price]");"
click at [921, 212] on div "window . Webflow ||= [ ] ; window . Webflow . push (( ) => { const select = doc…" at bounding box center [757, 397] width 762 height 498
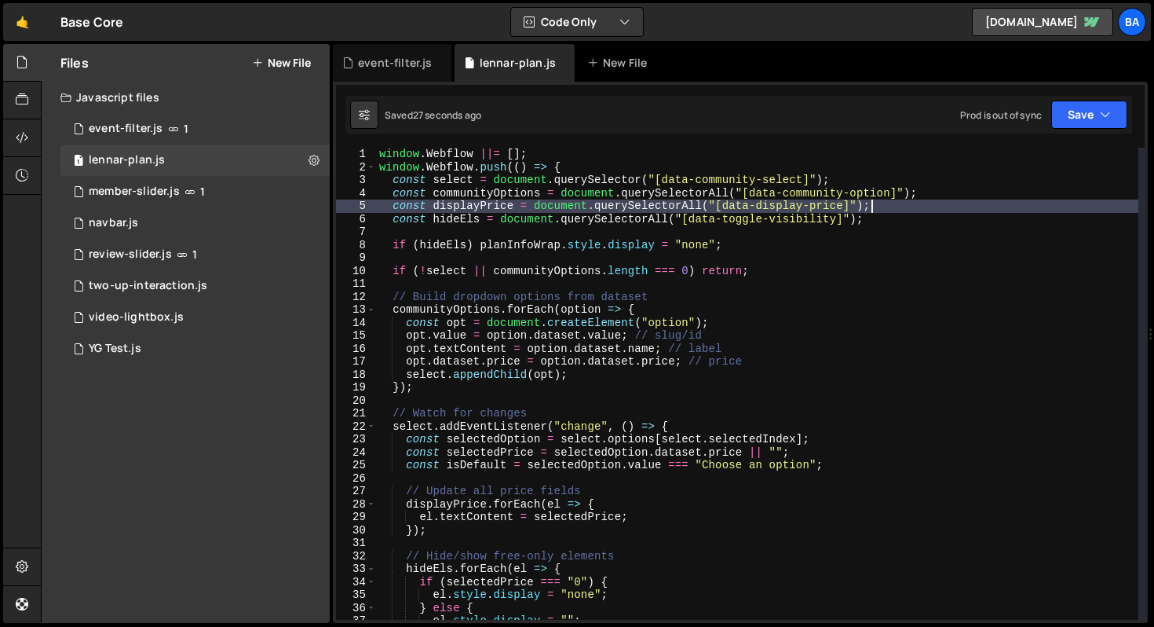
click at [906, 228] on div "window . Webflow ||= [ ] ; window . Webflow . push (( ) => { const select = doc…" at bounding box center [757, 397] width 762 height 498
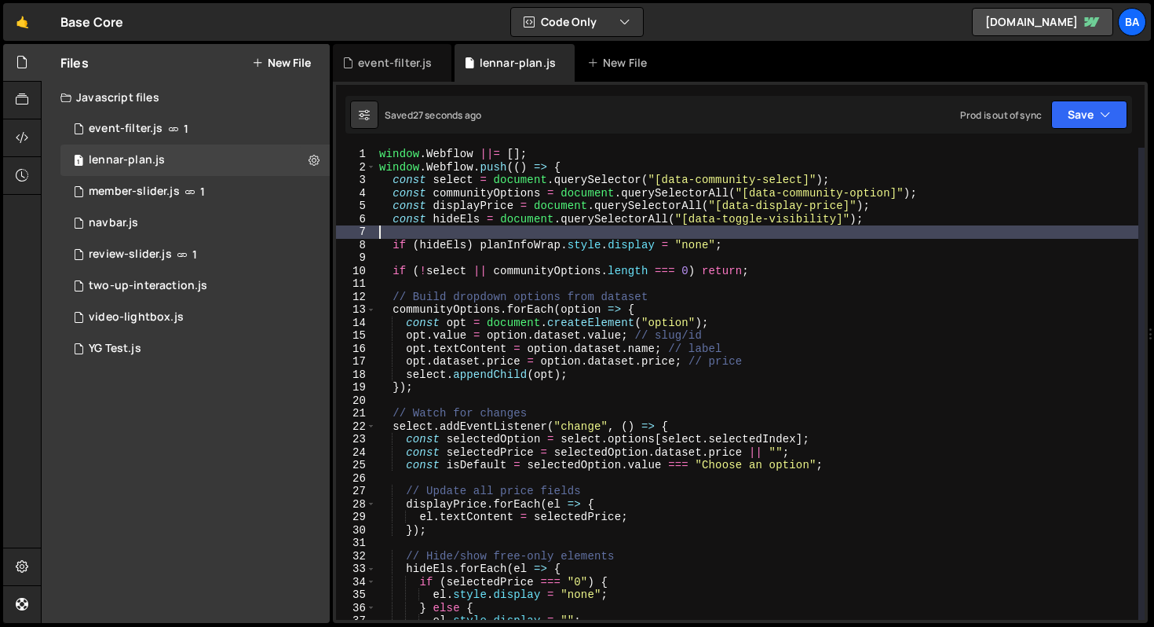
click at [909, 221] on div "window . Webflow ||= [ ] ; window . Webflow . push (( ) => { const select = doc…" at bounding box center [757, 397] width 762 height 498
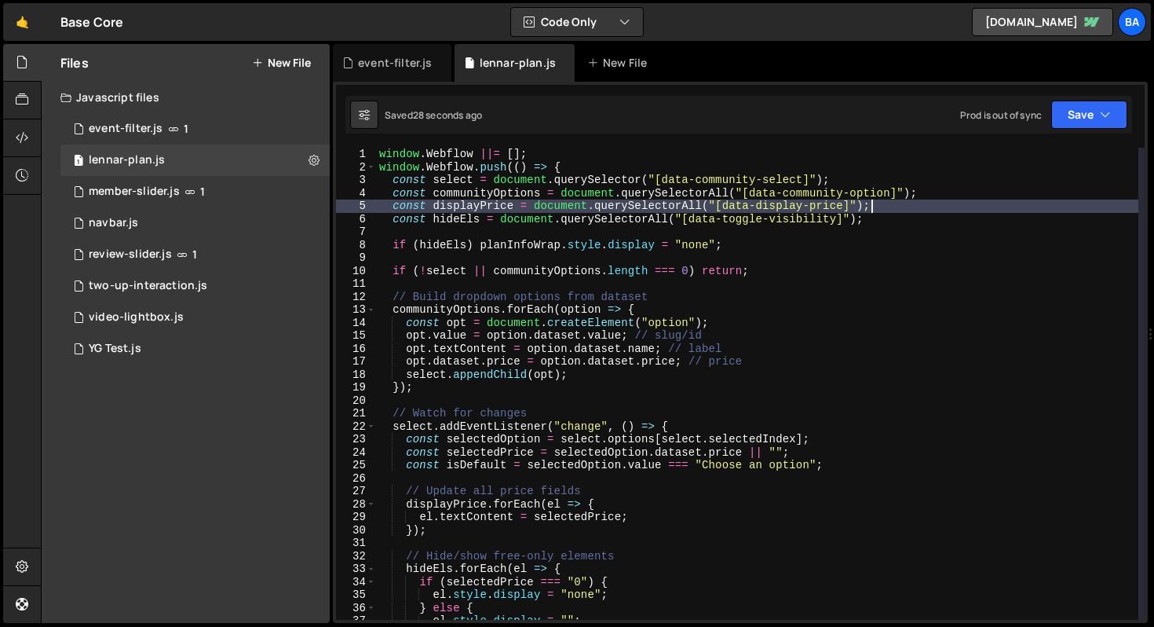
click at [950, 202] on div "window . Webflow ||= [ ] ; window . Webflow . push (( ) => { const select = doc…" at bounding box center [757, 397] width 762 height 498
click at [955, 193] on div "window . Webflow ||= [ ] ; window . Webflow . push (( ) => { const select = doc…" at bounding box center [757, 397] width 762 height 498
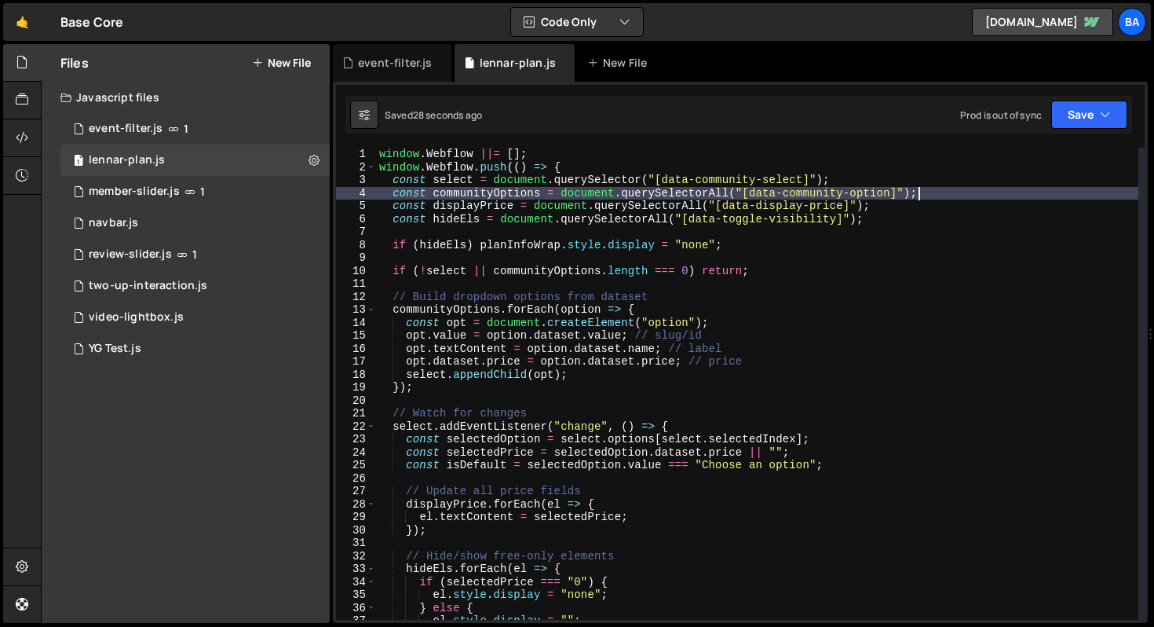
click at [924, 180] on div "window . Webflow ||= [ ] ; window . Webflow . push (( ) => { const select = doc…" at bounding box center [757, 397] width 762 height 498
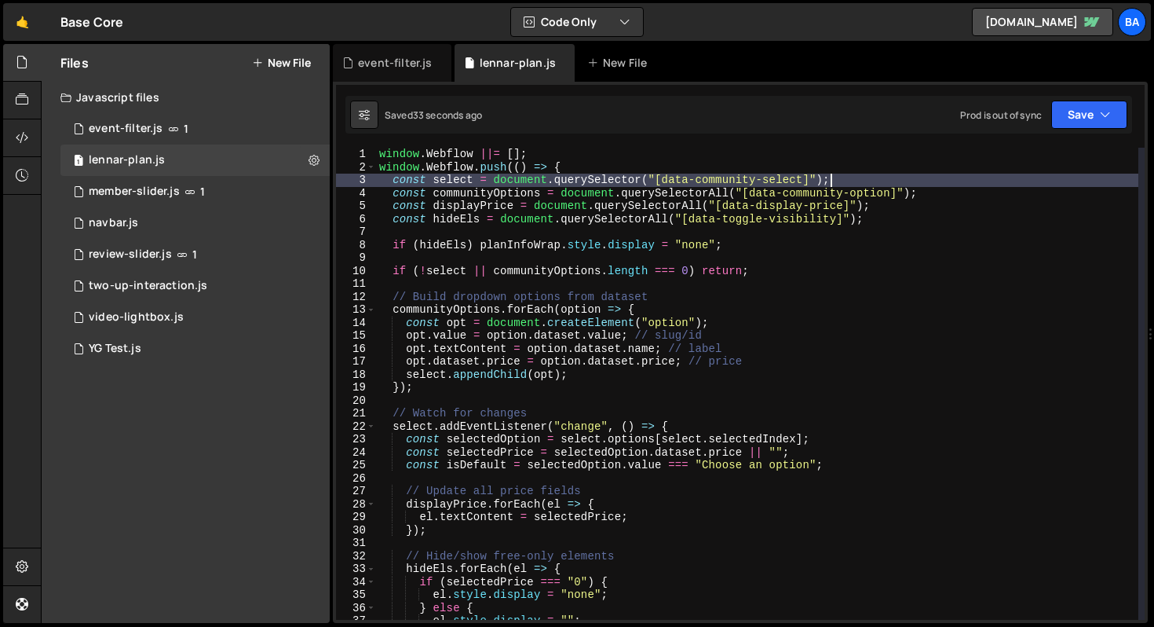
click at [956, 205] on div "window . Webflow ||= [ ] ; window . Webflow . push (( ) => { const select = doc…" at bounding box center [757, 397] width 762 height 498
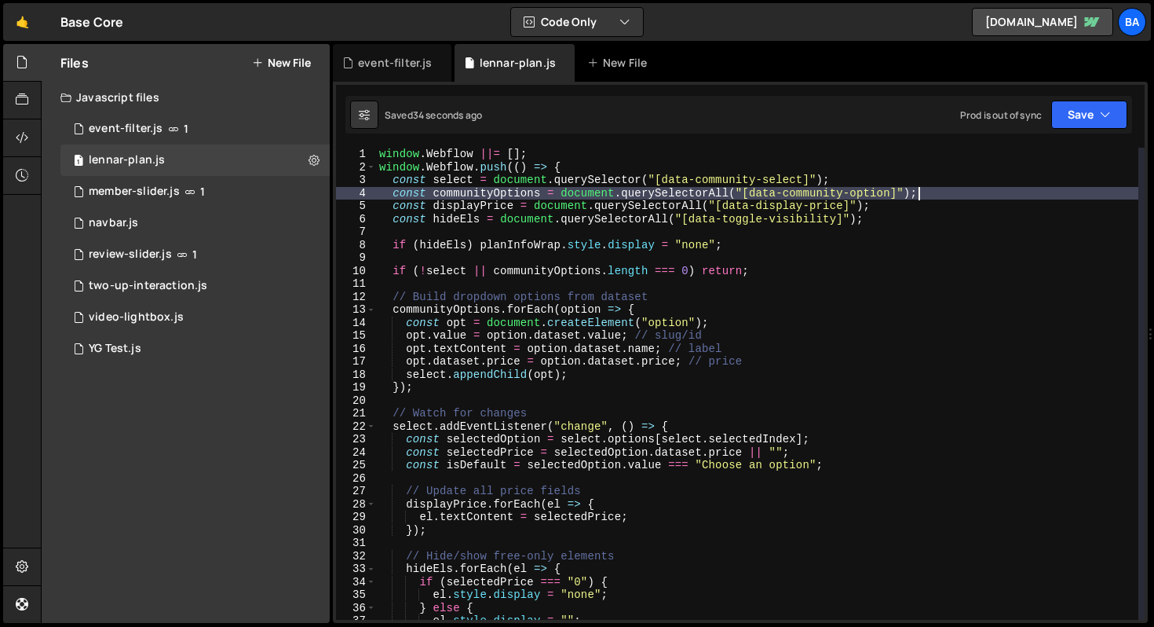
click at [959, 194] on div "window . Webflow ||= [ ] ; window . Webflow . push (( ) => { const select = doc…" at bounding box center [757, 397] width 762 height 498
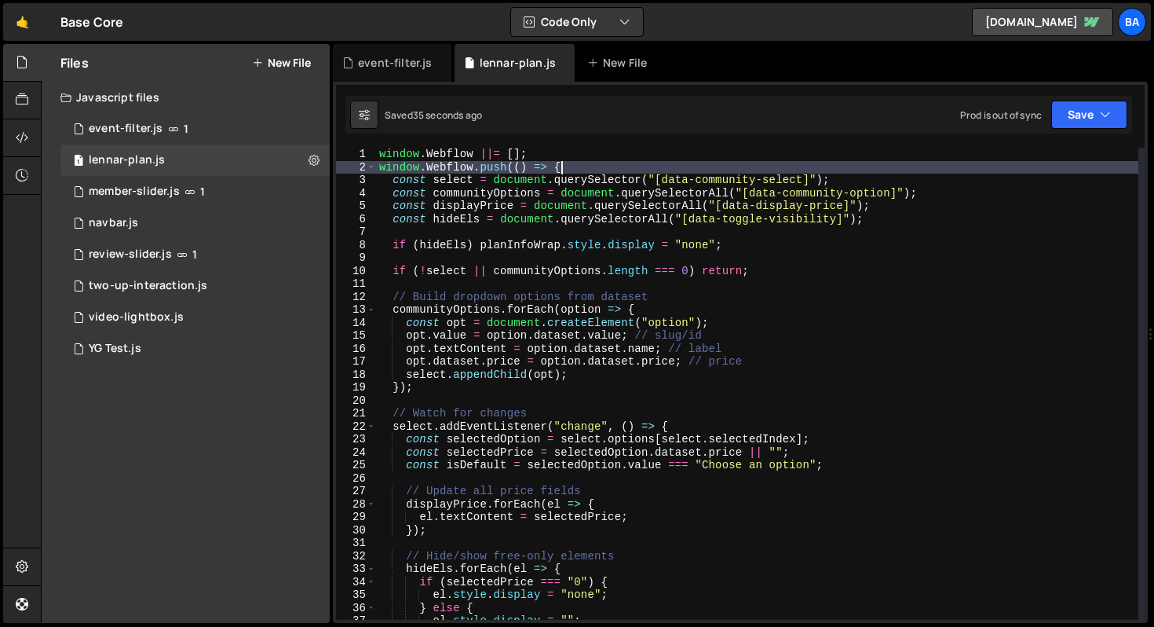
click at [884, 170] on div "window . Webflow ||= [ ] ; window . Webflow . push (( ) => { const select = doc…" at bounding box center [757, 397] width 762 height 498
click at [882, 174] on div "window . Webflow ||= [ ] ; window . Webflow . push (( ) => { const select = doc…" at bounding box center [757, 397] width 762 height 498
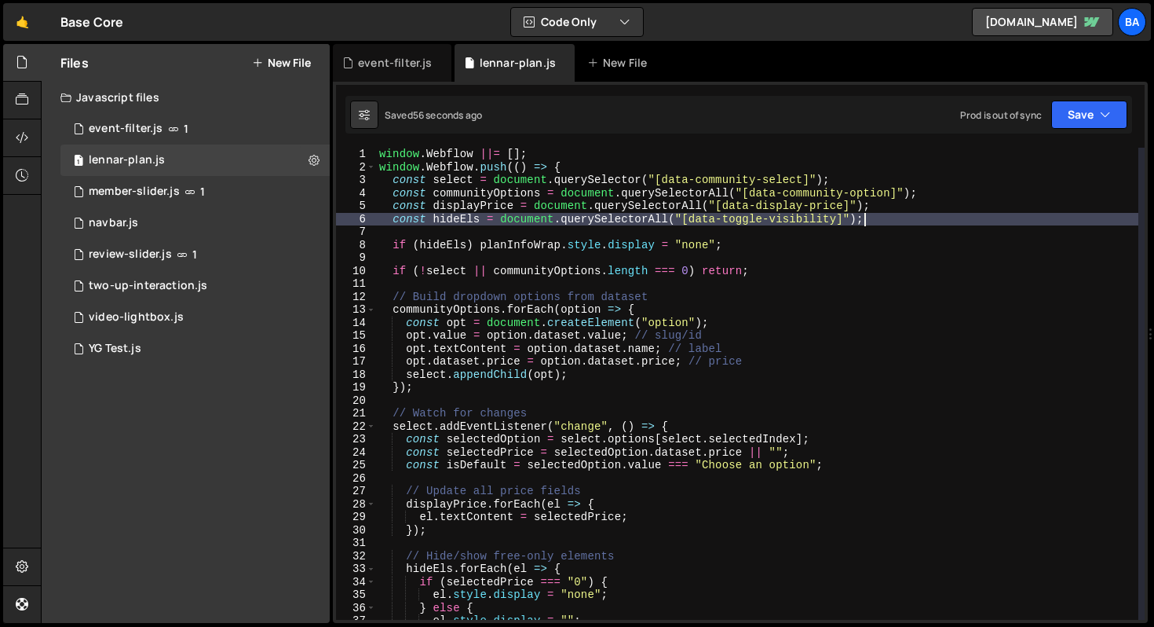
click at [875, 220] on div "window . Webflow ||= [ ] ; window . Webflow . push (( ) => { const select = doc…" at bounding box center [757, 397] width 762 height 498
click at [726, 243] on div "window . Webflow ||= [ ] ; window . Webflow . push (( ) => { const select = doc…" at bounding box center [757, 397] width 762 height 498
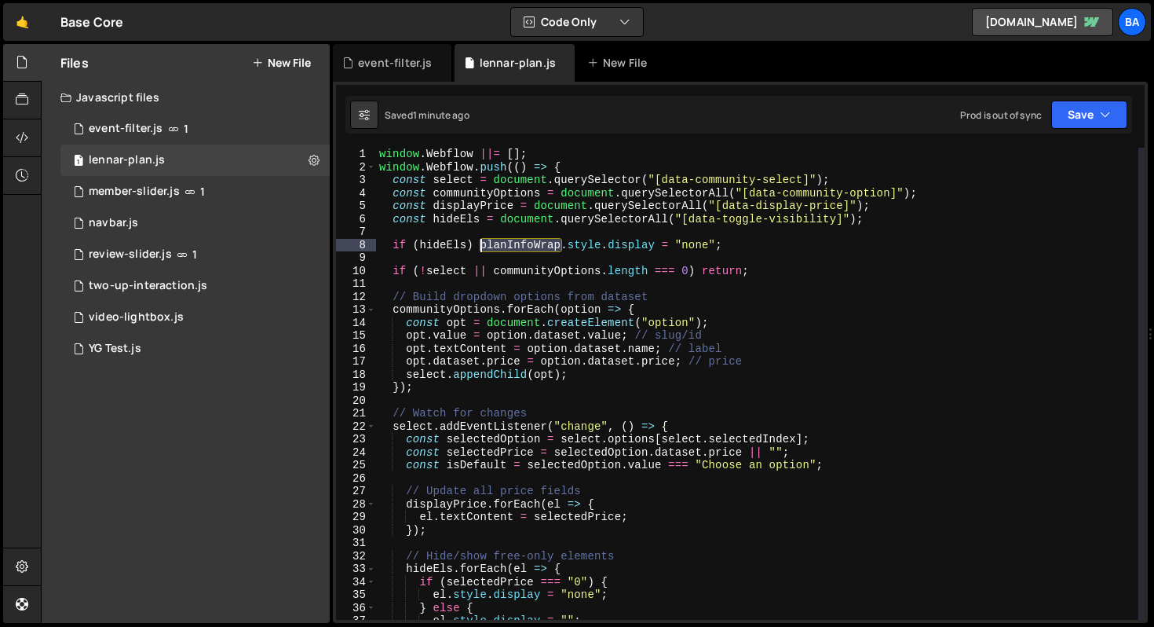
drag, startPoint x: 561, startPoint y: 245, endPoint x: 484, endPoint y: 242, distance: 77.8
click at [484, 242] on div "window . Webflow ||= [ ] ; window . Webflow . push (( ) => { const select = doc…" at bounding box center [757, 397] width 762 height 498
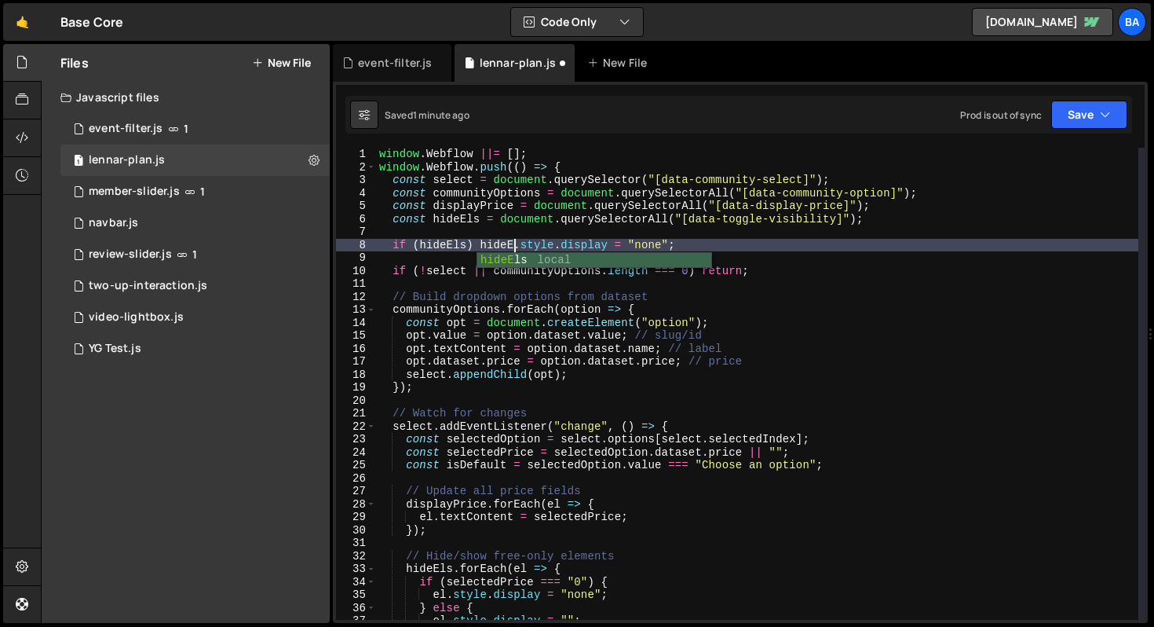
scroll to position [0, 9]
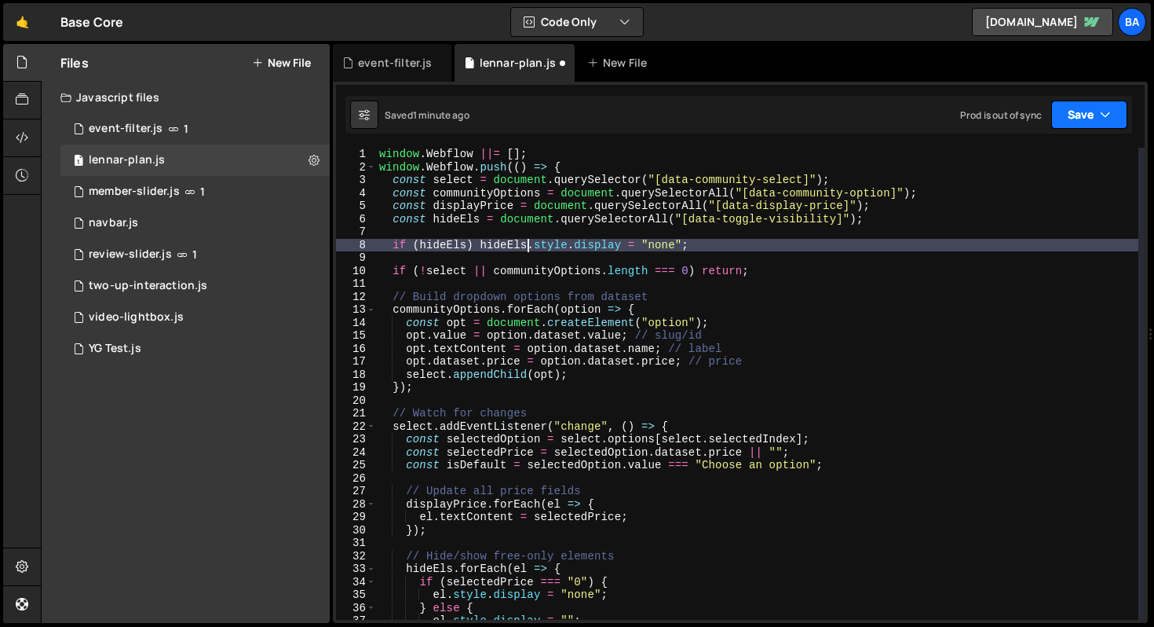
type textarea "if (hideEls) hideEls.style.display = "none";"
click at [1082, 111] on button "Save" at bounding box center [1089, 114] width 76 height 28
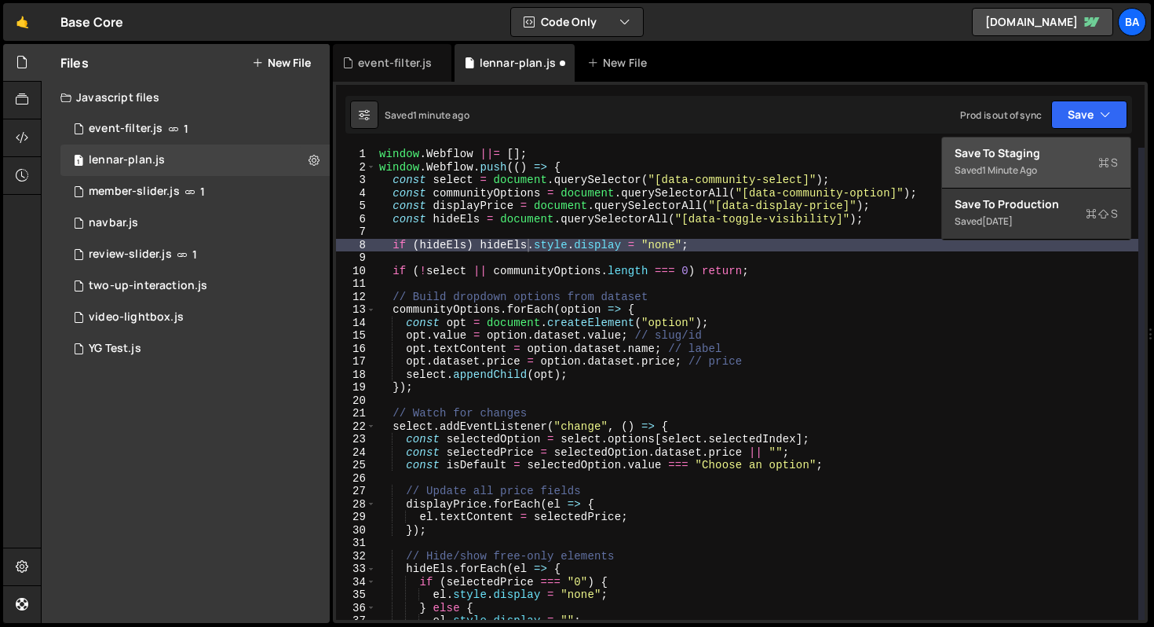
click at [1034, 159] on div "Save to Staging S" at bounding box center [1036, 153] width 163 height 16
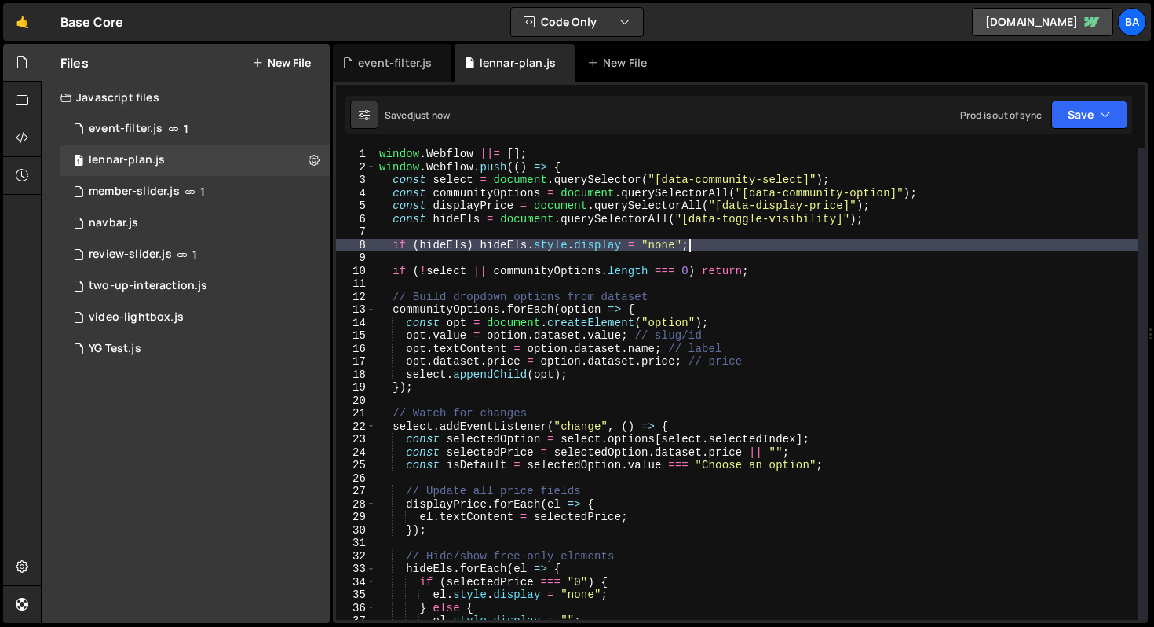
click at [716, 248] on div "window . Webflow ||= [ ] ; window . Webflow . push (( ) => { const select = doc…" at bounding box center [757, 397] width 762 height 498
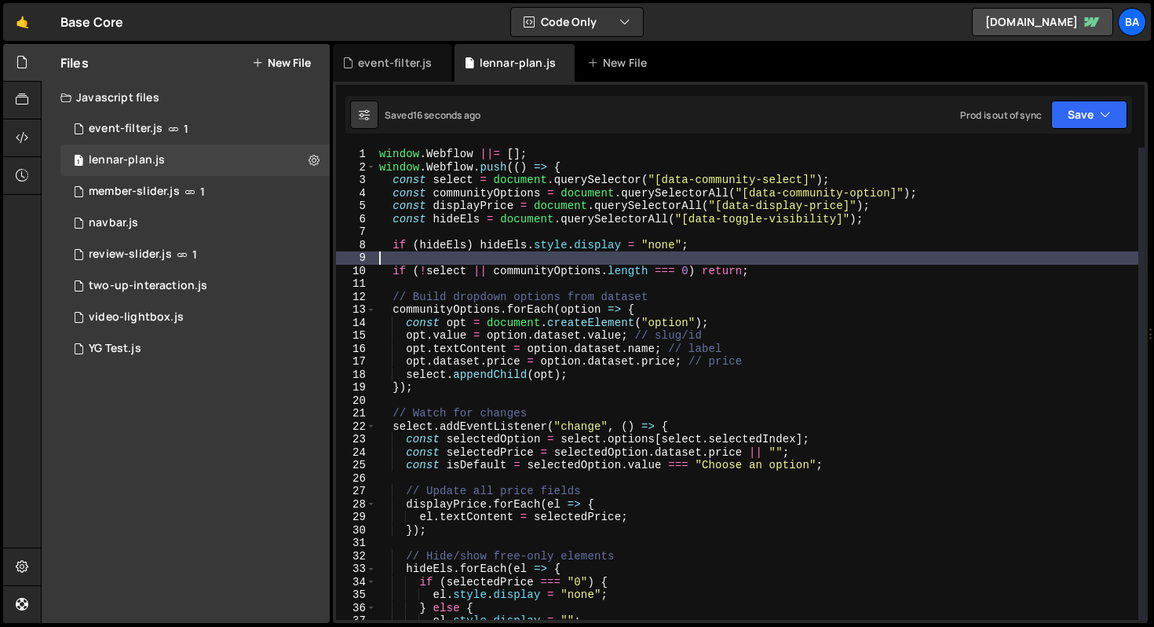
click at [751, 251] on div "window . Webflow ||= [ ] ; window . Webflow . push (( ) => { const select = doc…" at bounding box center [757, 397] width 762 height 498
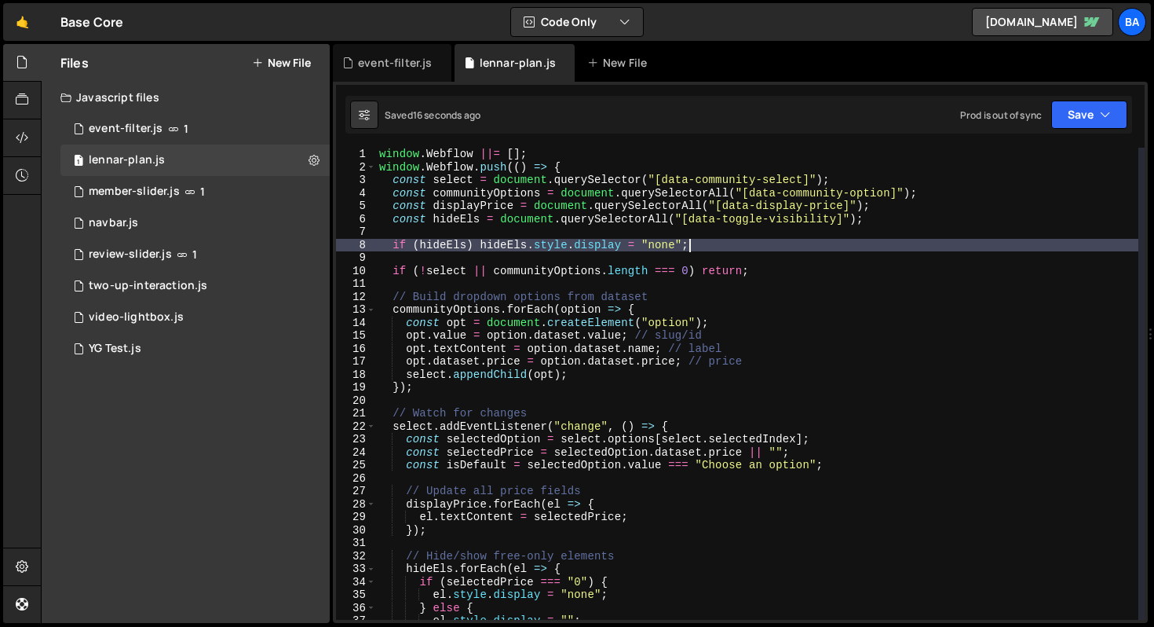
click at [749, 245] on div "window . Webflow ||= [ ] ; window . Webflow . push (( ) => { const select = doc…" at bounding box center [757, 397] width 762 height 498
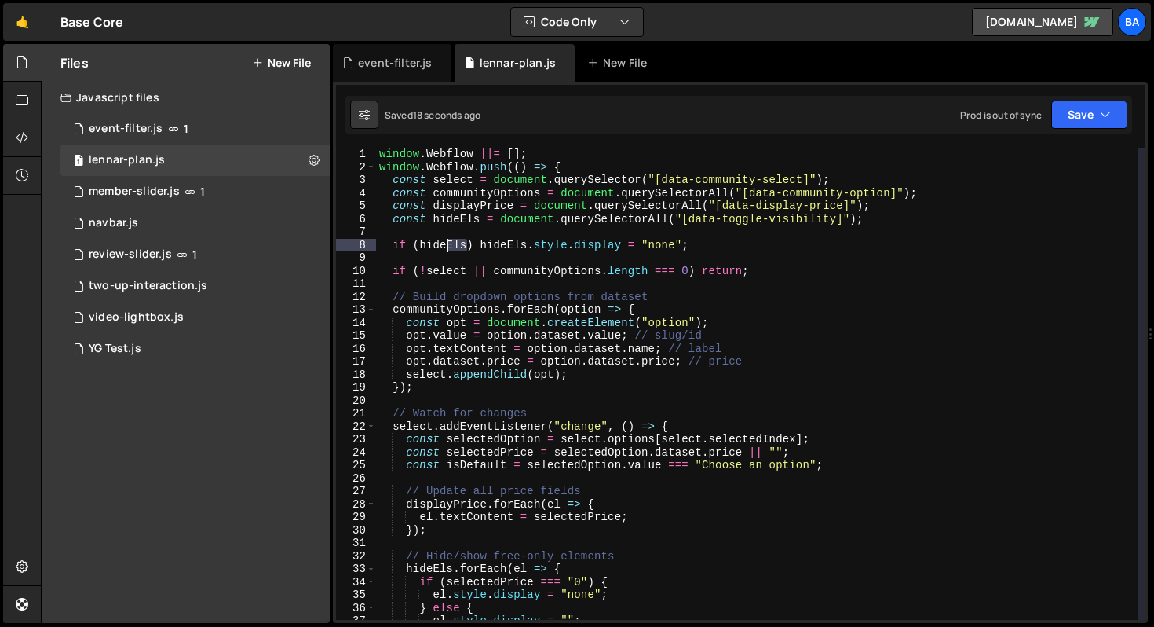
drag, startPoint x: 466, startPoint y: 246, endPoint x: 448, endPoint y: 244, distance: 18.9
click at [448, 244] on div "window . Webflow ||= [ ] ; window . Webflow . push (( ) => { const select = doc…" at bounding box center [757, 397] width 762 height 498
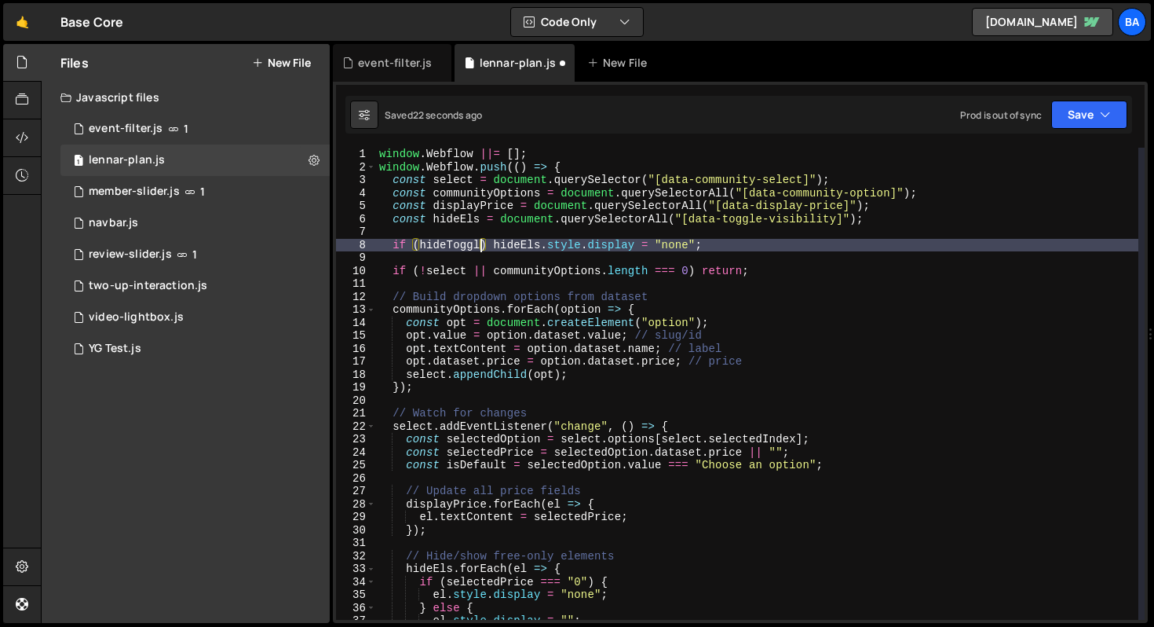
scroll to position [0, 7]
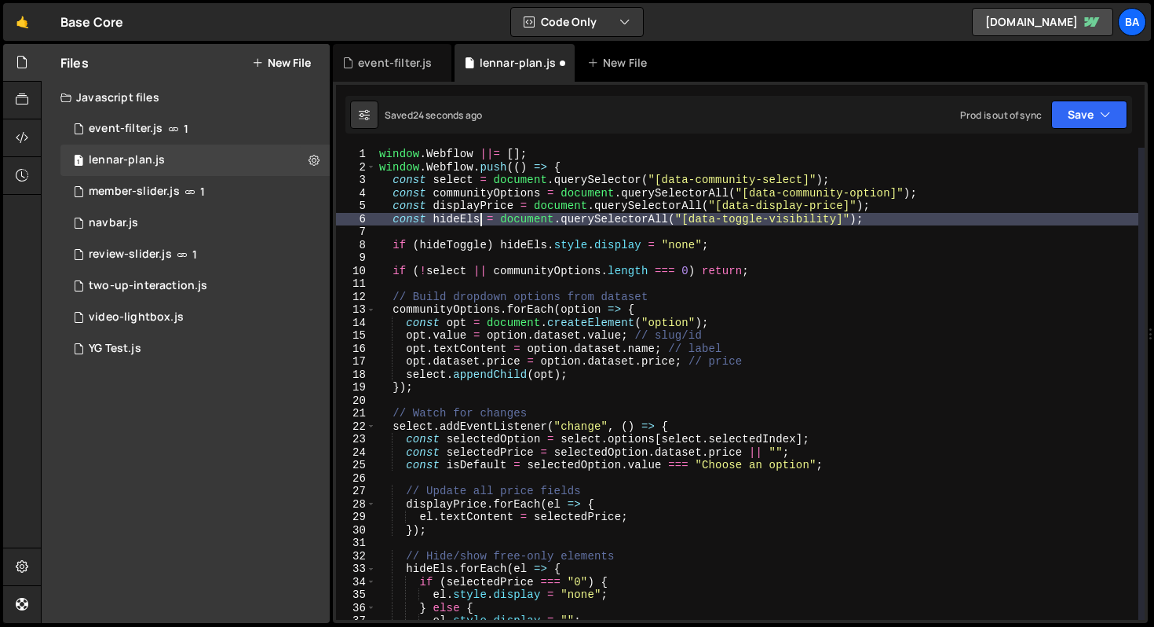
click at [480, 217] on div "window . Webflow ||= [ ] ; window . Webflow . push (( ) => { const select = doc…" at bounding box center [757, 397] width 762 height 498
click at [486, 243] on div "window . Webflow ||= [ ] ; window . Webflow . push (( ) => { const select = doc…" at bounding box center [757, 397] width 762 height 498
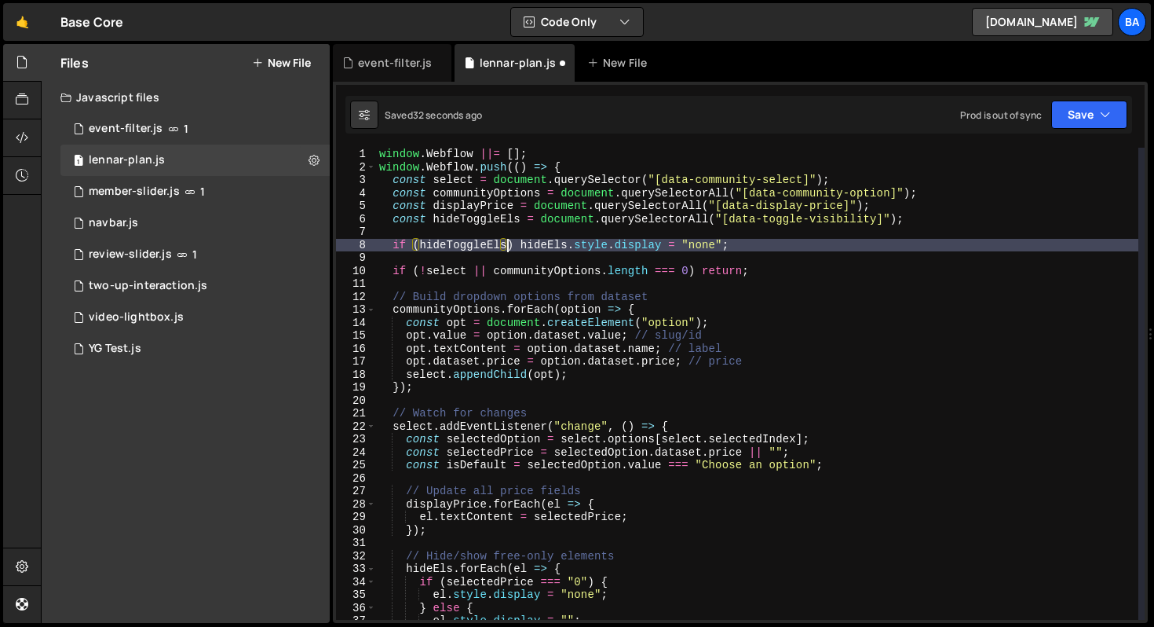
scroll to position [0, 9]
click at [552, 244] on div "window . Webflow ||= [ ] ; window . Webflow . push (( ) => { const select = doc…" at bounding box center [757, 397] width 762 height 498
type textarea "if (hideToggleEls) hideToggleEls.style.display = "none";"
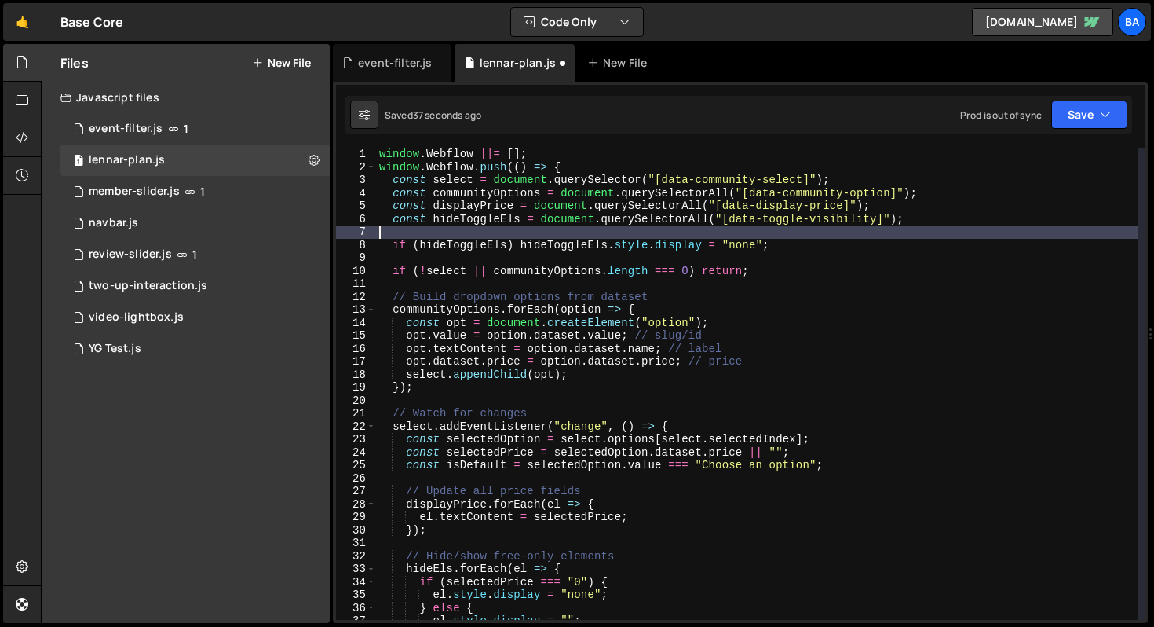
click at [544, 235] on div "window . Webflow ||= [ ] ; window . Webflow . push (( ) => { const select = doc…" at bounding box center [757, 397] width 762 height 498
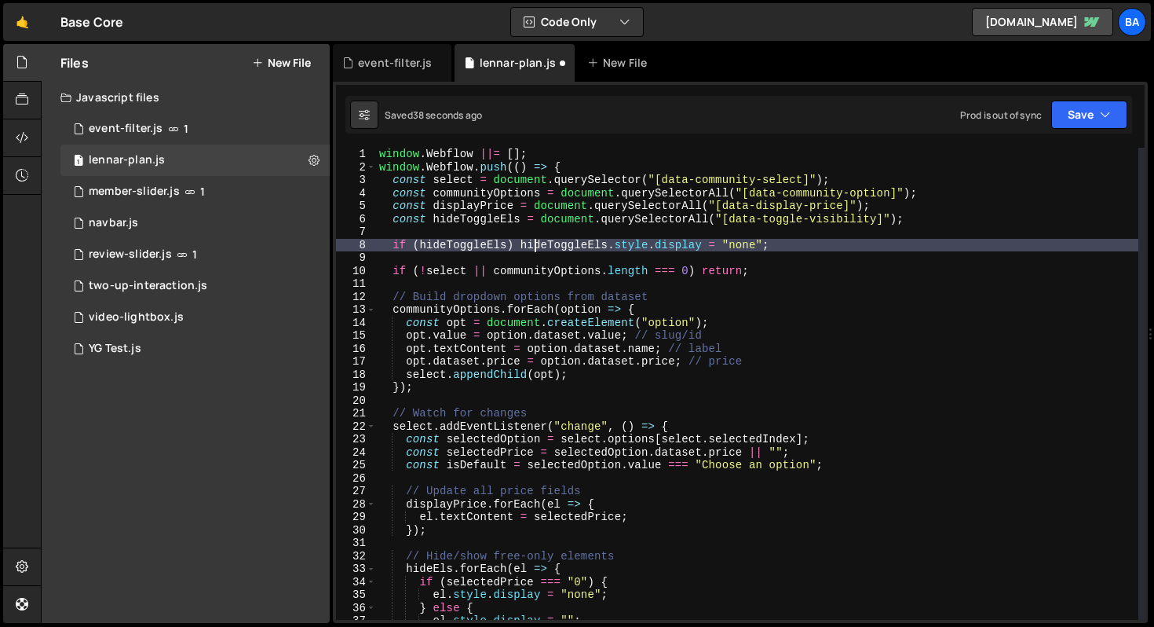
click at [533, 245] on div "window . Webflow ||= [ ] ; window . Webflow . push (( ) => { const select = doc…" at bounding box center [757, 397] width 762 height 498
type textarea "if (hideToggleEls) hideToggleEls.style.display = "none";"
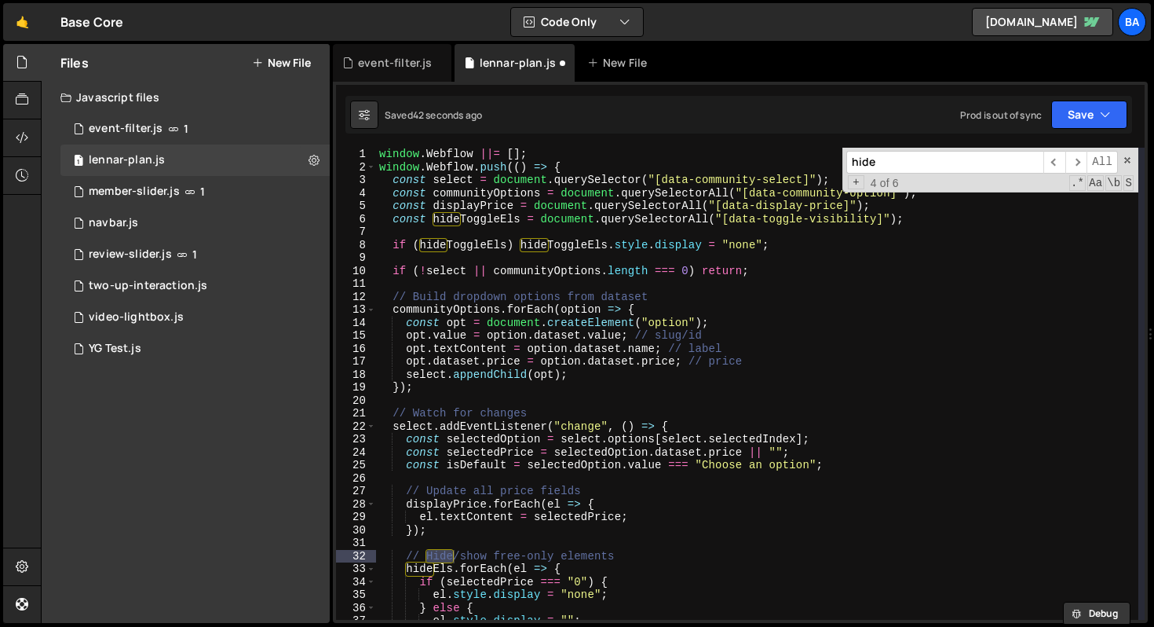
type input "hide"
click at [434, 571] on div "window . Webflow ||= [ ] ; window . Webflow . push (( ) => { const select = doc…" at bounding box center [757, 397] width 762 height 498
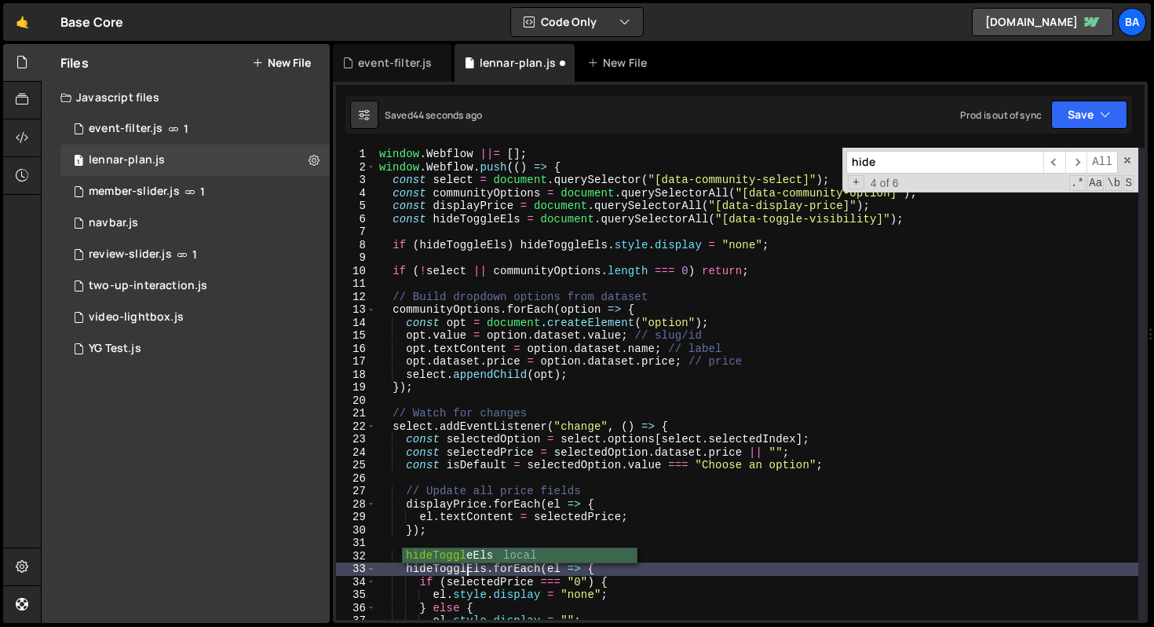
scroll to position [0, 6]
type textarea "hideToggleEls.forEach(el => {"
click at [924, 160] on input "hide" at bounding box center [944, 162] width 197 height 23
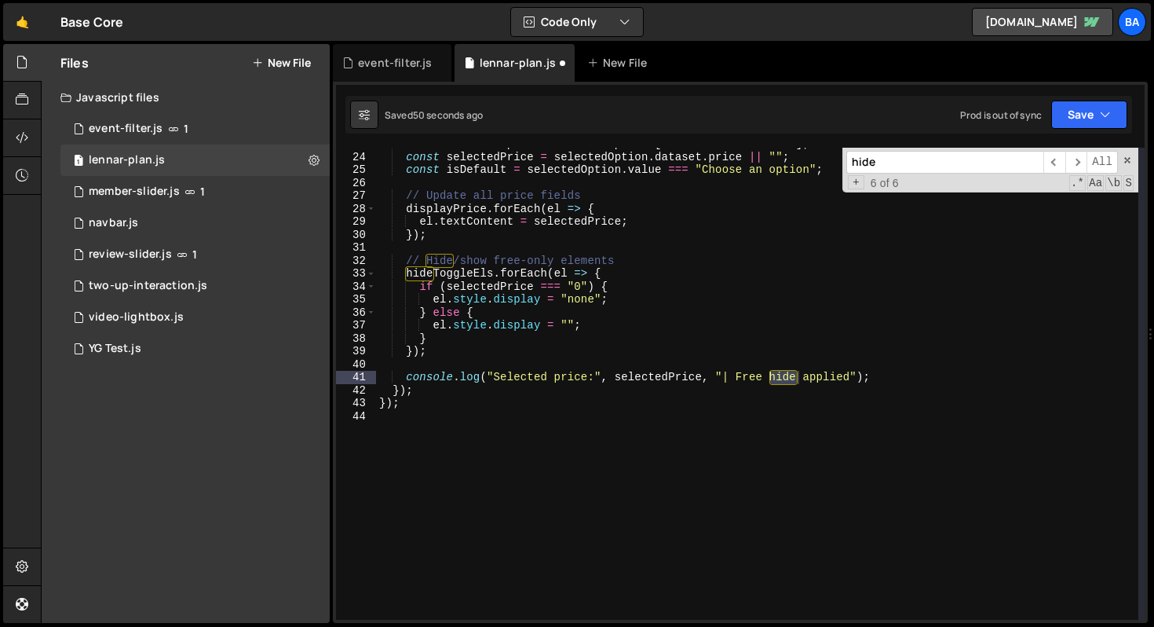
scroll to position [0, 0]
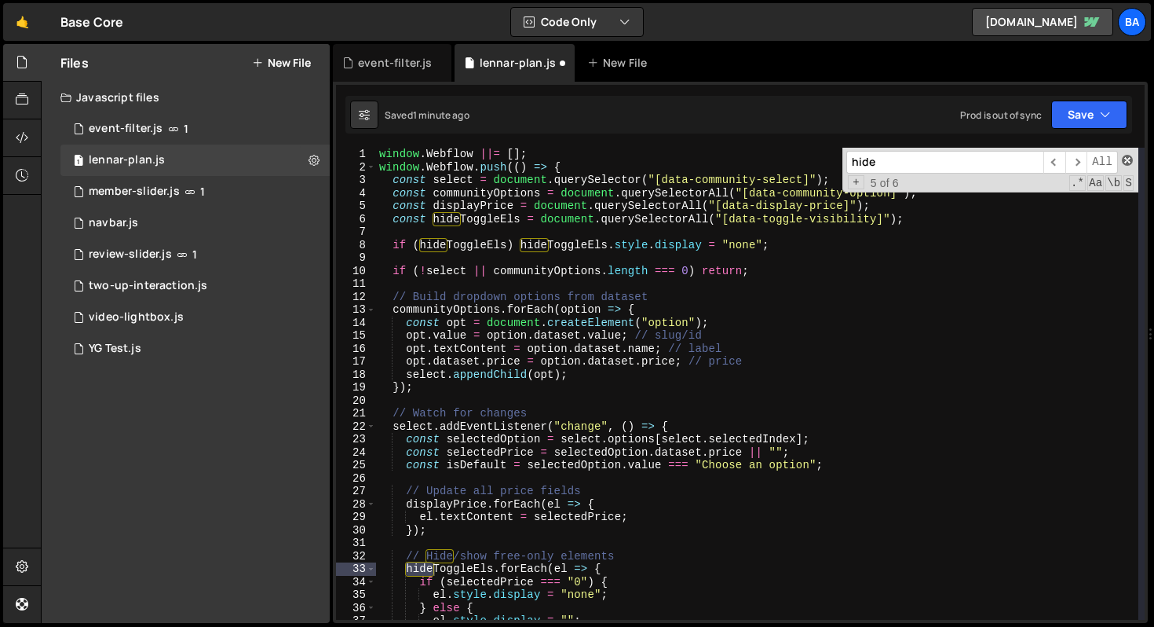
click at [1129, 158] on span at bounding box center [1127, 160] width 11 height 11
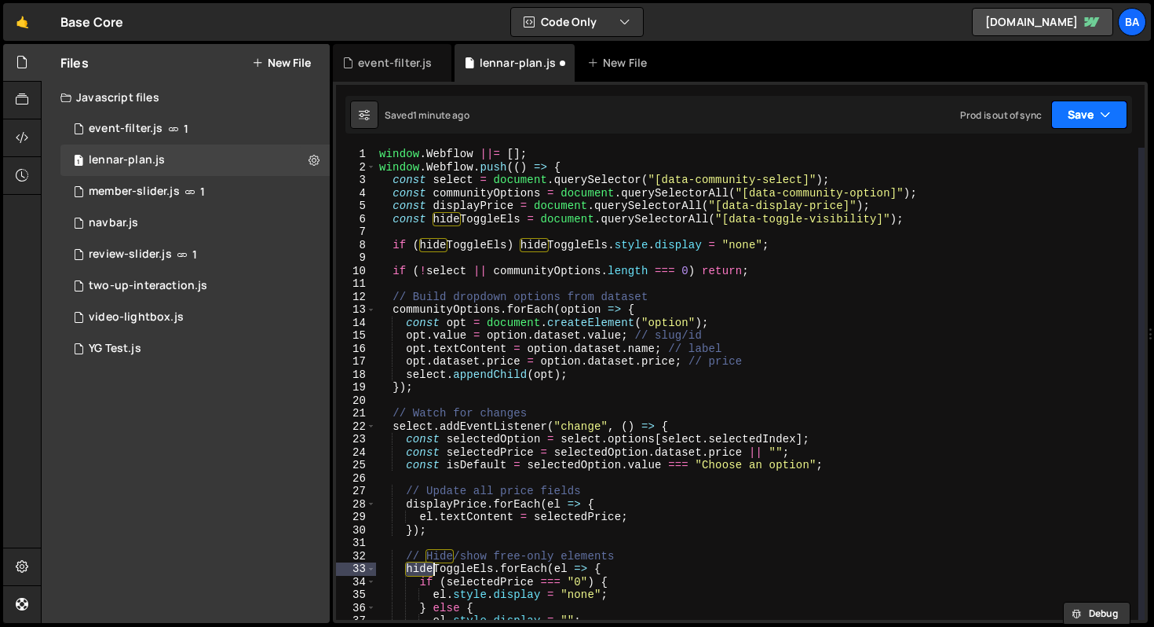
click at [1073, 124] on button "Save" at bounding box center [1089, 114] width 76 height 28
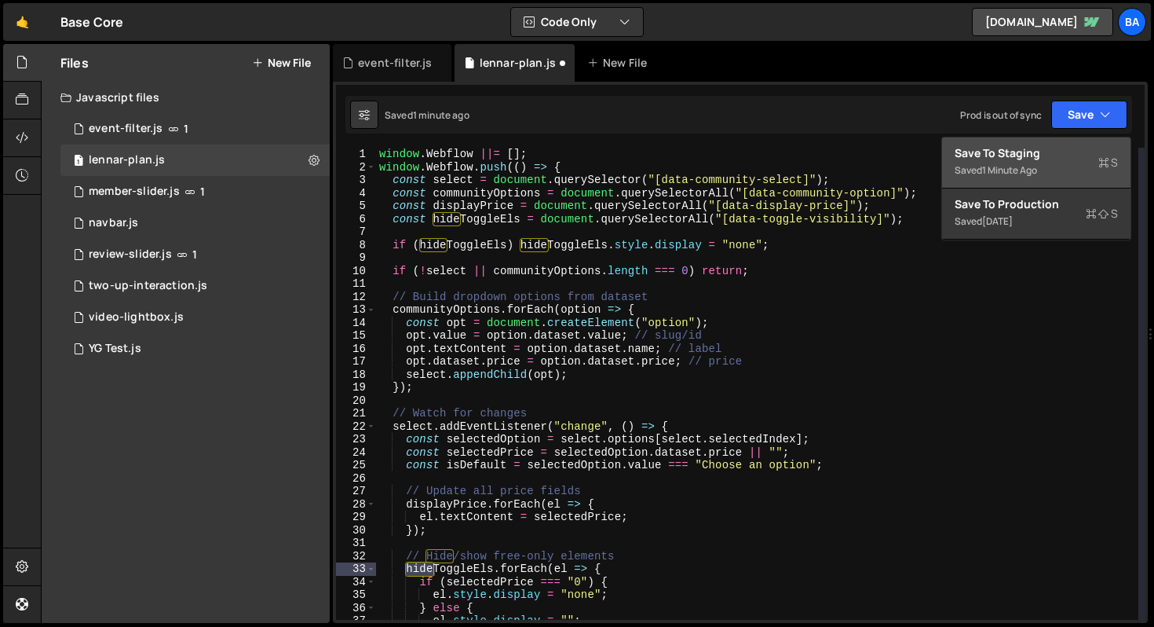
click at [1059, 165] on div "Saved 1 minute ago" at bounding box center [1036, 170] width 163 height 19
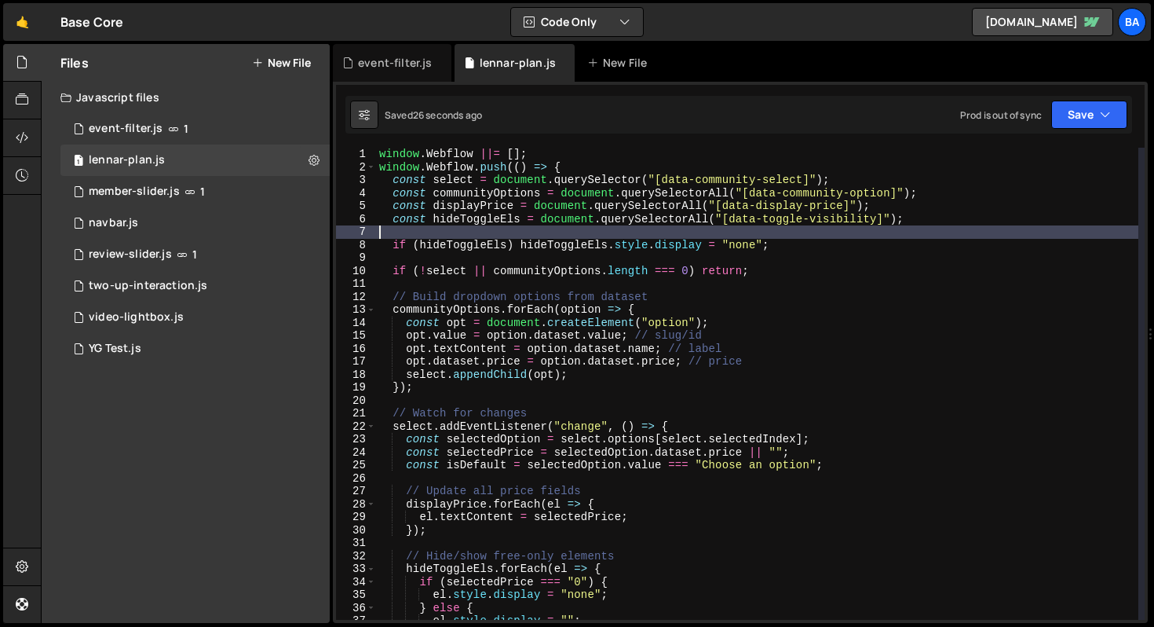
click at [496, 225] on div "window . Webflow ||= [ ] ; window . Webflow . push (( ) => { const select = doc…" at bounding box center [757, 397] width 762 height 498
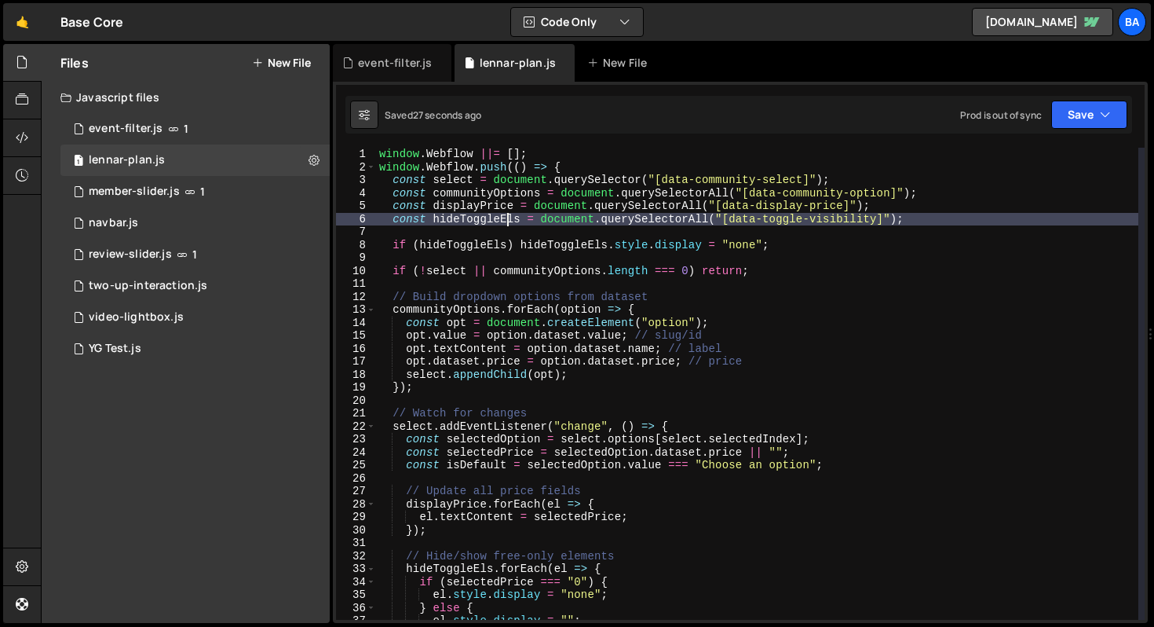
click at [510, 221] on div "window . Webflow ||= [ ] ; window . Webflow . push (( ) => { const select = doc…" at bounding box center [757, 397] width 762 height 498
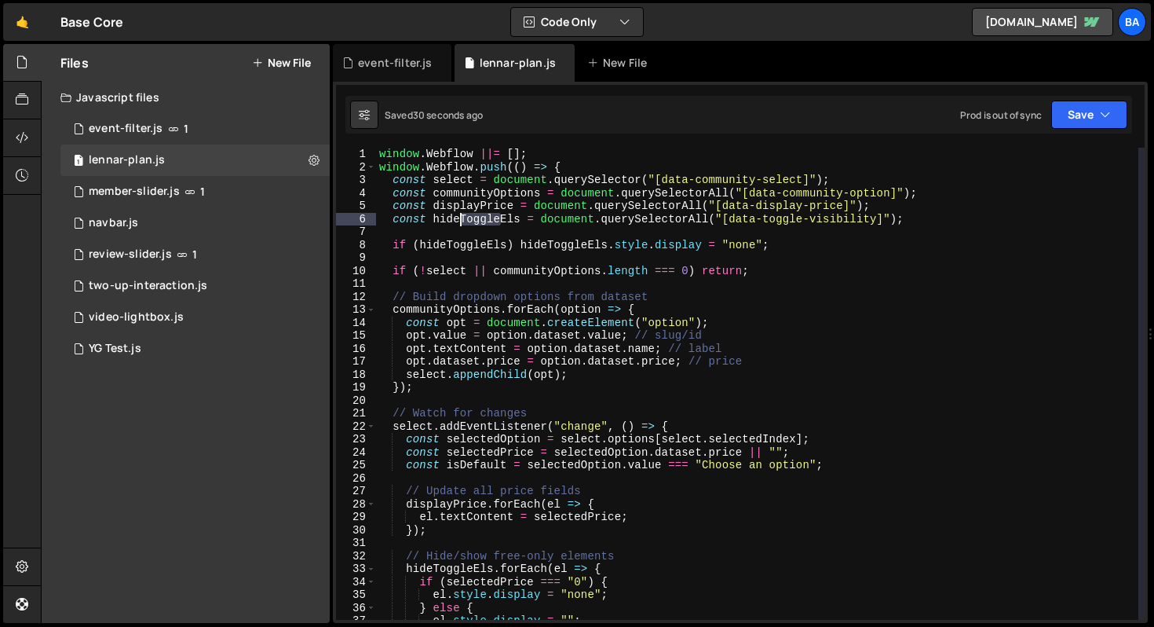
drag, startPoint x: 499, startPoint y: 221, endPoint x: 461, endPoint y: 216, distance: 38.9
click at [461, 216] on div "window . Webflow ||= [ ] ; window . Webflow . push (( ) => { const select = doc…" at bounding box center [757, 397] width 762 height 498
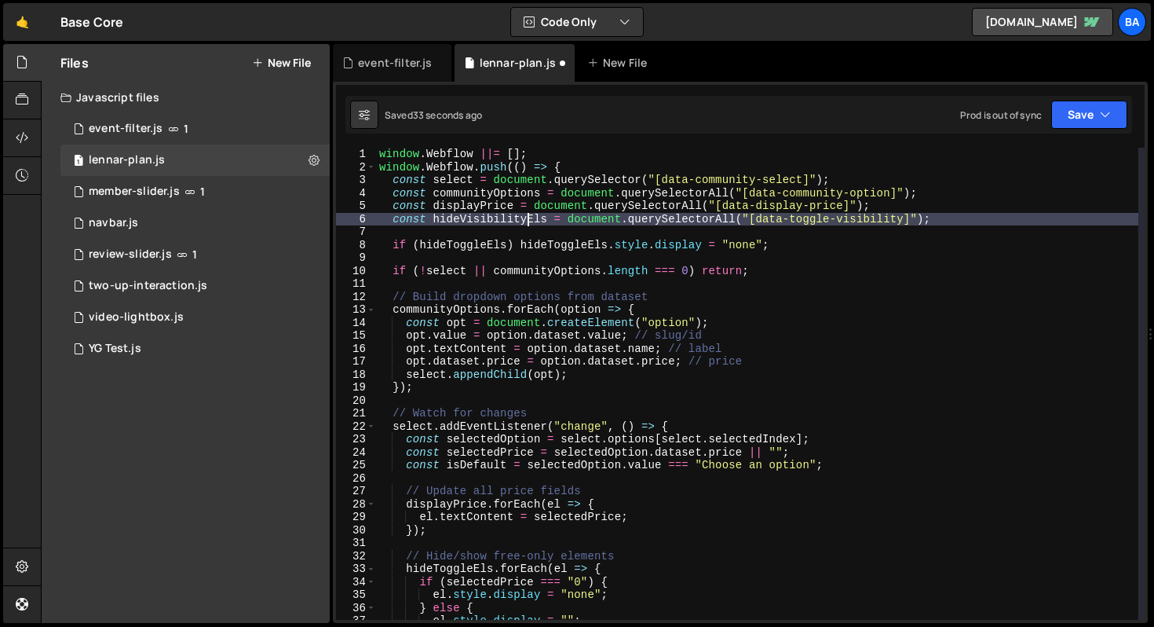
scroll to position [0, 9]
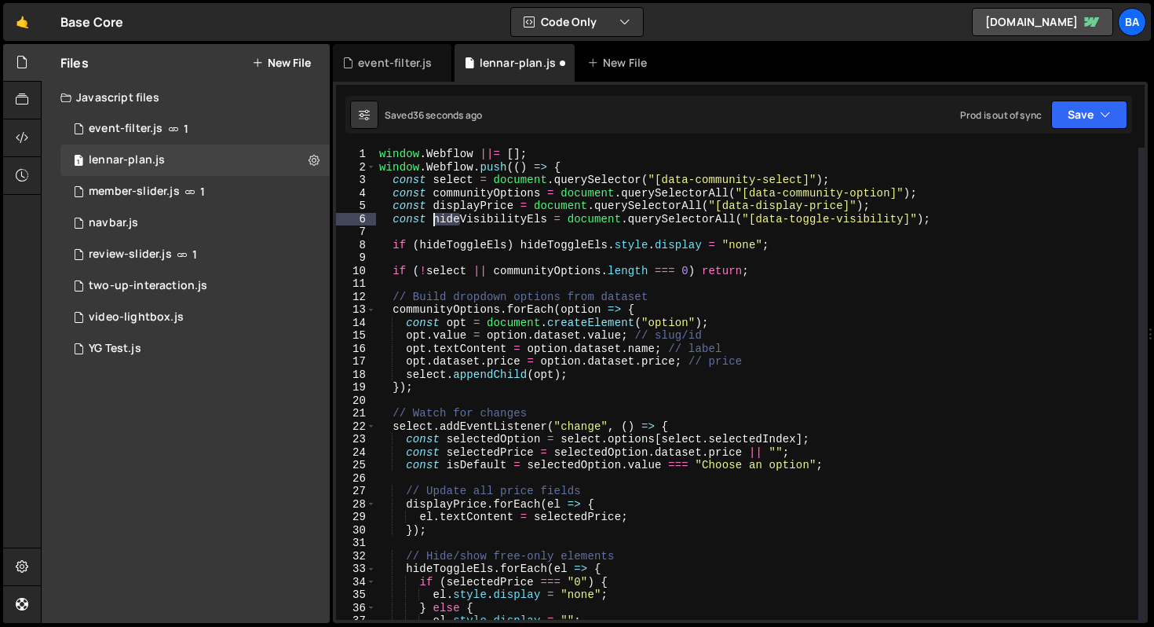
drag, startPoint x: 461, startPoint y: 221, endPoint x: 435, endPoint y: 219, distance: 26.0
click at [435, 219] on div "window . Webflow ||= [ ] ; window . Webflow . push (( ) => { const select = doc…" at bounding box center [757, 397] width 762 height 498
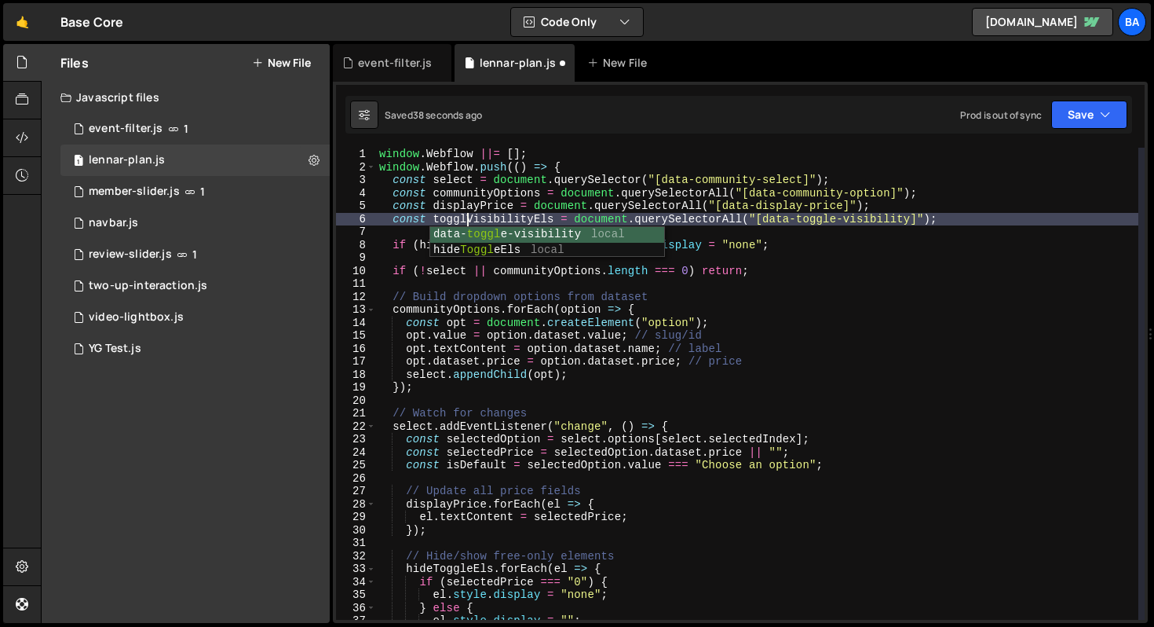
scroll to position [0, 6]
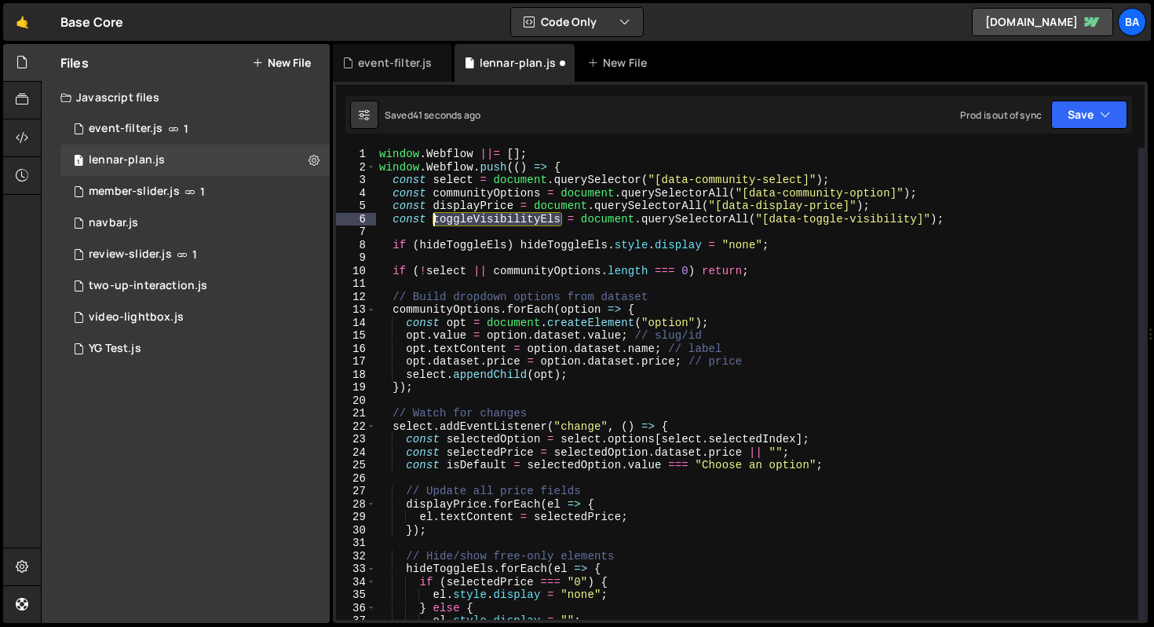
drag, startPoint x: 561, startPoint y: 218, endPoint x: 433, endPoint y: 217, distance: 128.8
click at [433, 217] on div "window . Webflow ||= [ ] ; window . Webflow . push (( ) => { const select = doc…" at bounding box center [757, 397] width 762 height 498
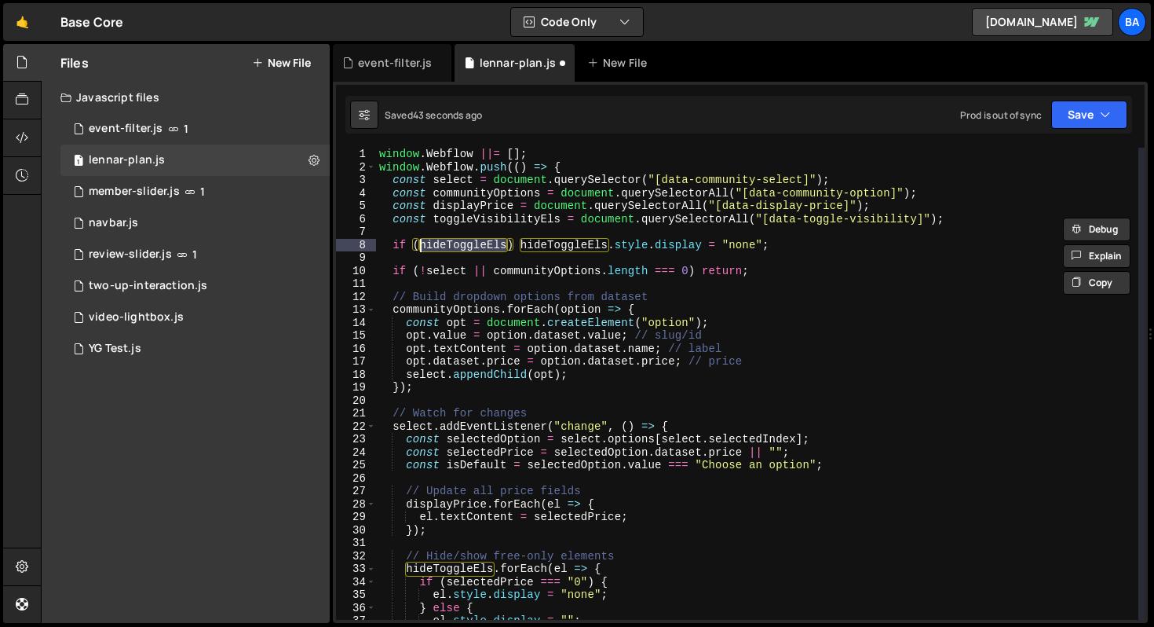
drag, startPoint x: 507, startPoint y: 245, endPoint x: 422, endPoint y: 245, distance: 85.6
click at [422, 245] on div "window . Webflow ||= [ ] ; window . Webflow . push (( ) => { const select = doc…" at bounding box center [757, 397] width 762 height 498
paste textarea "toggleVisibility"
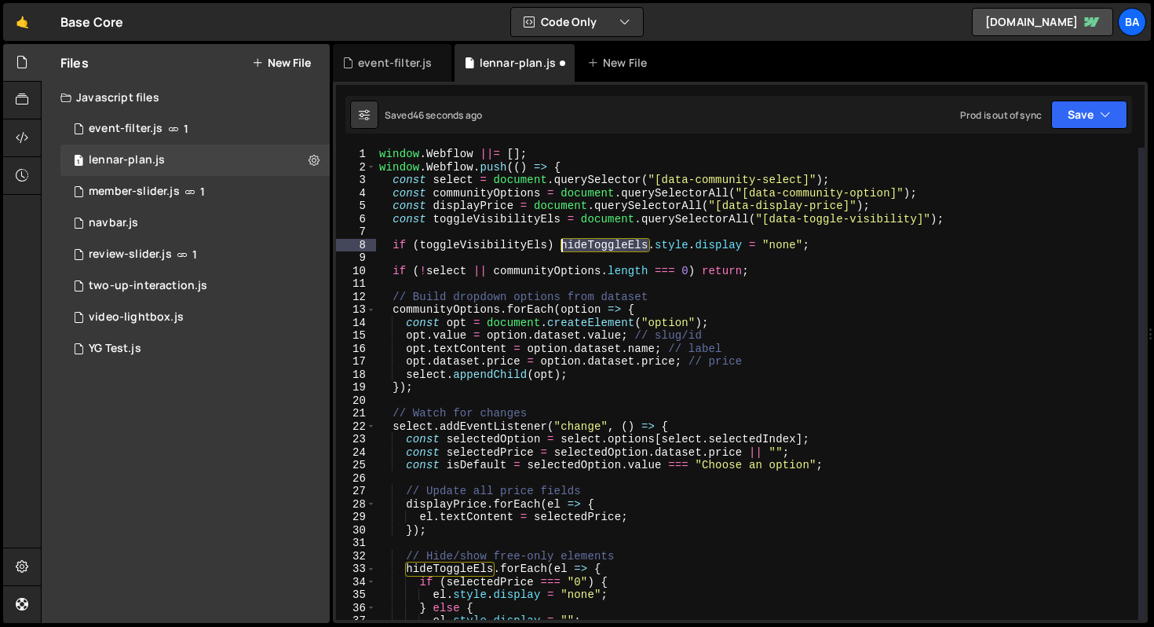
drag, startPoint x: 648, startPoint y: 245, endPoint x: 564, endPoint y: 244, distance: 84.0
click at [563, 245] on div "window . Webflow ||= [ ] ; window . Webflow . push (( ) => { const select = doc…" at bounding box center [757, 397] width 762 height 498
paste textarea "toggleVisibility"
drag, startPoint x: 492, startPoint y: 569, endPoint x: 408, endPoint y: 570, distance: 84.0
click at [408, 570] on div "window . Webflow ||= [ ] ; window . Webflow . push (( ) => { const select = doc…" at bounding box center [757, 397] width 762 height 498
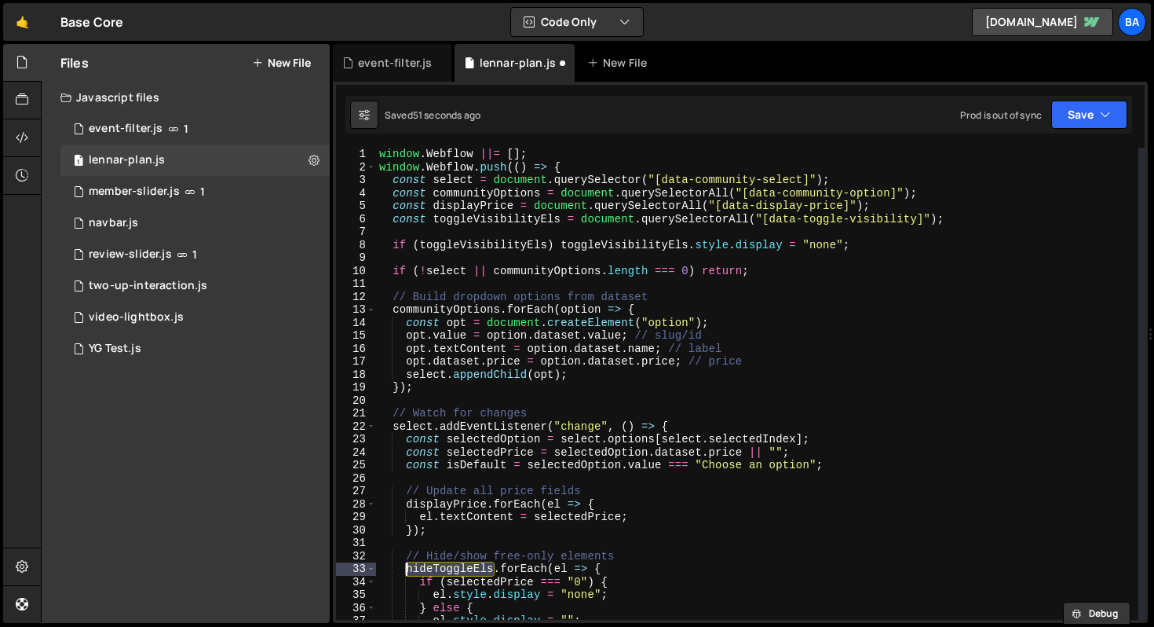
paste textarea "toggleVisibility"
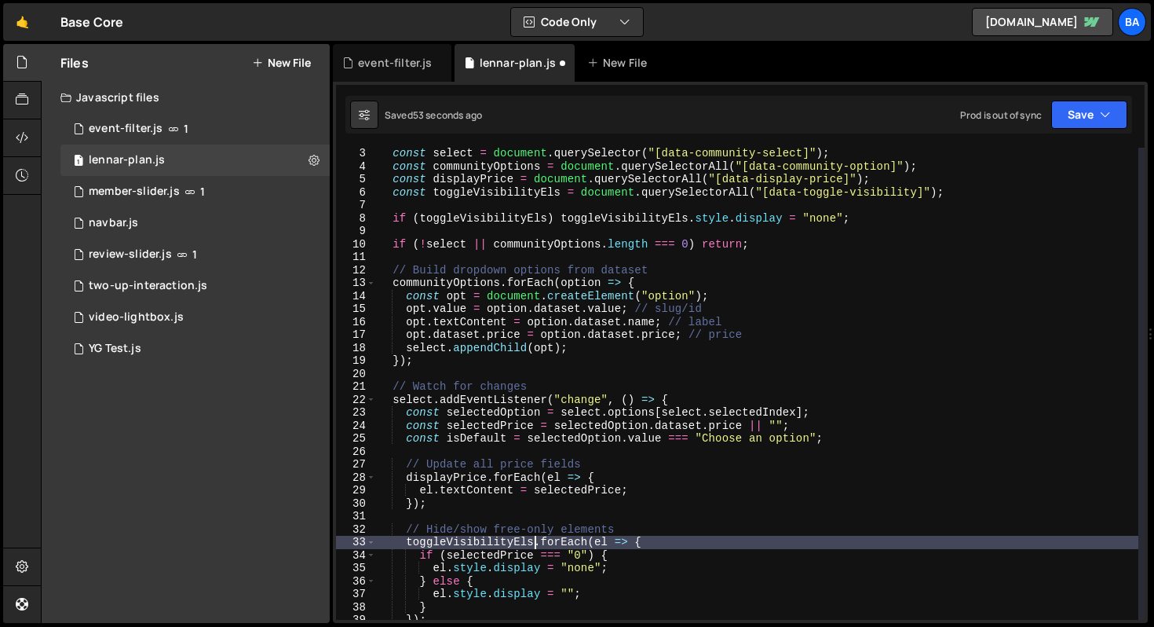
scroll to position [0, 0]
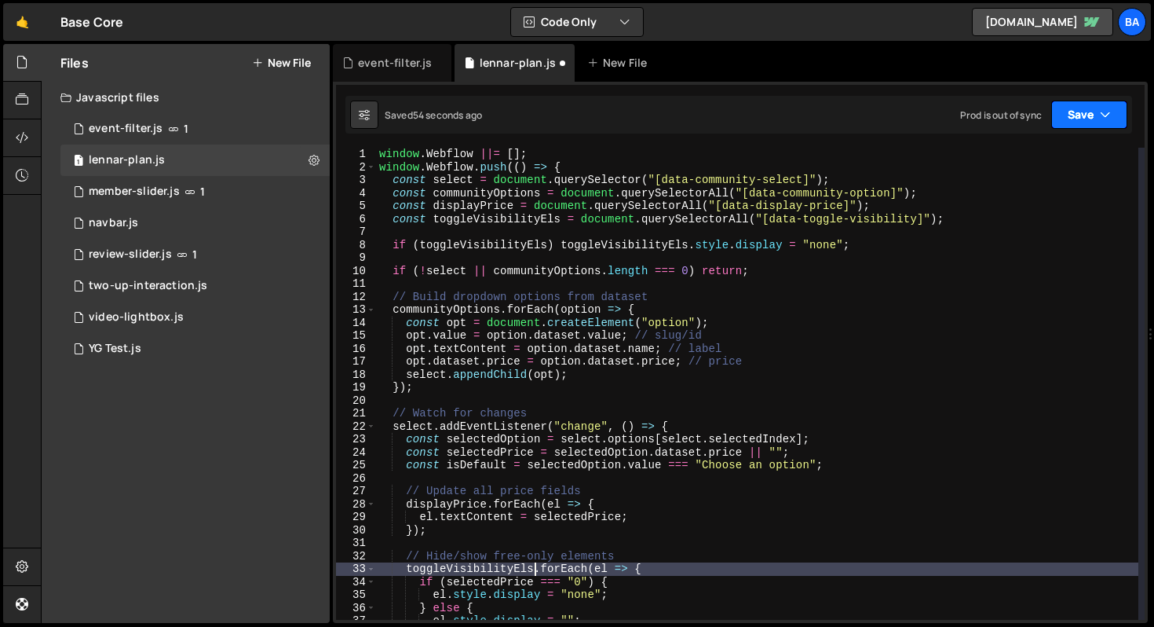
click at [1075, 117] on button "Save" at bounding box center [1089, 114] width 76 height 28
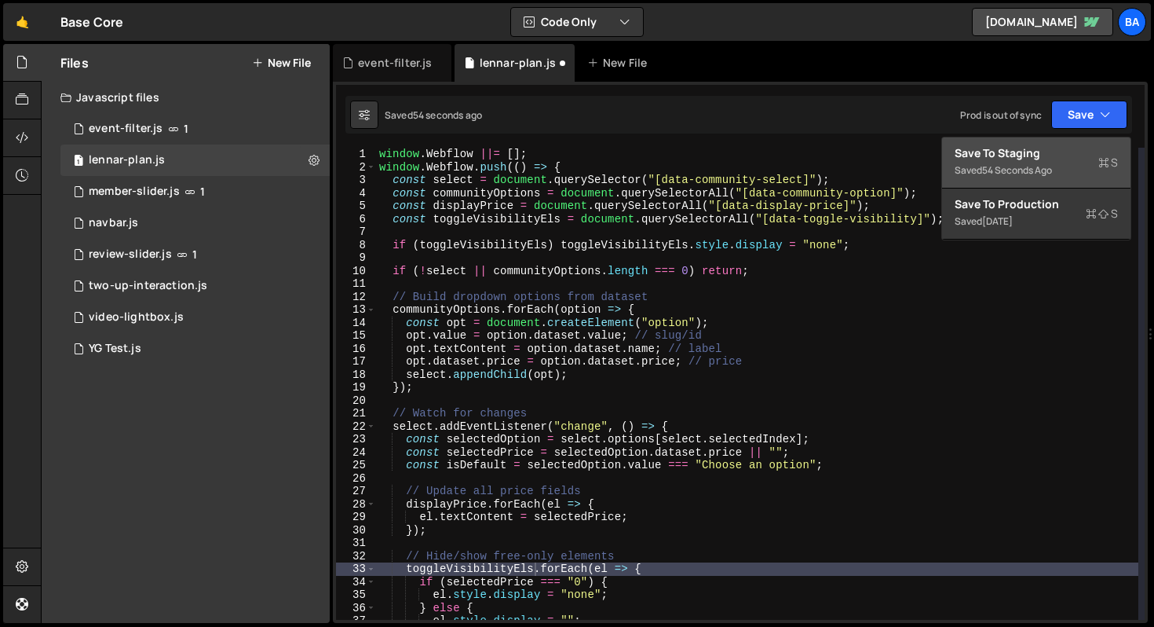
click at [1035, 165] on div "54 seconds ago" at bounding box center [1017, 169] width 70 height 13
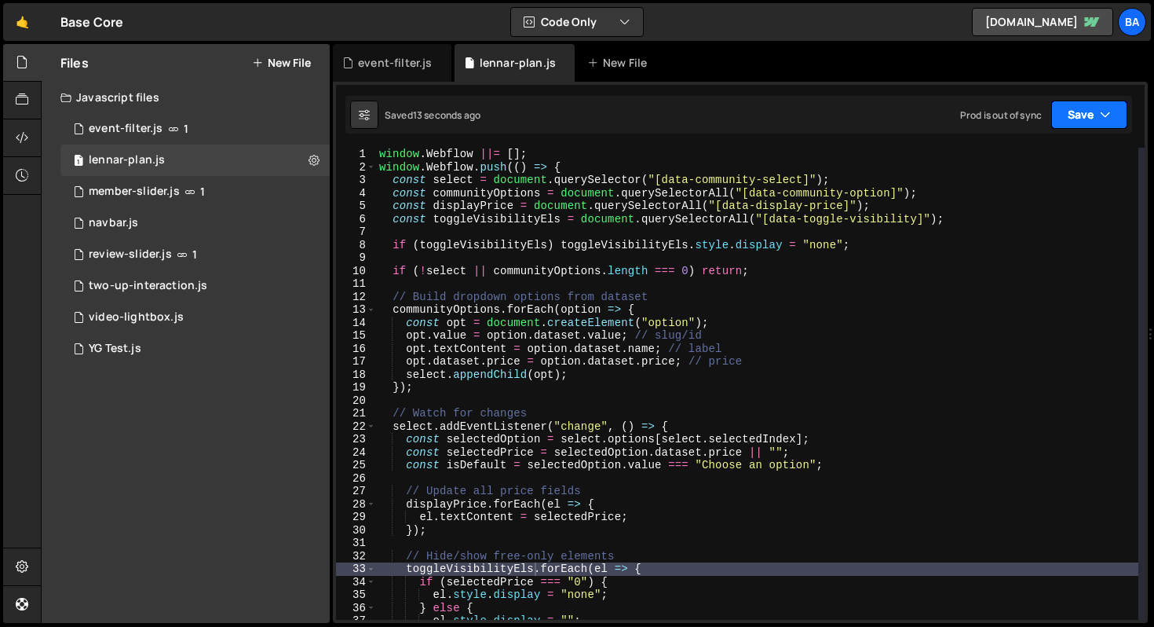
click at [1122, 111] on button "Save" at bounding box center [1089, 114] width 76 height 28
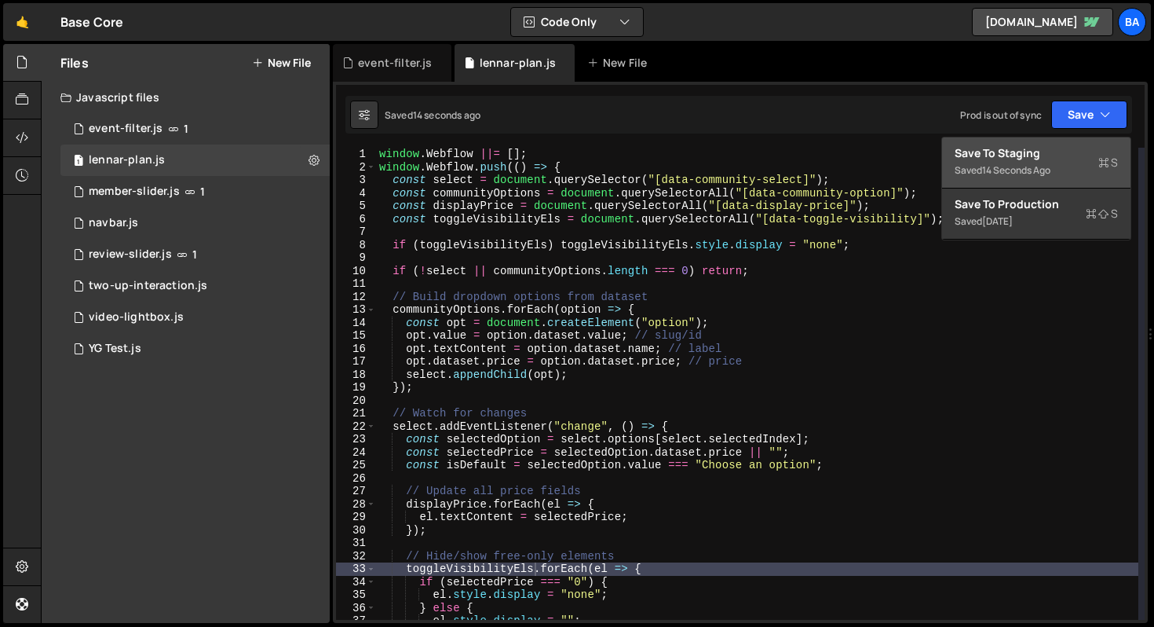
click at [1041, 148] on div "Save to Staging S" at bounding box center [1036, 153] width 163 height 16
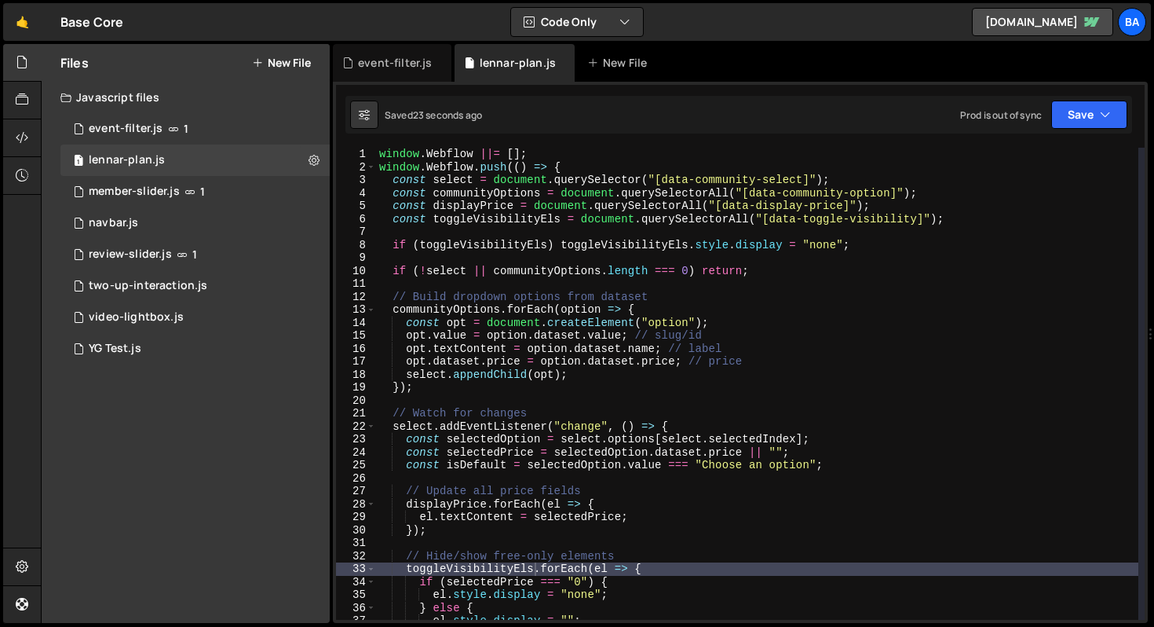
type textarea "if (toggleVisibilityEls) toggleVisibilityEls.style.display = "none";"
click at [555, 243] on div "window . Webflow ||= [ ] ; window . Webflow . push (( ) => { const select = doc…" at bounding box center [757, 397] width 762 height 498
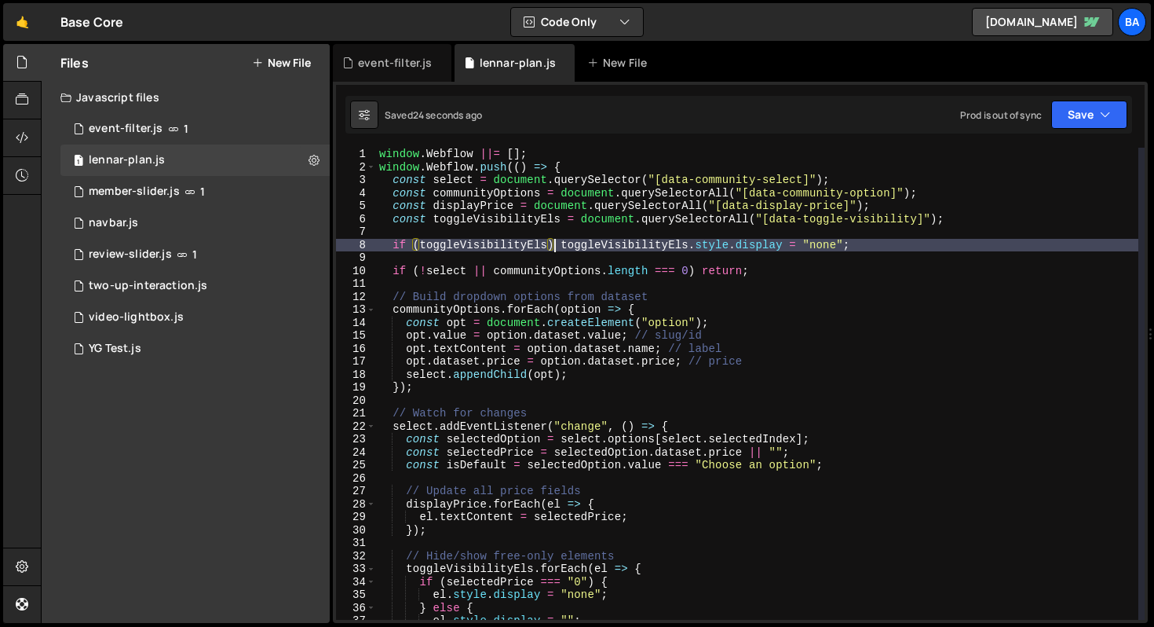
click at [865, 258] on div "window . Webflow ||= [ ] ; window . Webflow . push (( ) => { const select = doc…" at bounding box center [757, 397] width 762 height 498
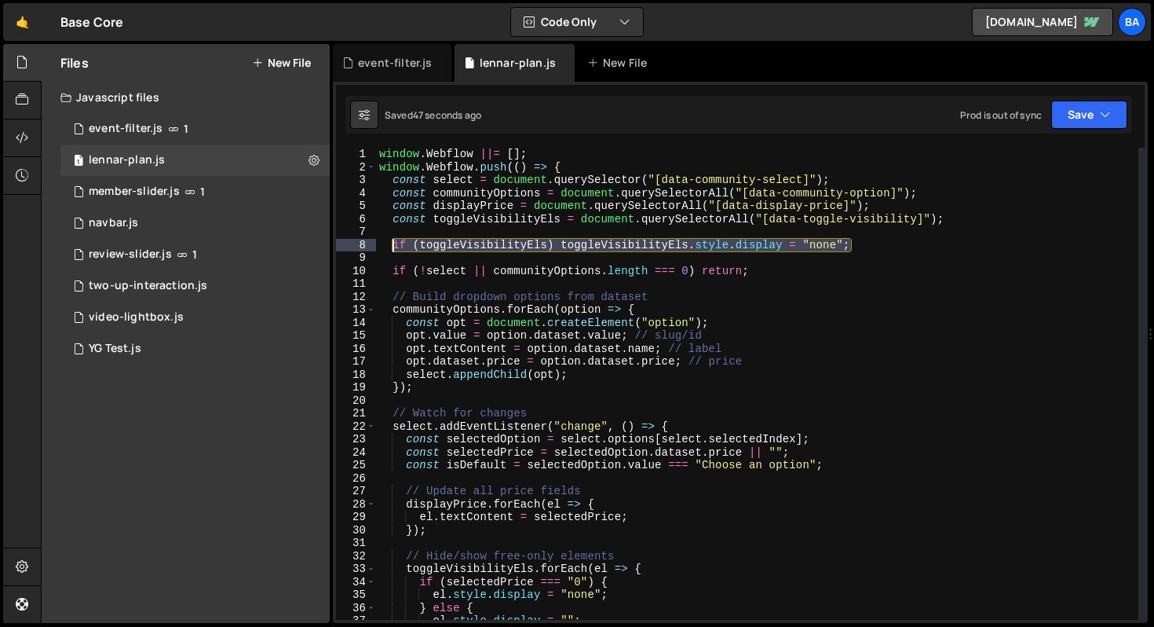
drag, startPoint x: 875, startPoint y: 242, endPoint x: 393, endPoint y: 243, distance: 482.1
click at [393, 243] on div "window . Webflow ||= [ ] ; window . Webflow . push (( ) => { const select = doc…" at bounding box center [757, 397] width 762 height 498
type textarea "if (toggleVisibilityEls) toggleVisibilityEls.style.display = "none";"
paste textarea
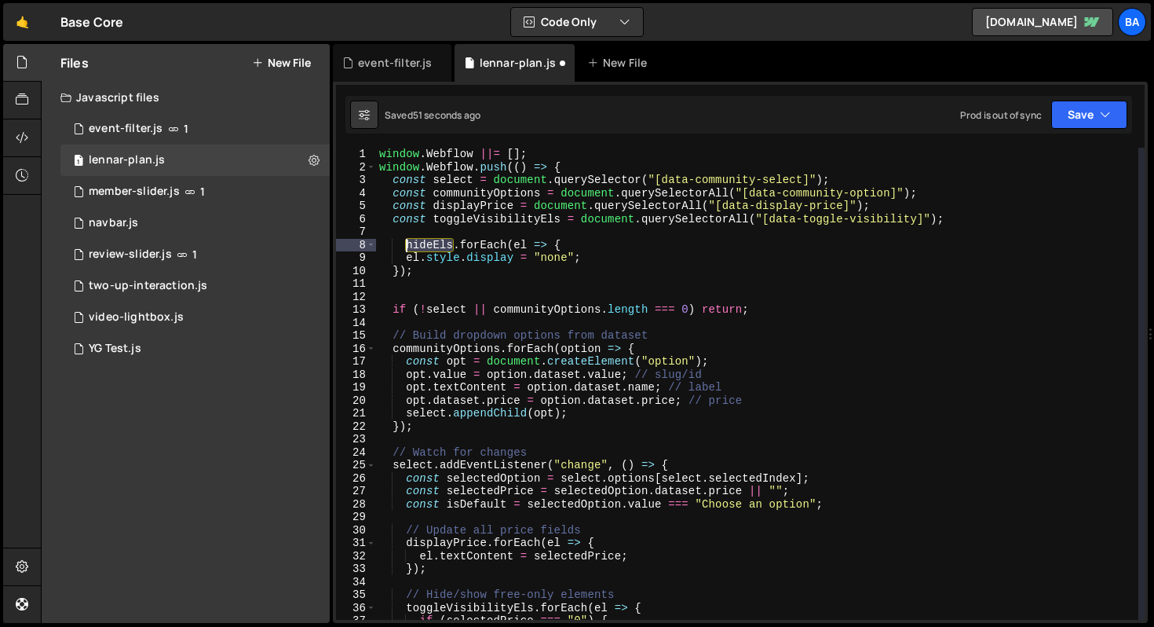
drag, startPoint x: 453, startPoint y: 243, endPoint x: 408, endPoint y: 243, distance: 44.8
click at [408, 243] on div "window . Webflow ||= [ ] ; window . Webflow . push (( ) => { const select = doc…" at bounding box center [757, 397] width 762 height 498
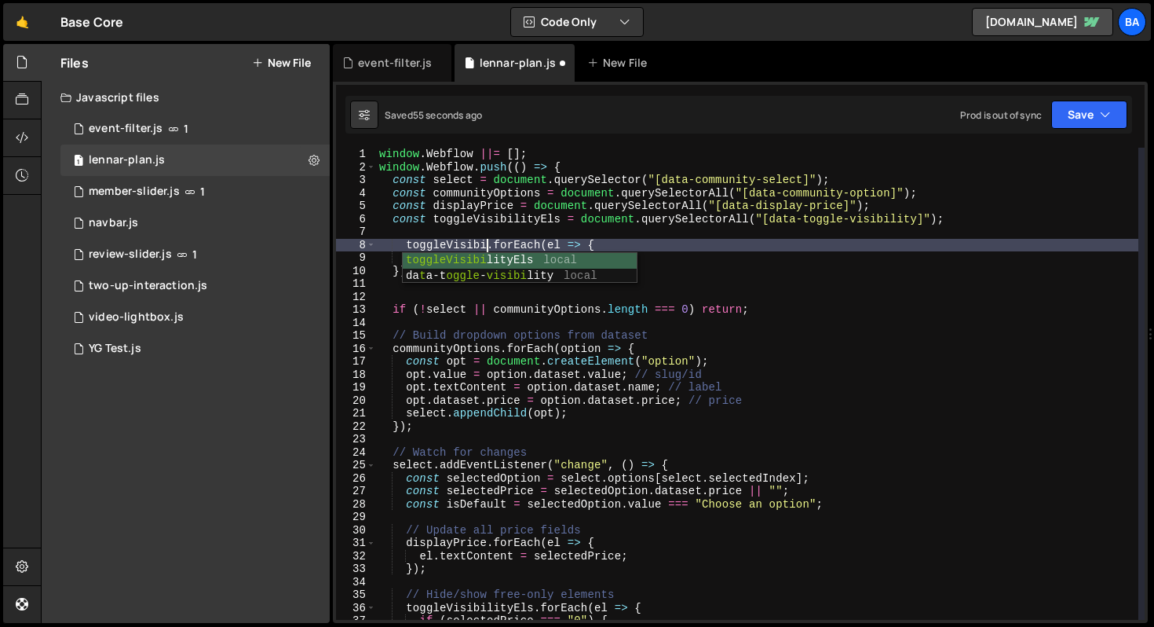
scroll to position [0, 7]
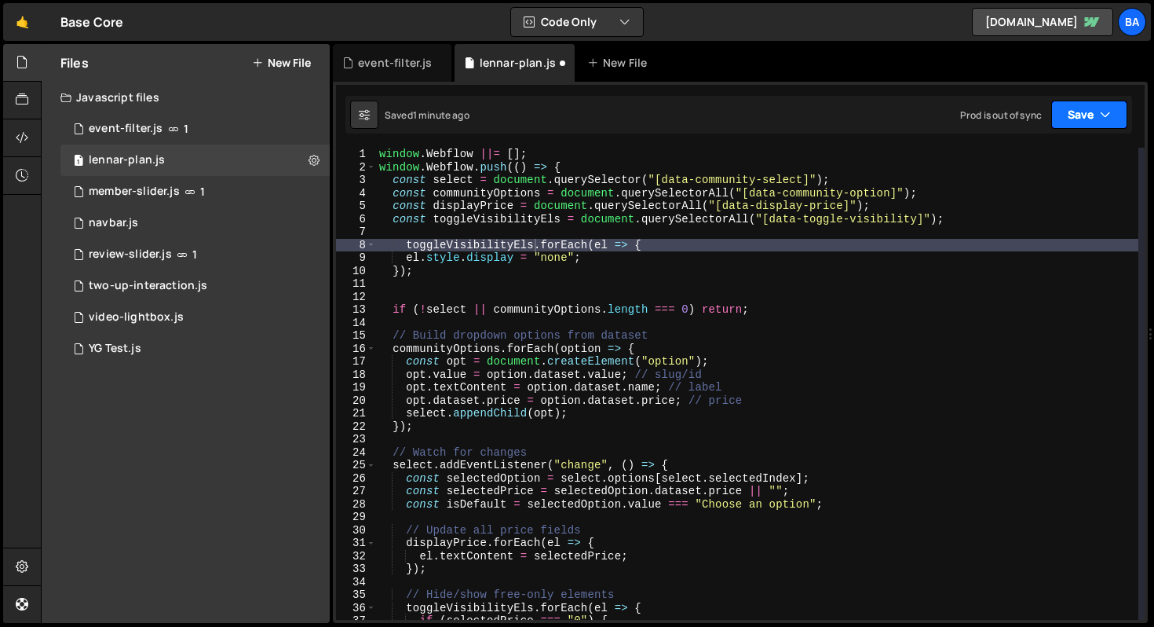
click at [1073, 115] on button "Save" at bounding box center [1089, 114] width 76 height 28
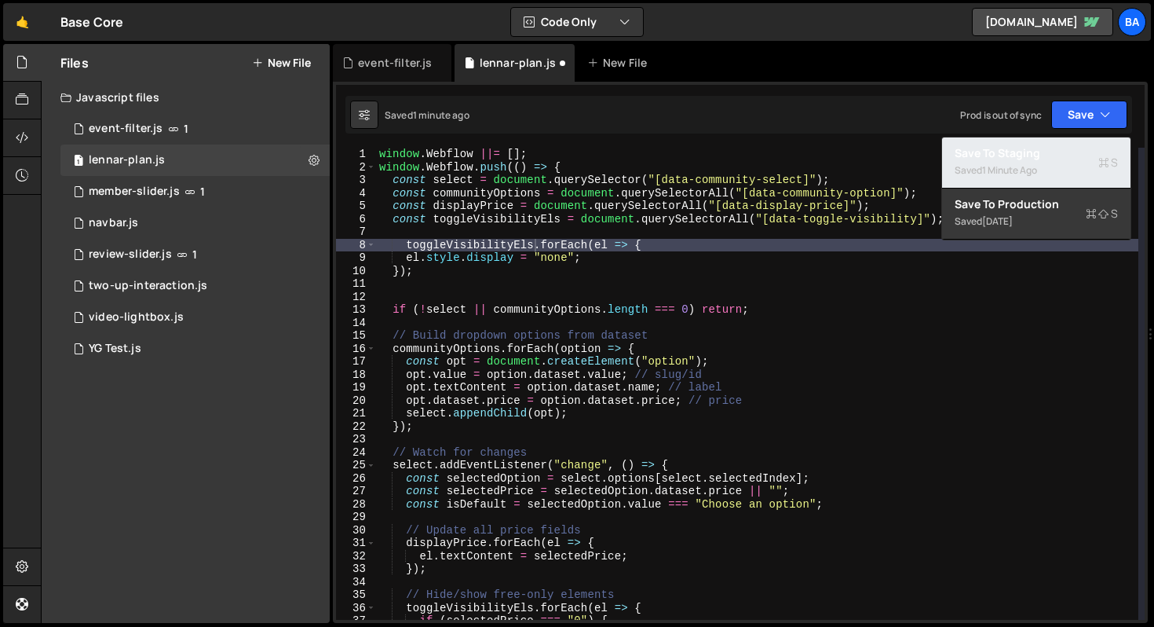
click at [1030, 161] on div "Saved 1 minute ago" at bounding box center [1036, 170] width 163 height 19
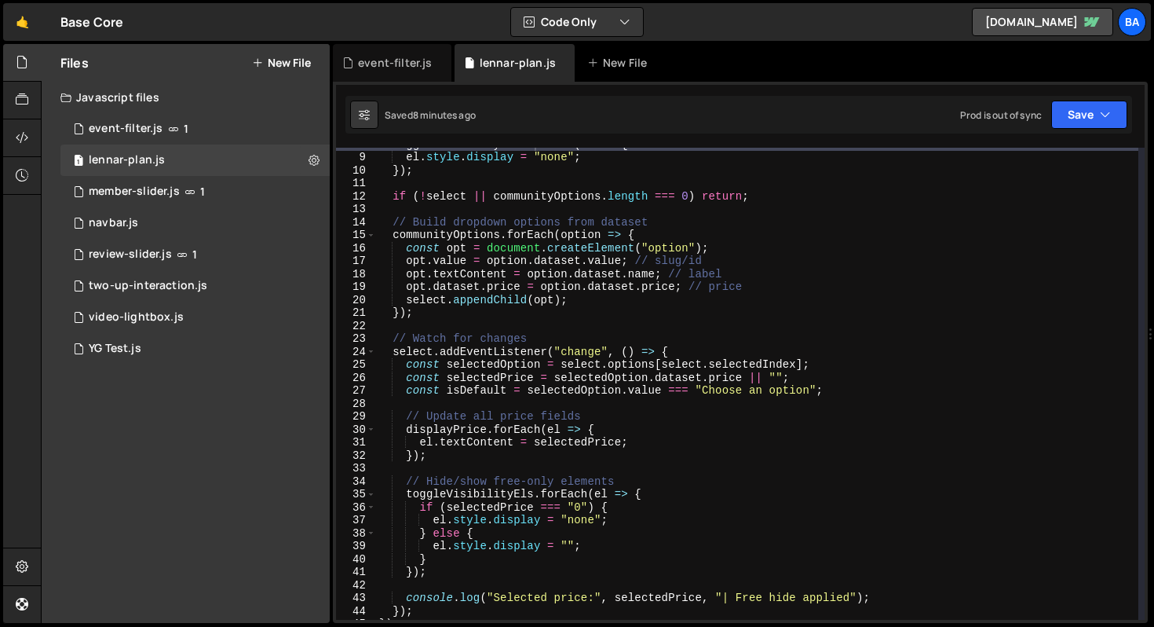
scroll to position [113, 0]
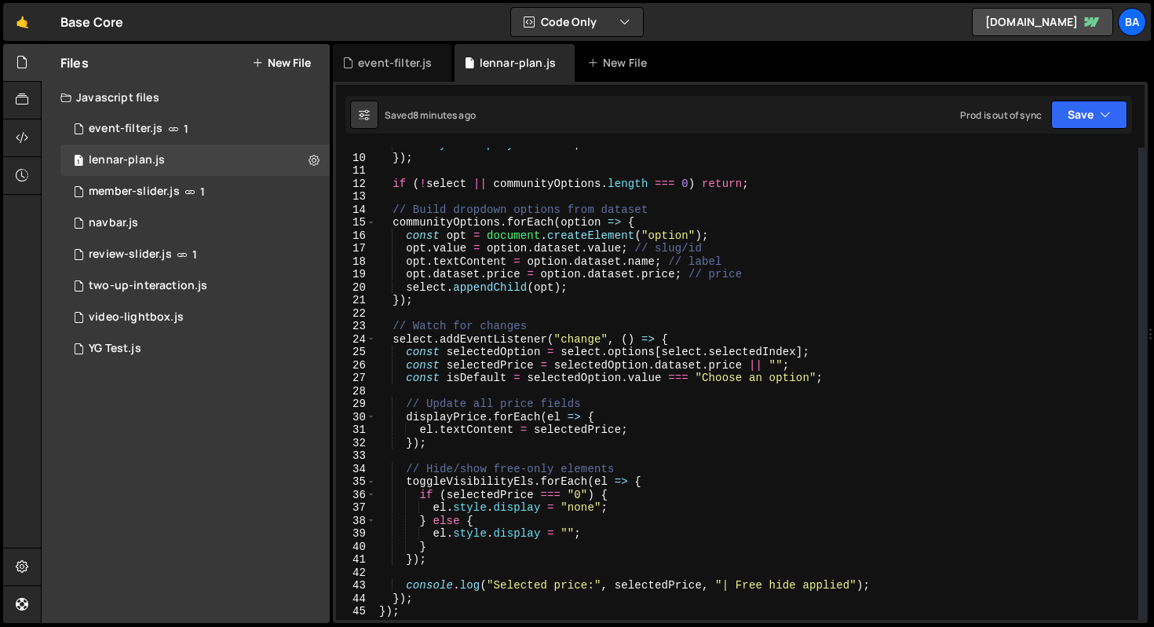
click at [834, 368] on div "el . style . display = "none" ; }) ; if ( ! select || communityOptions . length…" at bounding box center [757, 387] width 762 height 498
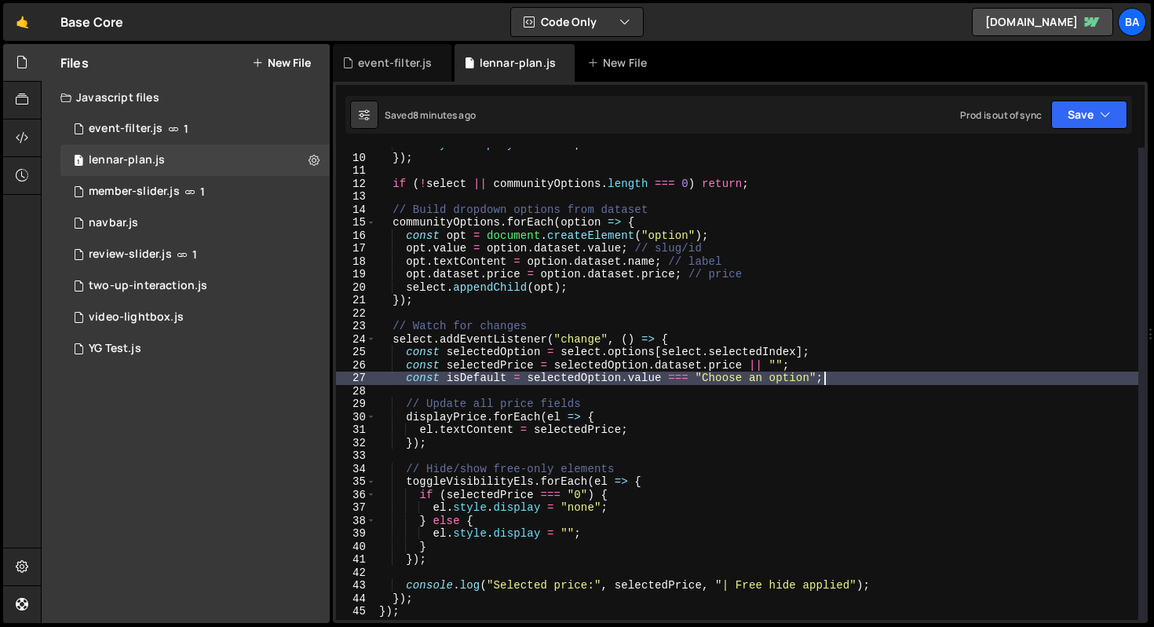
click at [833, 376] on div "el . style . display = "none" ; }) ; if ( ! select || communityOptions . length…" at bounding box center [757, 387] width 762 height 498
click at [850, 378] on div "el . style . display = "none" ; }) ; if ( ! select || communityOptions . length…" at bounding box center [757, 387] width 762 height 498
drag, startPoint x: 838, startPoint y: 377, endPoint x: 826, endPoint y: 373, distance: 12.4
click at [826, 373] on div "el . style . display = "none" ; }) ; if ( ! select || communityOptions . length…" at bounding box center [757, 387] width 762 height 498
click at [632, 374] on div "el . style . display = "none" ; }) ; if ( ! select || communityOptions . length…" at bounding box center [757, 387] width 762 height 498
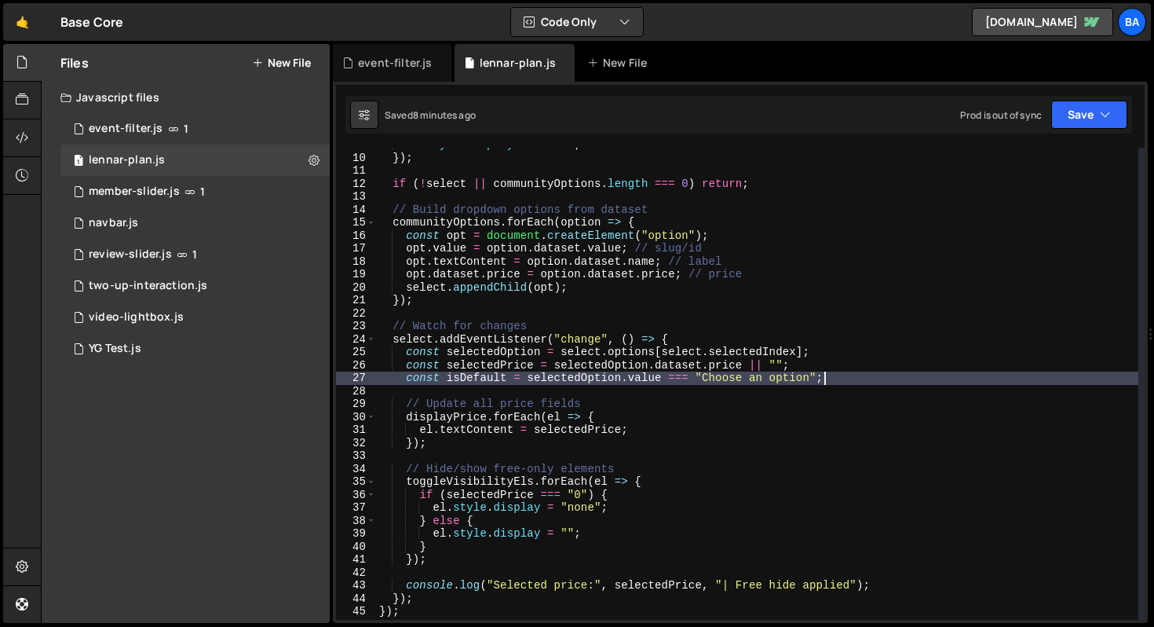
click at [843, 378] on div "el . style . display = "none" ; }) ; if ( ! select || communityOptions . length…" at bounding box center [757, 387] width 762 height 498
click at [439, 445] on div "el . style . display = "none" ; }) ; if ( ! select || communityOptions . length…" at bounding box center [757, 387] width 762 height 498
type textarea "});"
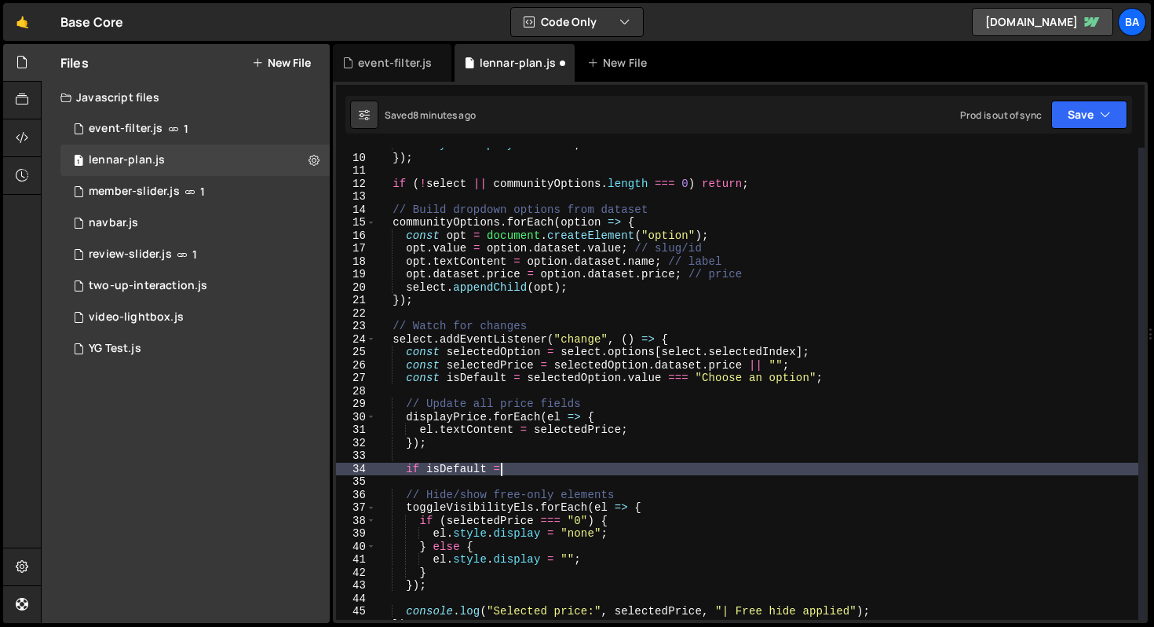
scroll to position [0, 7]
type textarea "if isDefault {"
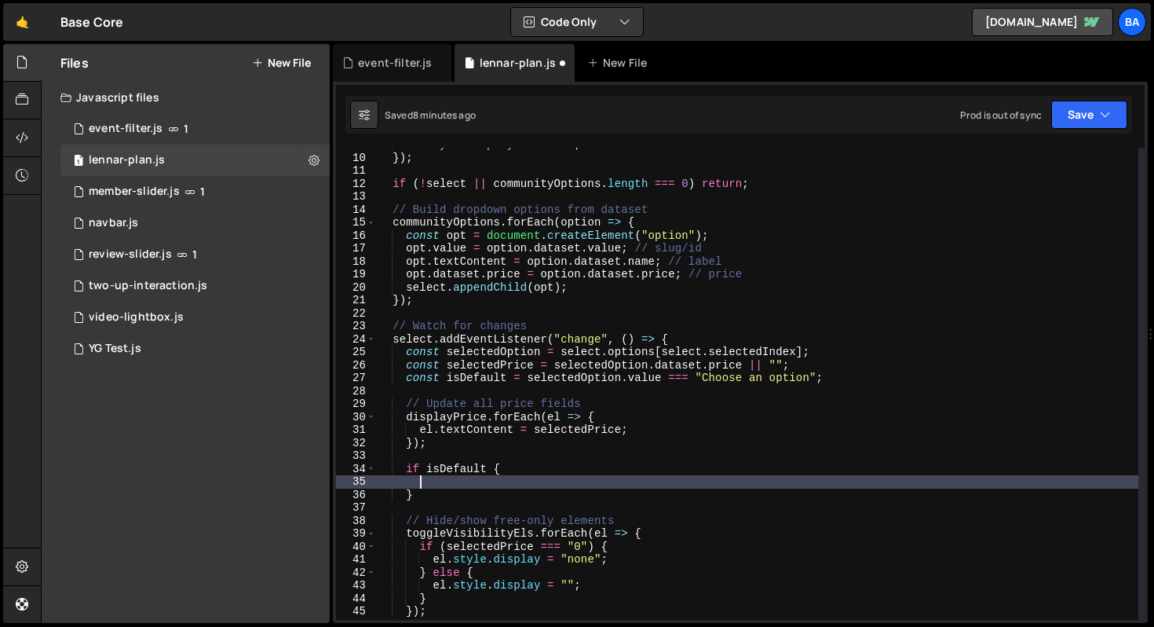
type textarea "t"
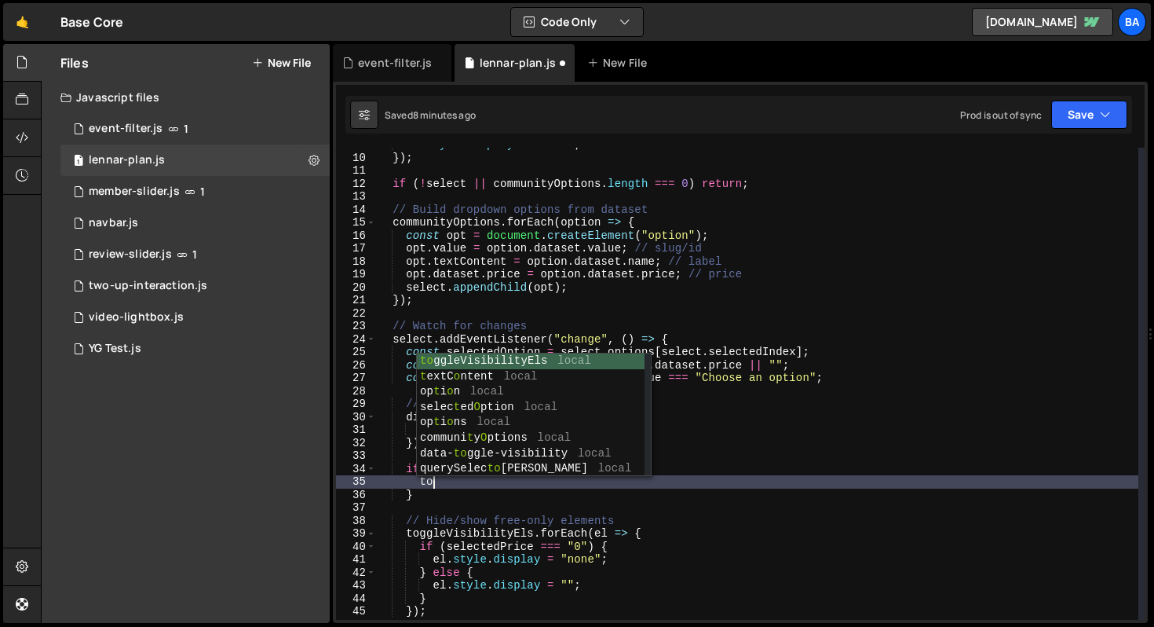
type textarea "t"
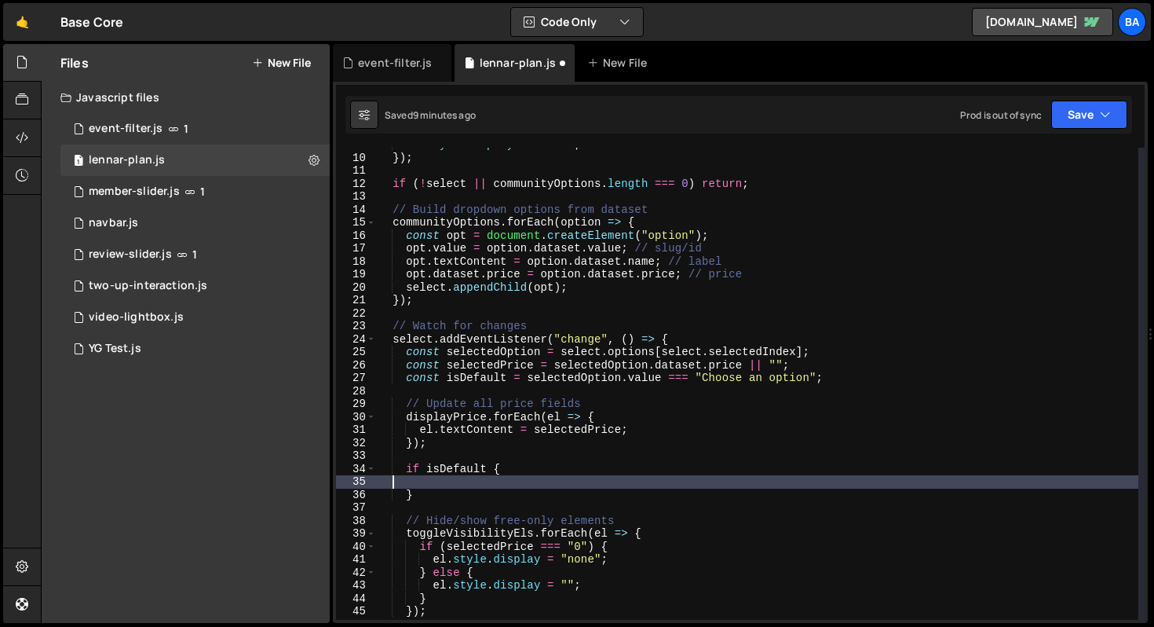
scroll to position [0, 0]
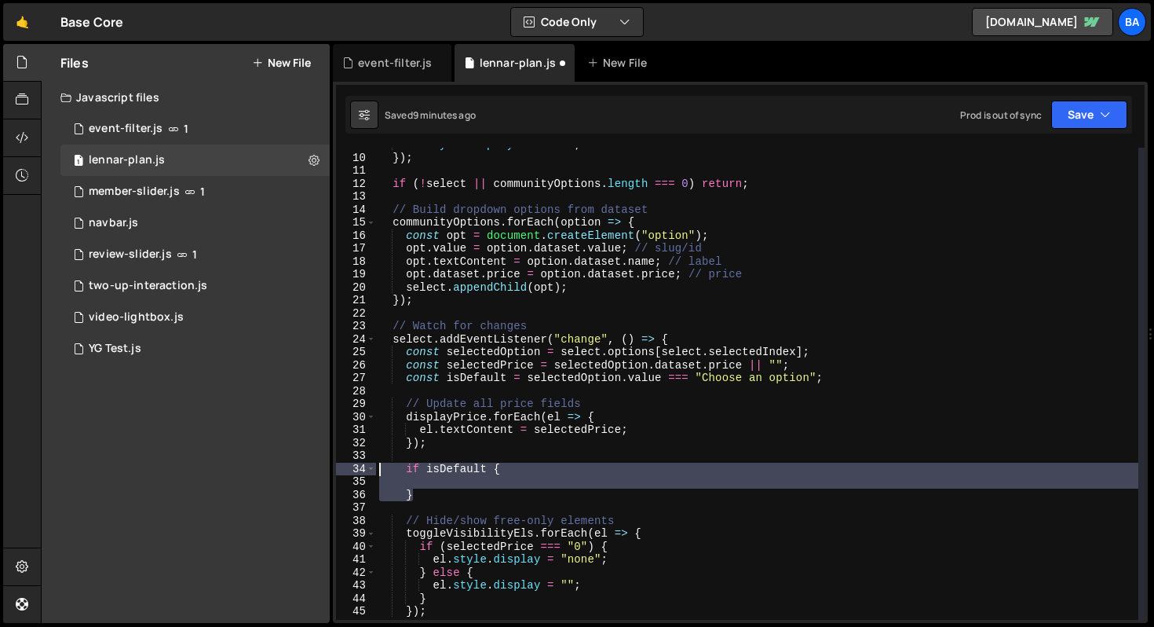
drag, startPoint x: 459, startPoint y: 497, endPoint x: 363, endPoint y: 470, distance: 99.7
click at [363, 470] on div "9 10 11 12 13 14 15 16 17 18 19 20 21 22 23 24 25 26 27 28 29 30 31 32 33 34 35…" at bounding box center [740, 384] width 809 height 472
type textarea "if isDefault {"
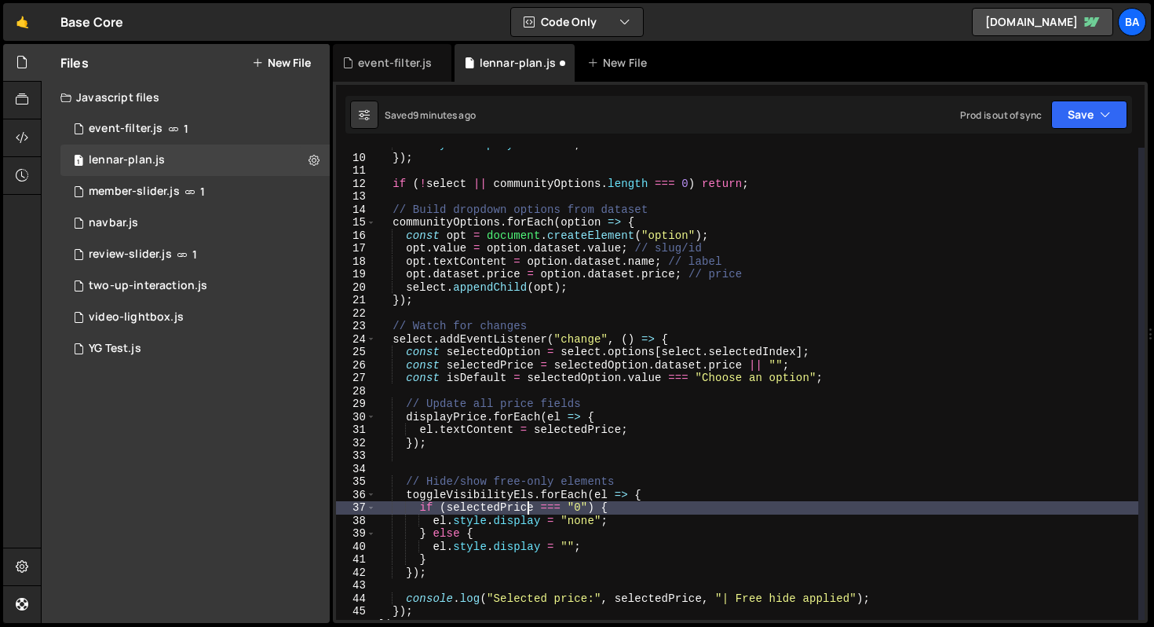
click at [531, 506] on div "el . style . display = "none" ; }) ; if ( ! select || communityOptions . length…" at bounding box center [757, 387] width 762 height 498
click at [594, 504] on div "el . style . display = "none" ; }) ; if ( ! select || communityOptions . length…" at bounding box center [757, 387] width 762 height 498
click at [446, 507] on div "el . style . display = "none" ; }) ; if ( ! select || communityOptions . length…" at bounding box center [757, 387] width 762 height 498
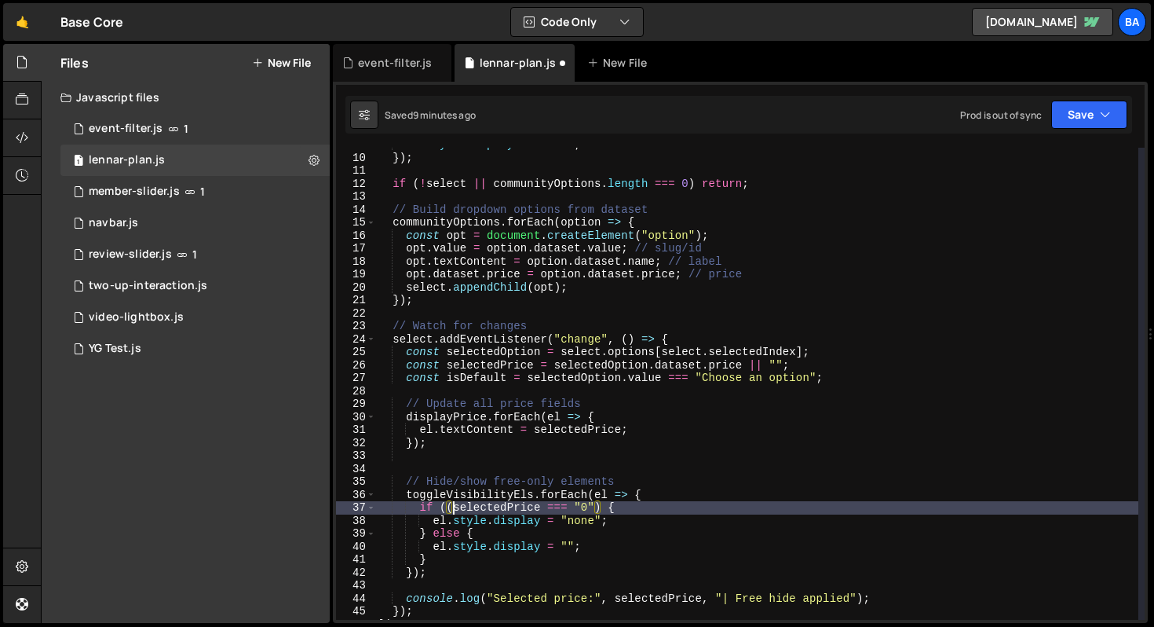
click at [597, 505] on div "el . style . display = "none" ; }) ; if ( ! select || communityOptions . length…" at bounding box center [757, 387] width 762 height 498
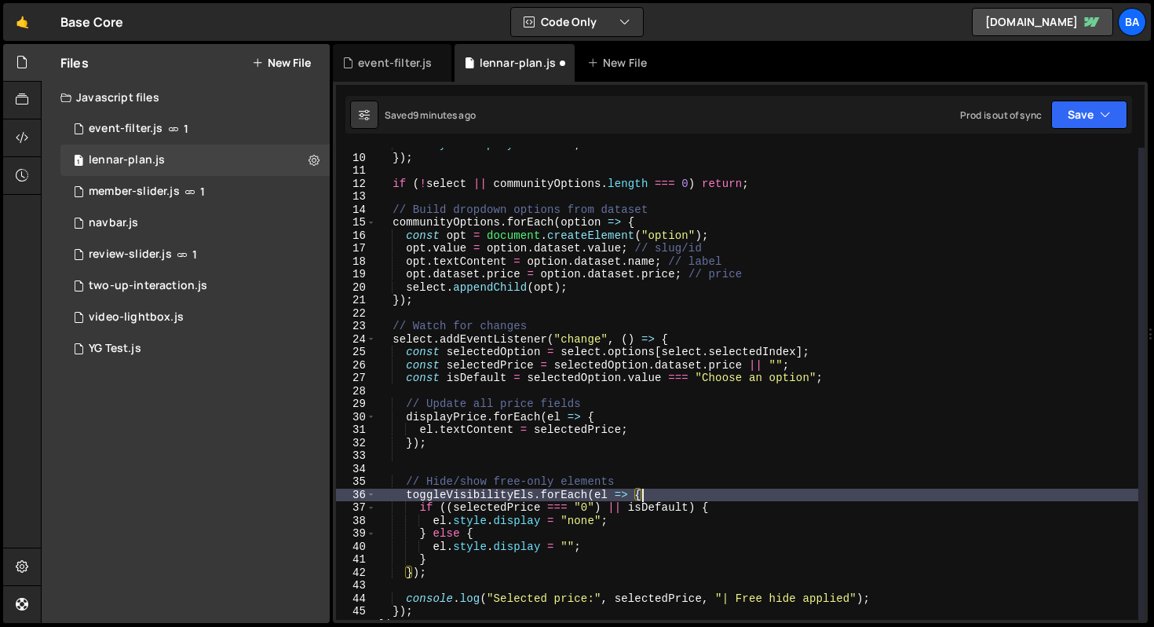
click at [733, 497] on div "el . style . display = "none" ; }) ; if ( ! select || communityOptions . length…" at bounding box center [757, 387] width 762 height 498
click at [735, 504] on div "el . style . display = "none" ; }) ; if ( ! select || communityOptions . length…" at bounding box center [757, 387] width 762 height 498
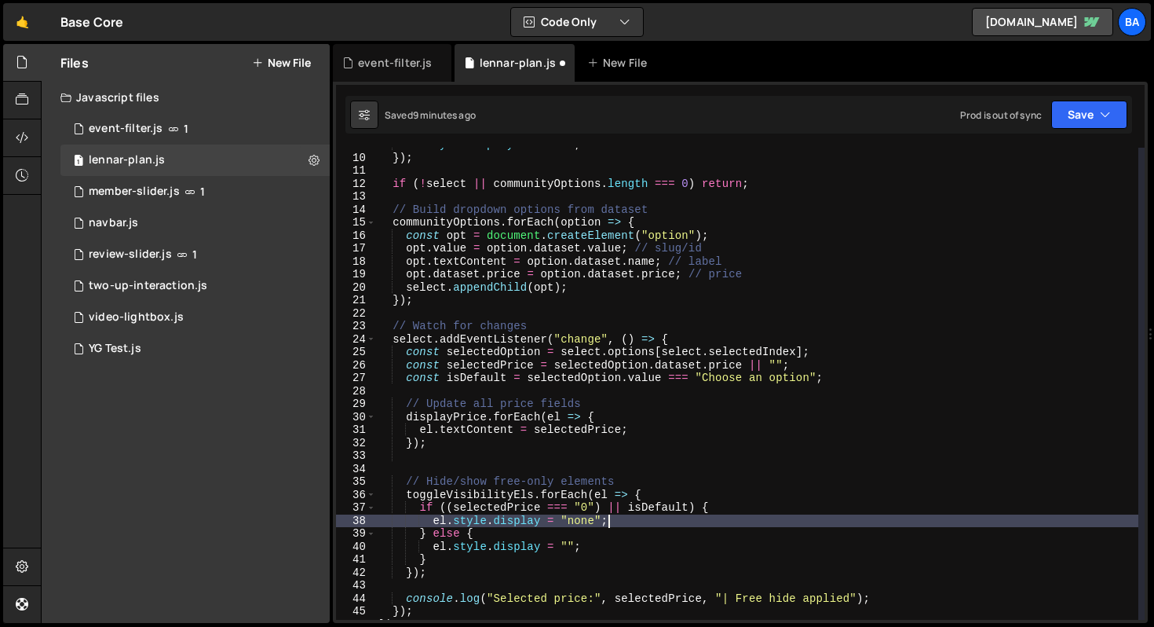
click at [708, 521] on div "el . style . display = "none" ; }) ; if ( ! select || communityOptions . length…" at bounding box center [757, 387] width 762 height 498
type textarea "el.style.display = "none";"
click at [1091, 116] on button "Save" at bounding box center [1089, 114] width 76 height 28
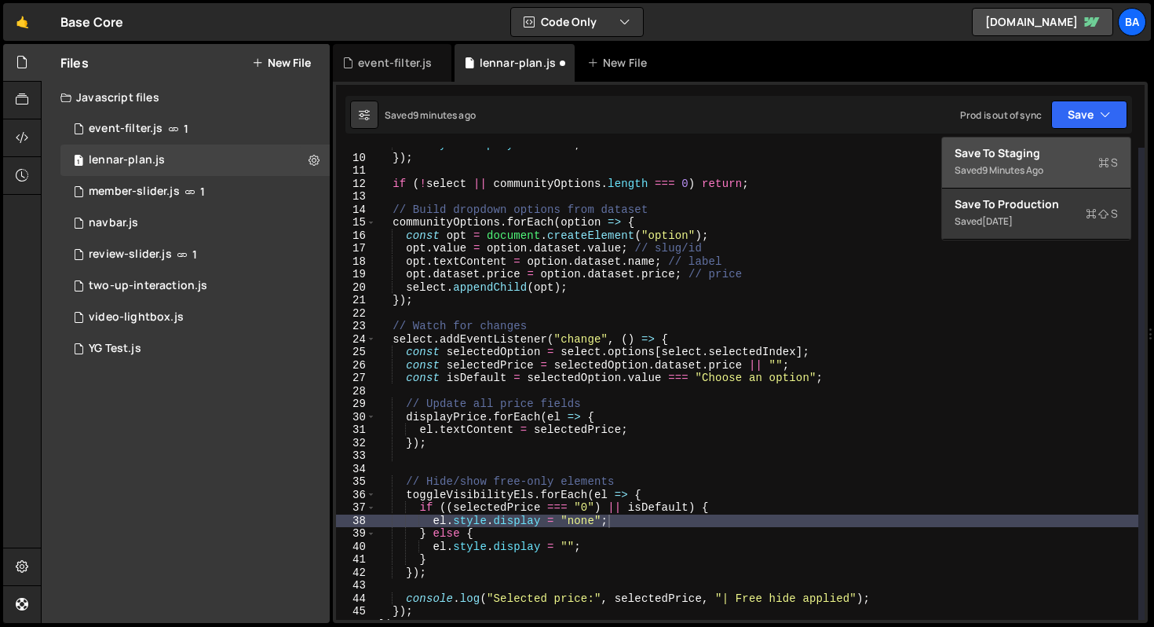
click at [1035, 173] on div "9 minutes ago" at bounding box center [1012, 169] width 61 height 13
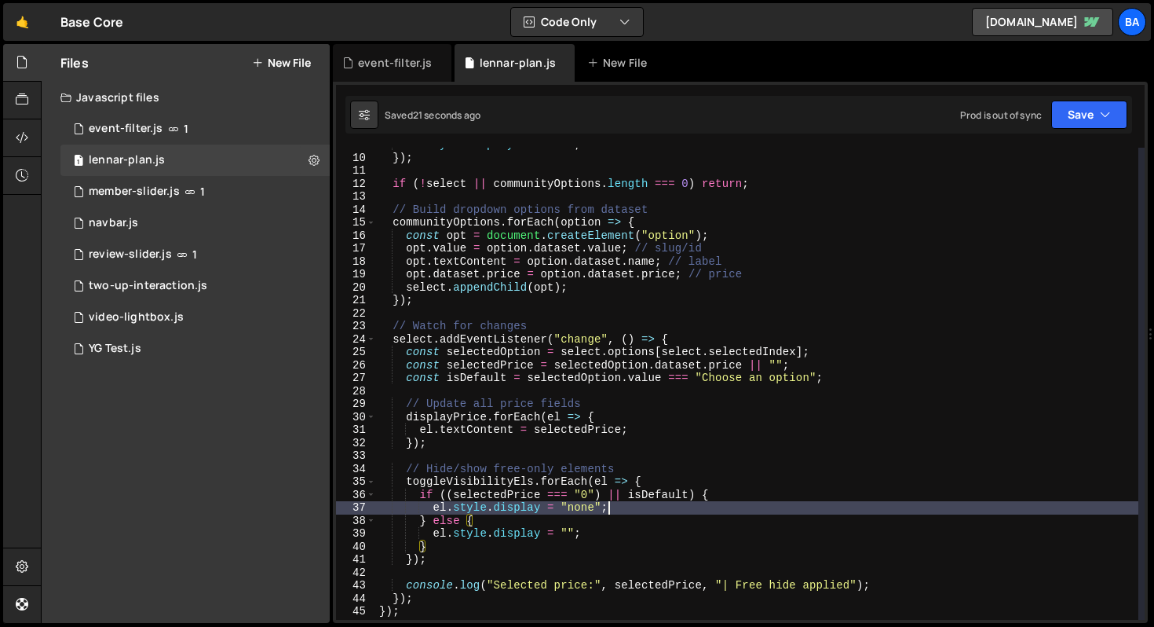
click at [806, 503] on div "el . style . display = "none" ; }) ; if ( ! select || communityOptions . length…" at bounding box center [757, 387] width 762 height 498
click at [709, 576] on div "el . style . display = "none" ; }) ; if ( ! select || communityOptions . length…" at bounding box center [757, 387] width 762 height 498
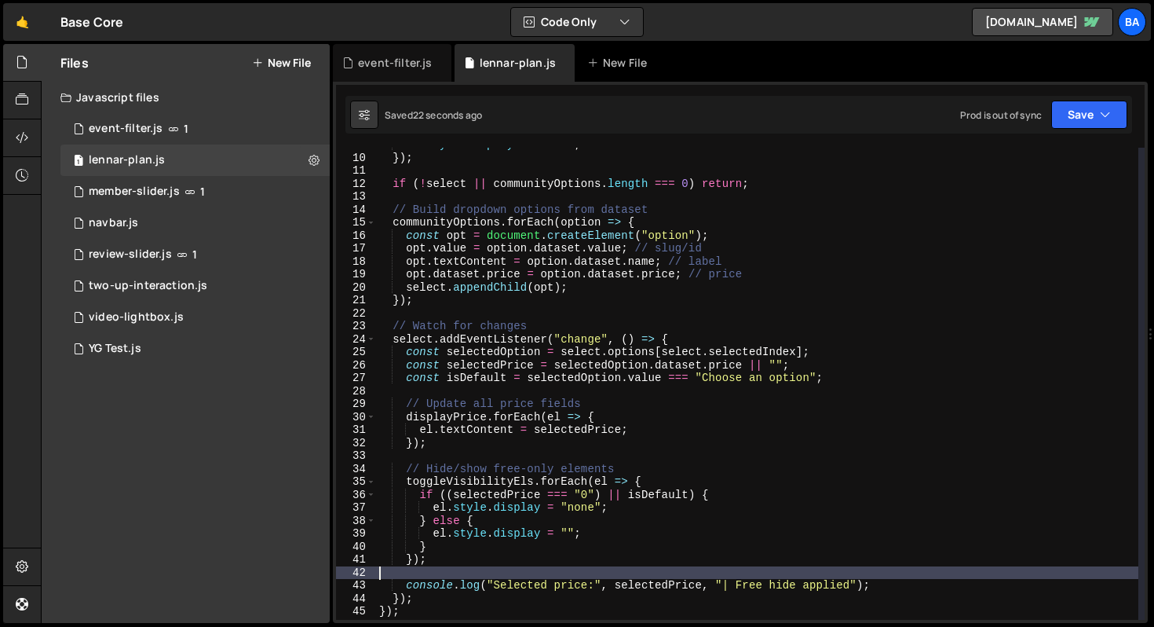
scroll to position [141, 0]
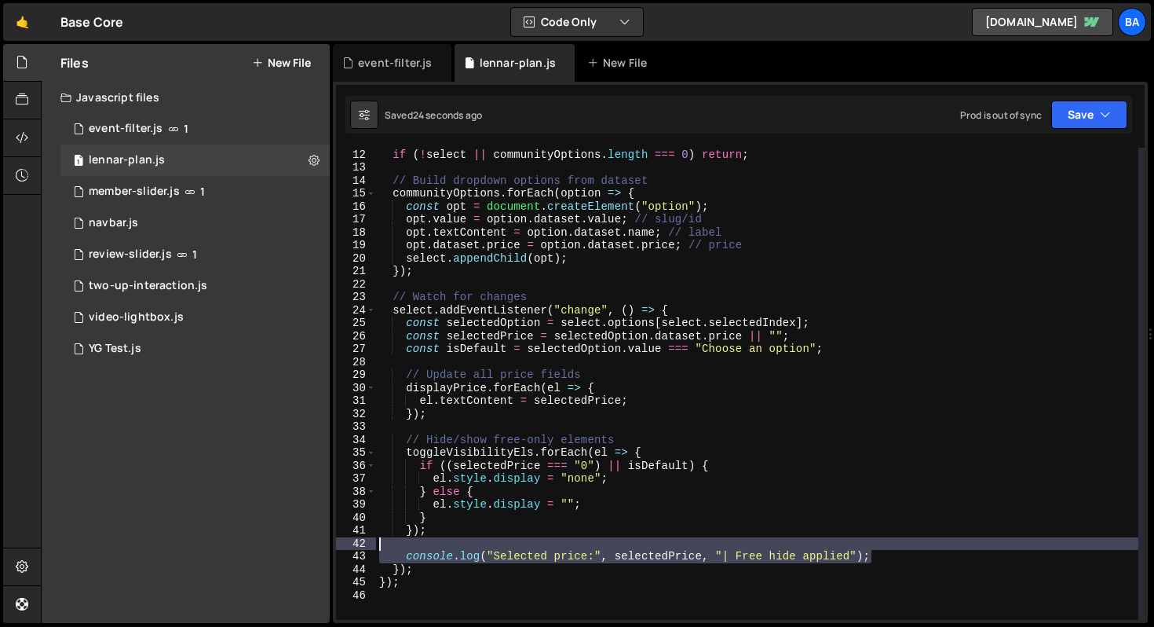
drag, startPoint x: 884, startPoint y: 562, endPoint x: 411, endPoint y: 534, distance: 474.3
click at [367, 544] on div "11 12 13 14 15 16 17 18 19 20 21 22 23 24 25 26 27 28 29 30 31 32 33 34 35 36 3…" at bounding box center [740, 384] width 809 height 472
type textarea "console.log("Selected price:", selectedPrice, "| Free hide applied");"
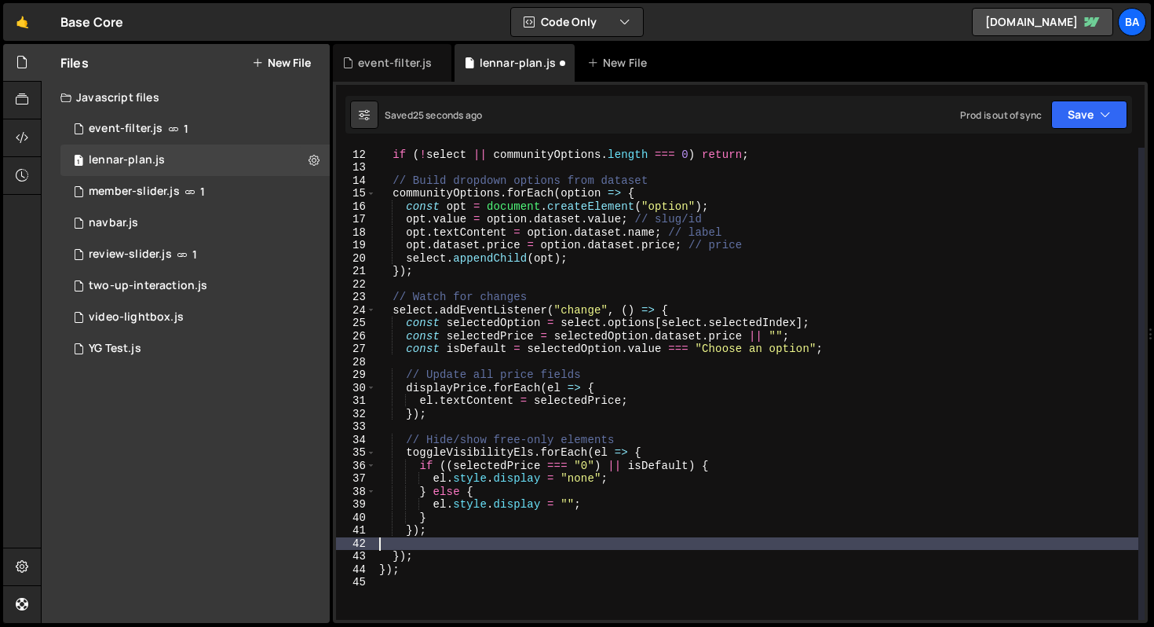
type textarea "});"
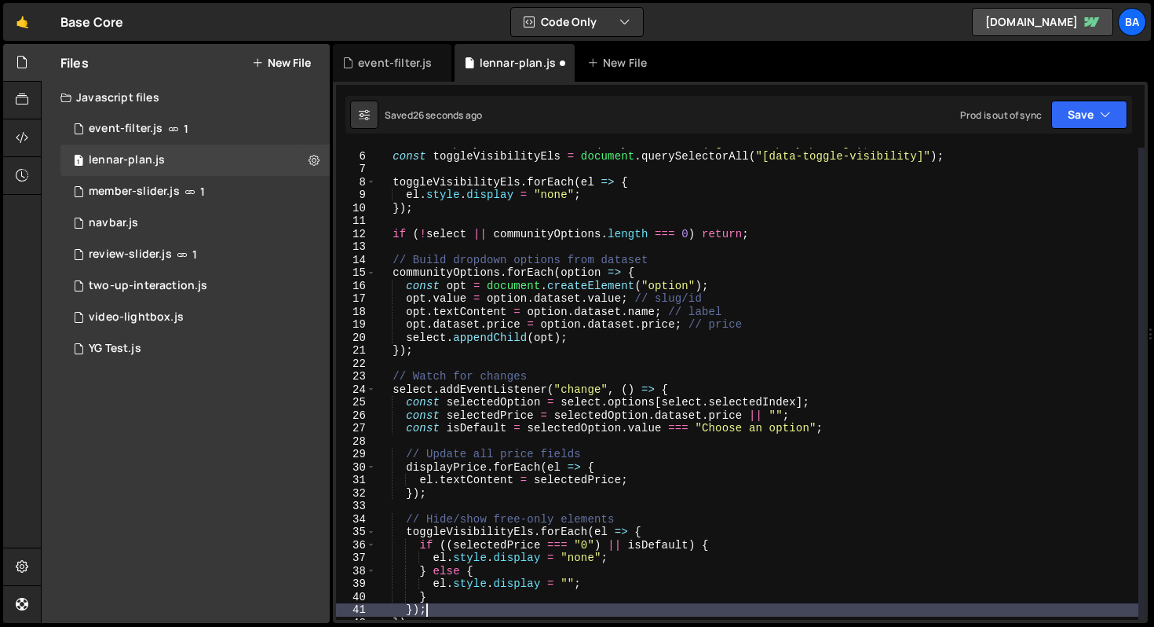
scroll to position [0, 0]
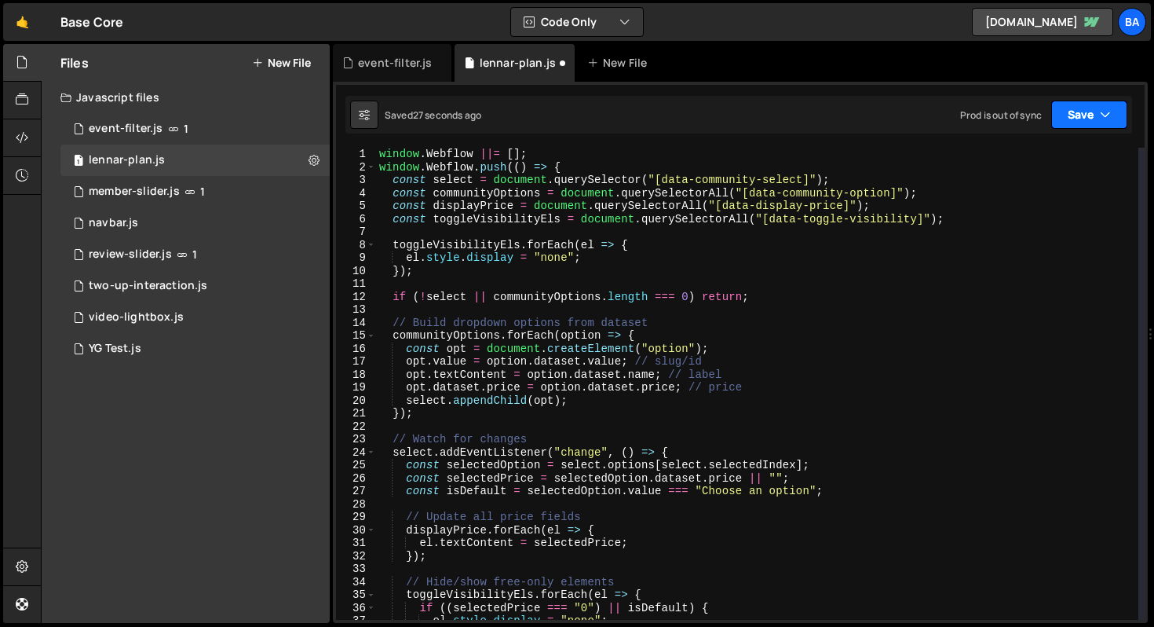
click at [1064, 115] on button "Save" at bounding box center [1089, 114] width 76 height 28
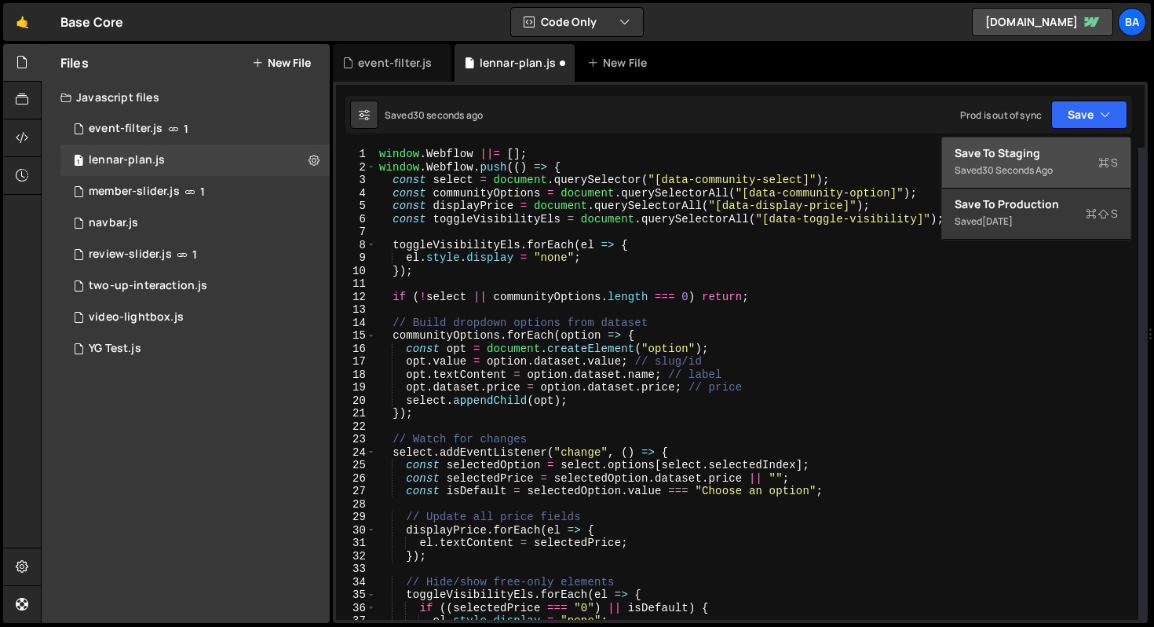
click at [895, 309] on div "window . Webflow ||= [ ] ; window . Webflow . push (( ) => { const select = doc…" at bounding box center [757, 397] width 762 height 498
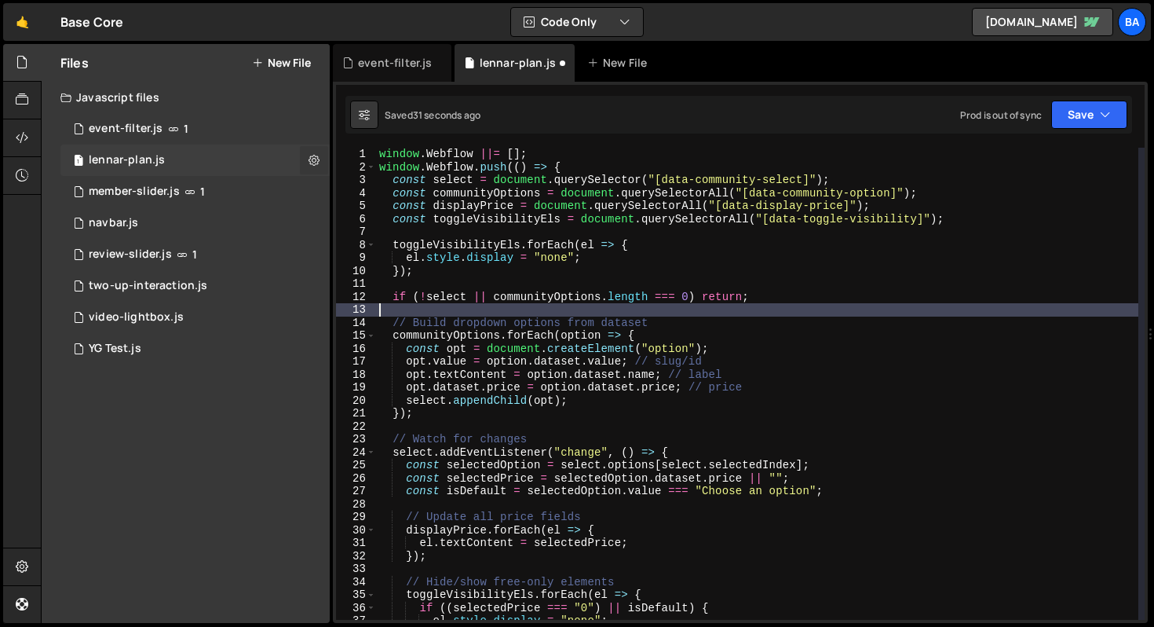
click at [314, 162] on icon at bounding box center [314, 159] width 11 height 15
type input "lennar-plan"
radio input "true"
checkbox input "true"
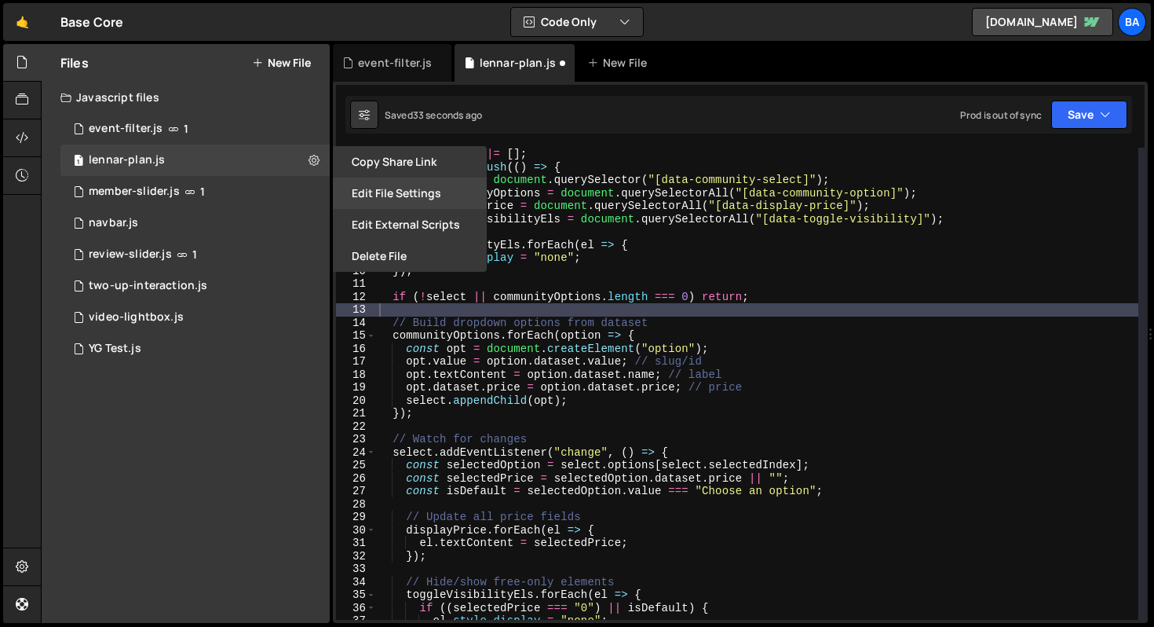
click at [434, 199] on button "Edit File Settings" at bounding box center [410, 192] width 154 height 31
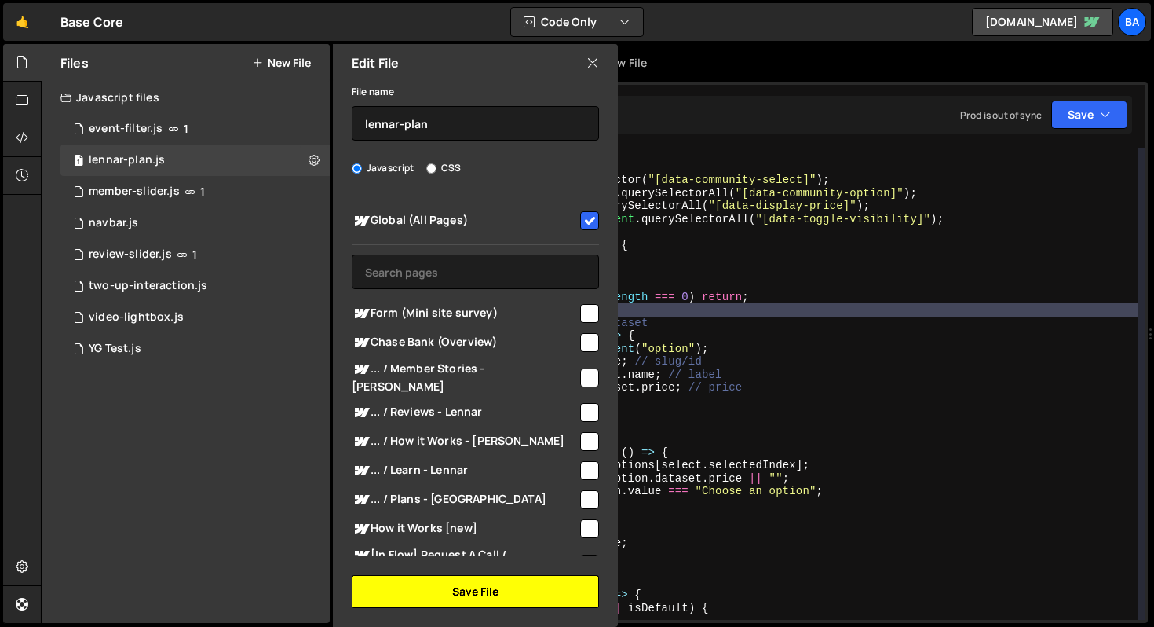
click at [506, 591] on button "Save File" at bounding box center [475, 591] width 247 height 33
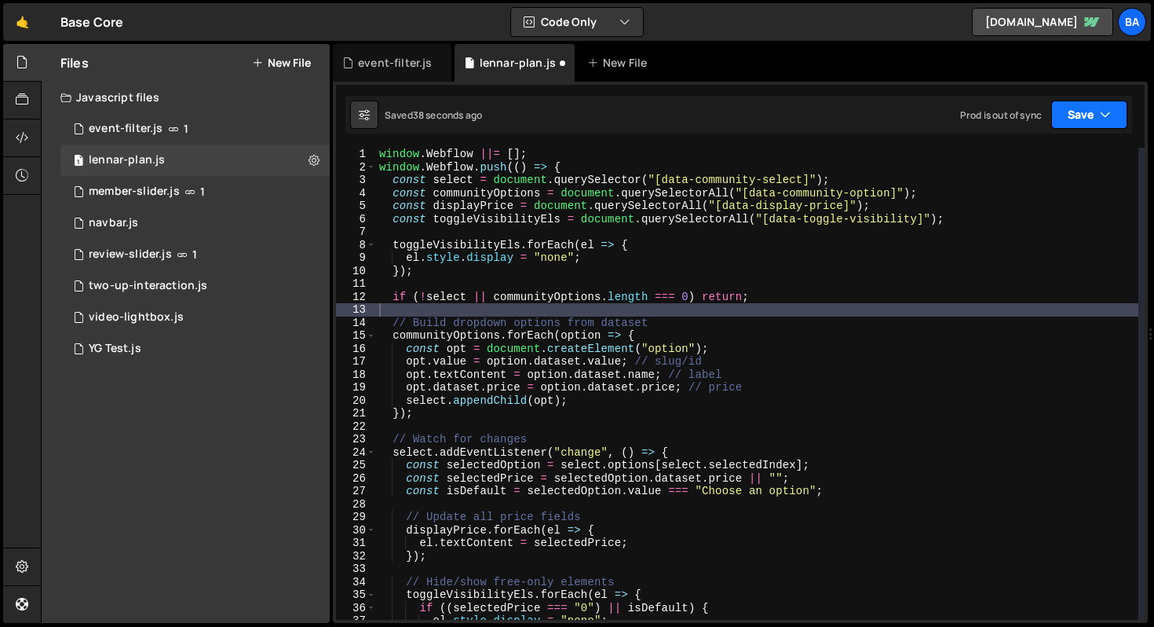
click at [1094, 118] on button "Save" at bounding box center [1089, 114] width 76 height 28
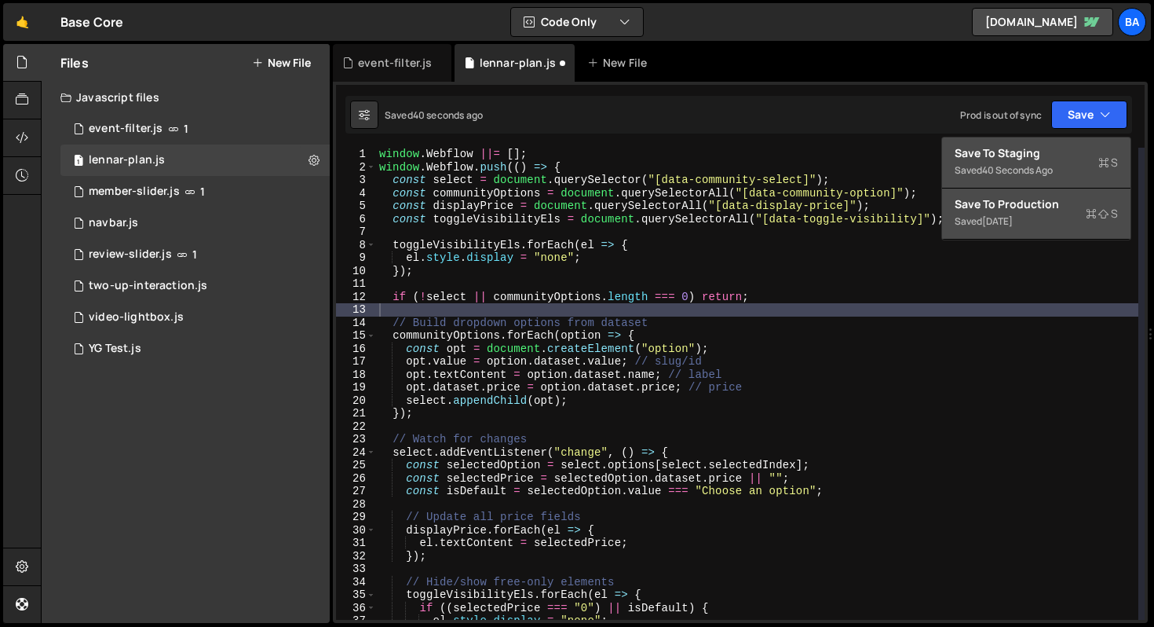
click at [1050, 221] on div "Saved [DATE]" at bounding box center [1036, 221] width 163 height 19
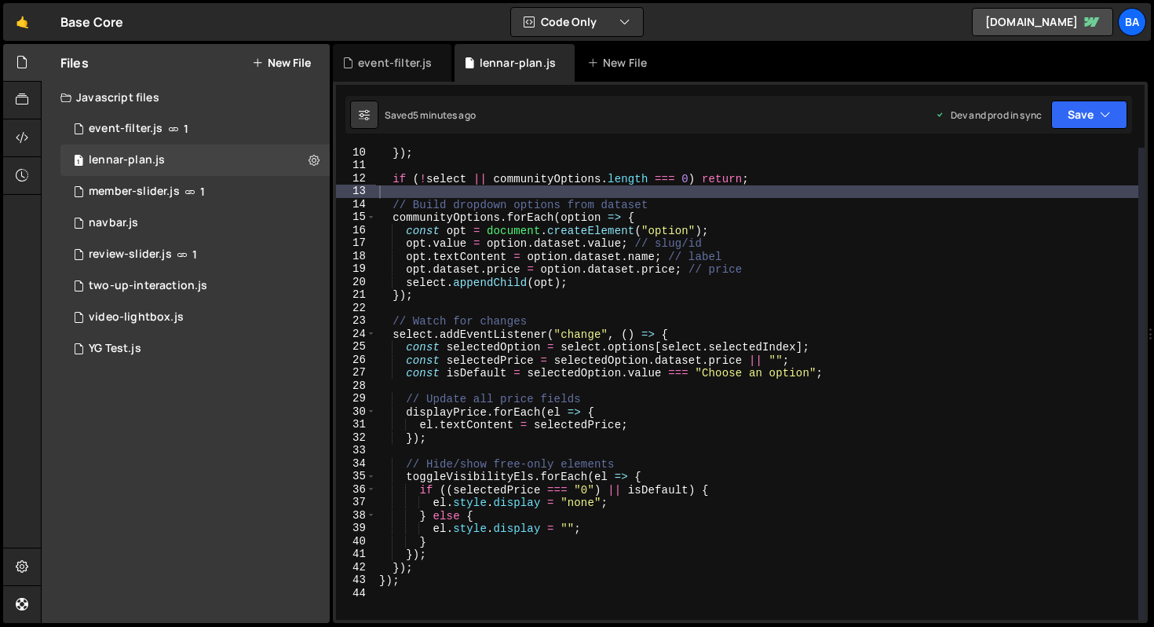
scroll to position [124, 0]
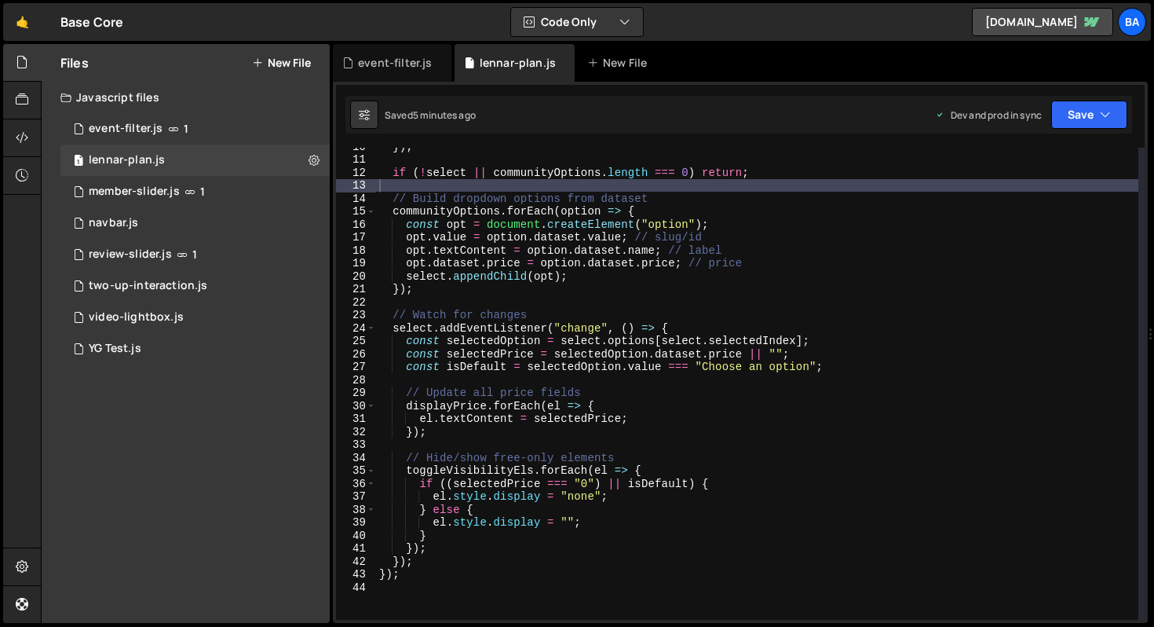
click at [669, 391] on div "}) ; if ( ! select || communityOptions . length === 0 ) return ; // Build dropd…" at bounding box center [757, 389] width 762 height 498
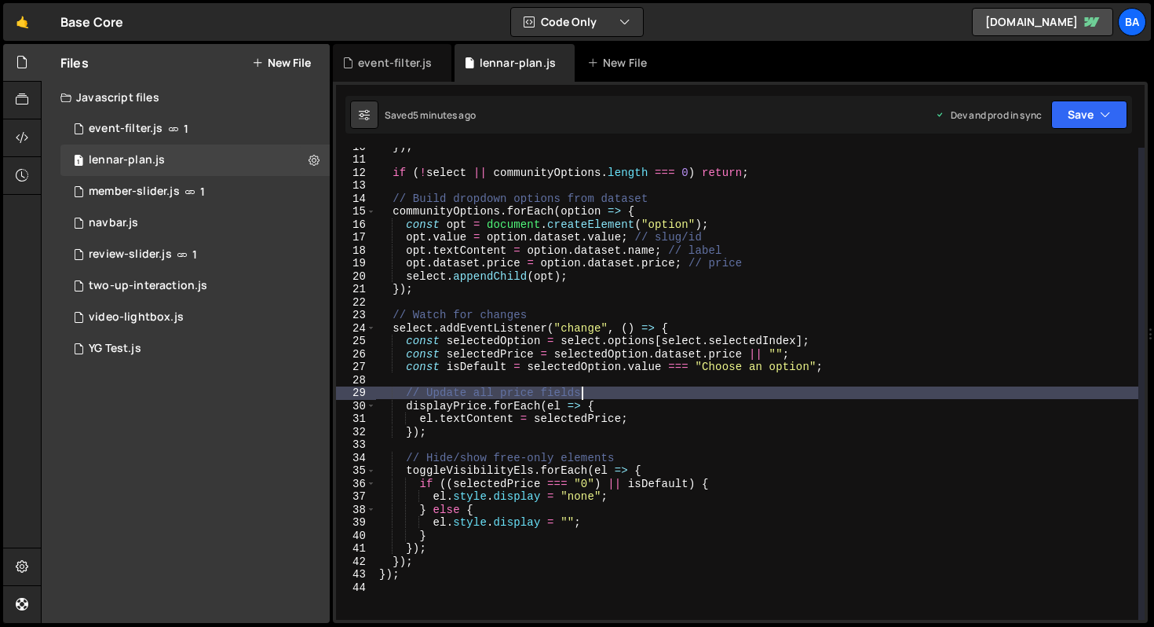
click at [641, 451] on div "}) ; if ( ! select || communityOptions . length === 0 ) return ; // Build dropd…" at bounding box center [757, 389] width 762 height 498
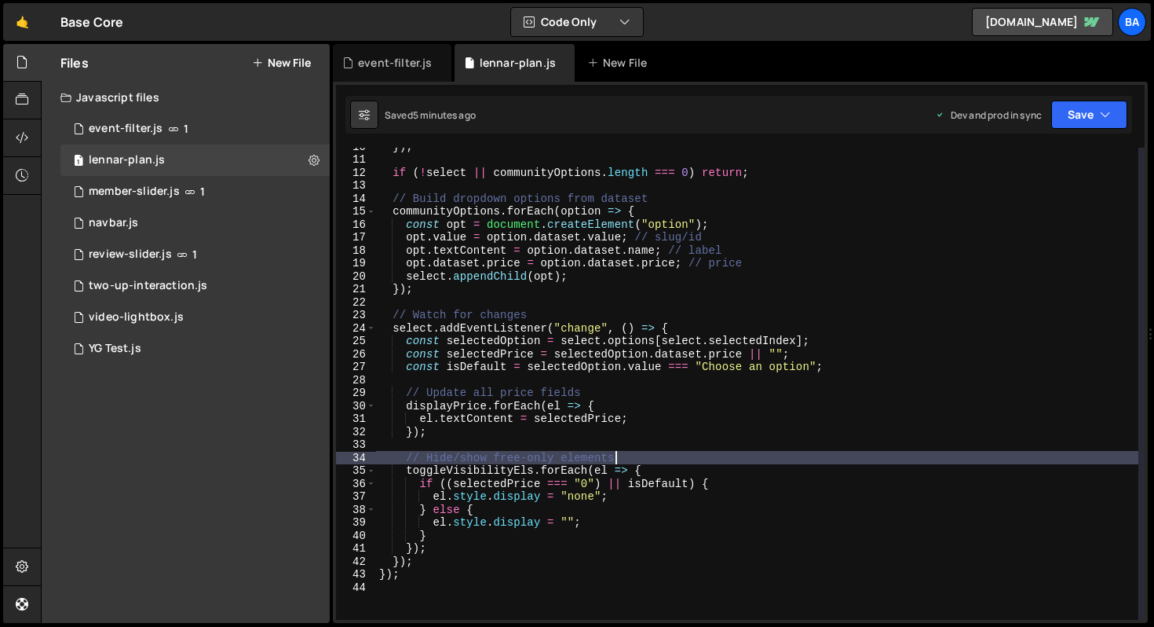
click at [660, 457] on div "}) ; if ( ! select || communityOptions . length === 0 ) return ; // Build dropd…" at bounding box center [757, 389] width 762 height 498
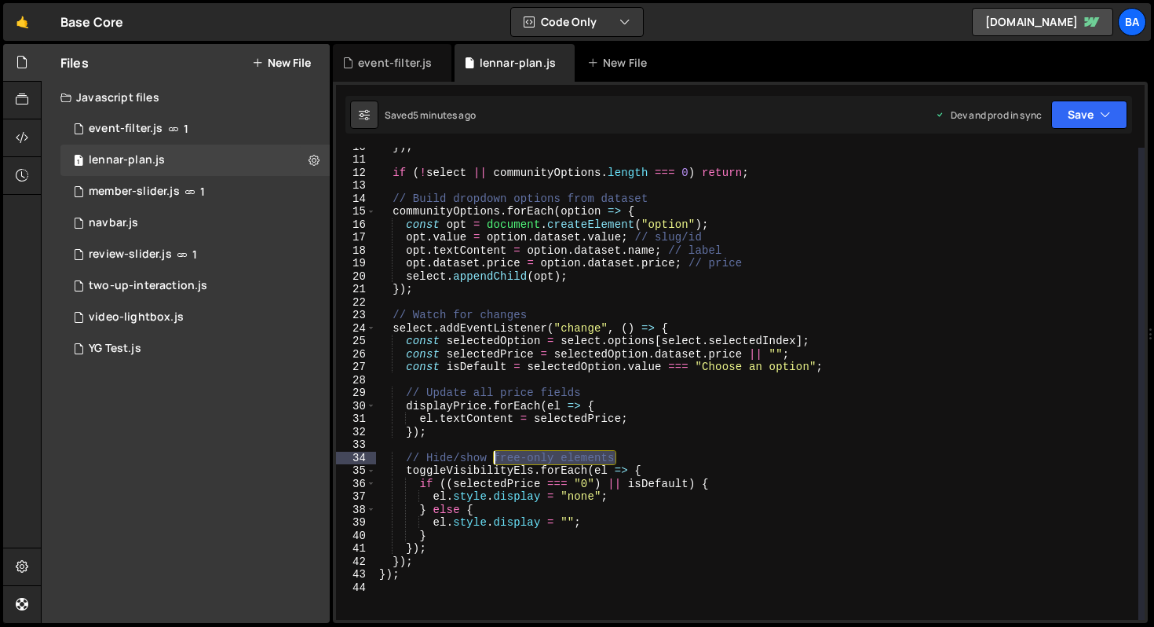
drag, startPoint x: 634, startPoint y: 454, endPoint x: 495, endPoint y: 457, distance: 139.0
click at [495, 457] on div "}) ; if ( ! select || communityOptions . length === 0 ) return ; // Build dropd…" at bounding box center [757, 389] width 762 height 498
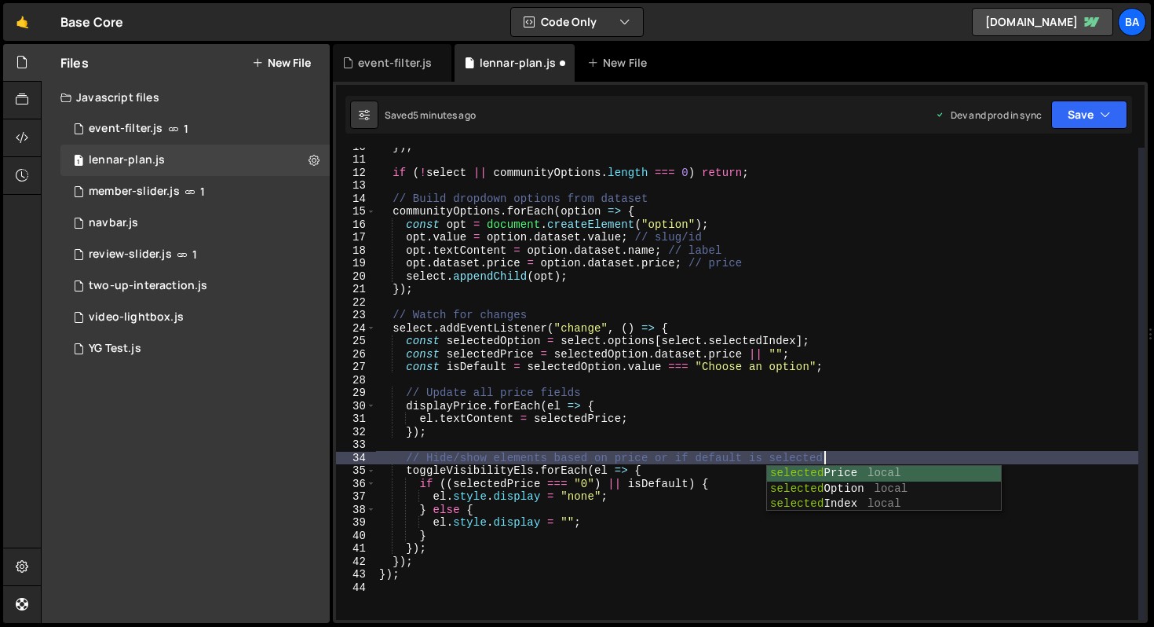
scroll to position [0, 30]
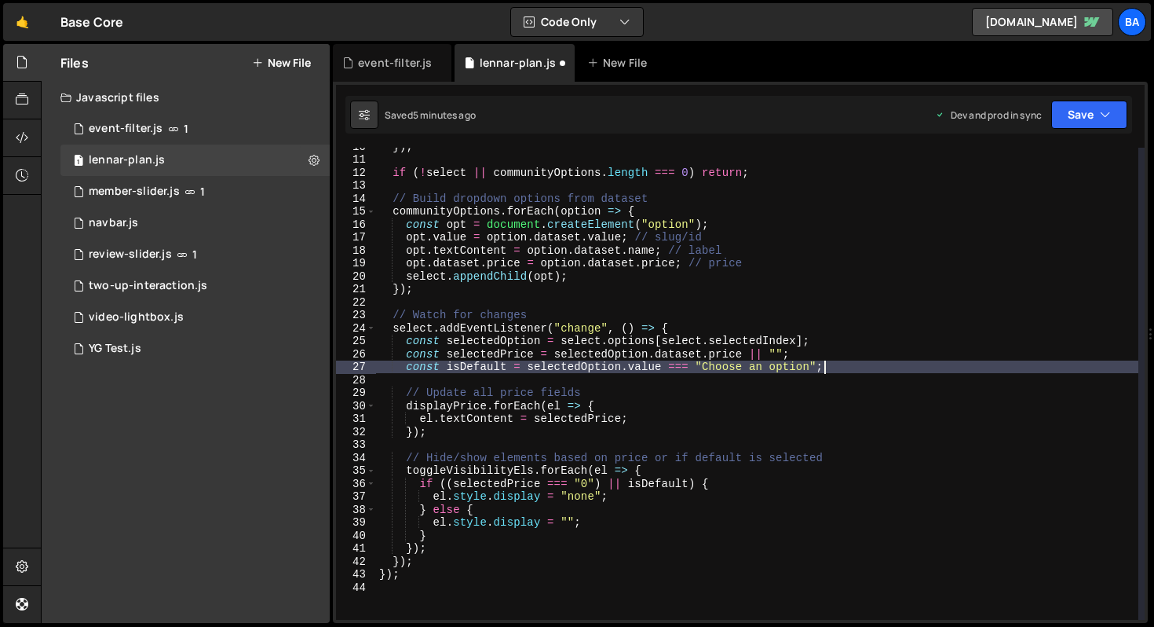
click at [862, 369] on div "}) ; if ( ! select || communityOptions . length === 0 ) return ; // Build dropd…" at bounding box center [757, 389] width 762 height 498
type textarea "const isDefault = selectedOption.value === "Choose an option";"
